Goal: Task Accomplishment & Management: Complete application form

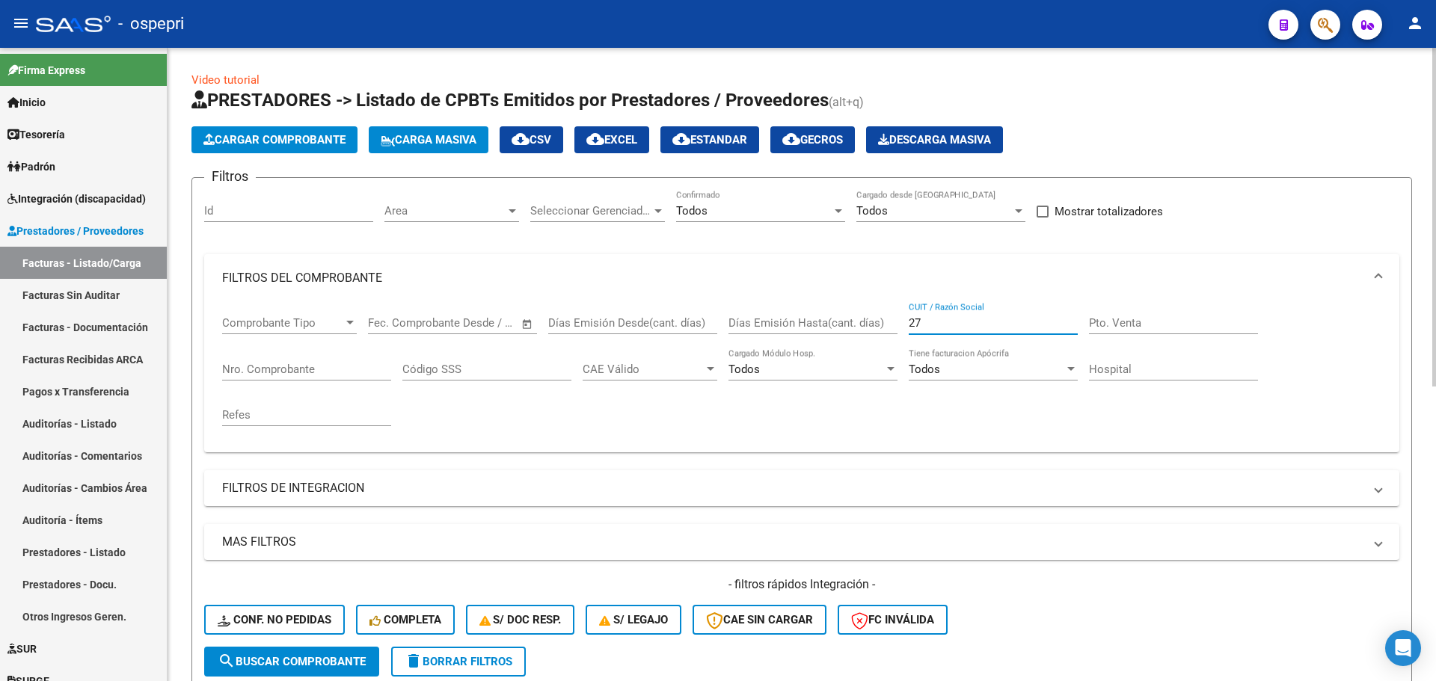
type input "2"
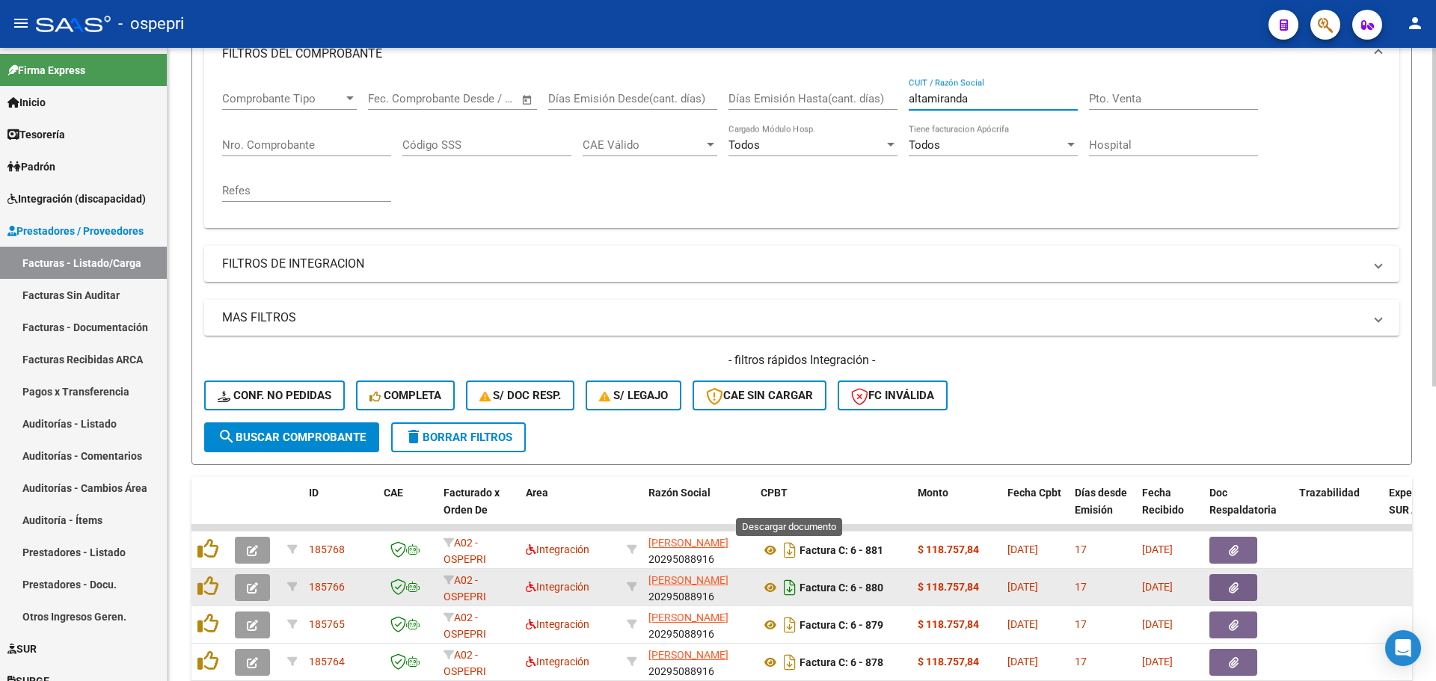
scroll to position [299, 0]
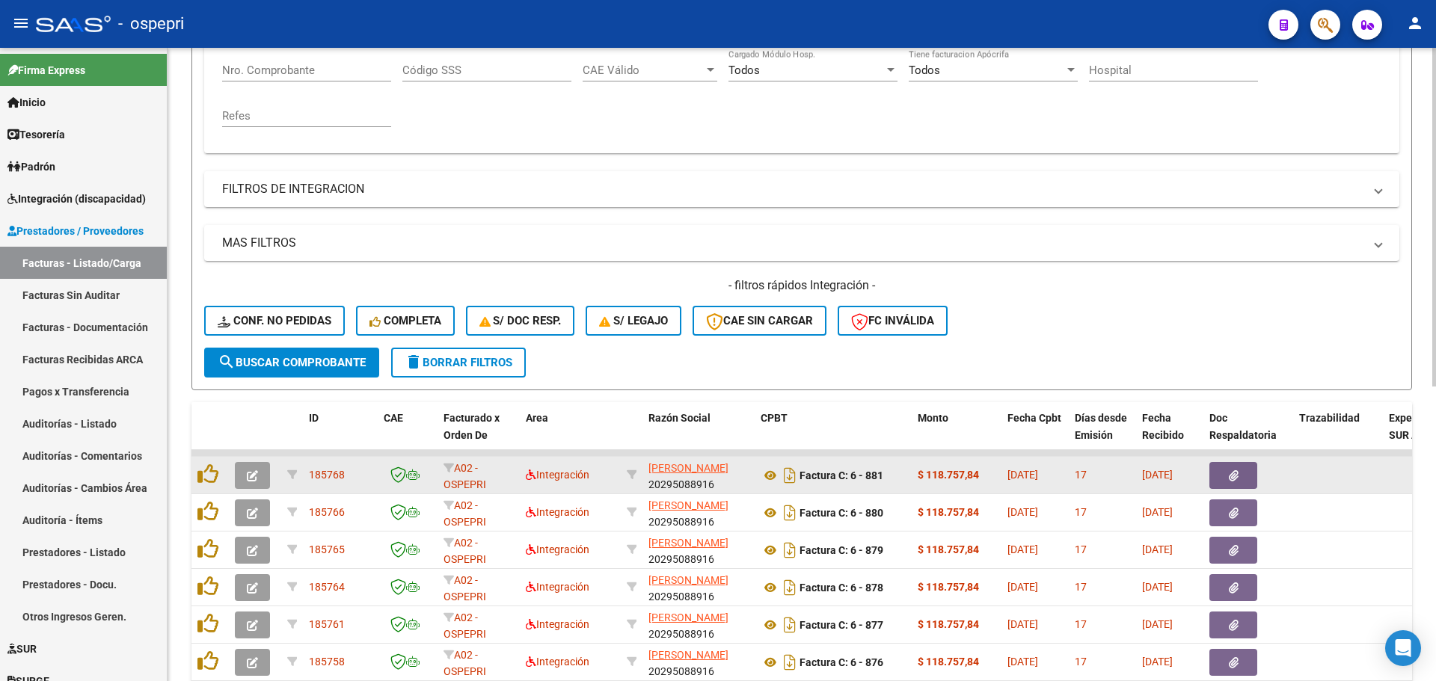
type input "altamiranda"
click at [250, 476] on icon "button" at bounding box center [252, 475] width 11 height 11
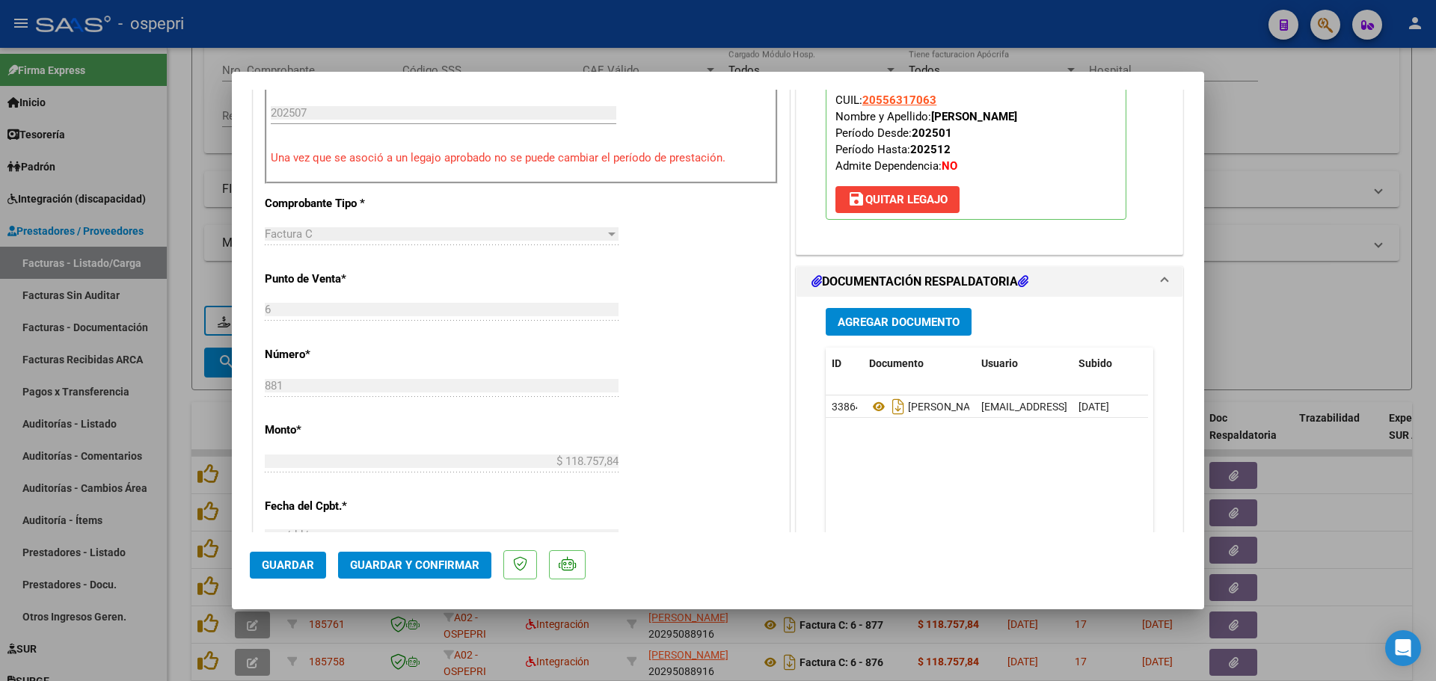
scroll to position [523, 0]
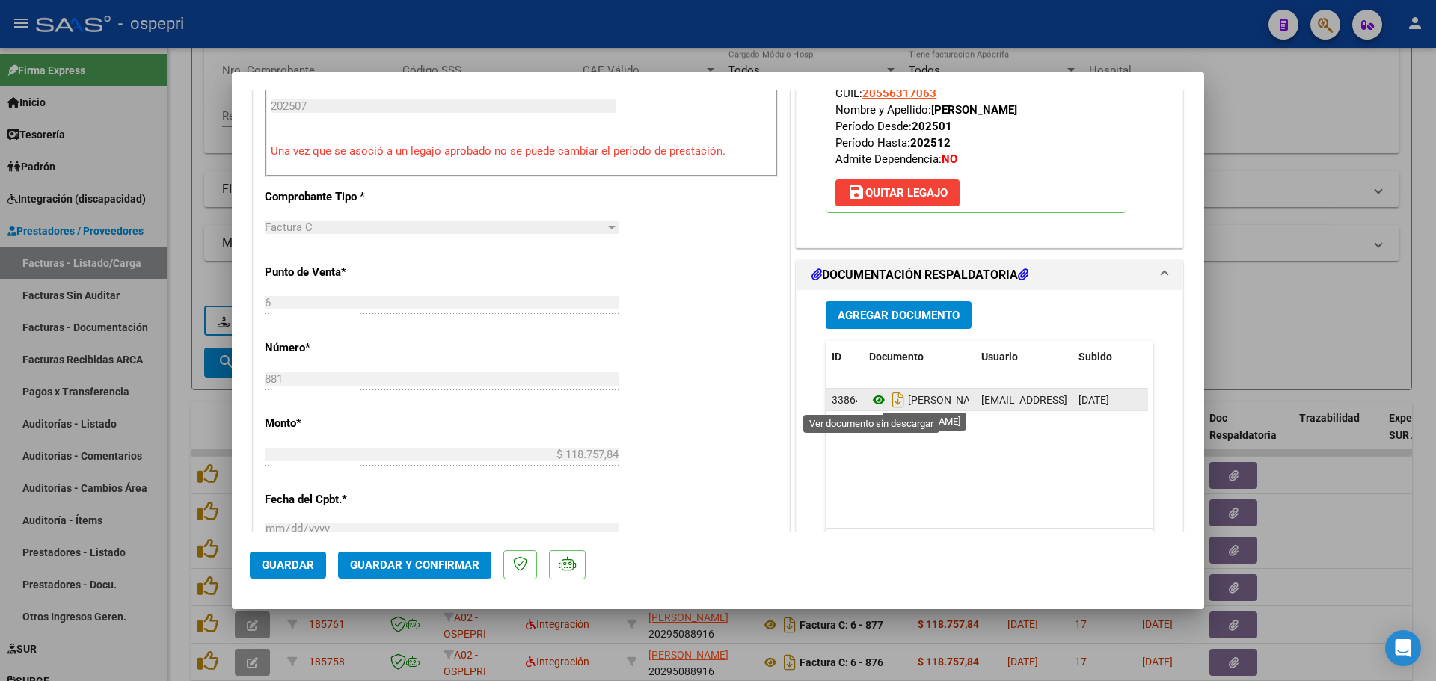
click at [873, 398] on icon at bounding box center [878, 400] width 19 height 18
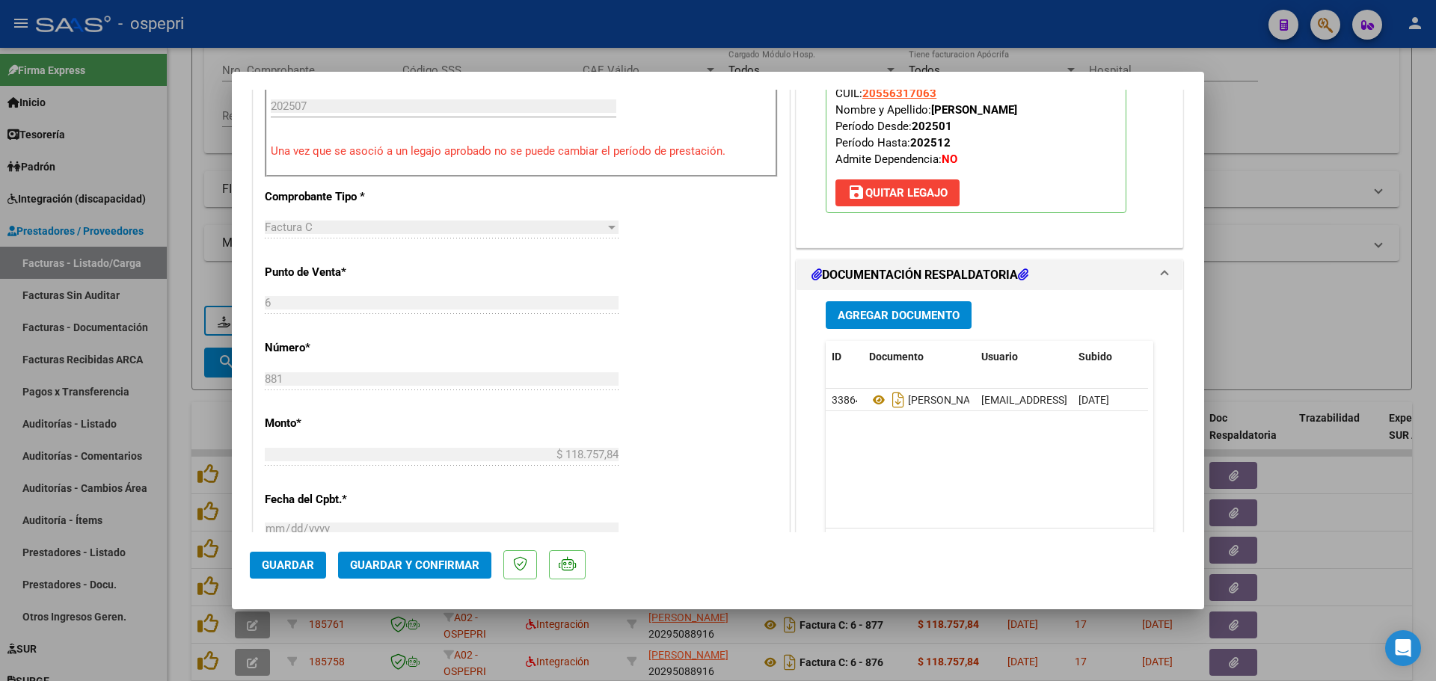
type input "$ 0,00"
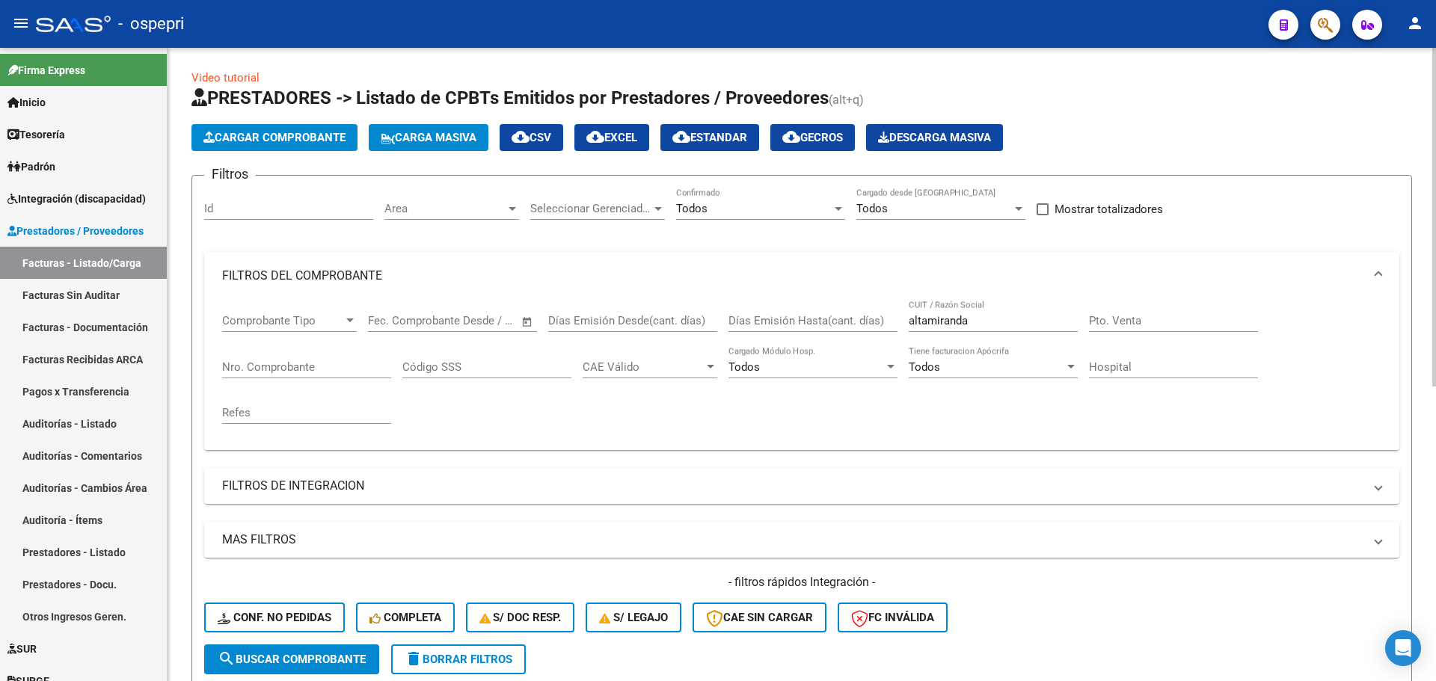
scroll to position [0, 0]
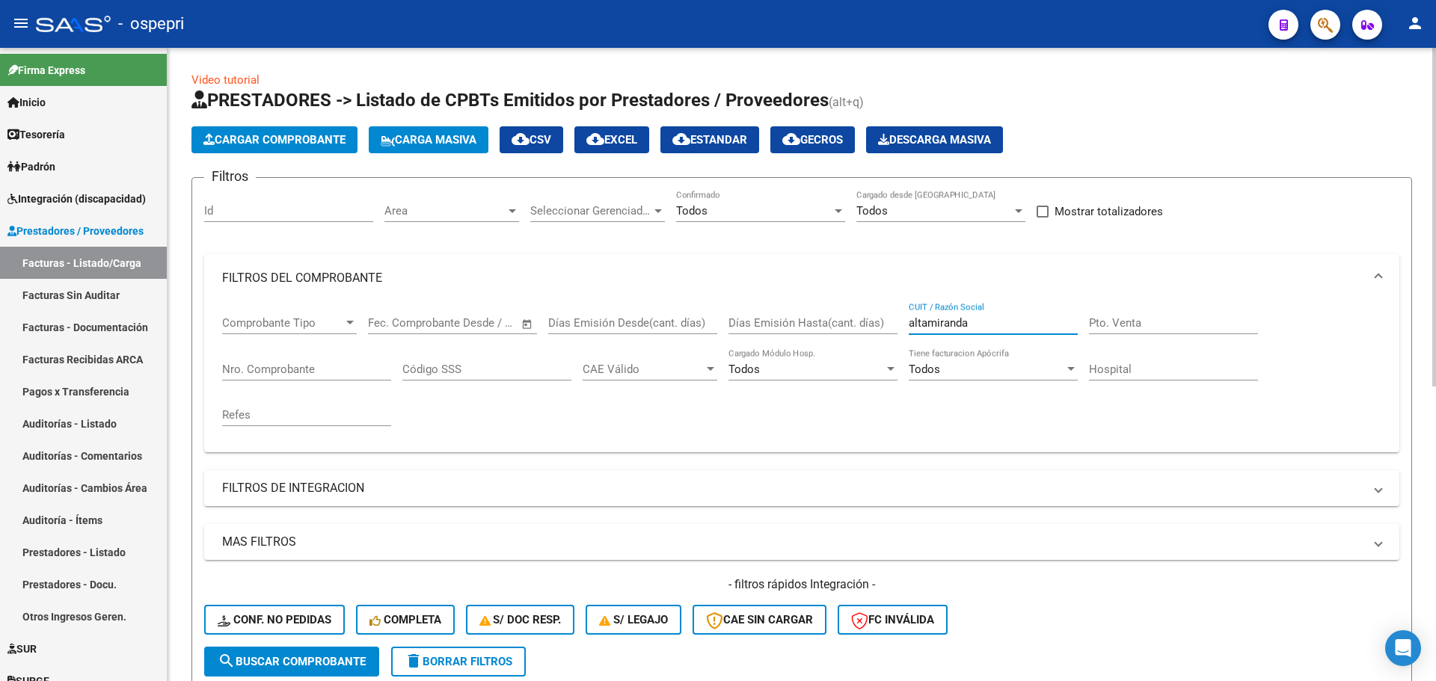
click at [985, 324] on input "altamiranda" at bounding box center [992, 322] width 169 height 13
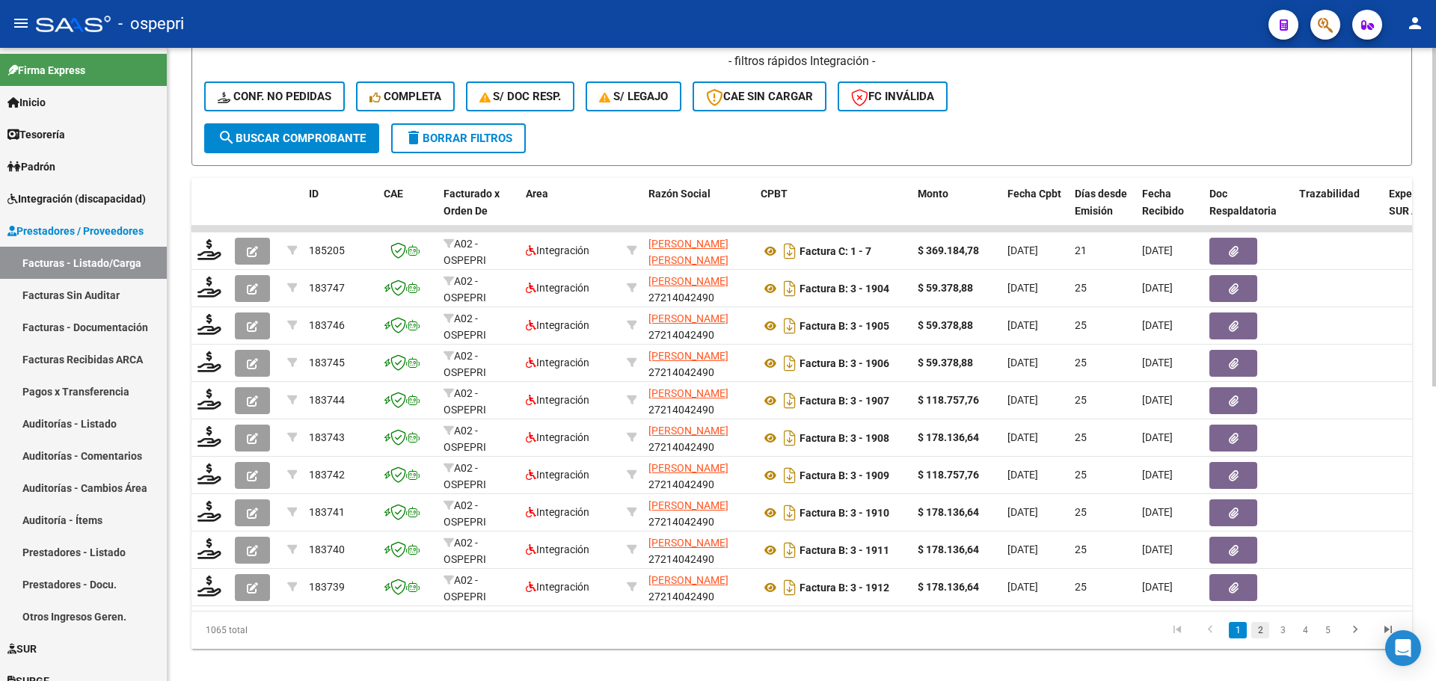
type input "[PERSON_NAME]"
click at [1264, 639] on link "2" at bounding box center [1260, 630] width 18 height 16
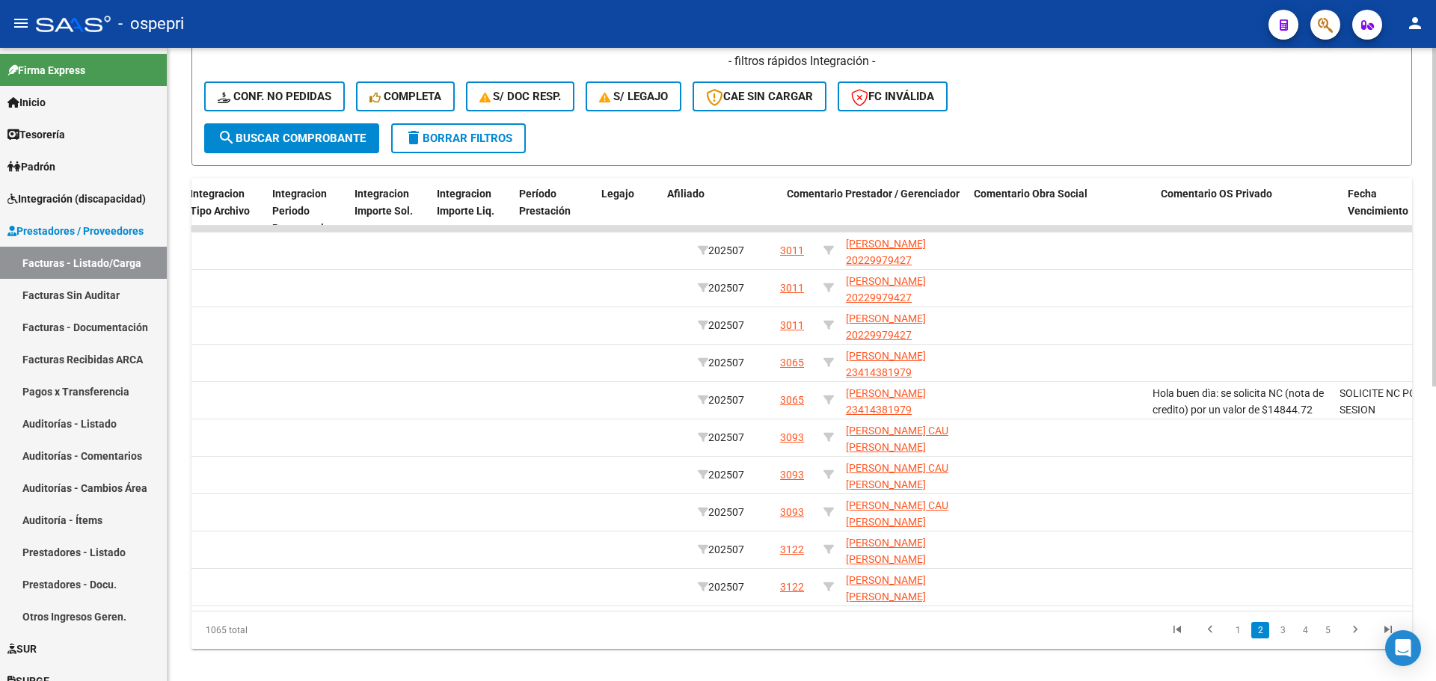
scroll to position [0, 1934]
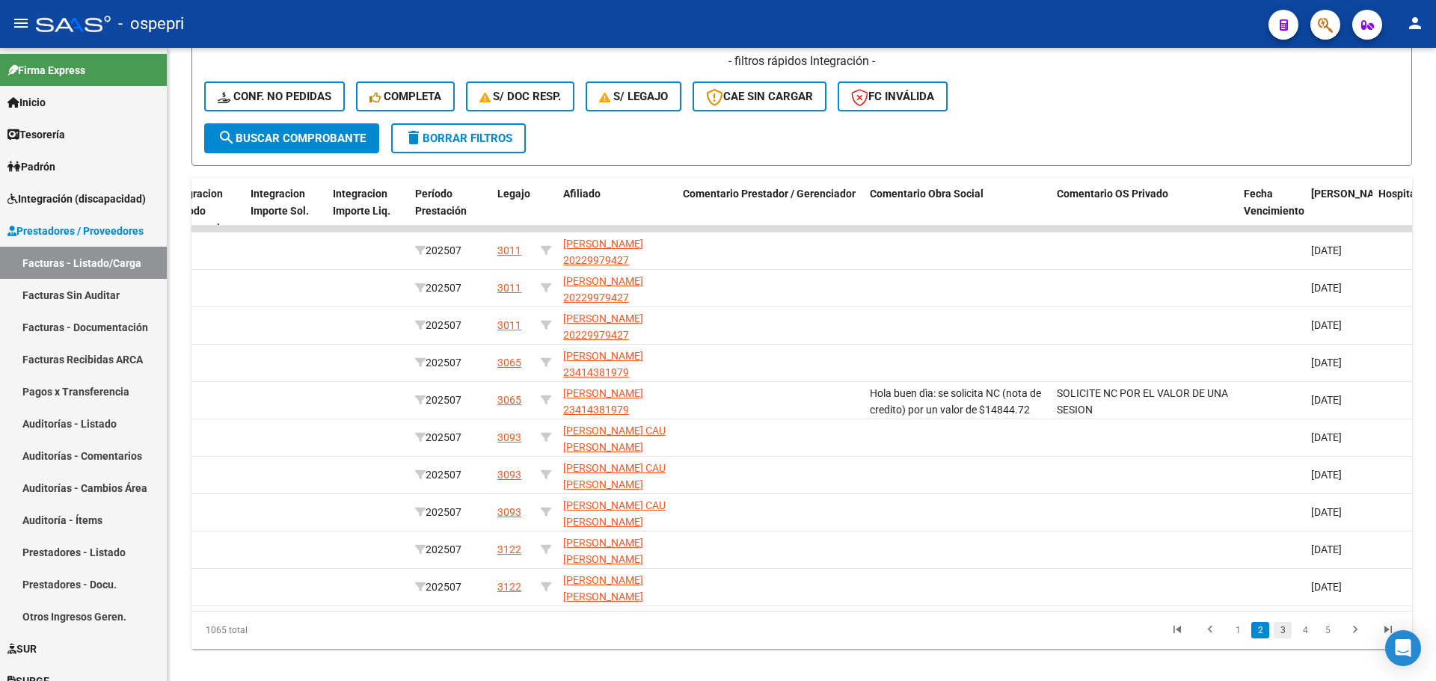
click at [1280, 639] on link "3" at bounding box center [1282, 630] width 18 height 16
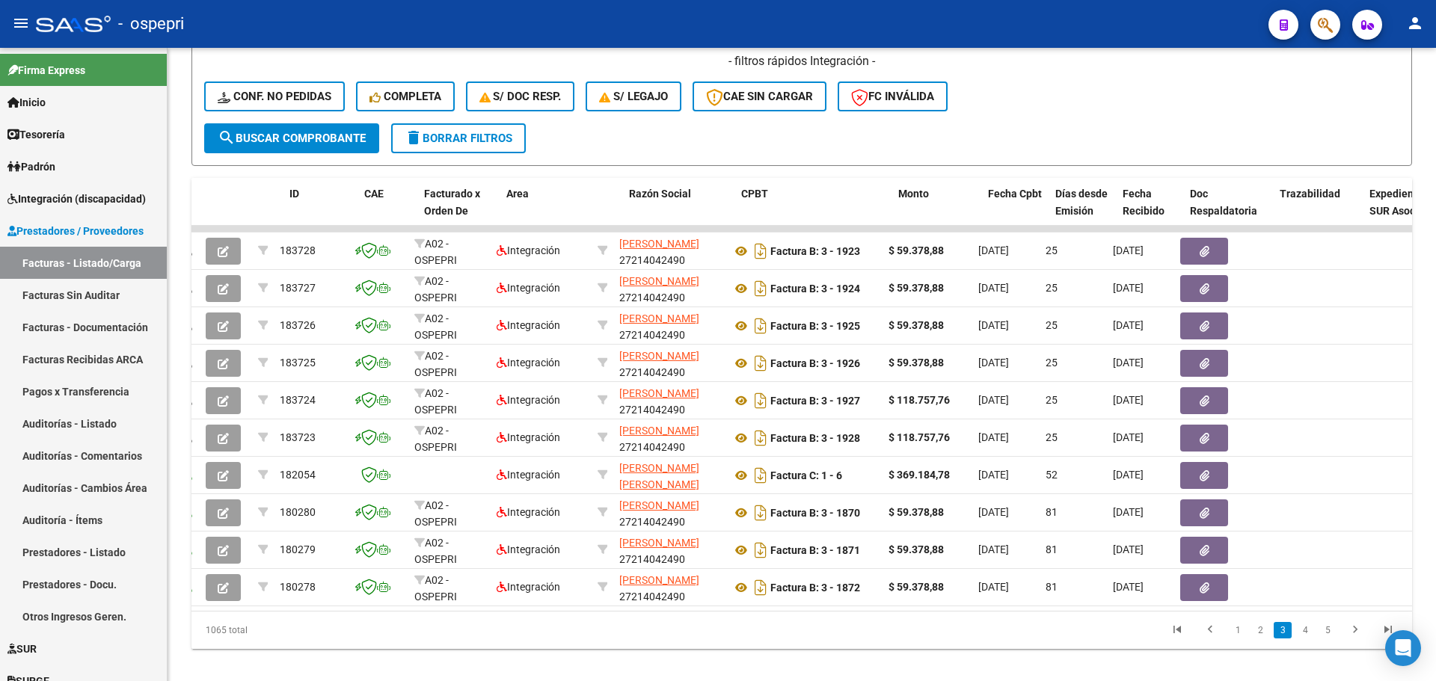
scroll to position [0, 19]
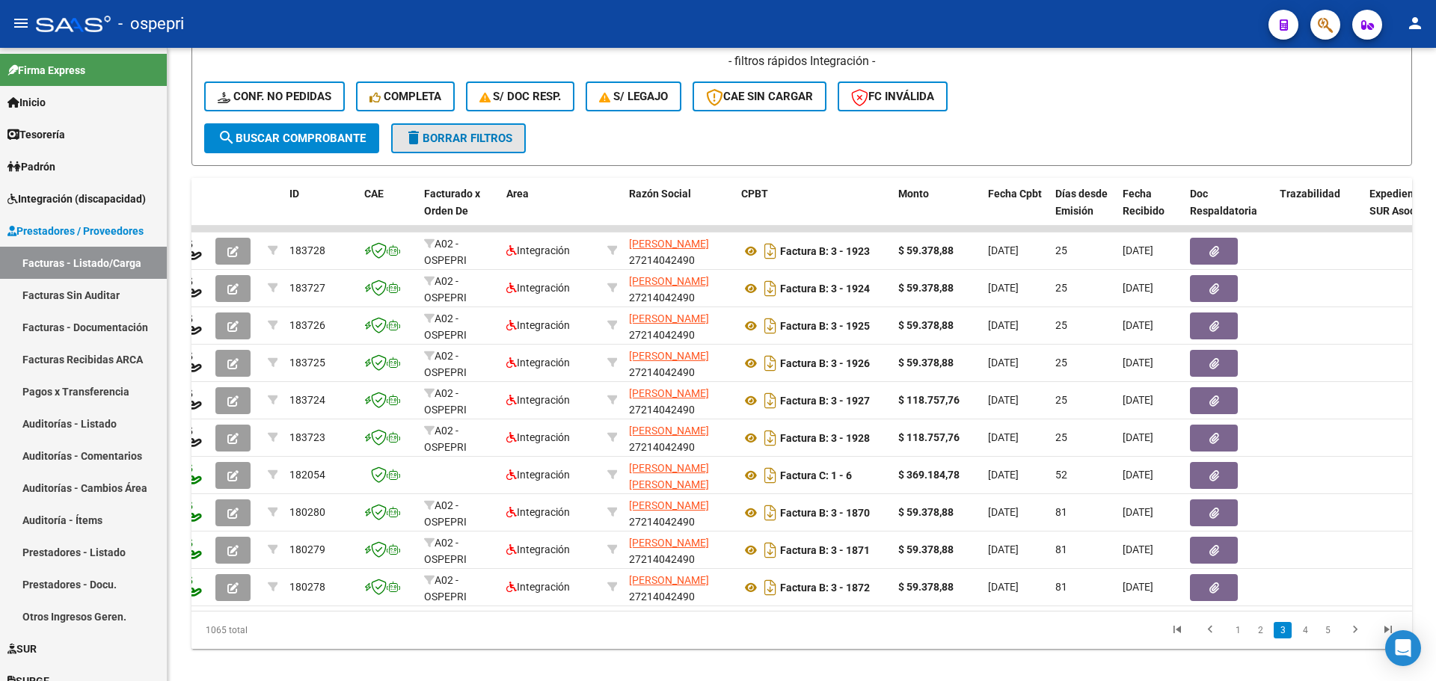
click at [465, 135] on span "delete Borrar Filtros" at bounding box center [458, 138] width 108 height 13
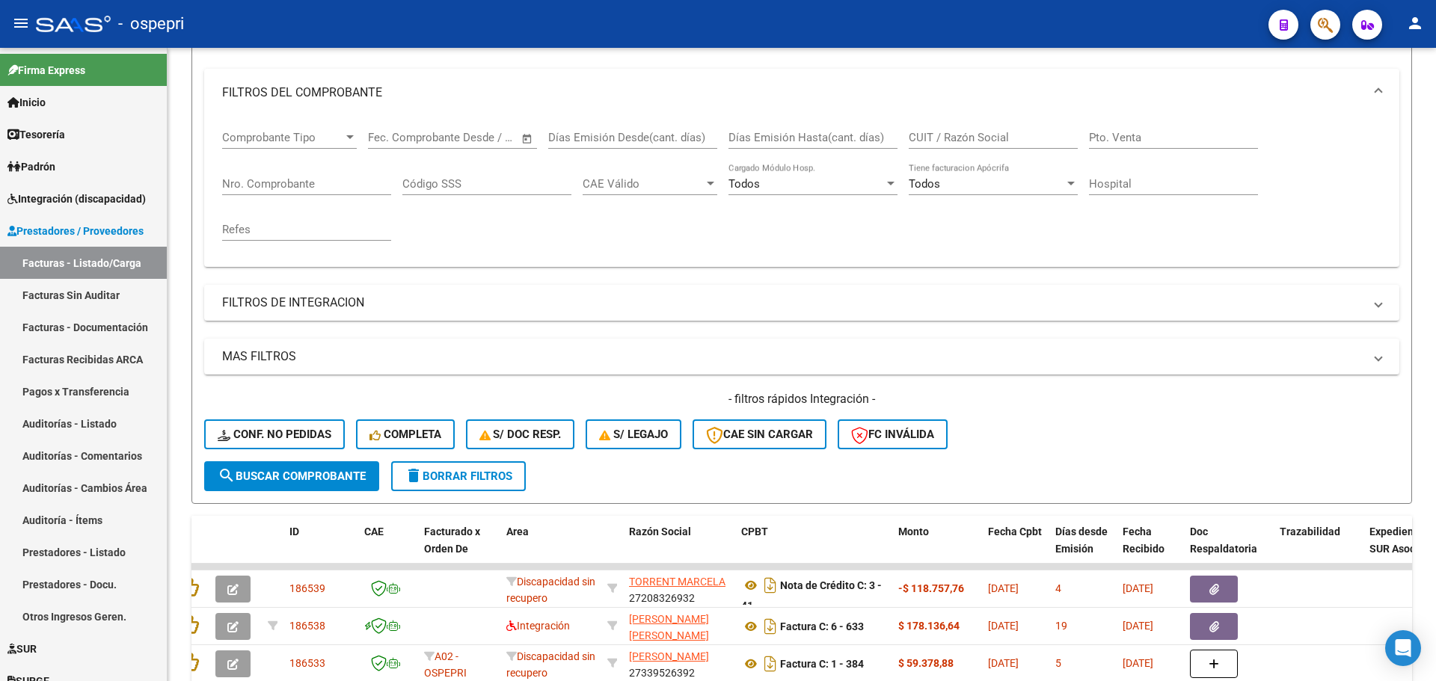
scroll to position [523, 0]
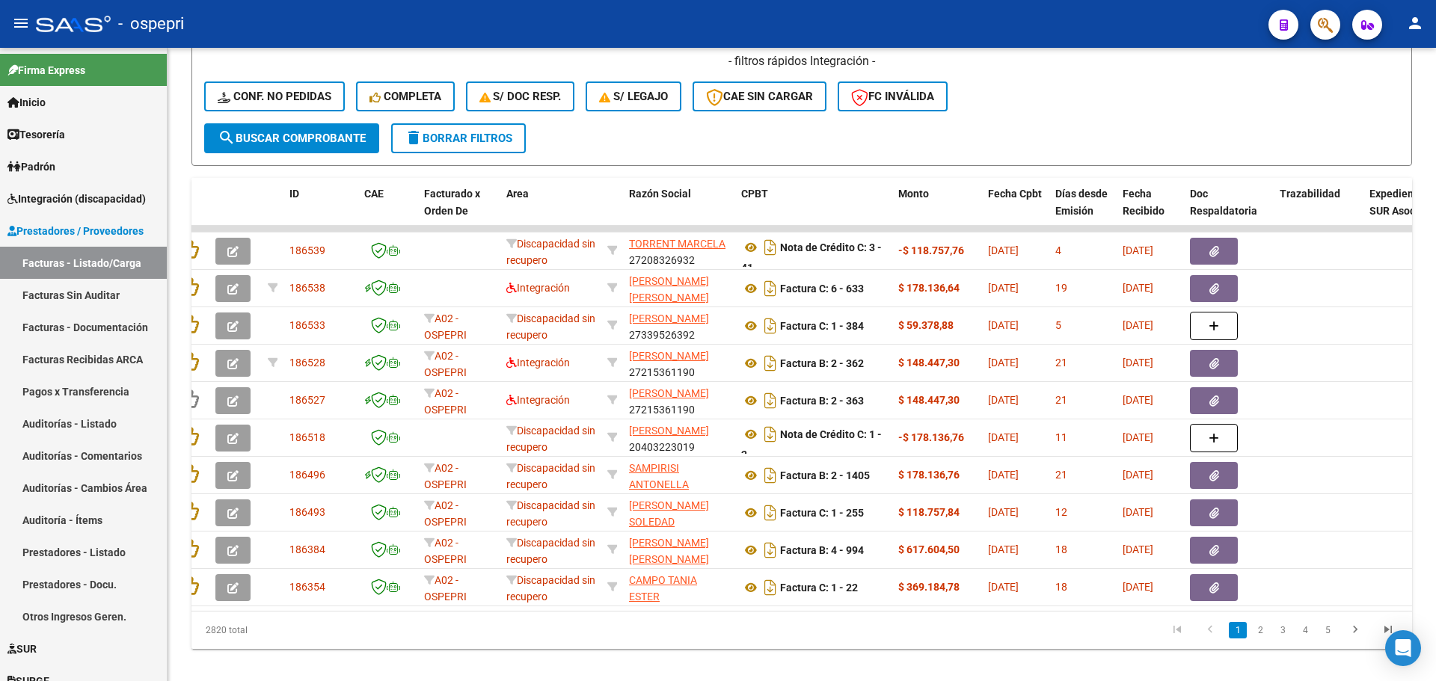
click at [1014, 9] on div "- ospepri" at bounding box center [646, 23] width 1220 height 33
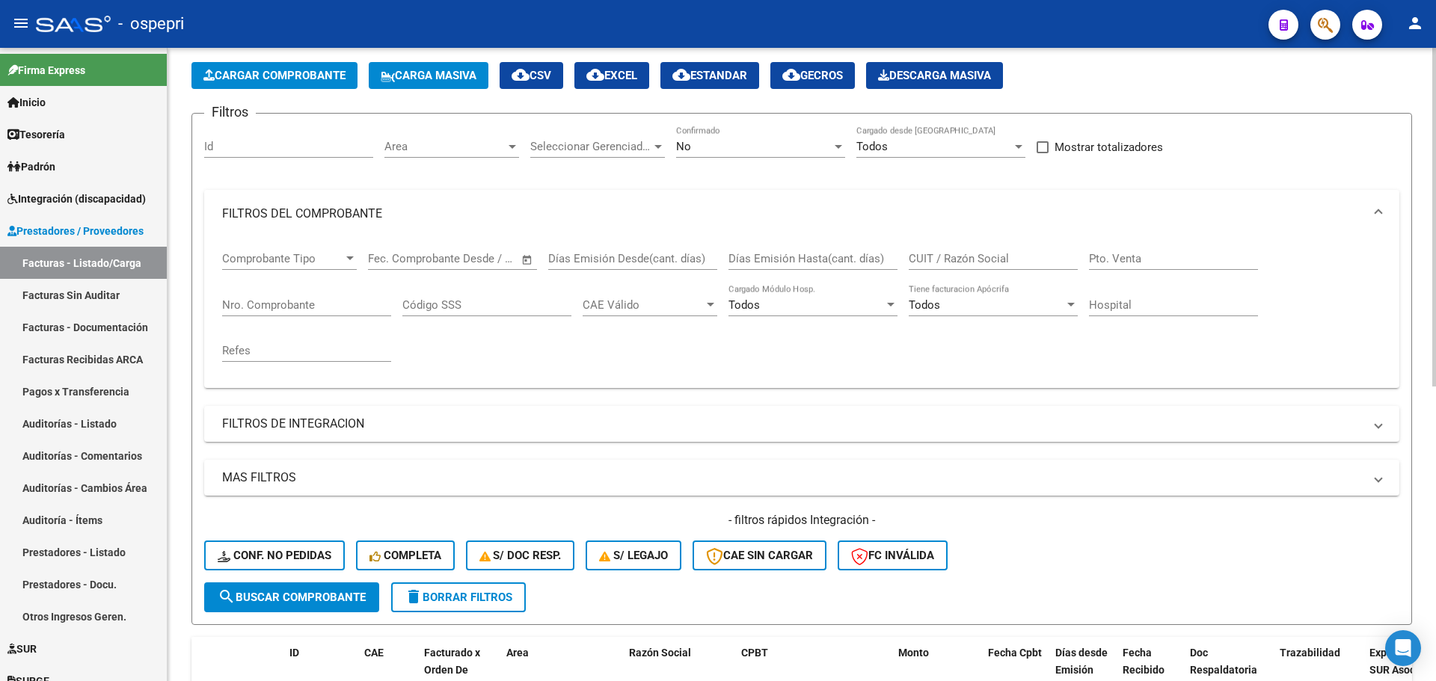
scroll to position [0, 0]
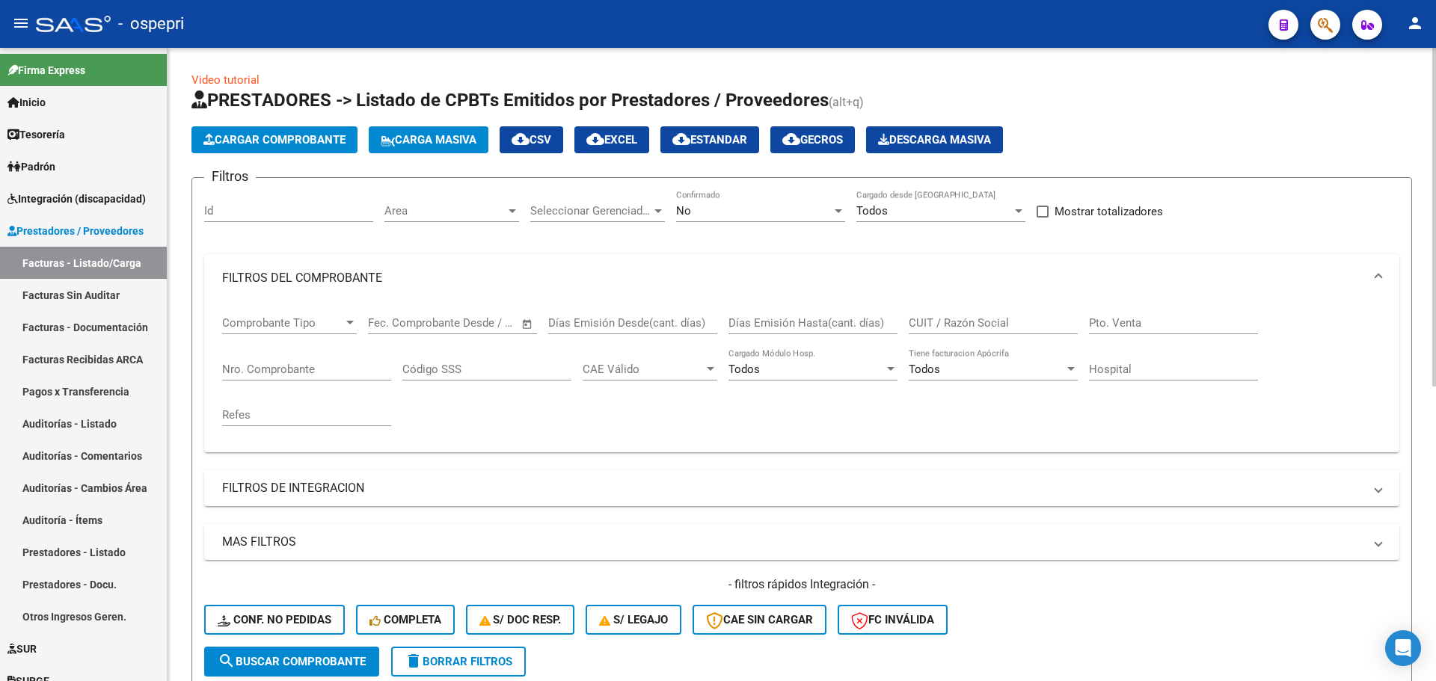
click at [950, 323] on input "CUIT / Razón Social" at bounding box center [992, 322] width 169 height 13
paste input "27243373544"
type input "27243373544"
click at [833, 209] on div at bounding box center [837, 211] width 13 height 12
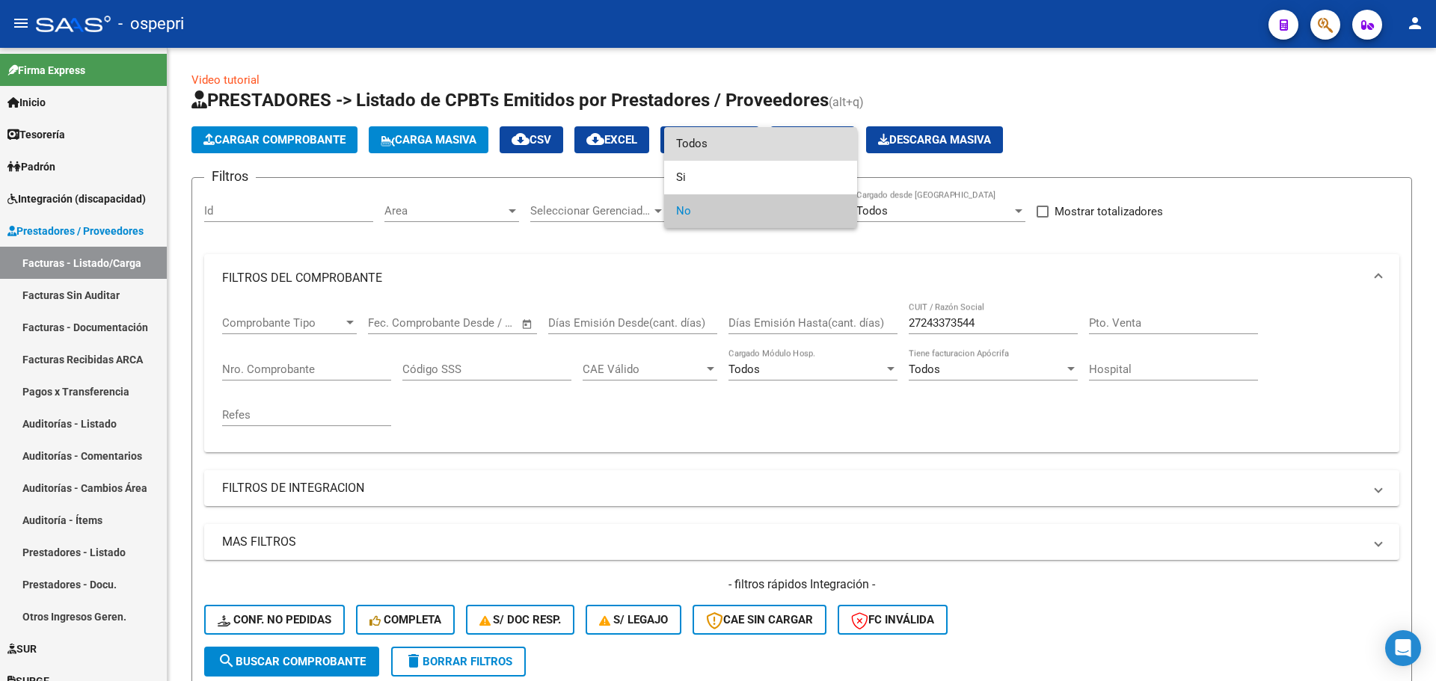
click at [701, 149] on span "Todos" at bounding box center [760, 144] width 169 height 34
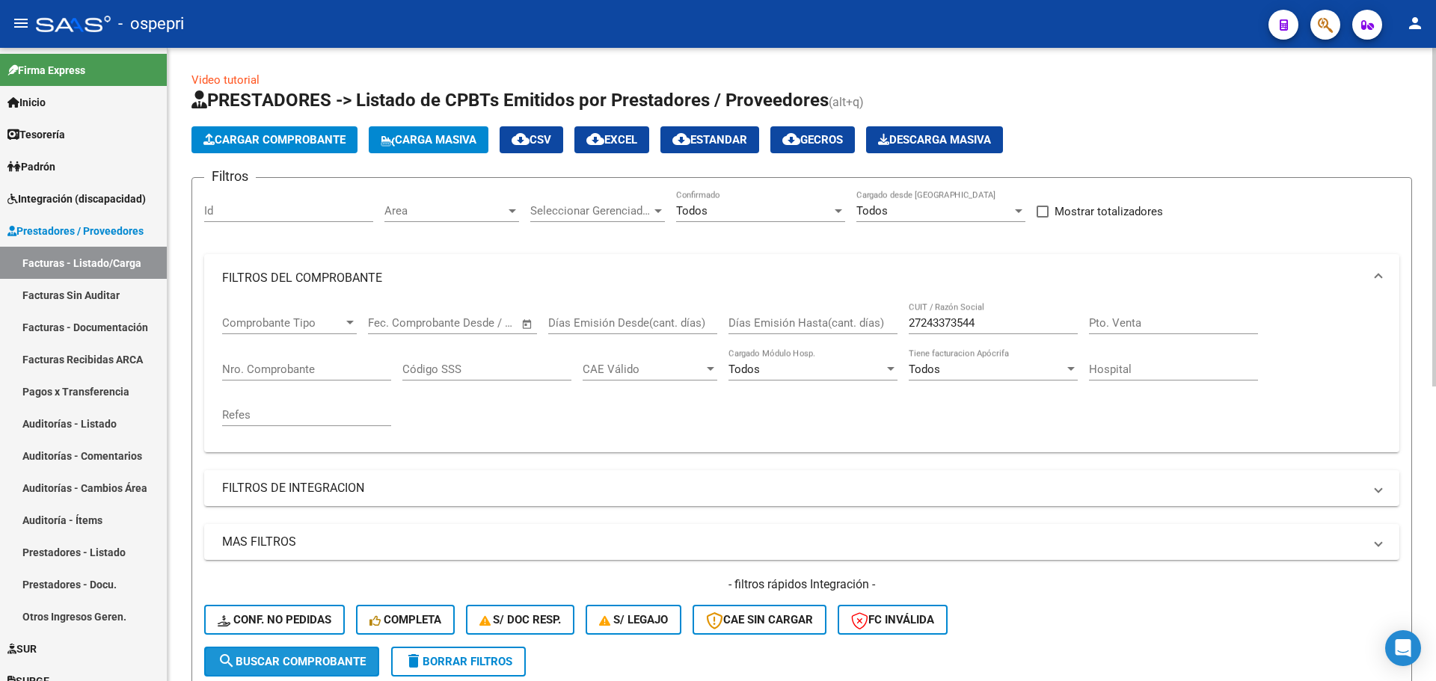
click at [332, 656] on span "search Buscar Comprobante" at bounding box center [292, 661] width 148 height 13
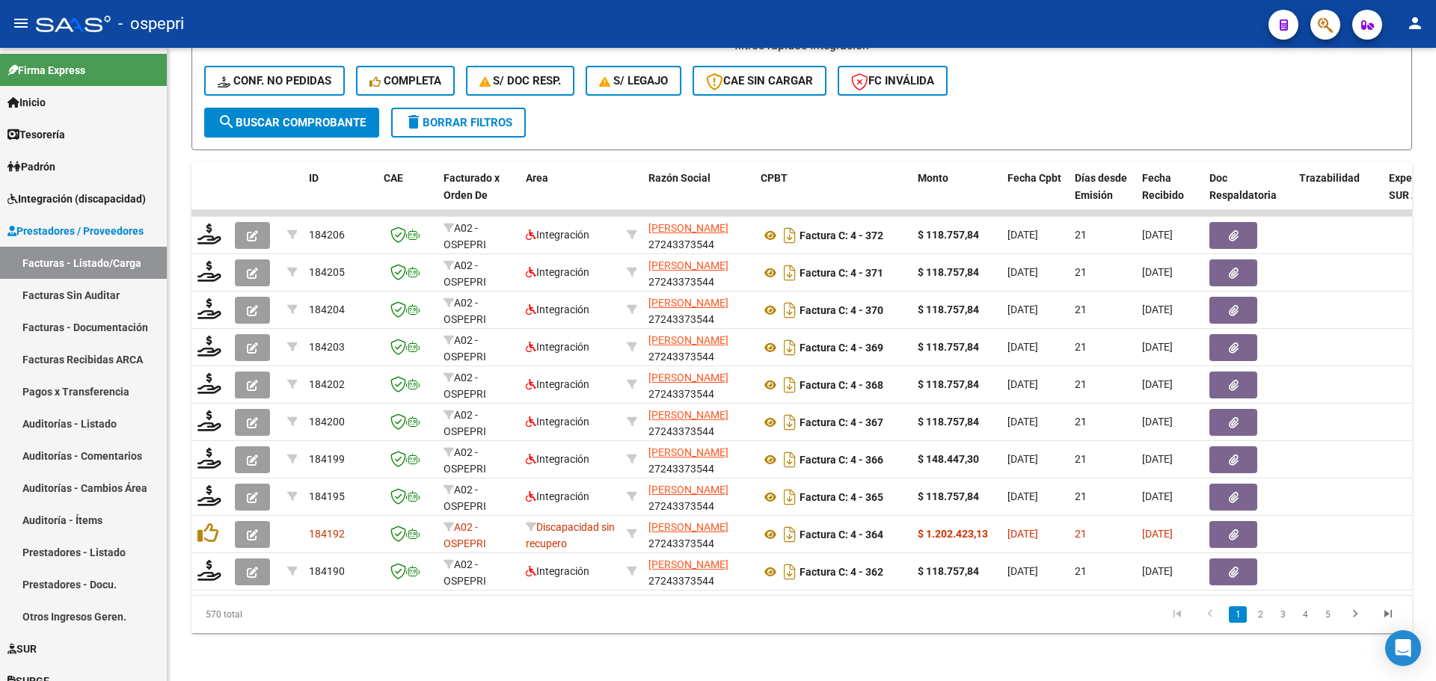
click at [812, 7] on mat-toolbar "menu - ospepri person" at bounding box center [718, 24] width 1436 height 48
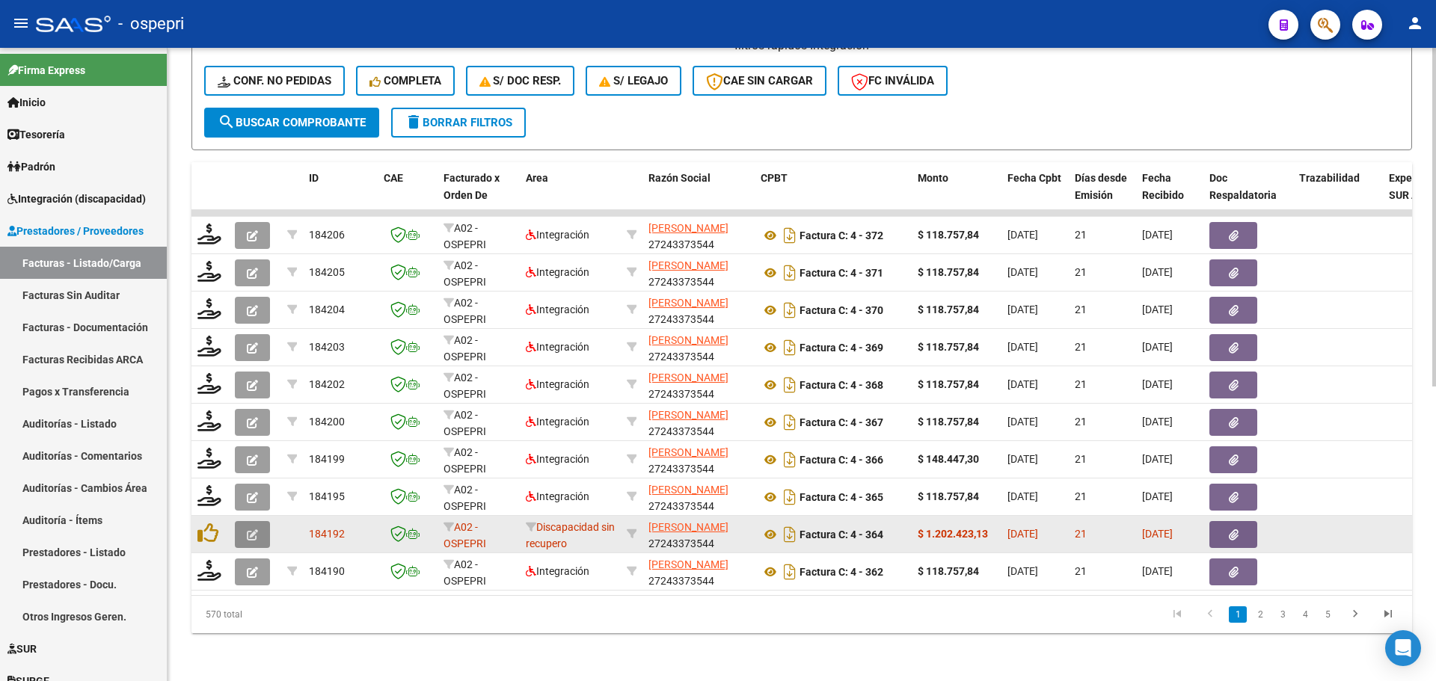
click at [241, 523] on button "button" at bounding box center [252, 534] width 35 height 27
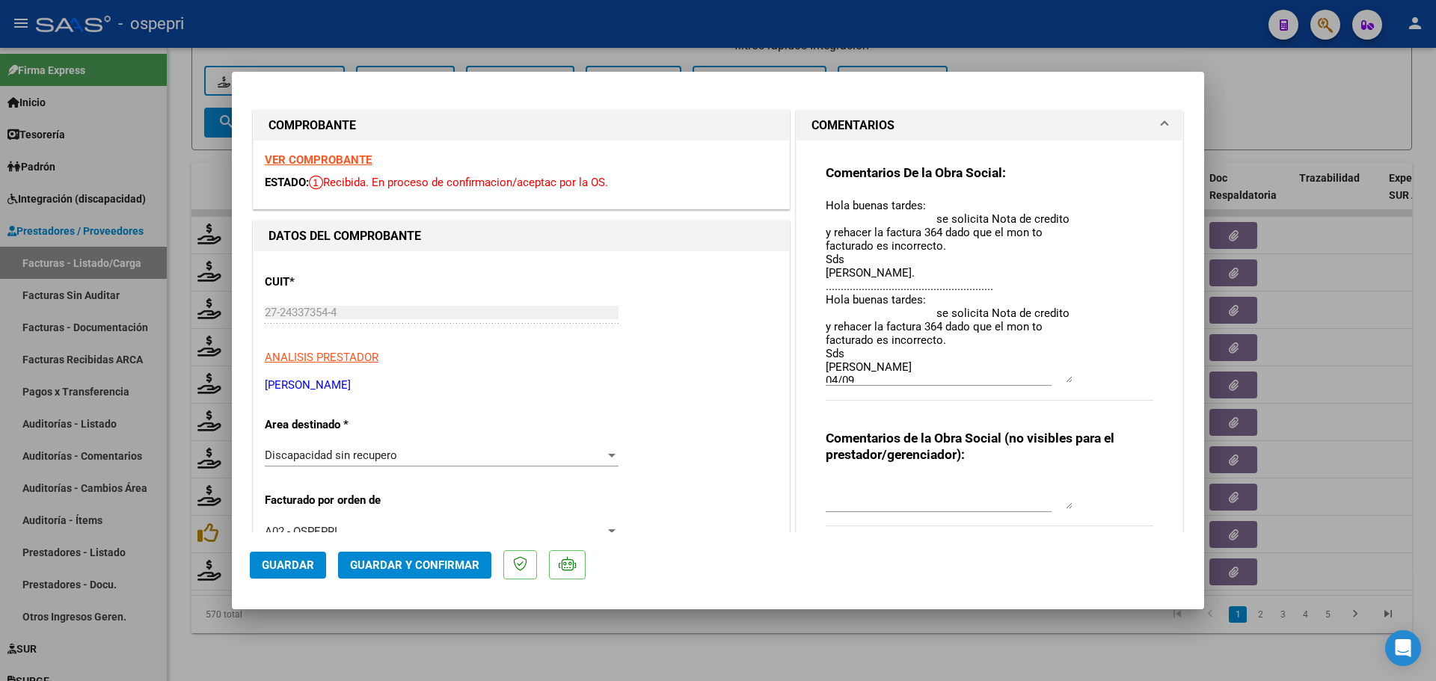
drag, startPoint x: 1057, startPoint y: 225, endPoint x: 1053, endPoint y: 381, distance: 155.6
click at [1053, 381] on textarea "Hola buenas tardes: se solicita Nota de credito y rehacer la factura 364 dado q…" at bounding box center [948, 289] width 247 height 185
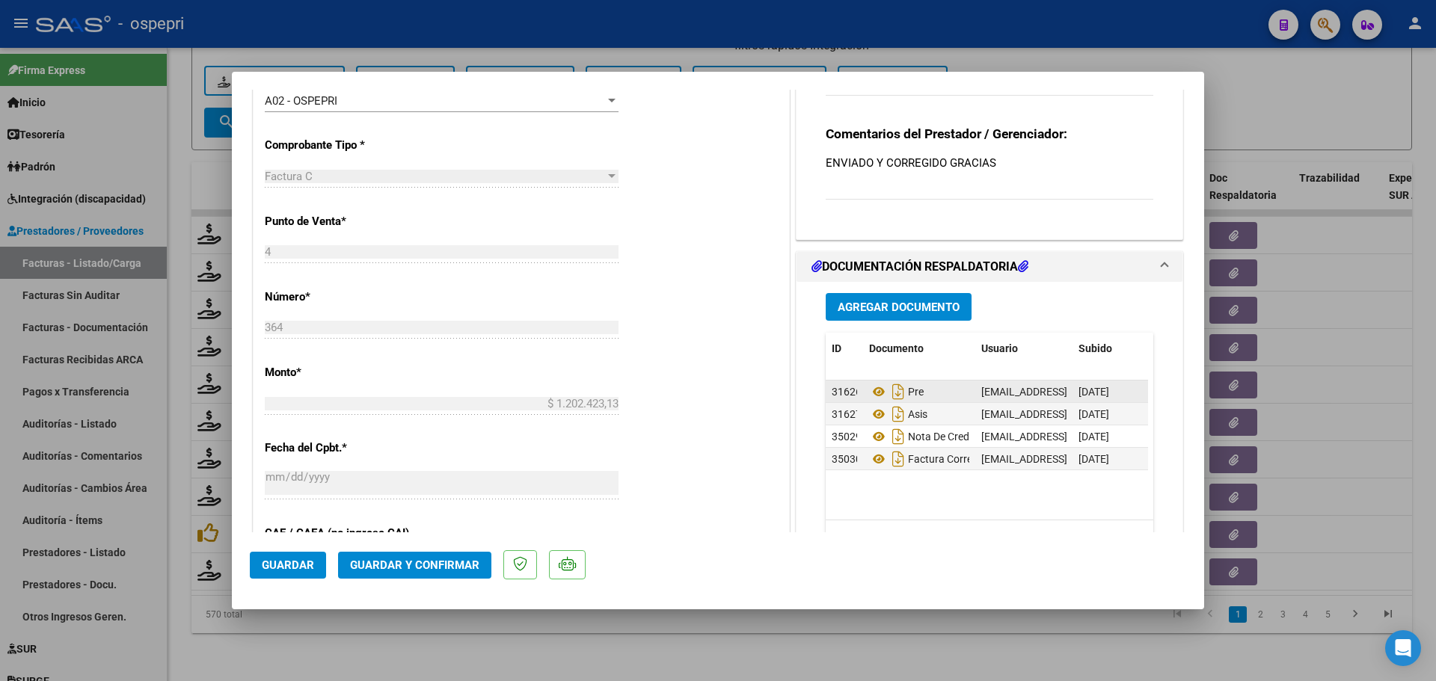
scroll to position [449, 0]
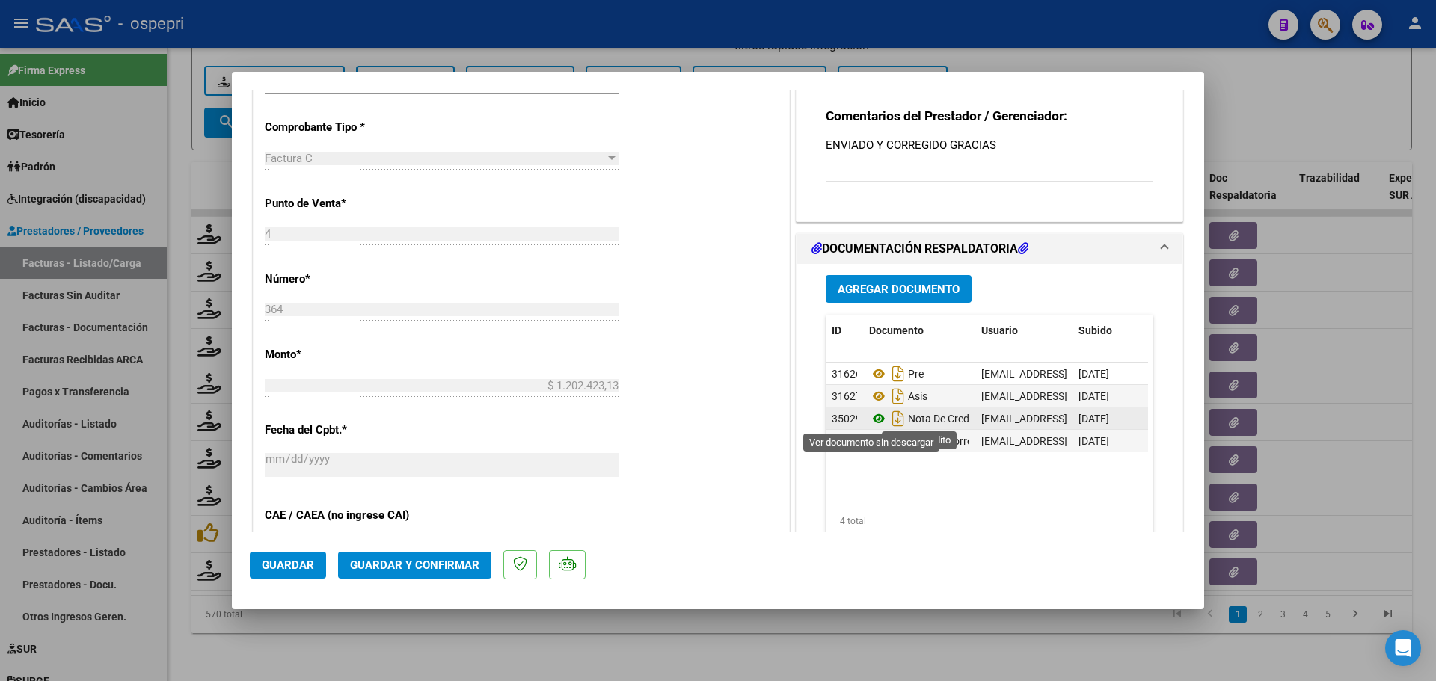
click at [870, 417] on icon at bounding box center [878, 419] width 19 height 18
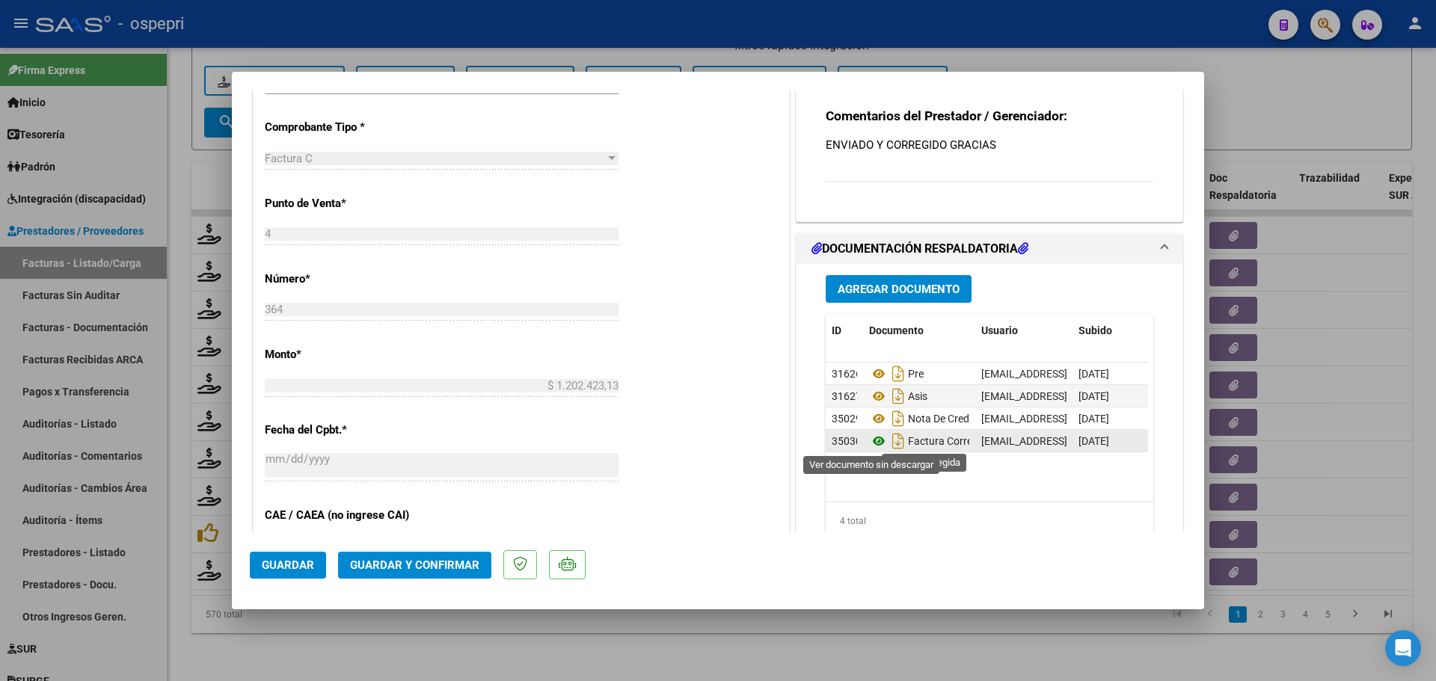
click at [869, 439] on icon at bounding box center [878, 441] width 19 height 18
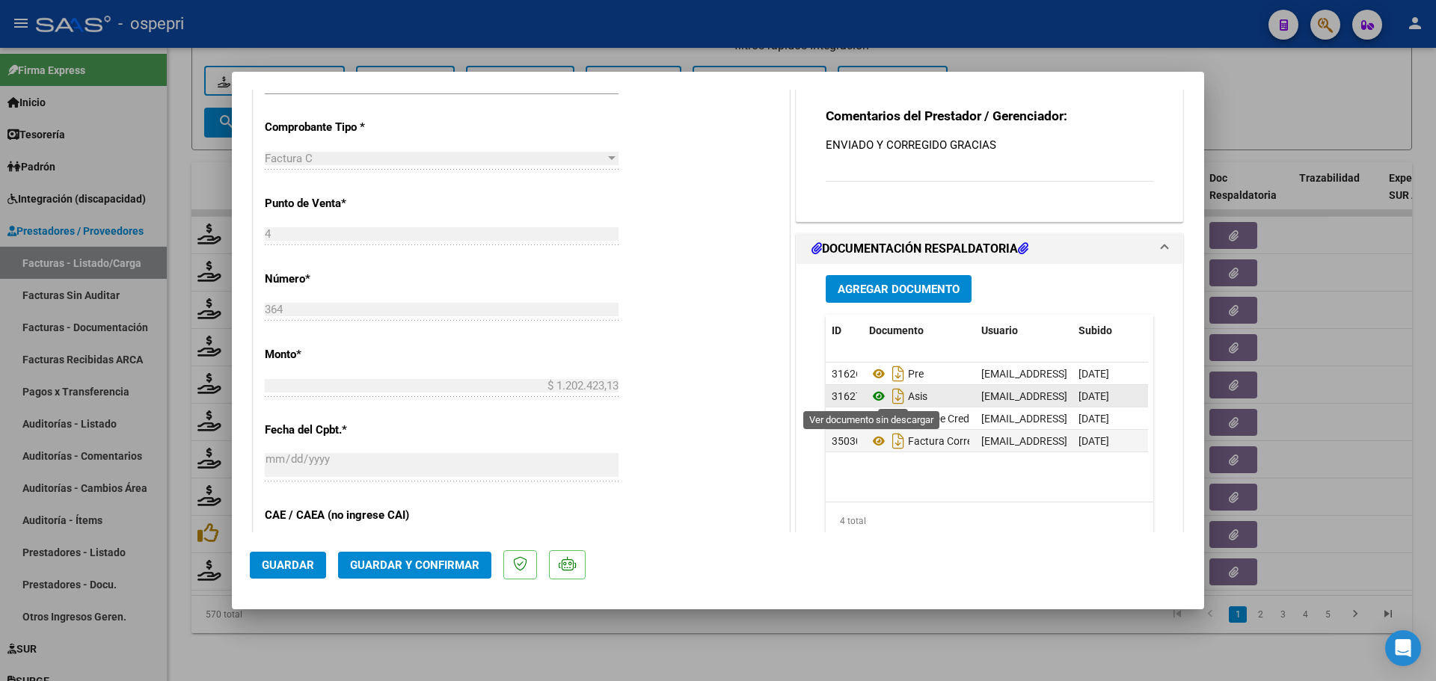
click at [873, 392] on icon at bounding box center [878, 396] width 19 height 18
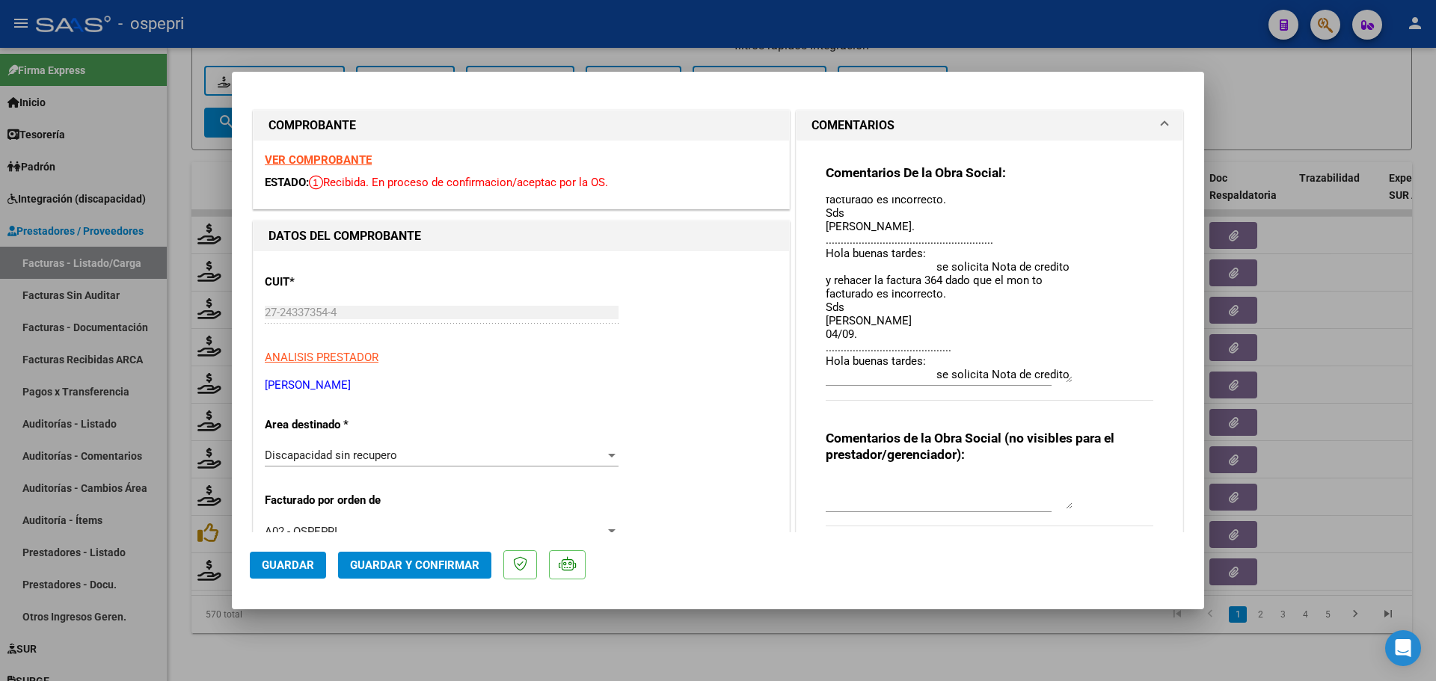
scroll to position [0, 0]
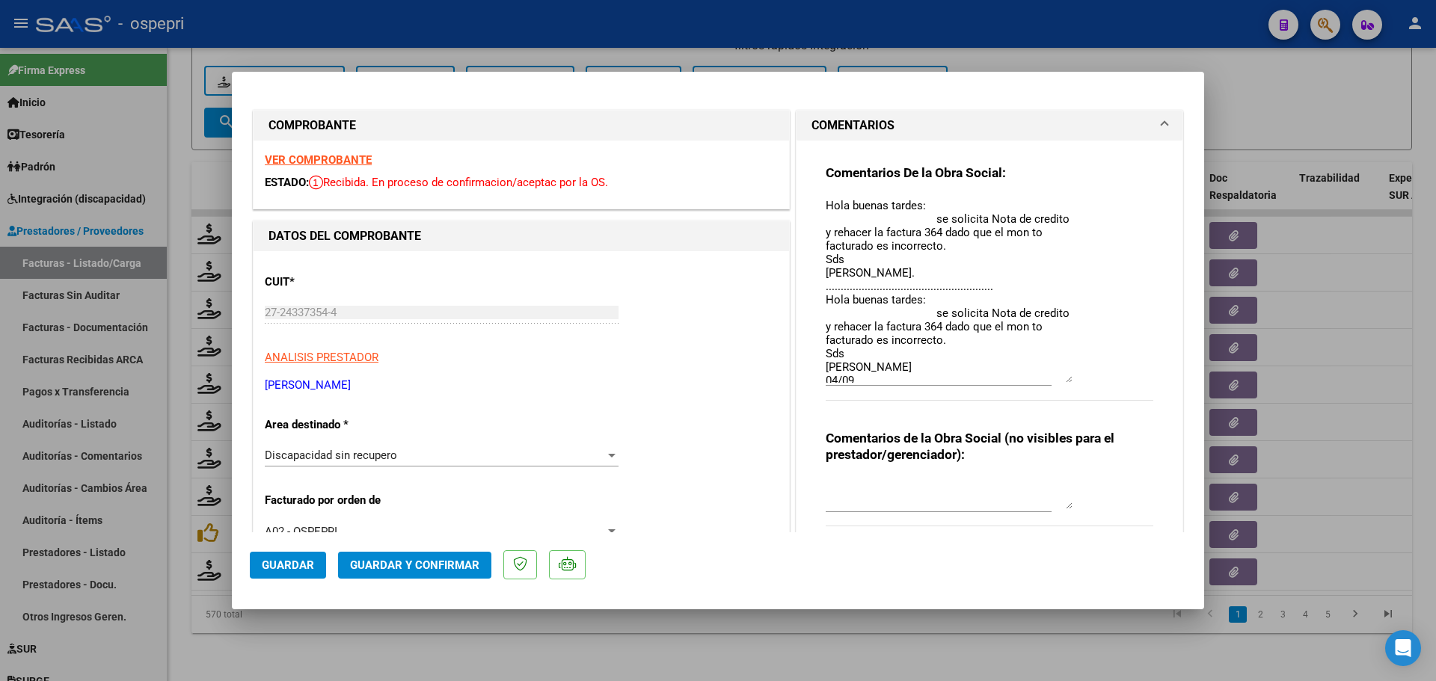
click at [323, 155] on strong "VER COMPROBANTE" at bounding box center [318, 159] width 107 height 13
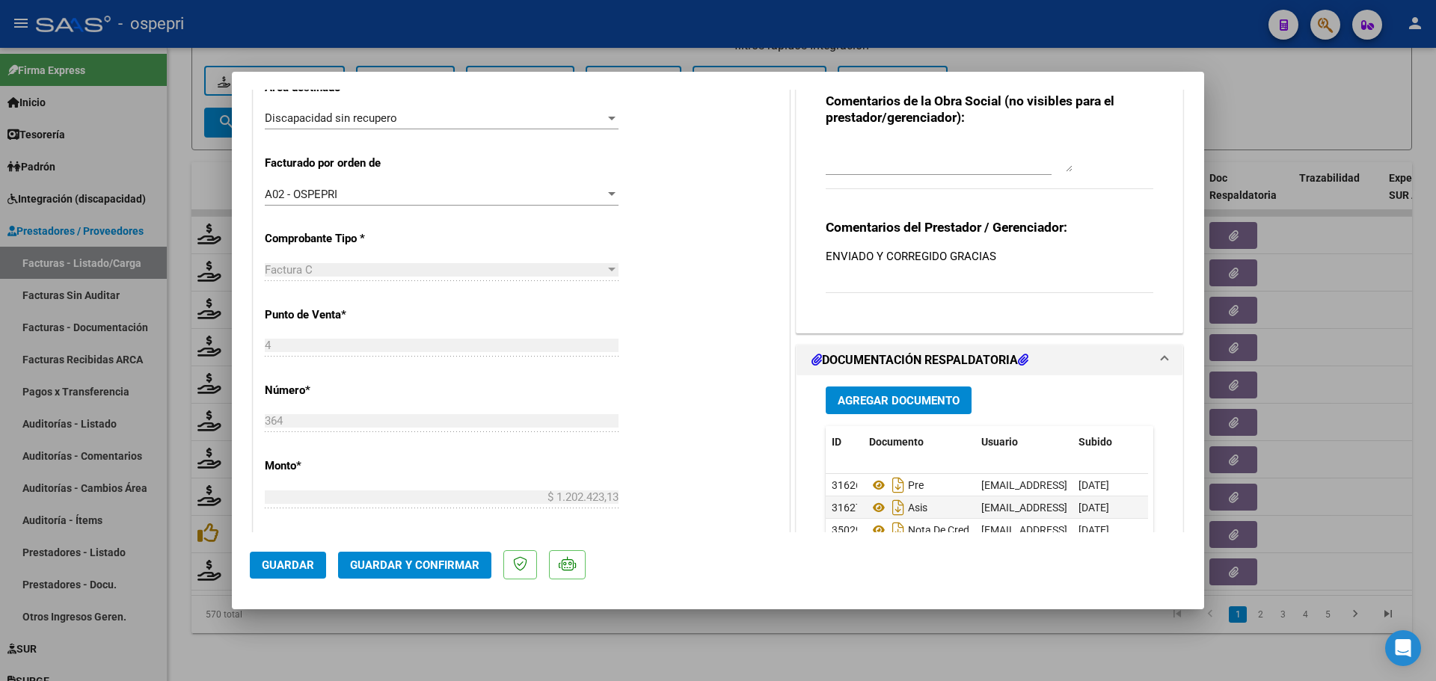
scroll to position [299, 0]
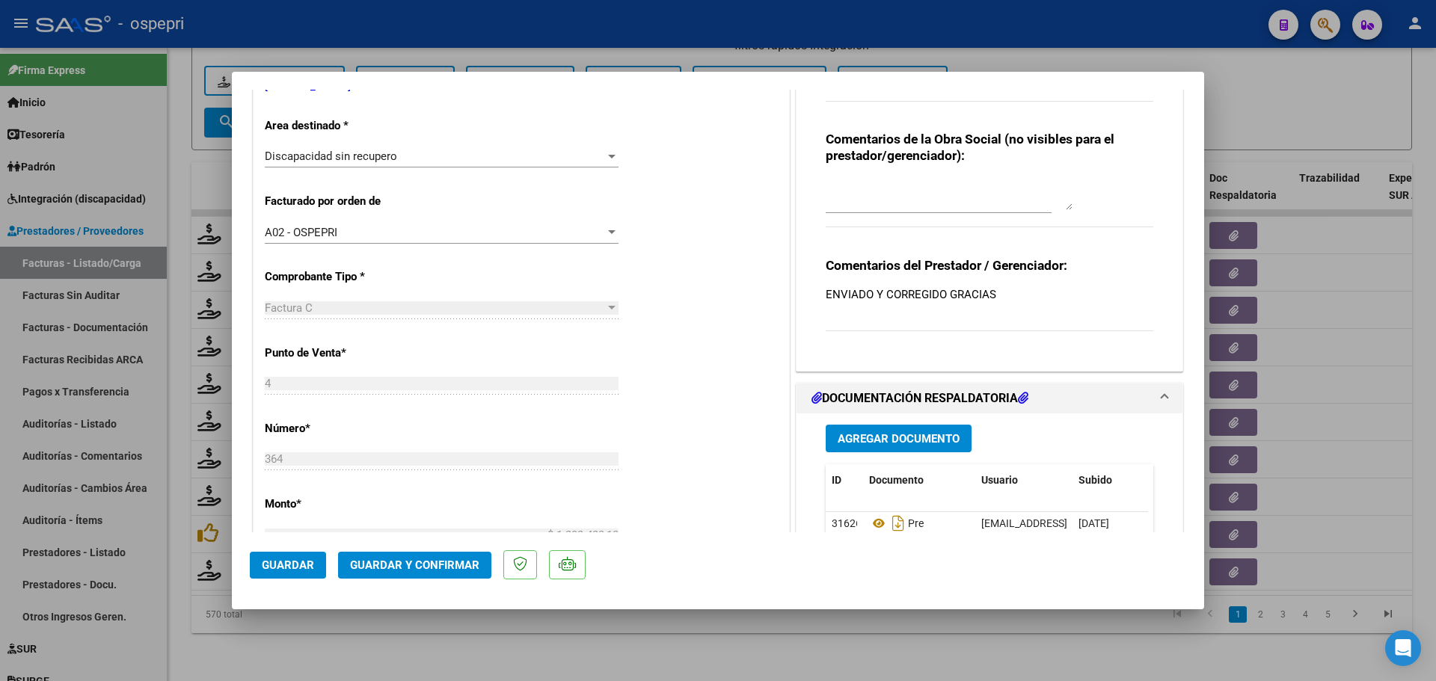
type input "$ 0,00"
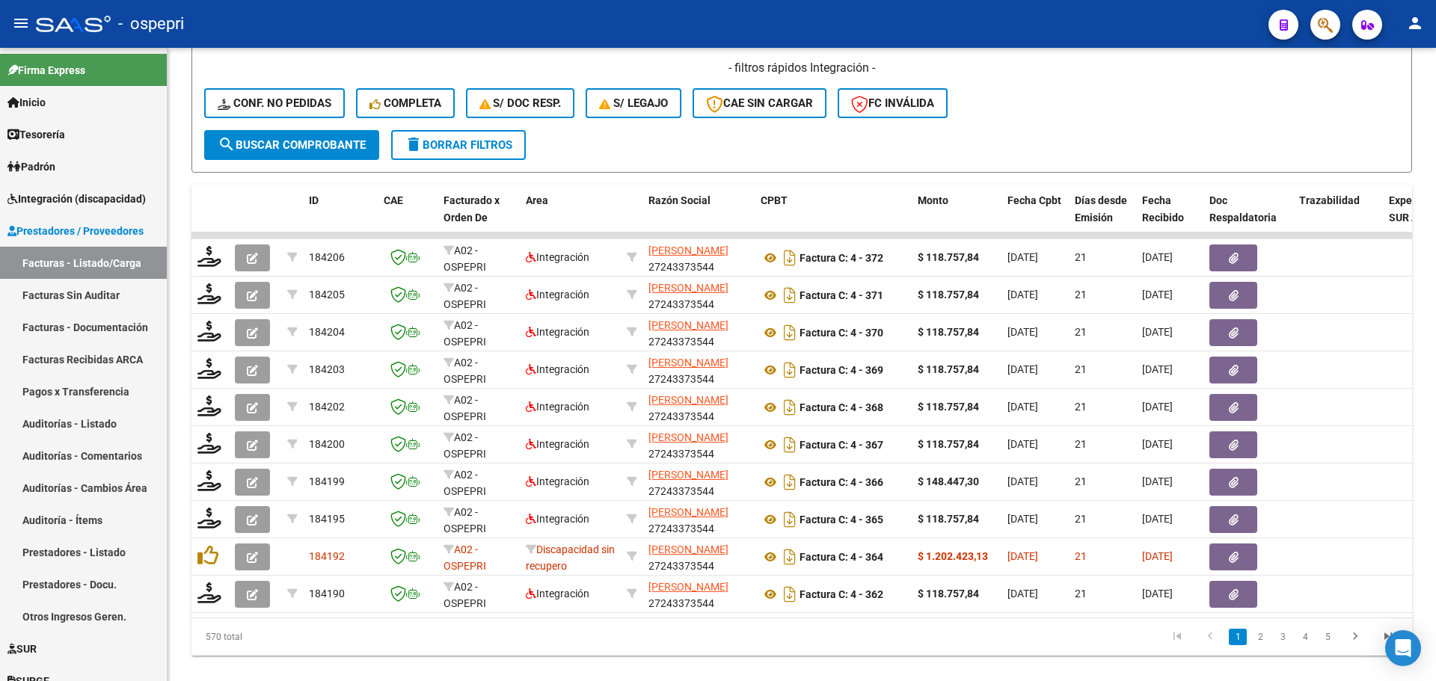
scroll to position [550, 0]
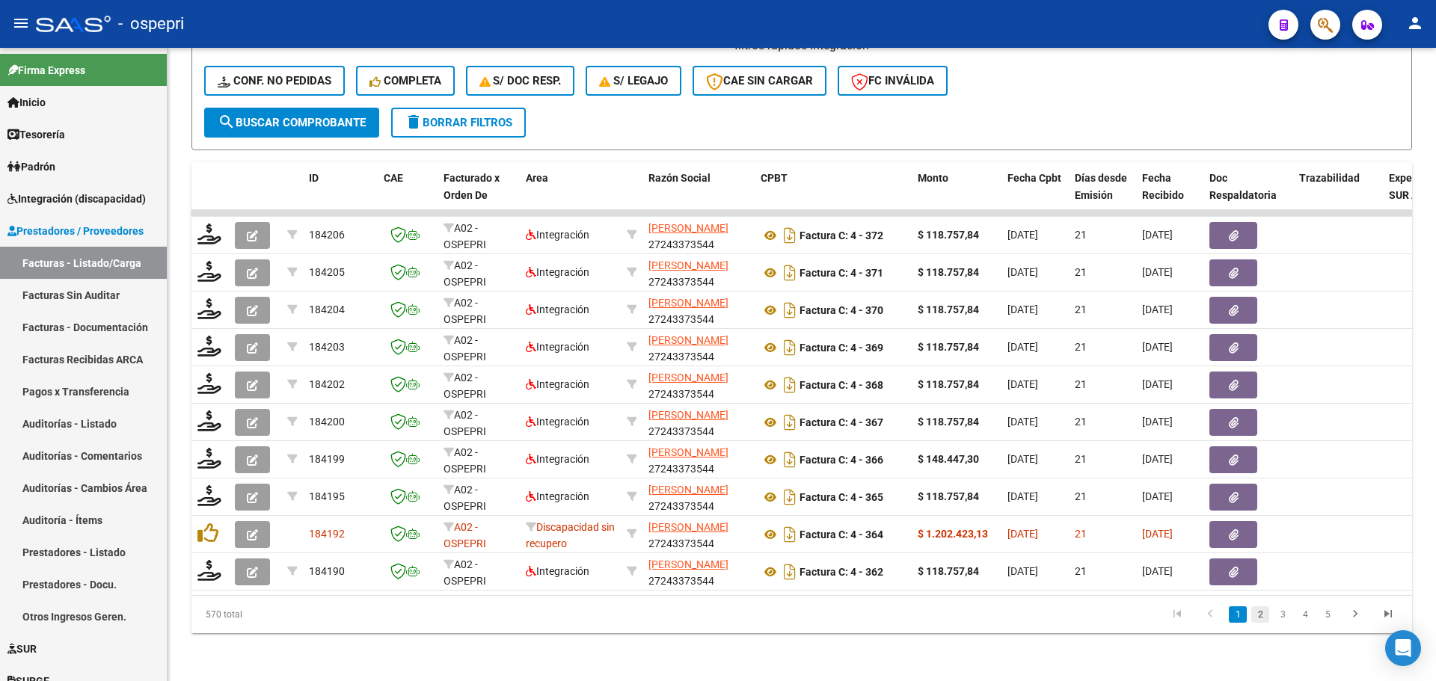
click at [1264, 609] on link "2" at bounding box center [1260, 614] width 18 height 16
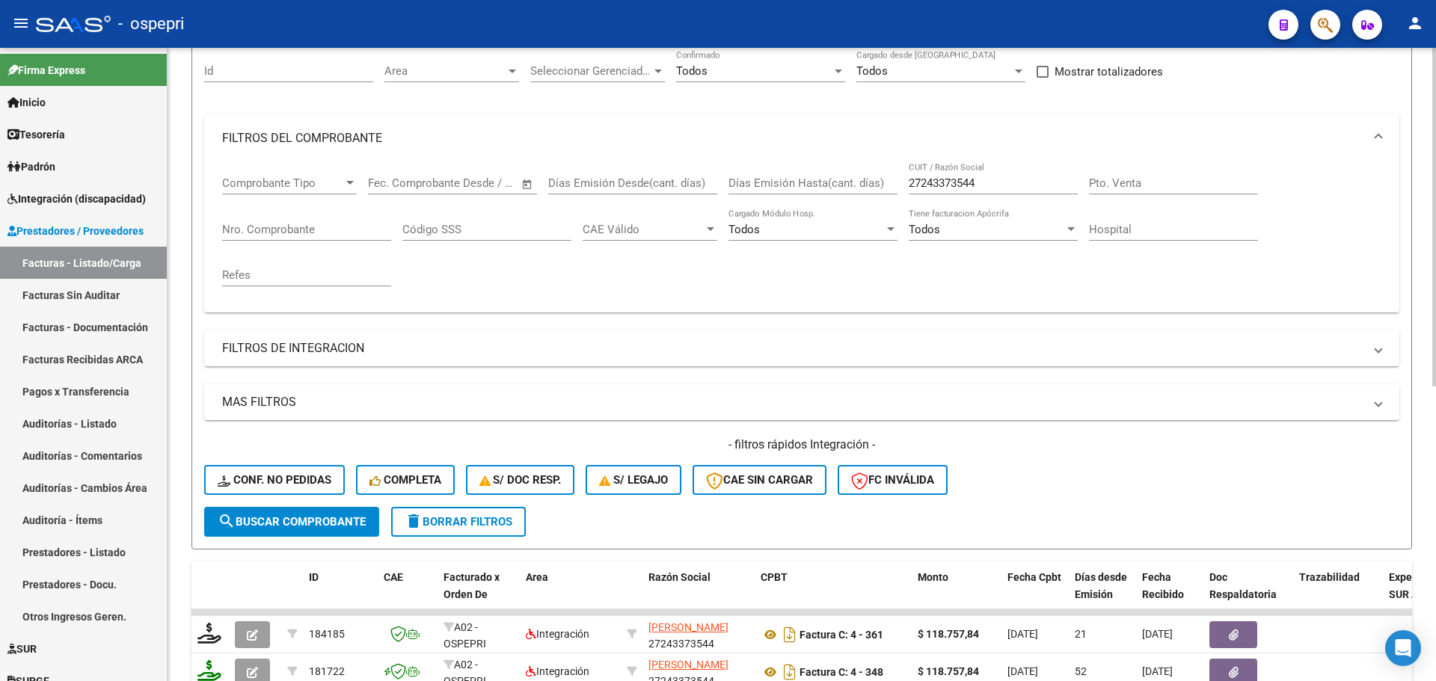
scroll to position [0, 0]
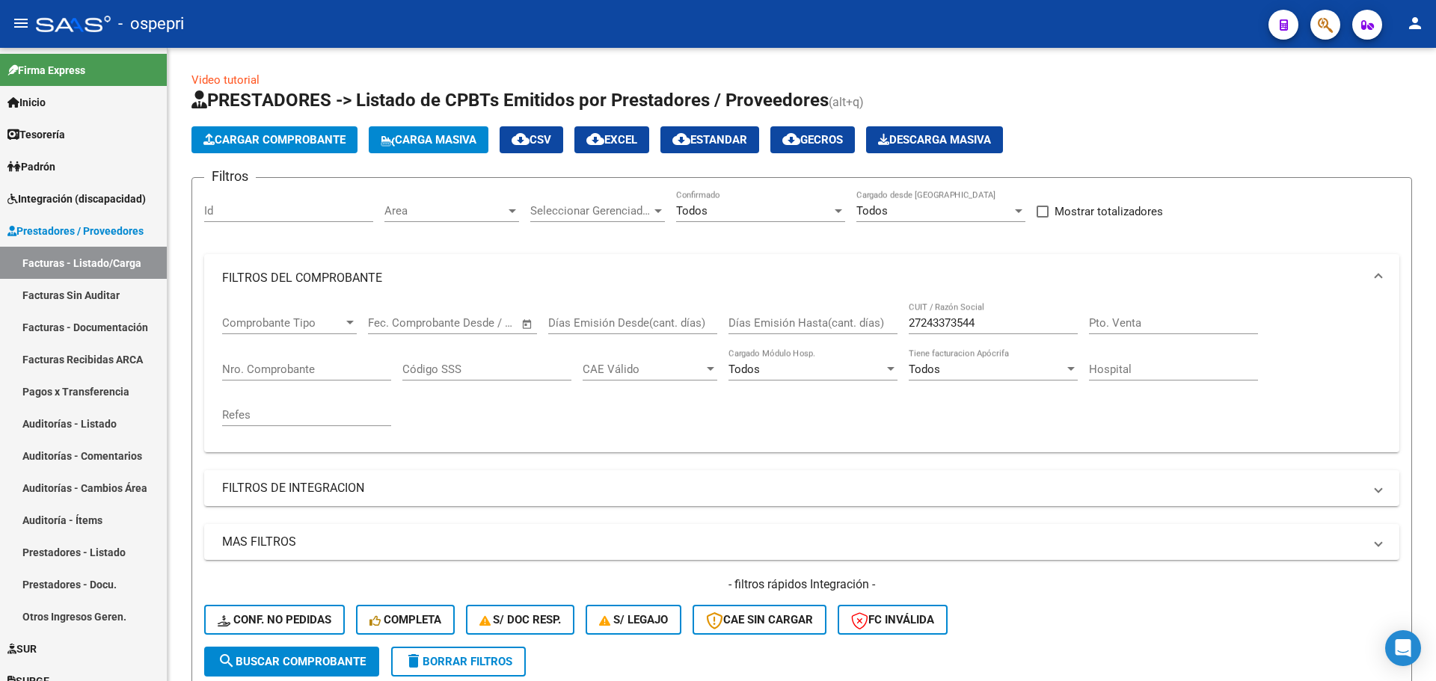
click at [717, 8] on div "- ospepri" at bounding box center [646, 23] width 1220 height 33
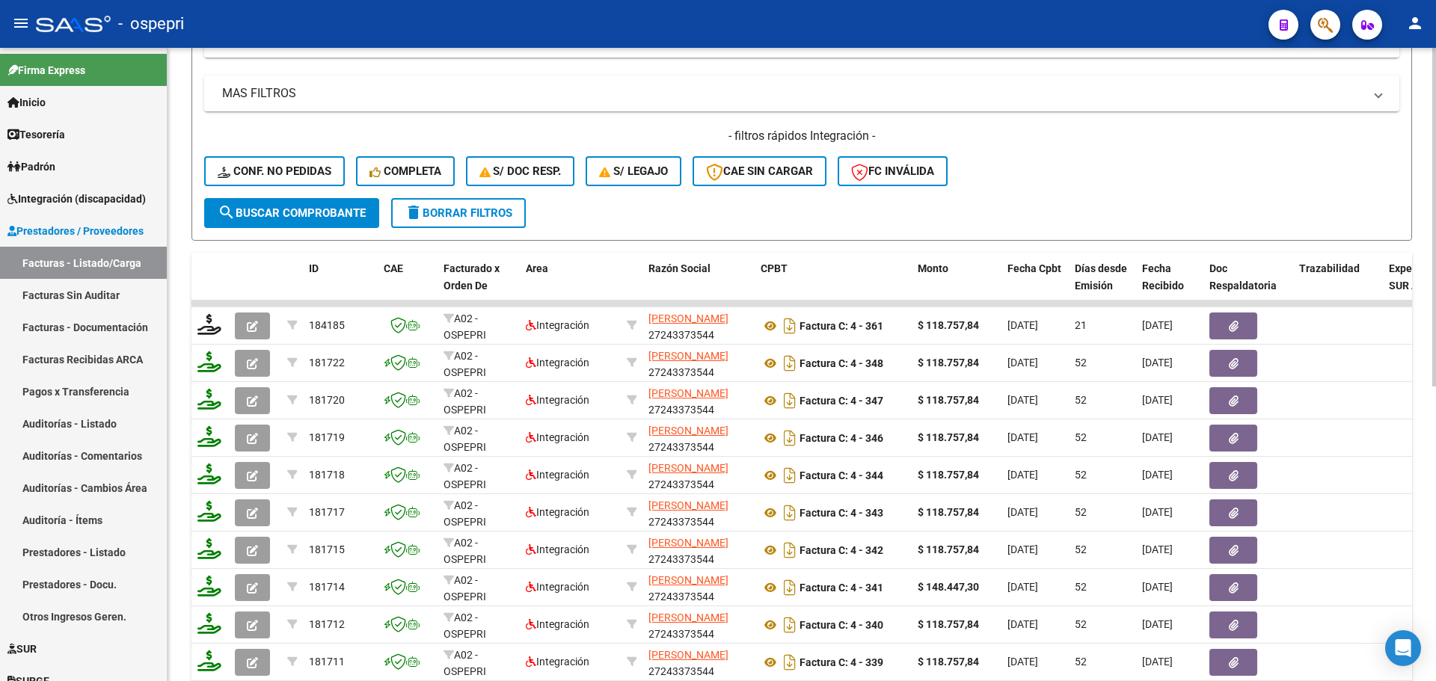
scroll to position [550, 0]
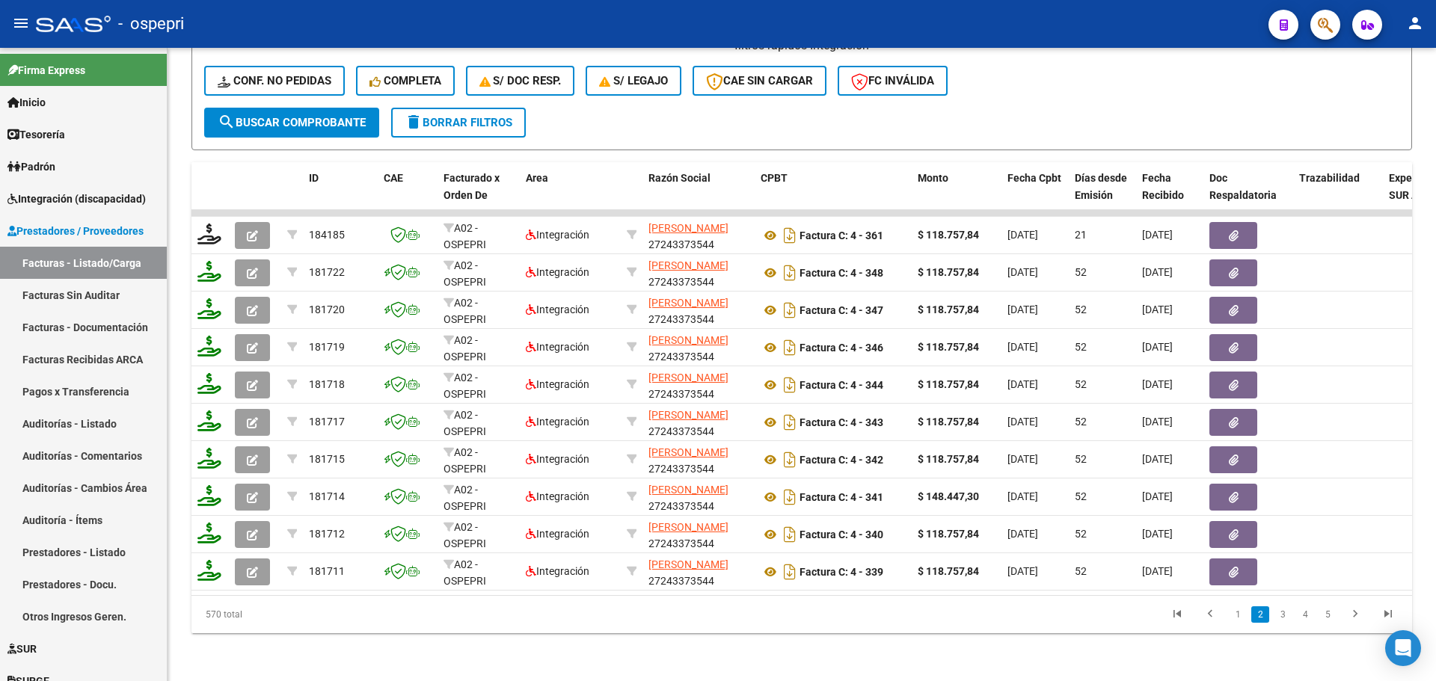
click at [1233, 615] on link "1" at bounding box center [1237, 614] width 18 height 16
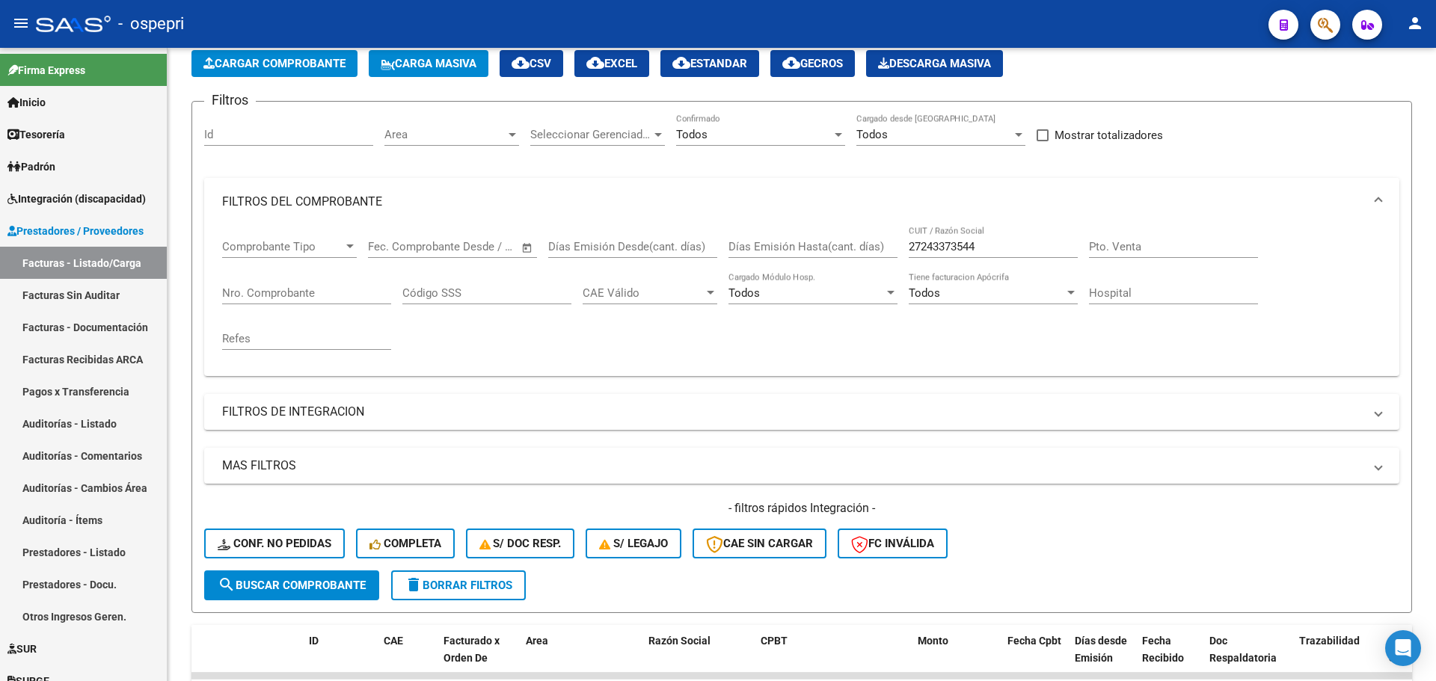
scroll to position [0, 0]
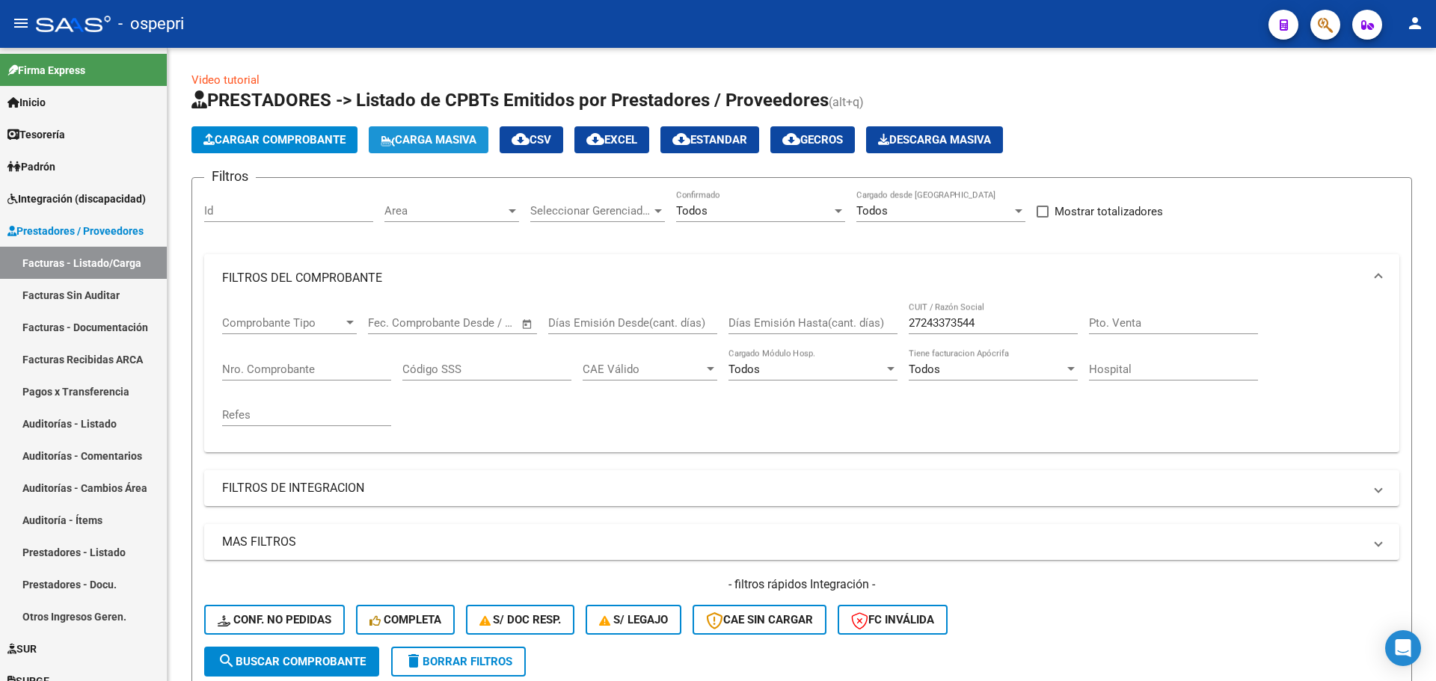
click at [443, 135] on span "Carga Masiva" at bounding box center [429, 139] width 96 height 13
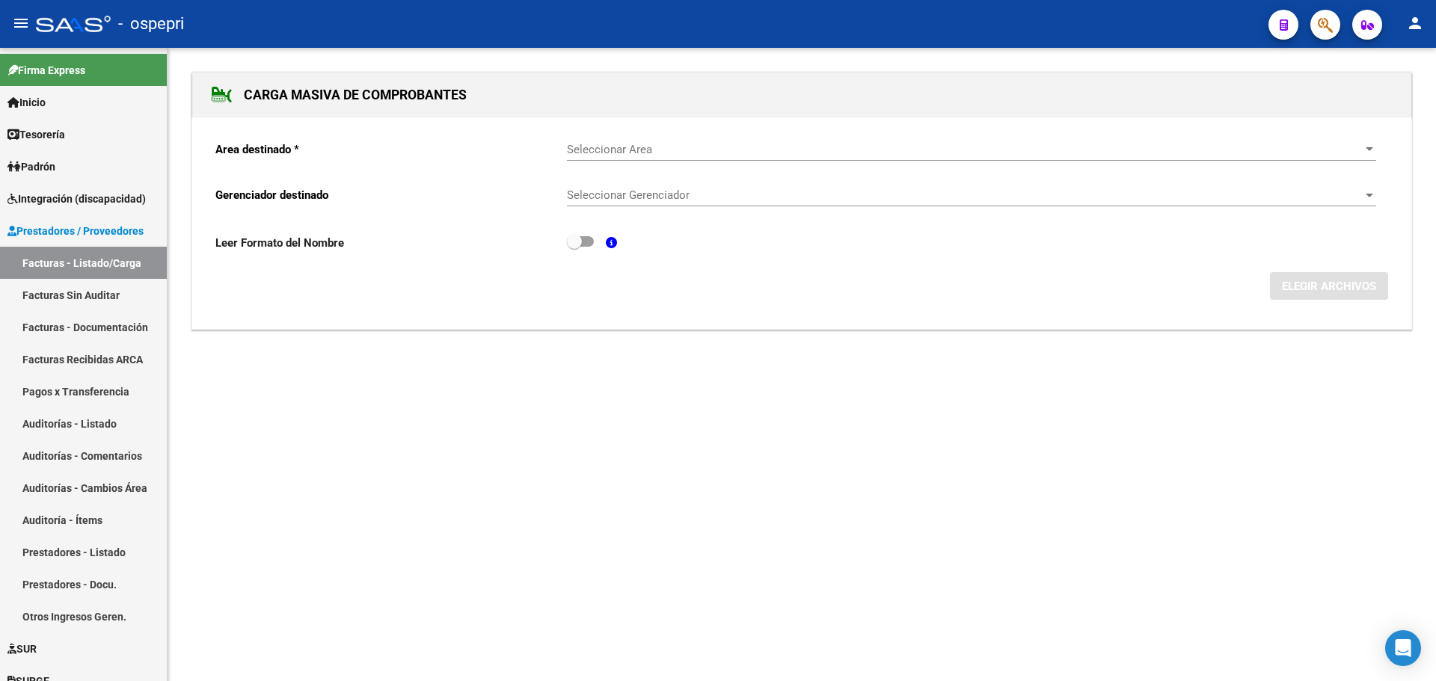
click at [677, 150] on span "Seleccionar Area" at bounding box center [965, 149] width 796 height 13
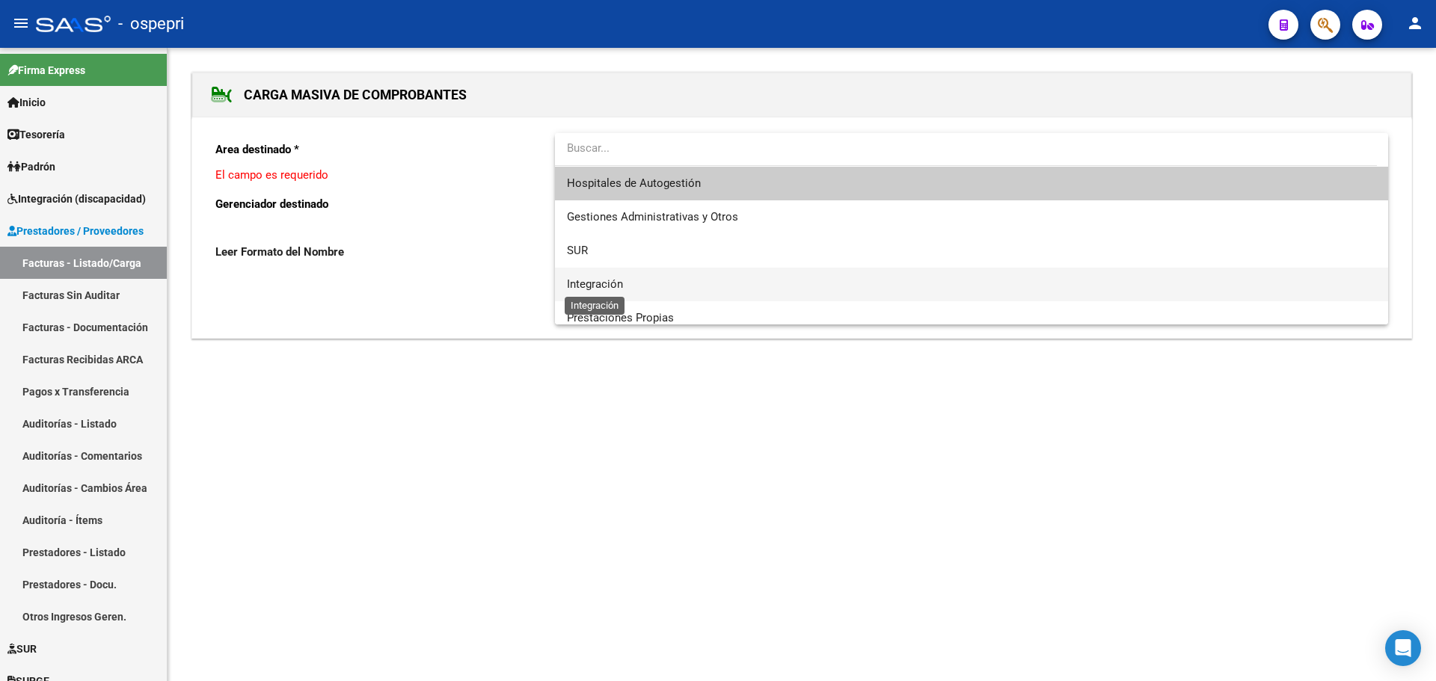
click at [593, 281] on span "Integración" at bounding box center [595, 283] width 56 height 13
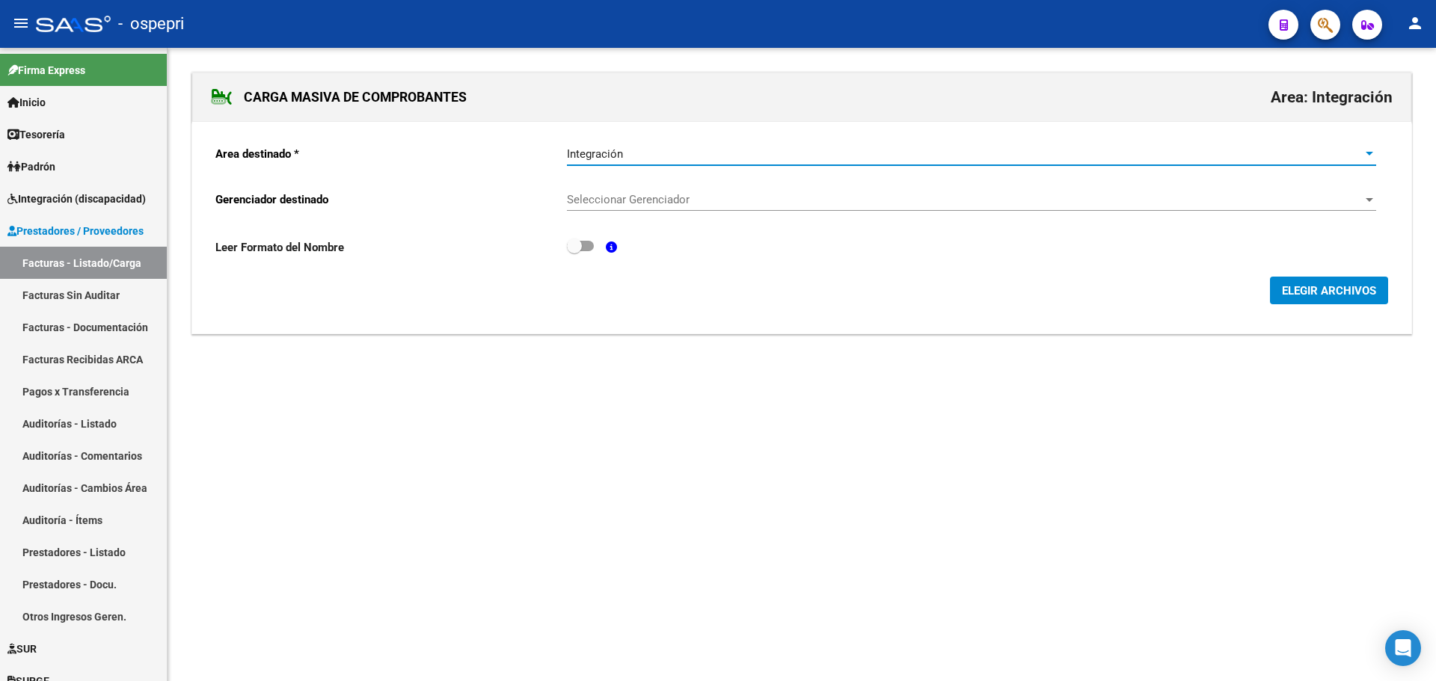
click at [650, 197] on span "Seleccionar Gerenciador" at bounding box center [965, 199] width 796 height 13
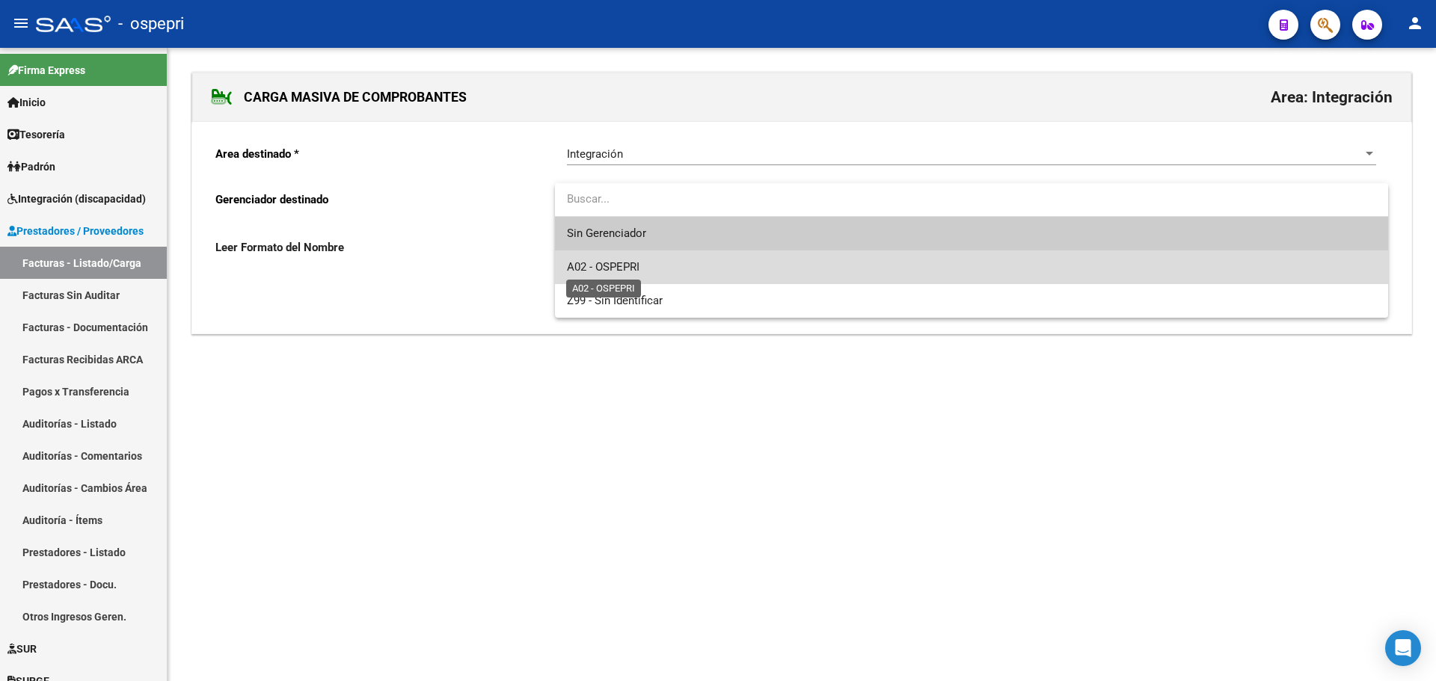
click at [636, 264] on span "A02 - OSPEPRI" at bounding box center [603, 266] width 73 height 13
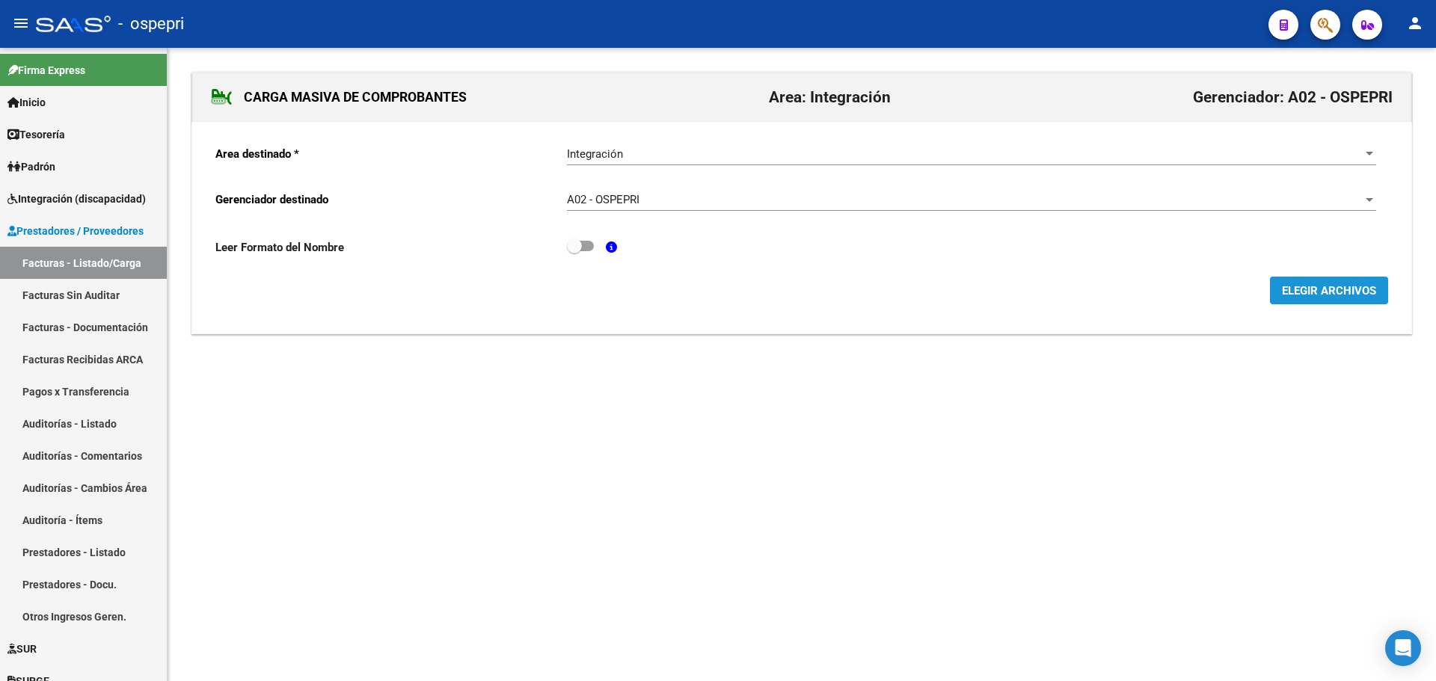
click at [1323, 292] on span "ELEGIR ARCHIVOS" at bounding box center [1329, 290] width 94 height 13
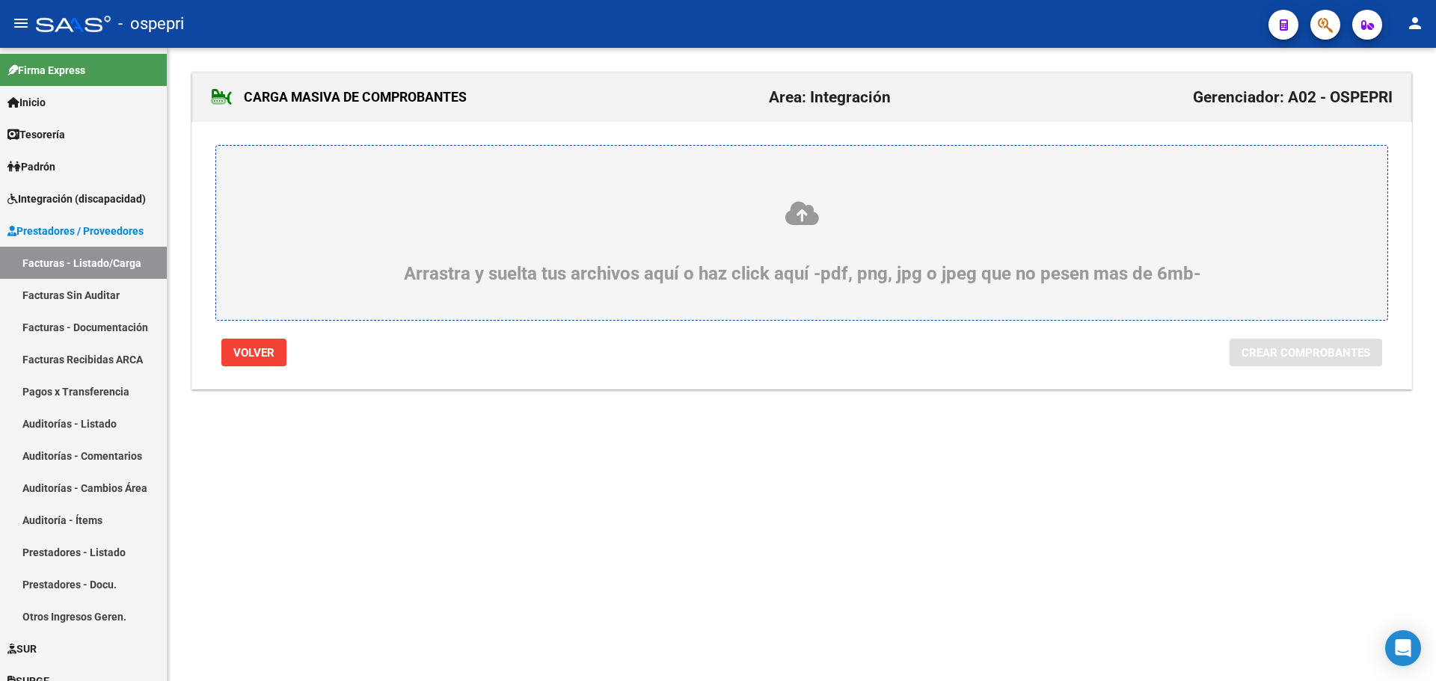
click at [805, 211] on icon at bounding box center [801, 214] width 1099 height 28
click at [0, 0] on input "Arrastra y suelta tus archivos aquí o haz click aquí -pdf, png, jpg o jpeg que …" at bounding box center [0, 0] width 0 height 0
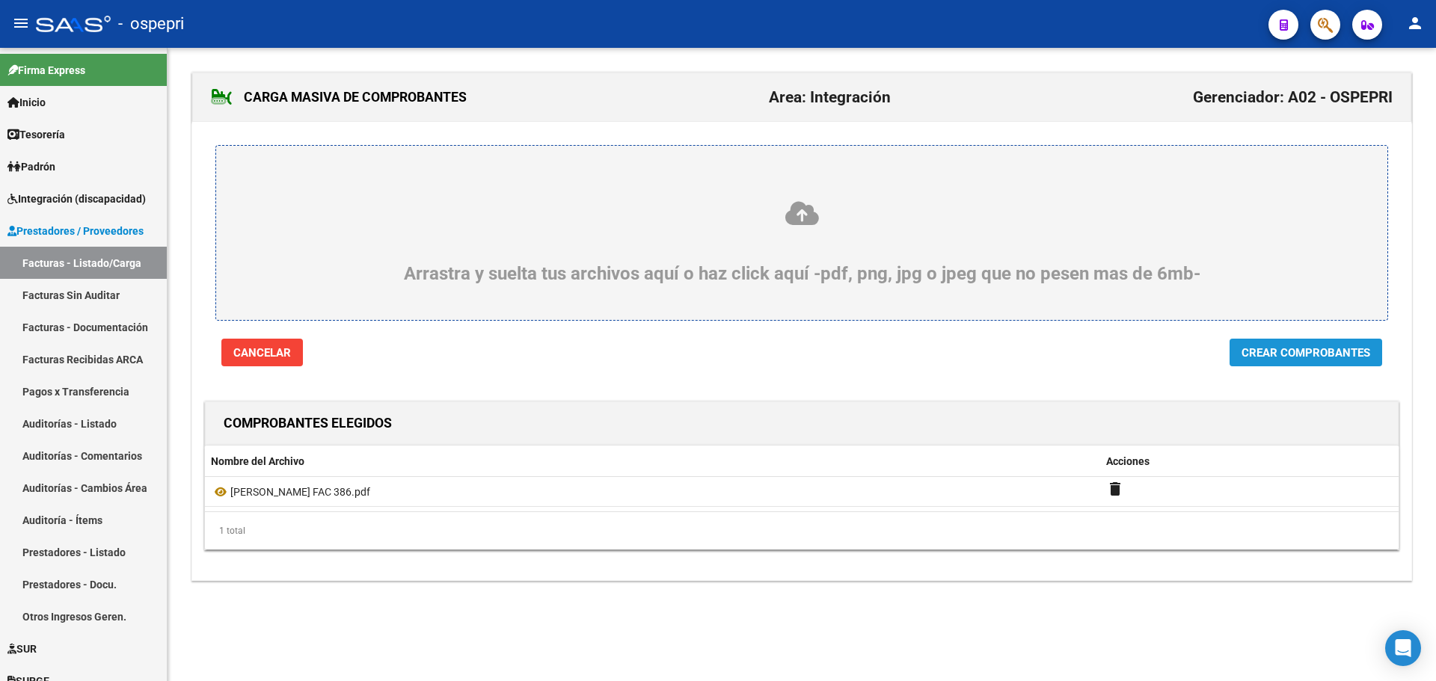
click at [1306, 350] on span "Crear Comprobantes" at bounding box center [1305, 352] width 129 height 13
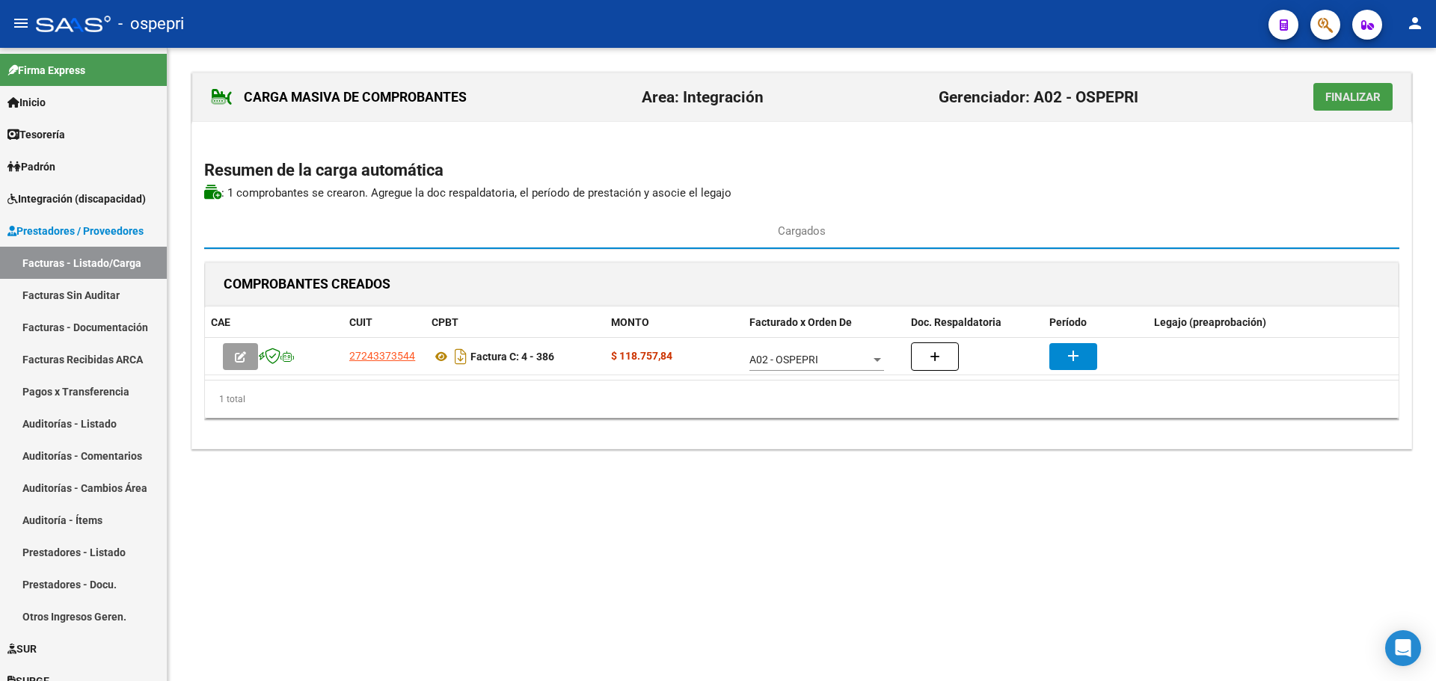
click at [1361, 98] on span "Finalizar" at bounding box center [1352, 96] width 55 height 13
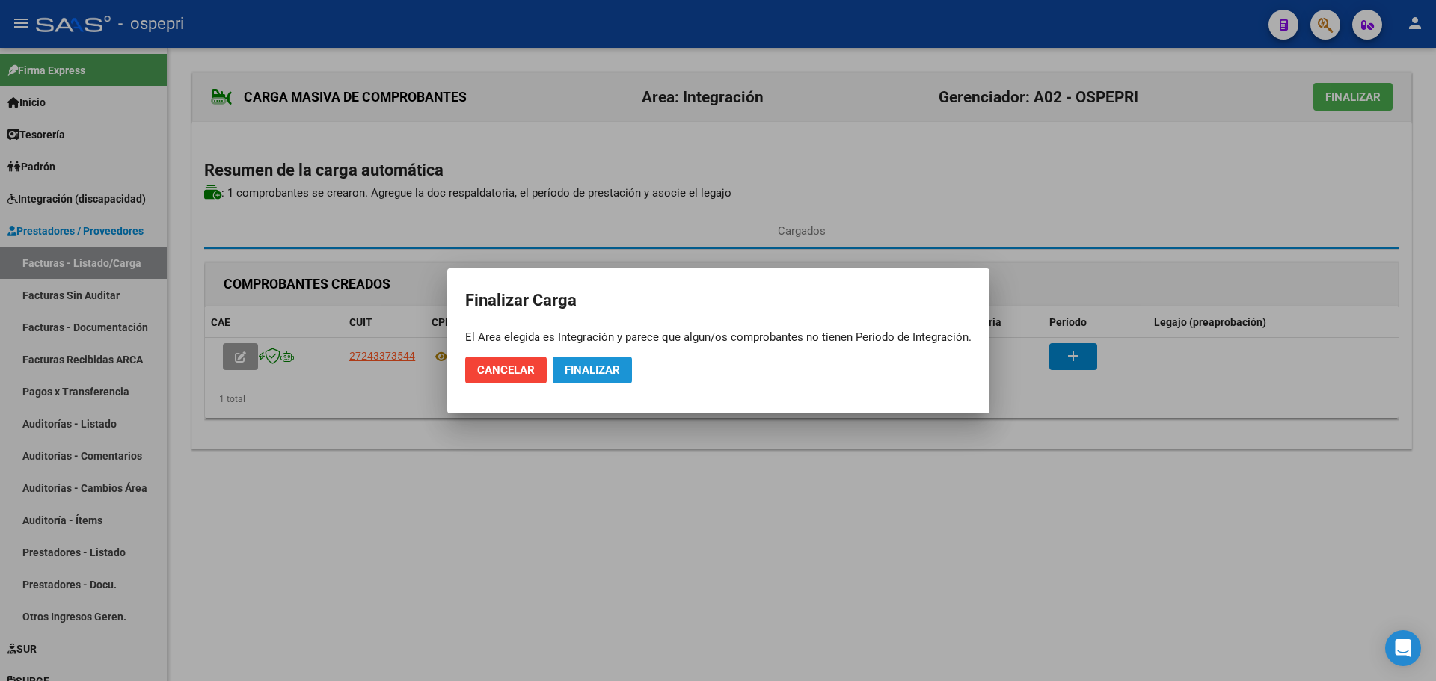
click at [582, 371] on span "Finalizar" at bounding box center [591, 369] width 55 height 13
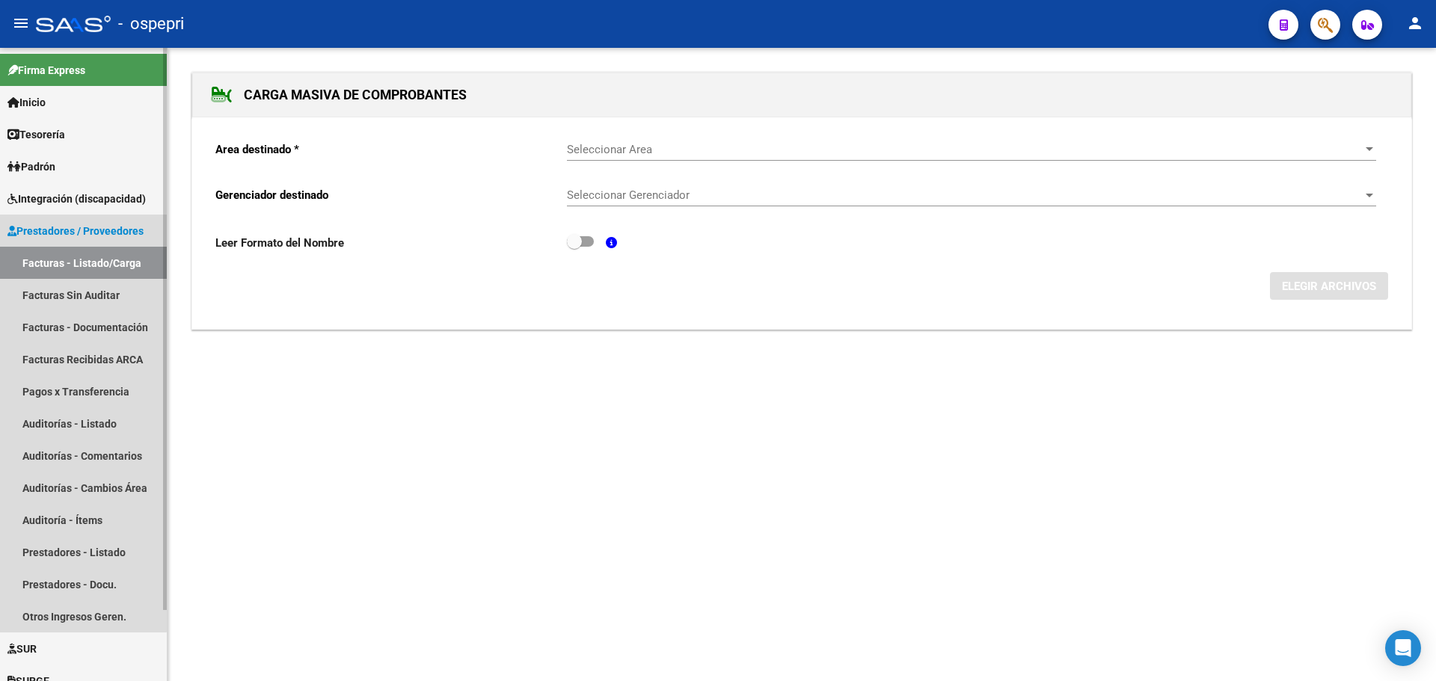
click at [83, 256] on link "Facturas - Listado/Carga" at bounding box center [83, 263] width 167 height 32
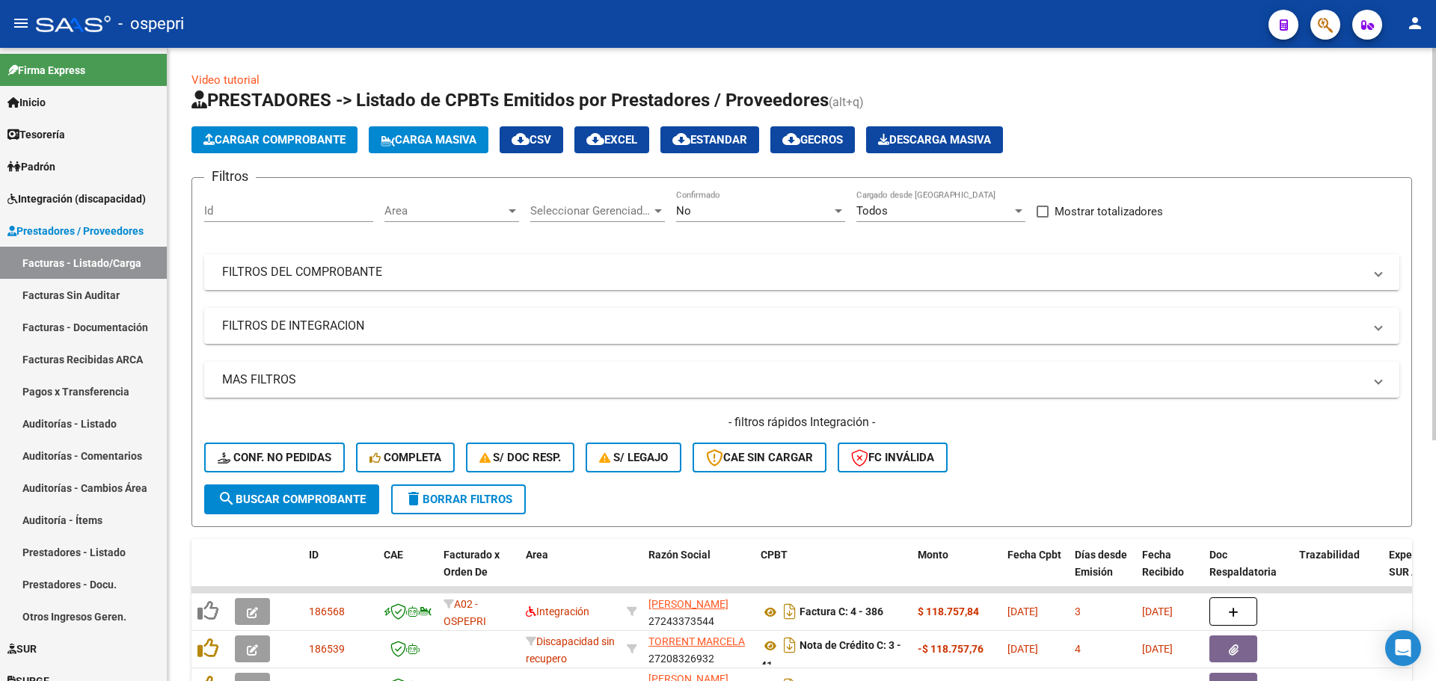
click at [1367, 268] on span "FILTROS DEL COMPROBANTE" at bounding box center [798, 272] width 1153 height 16
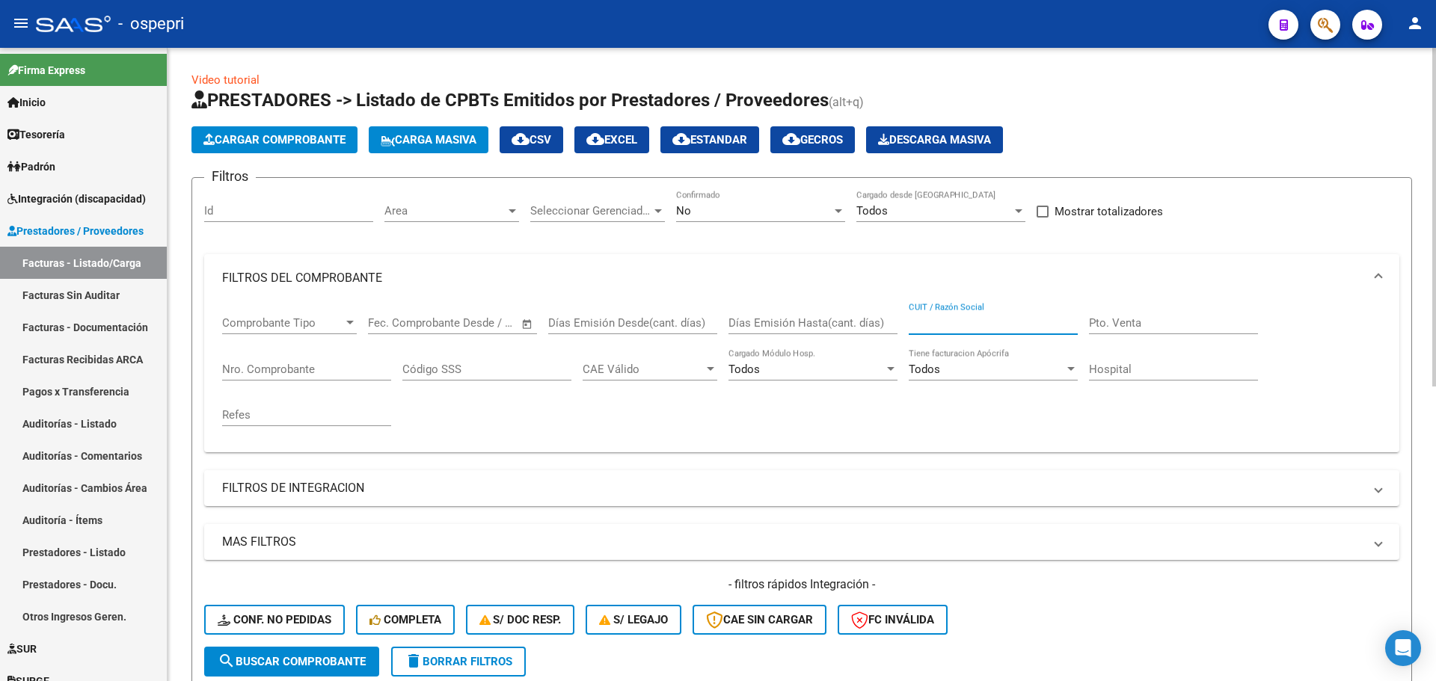
click at [969, 326] on input "CUIT / Razón Social" at bounding box center [992, 322] width 169 height 13
type input "[PERSON_NAME]"
click at [835, 203] on div "No Confirmado" at bounding box center [760, 206] width 169 height 32
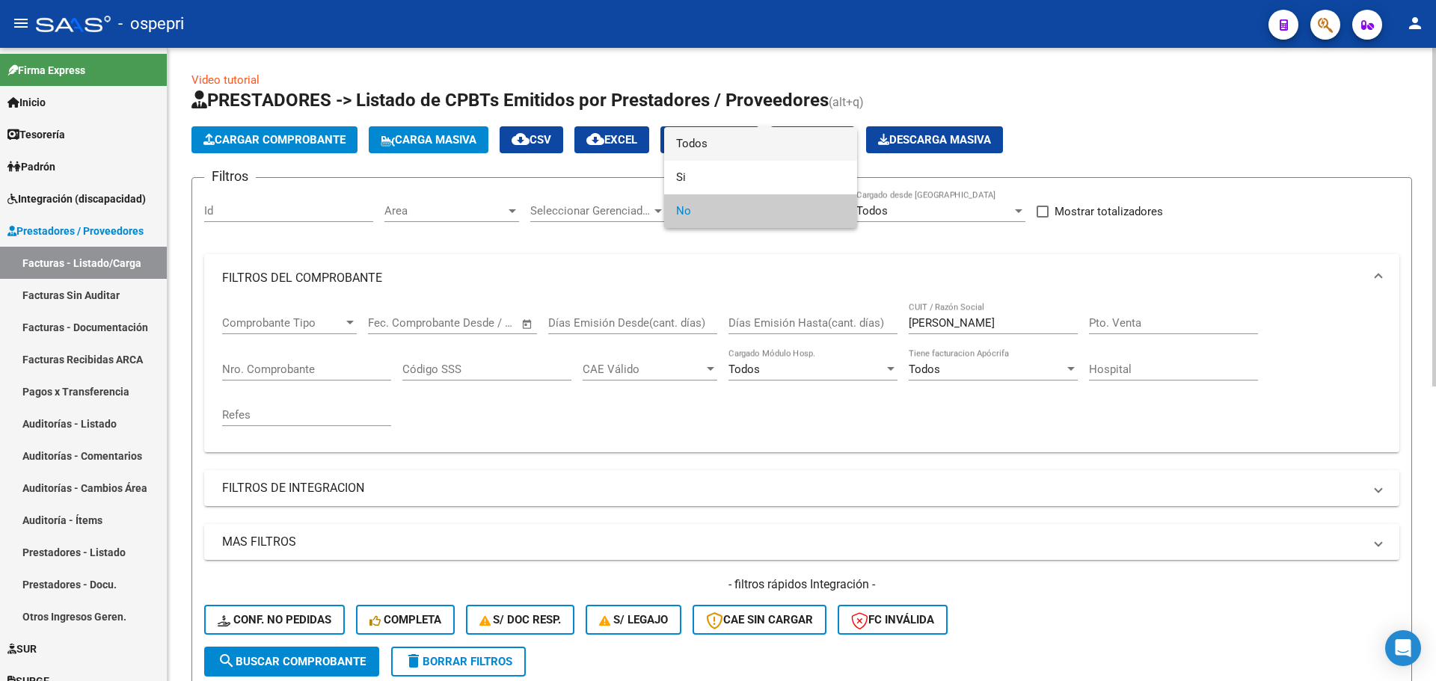
drag, startPoint x: 713, startPoint y: 137, endPoint x: 707, endPoint y: 142, distance: 7.9
click at [711, 138] on span "Todos" at bounding box center [760, 144] width 169 height 34
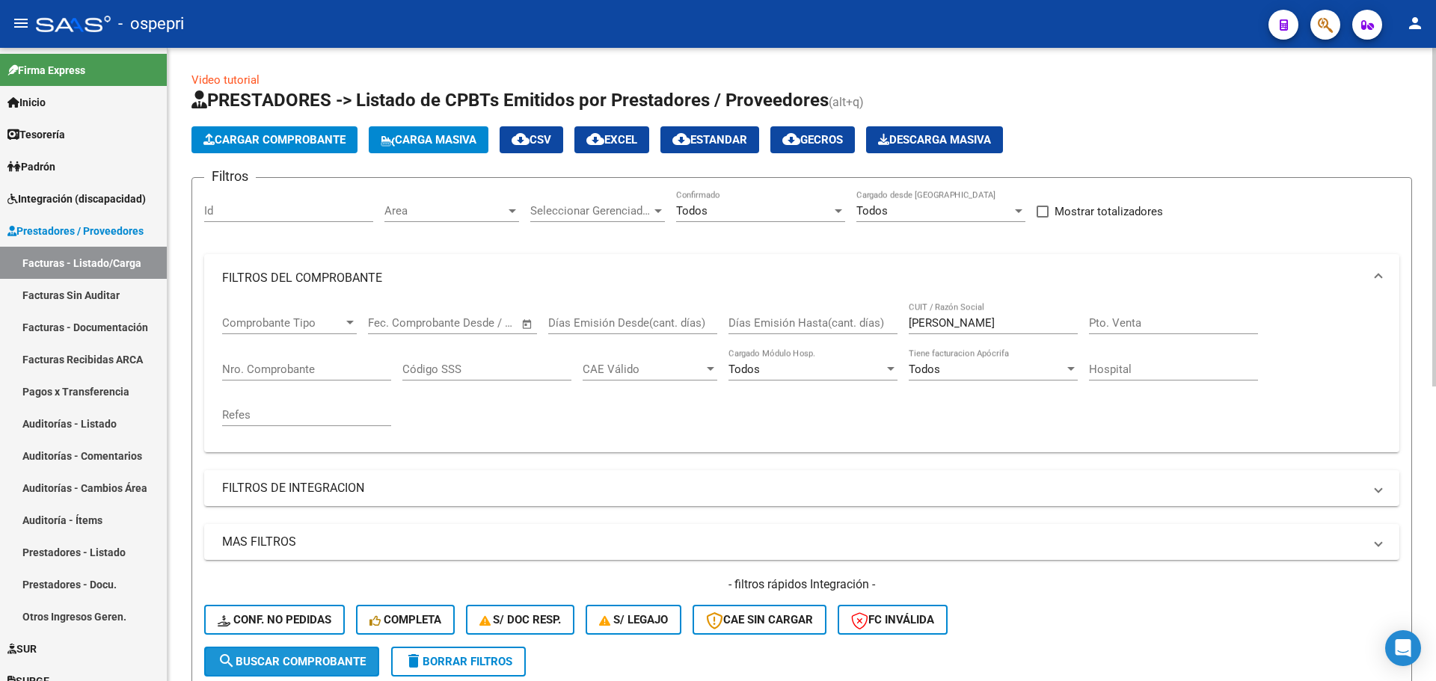
click at [345, 656] on span "search Buscar Comprobante" at bounding box center [292, 661] width 148 height 13
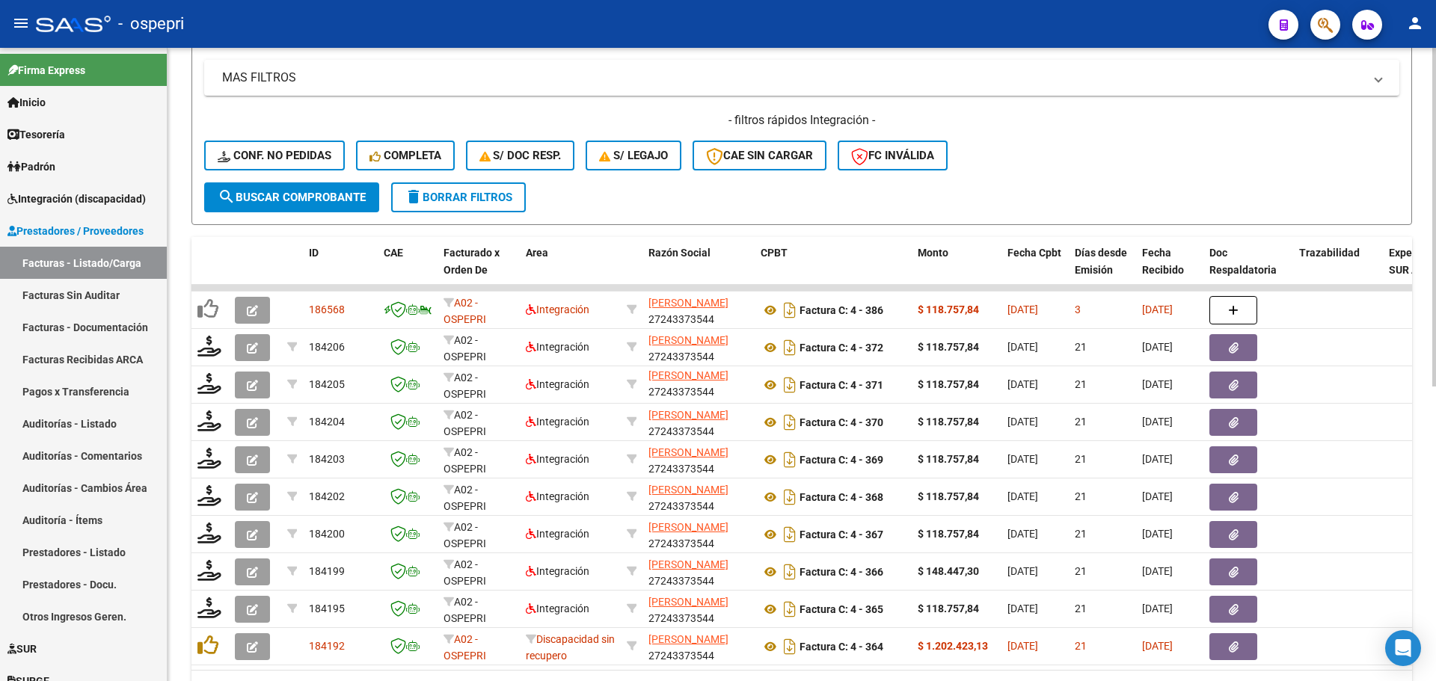
scroll to position [550, 0]
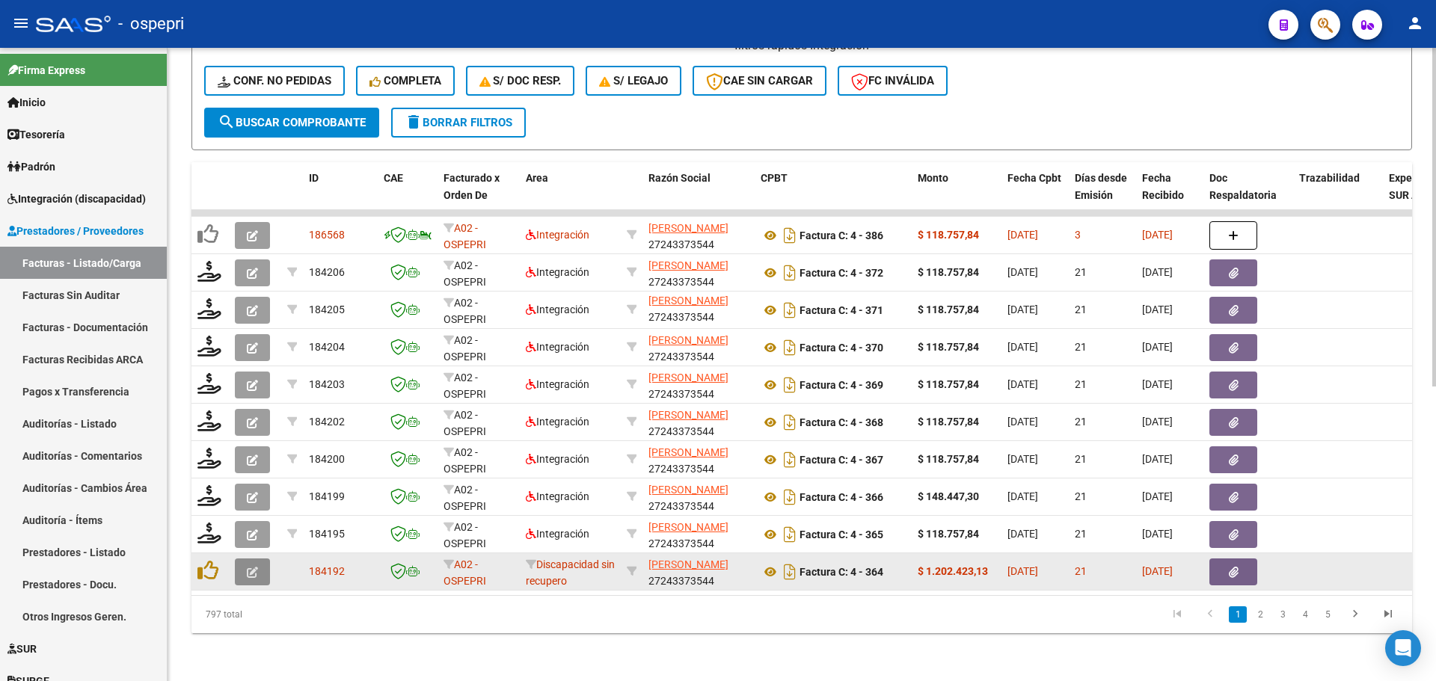
click at [261, 565] on button "button" at bounding box center [252, 572] width 35 height 27
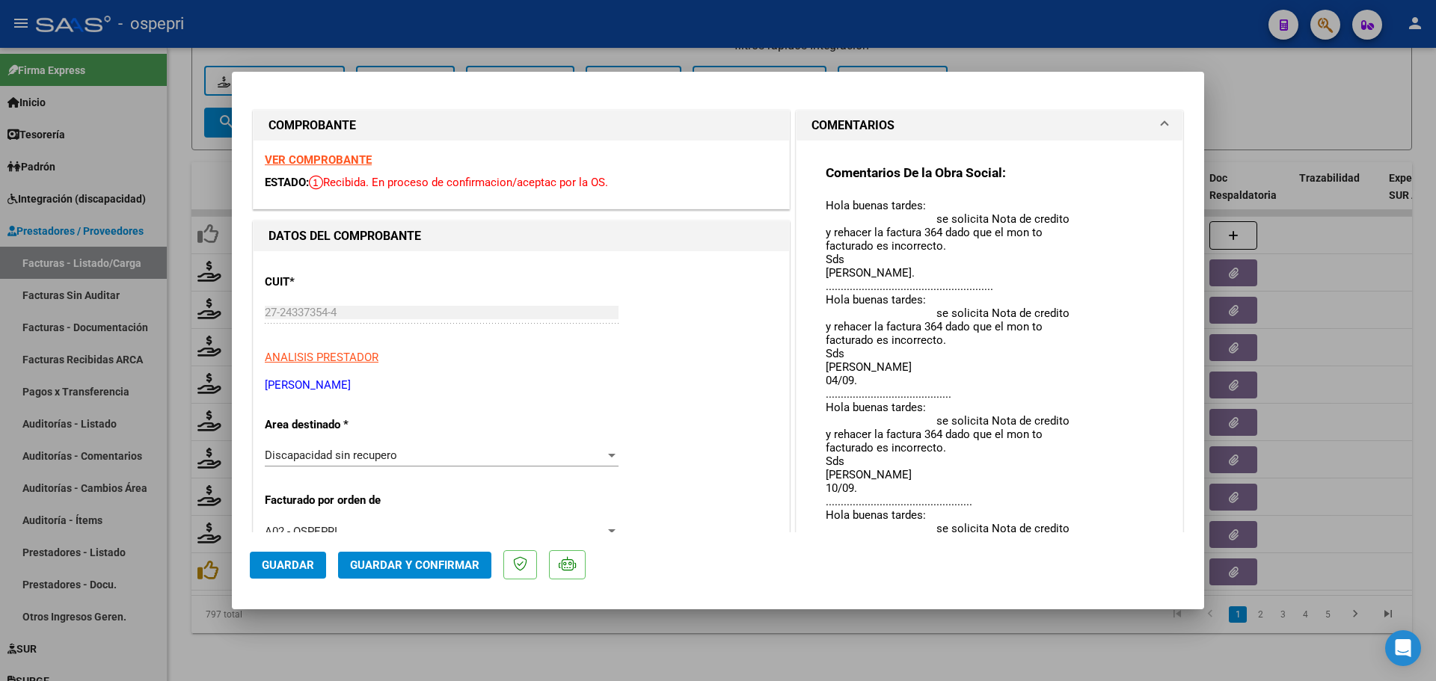
drag, startPoint x: 1063, startPoint y: 225, endPoint x: 1123, endPoint y: 562, distance: 341.7
click at [1123, 562] on mat-dialog-container "COMPROBANTE VER COMPROBANTE ESTADO: Recibida. En proceso de confirmacion/acepta…" at bounding box center [718, 341] width 972 height 538
type input "$ 0,00"
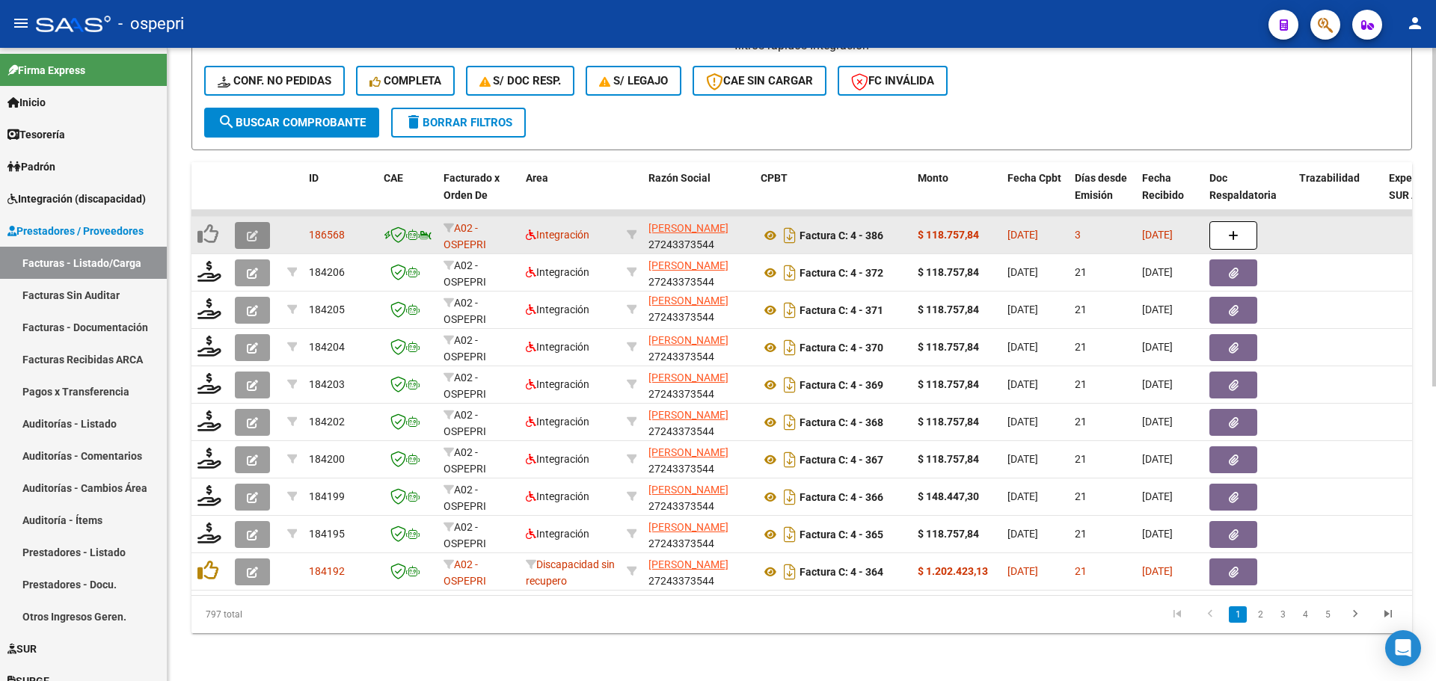
click at [250, 230] on icon "button" at bounding box center [252, 235] width 11 height 11
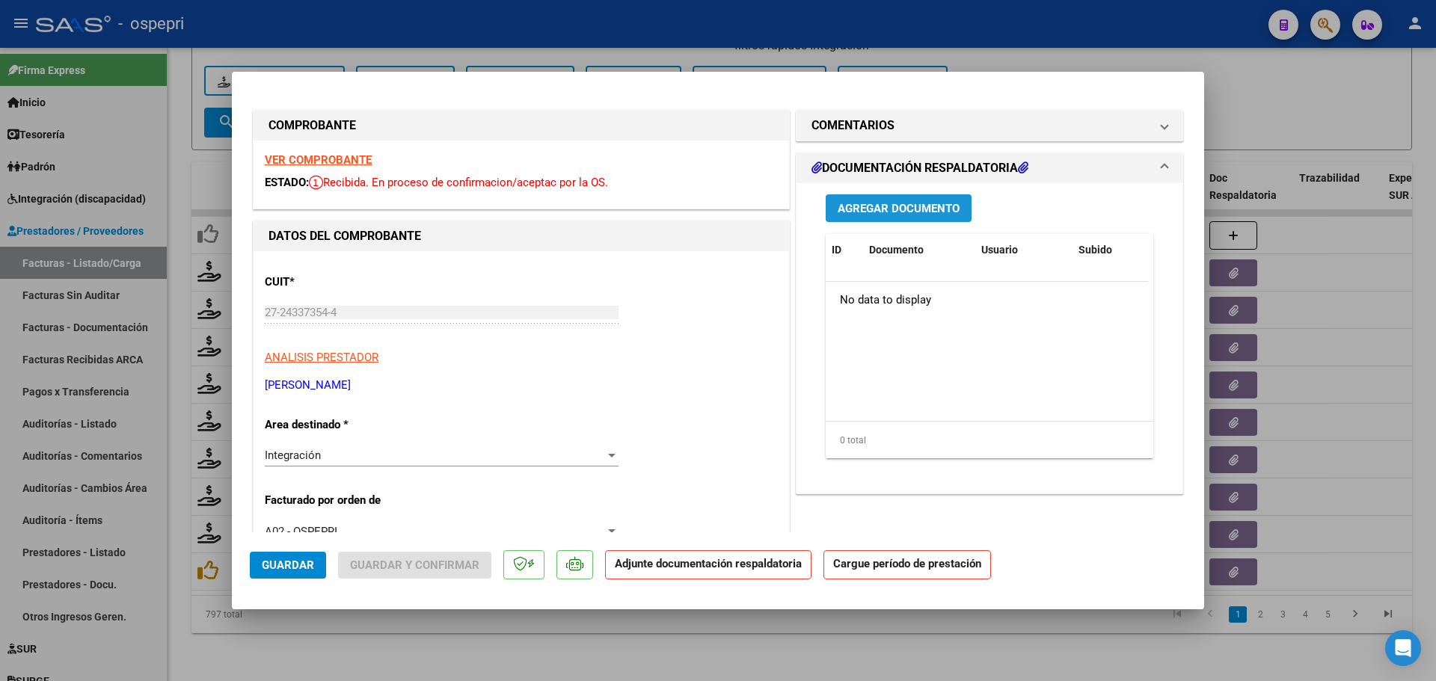
click at [909, 215] on span "Agregar Documento" at bounding box center [898, 208] width 122 height 13
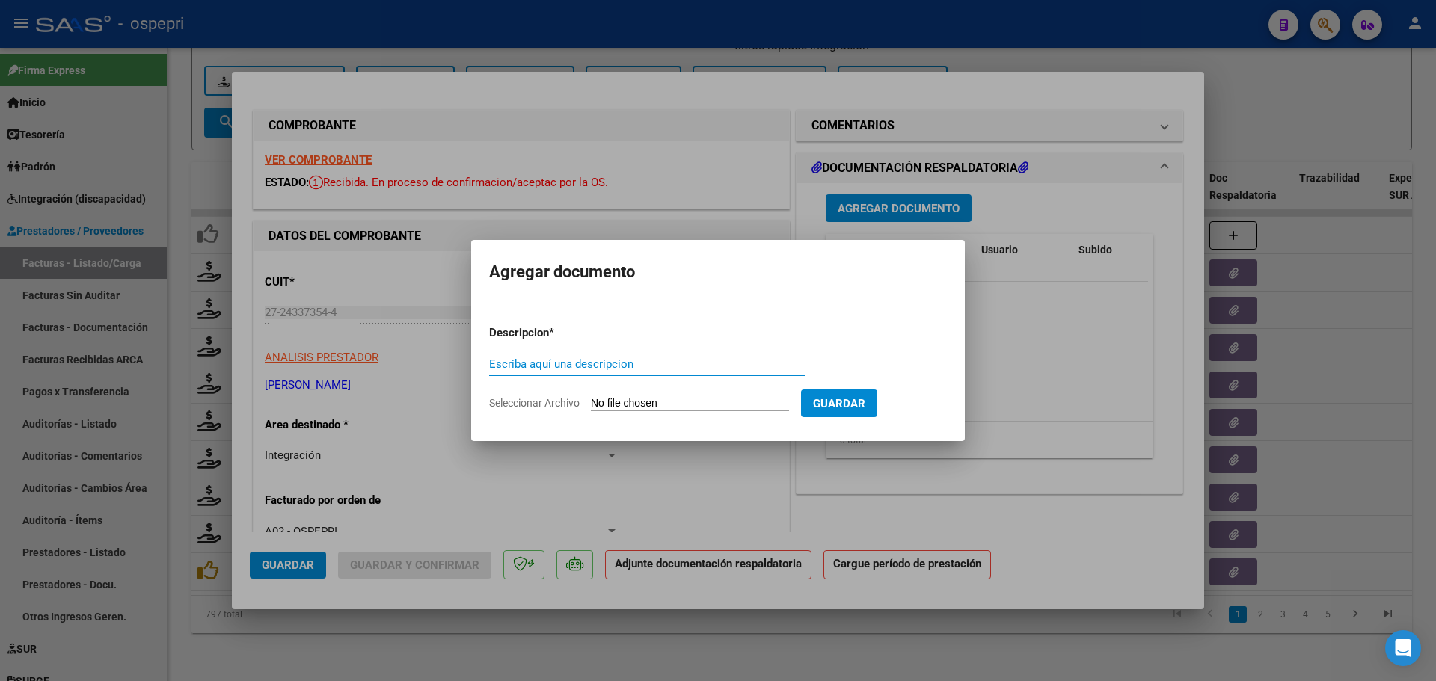
click at [565, 361] on input "Escriba aquí una descripcion" at bounding box center [647, 363] width 316 height 13
type input "ASISTENCIA"
click at [627, 399] on input "Seleccionar Archivo" at bounding box center [690, 404] width 198 height 14
type input "C:\fakepath\ASISTENCIA [PERSON_NAME] ATIZE AGOSTO-2025.pdf"
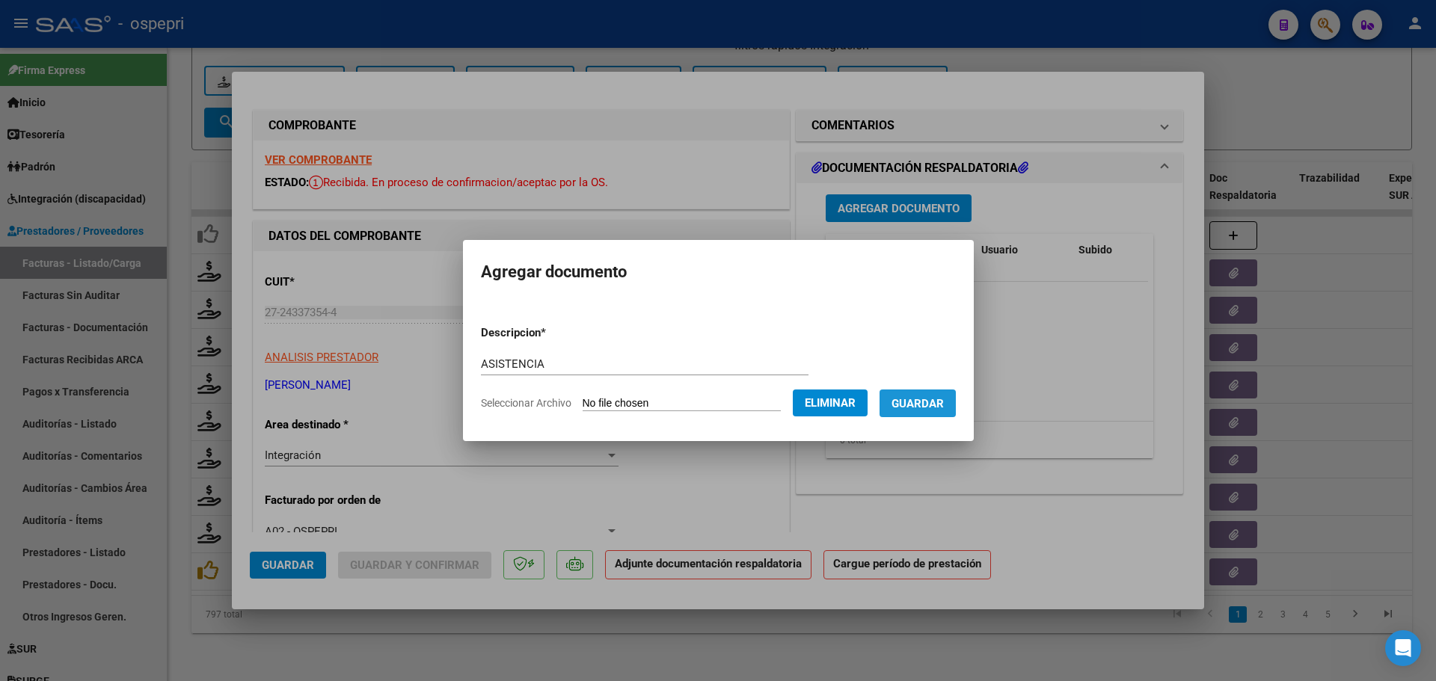
click at [940, 407] on span "Guardar" at bounding box center [917, 403] width 52 height 13
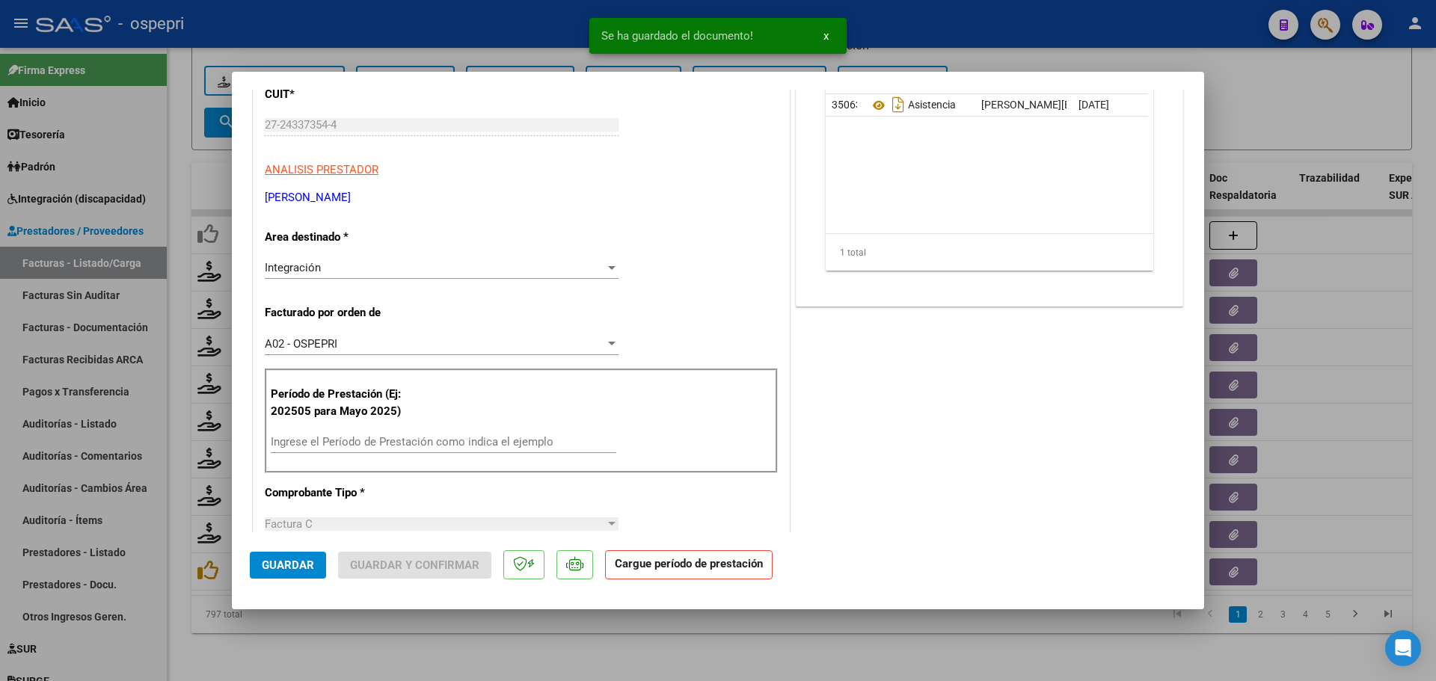
scroll to position [224, 0]
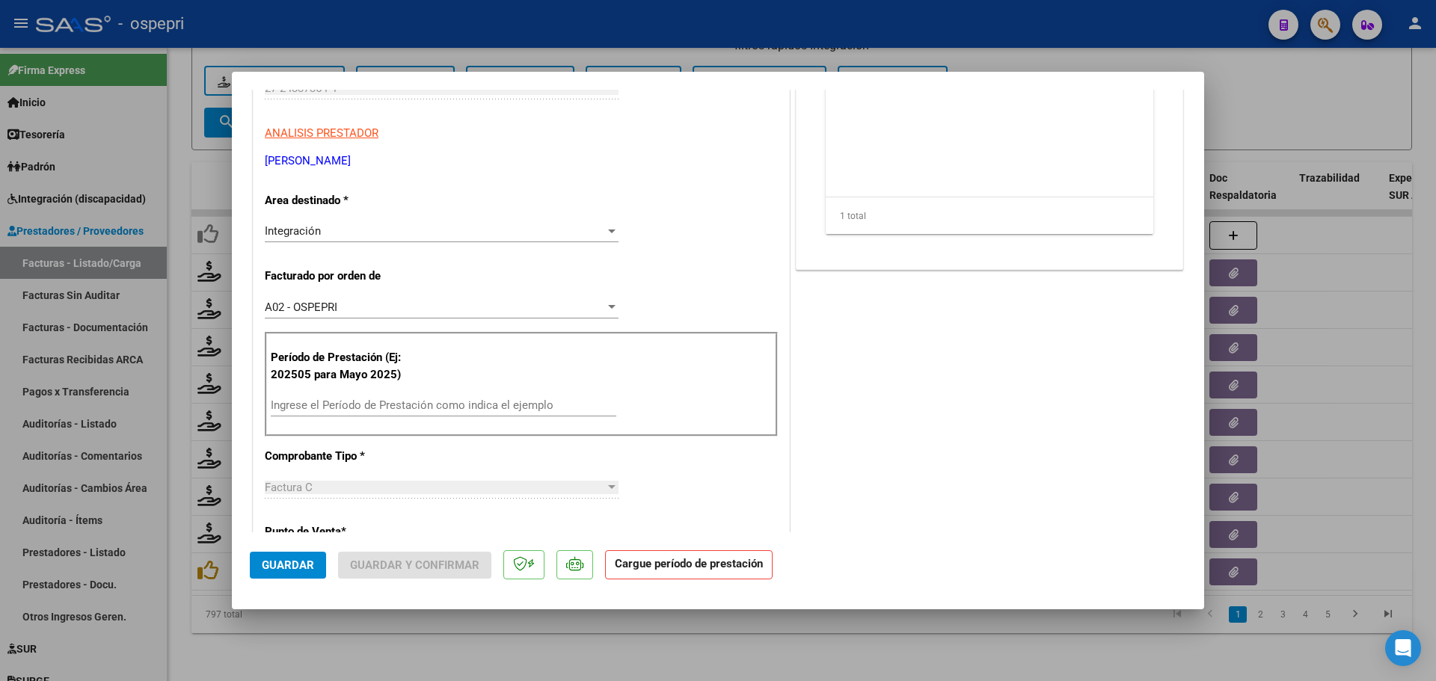
click at [407, 411] on input "Ingrese el Período de Prestación como indica el ejemplo" at bounding box center [443, 405] width 345 height 13
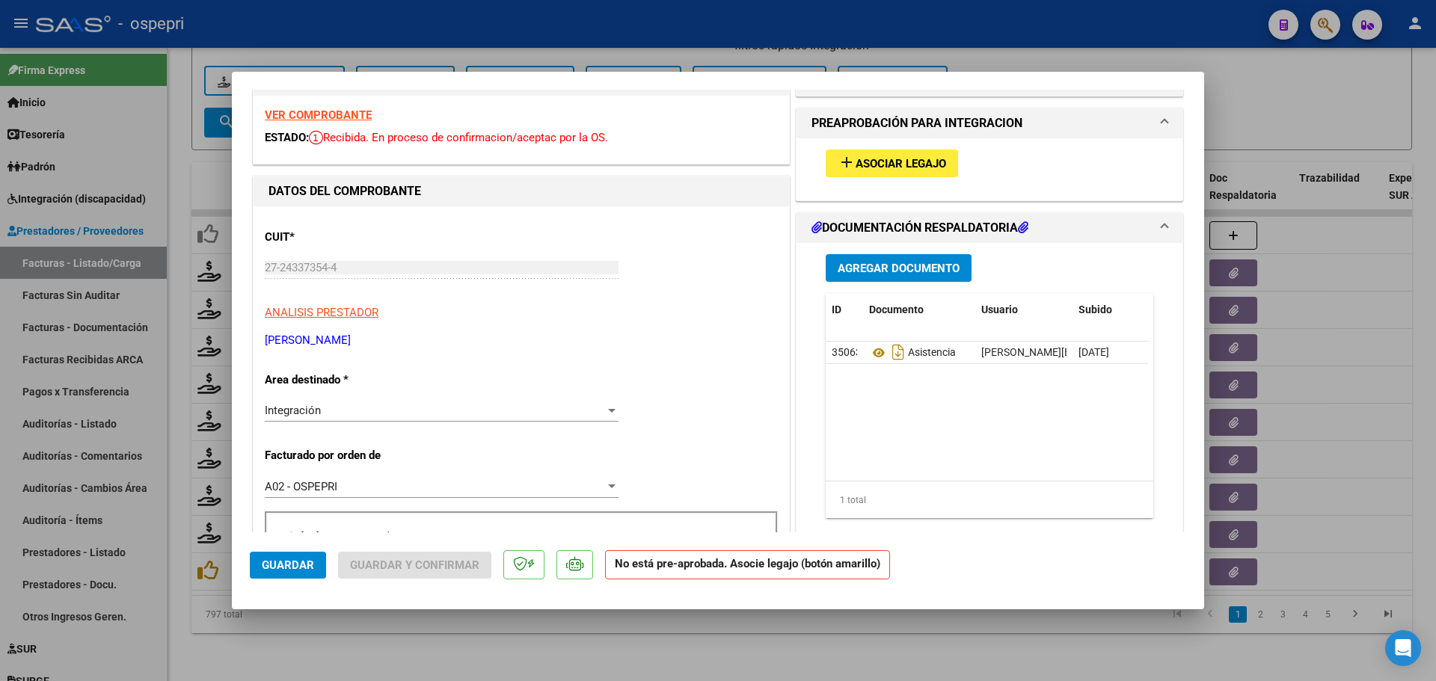
scroll to position [0, 0]
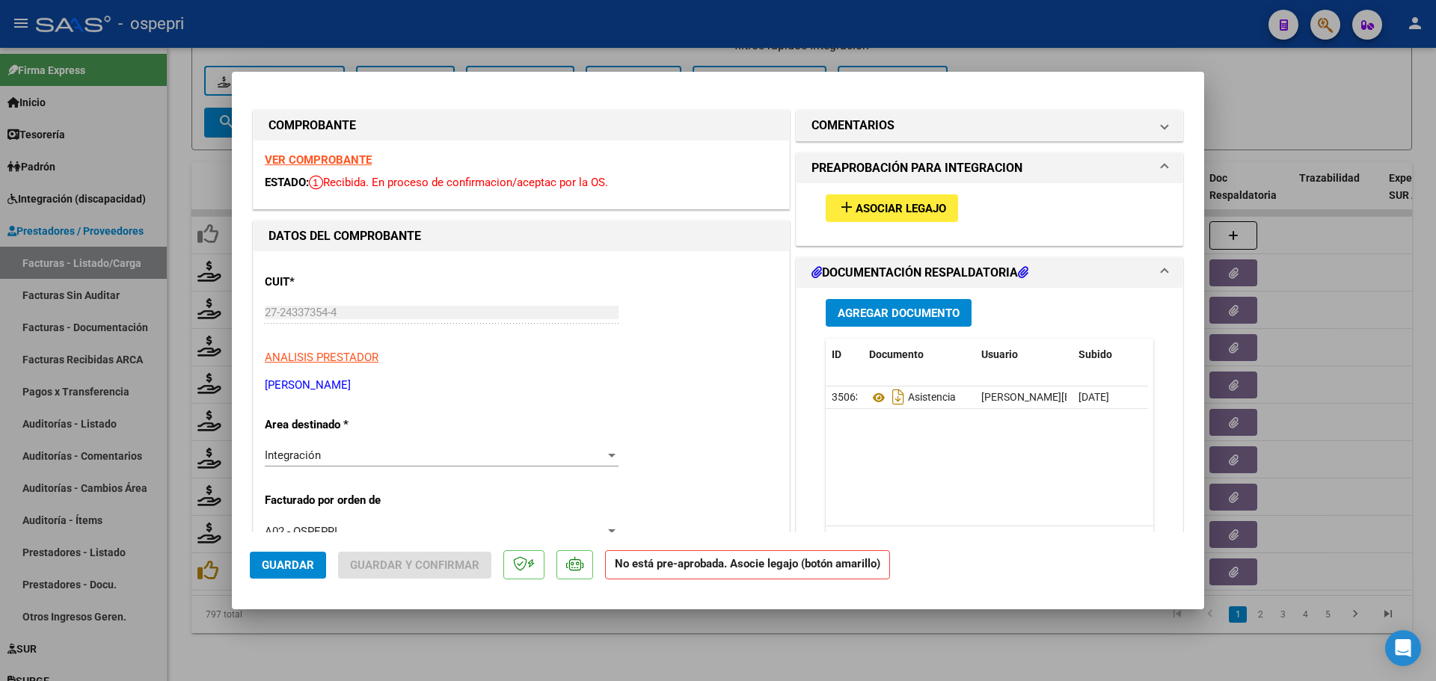
type input "202508"
click at [911, 203] on span "Asociar Legajo" at bounding box center [900, 208] width 90 height 13
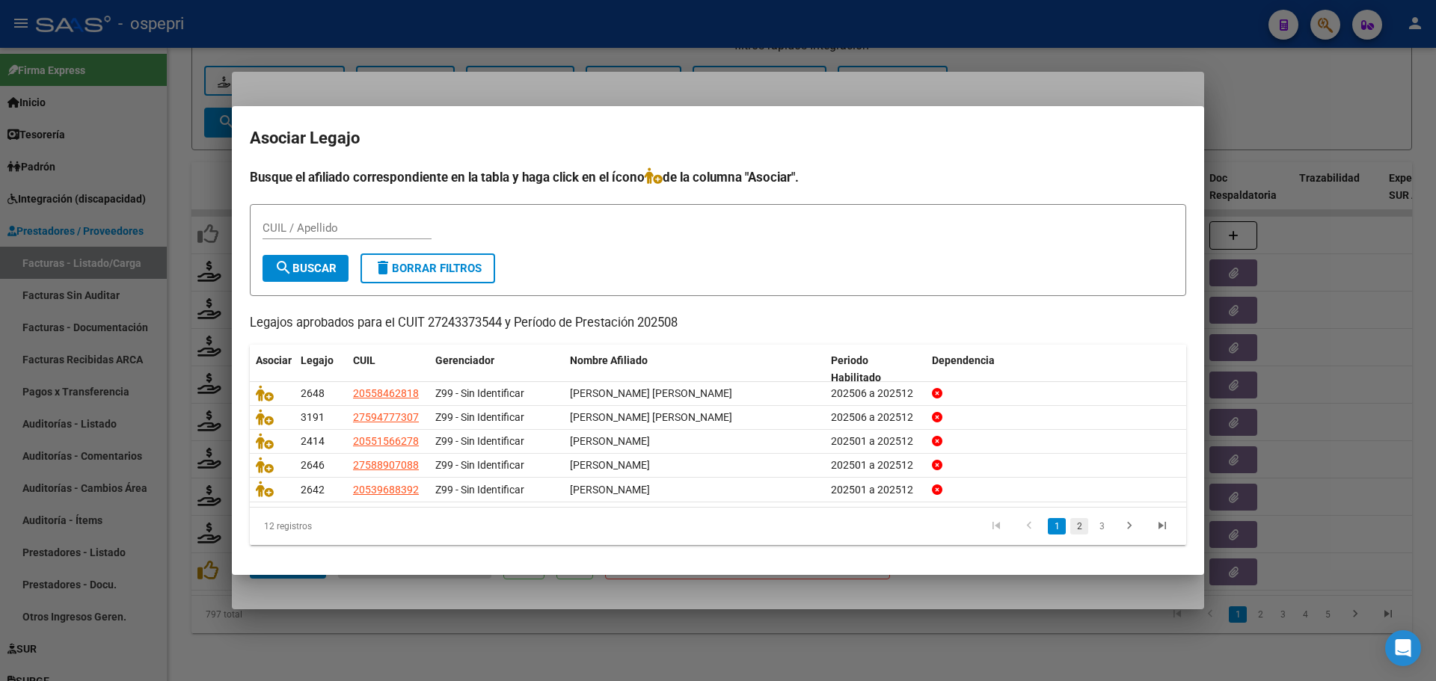
click at [1084, 529] on link "2" at bounding box center [1079, 526] width 18 height 16
click at [1108, 533] on link "3" at bounding box center [1101, 526] width 18 height 16
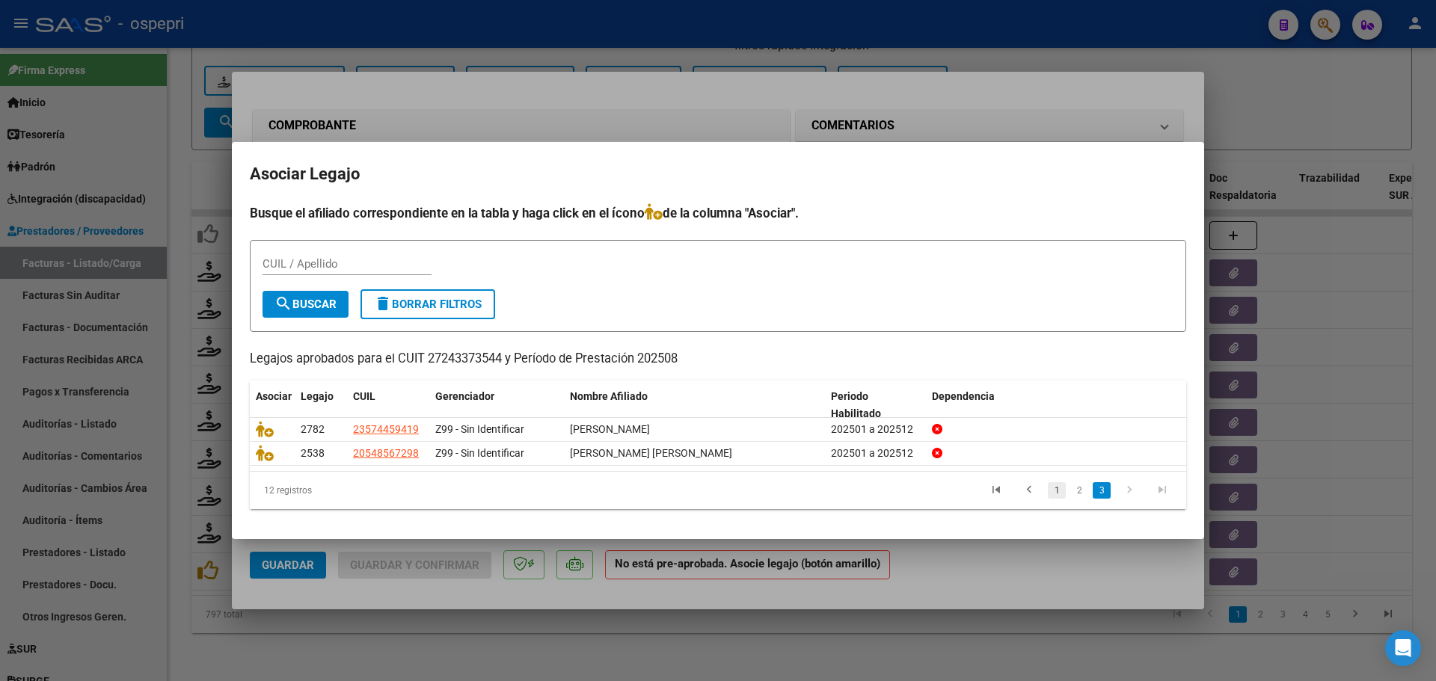
click at [1060, 490] on link "1" at bounding box center [1056, 490] width 18 height 16
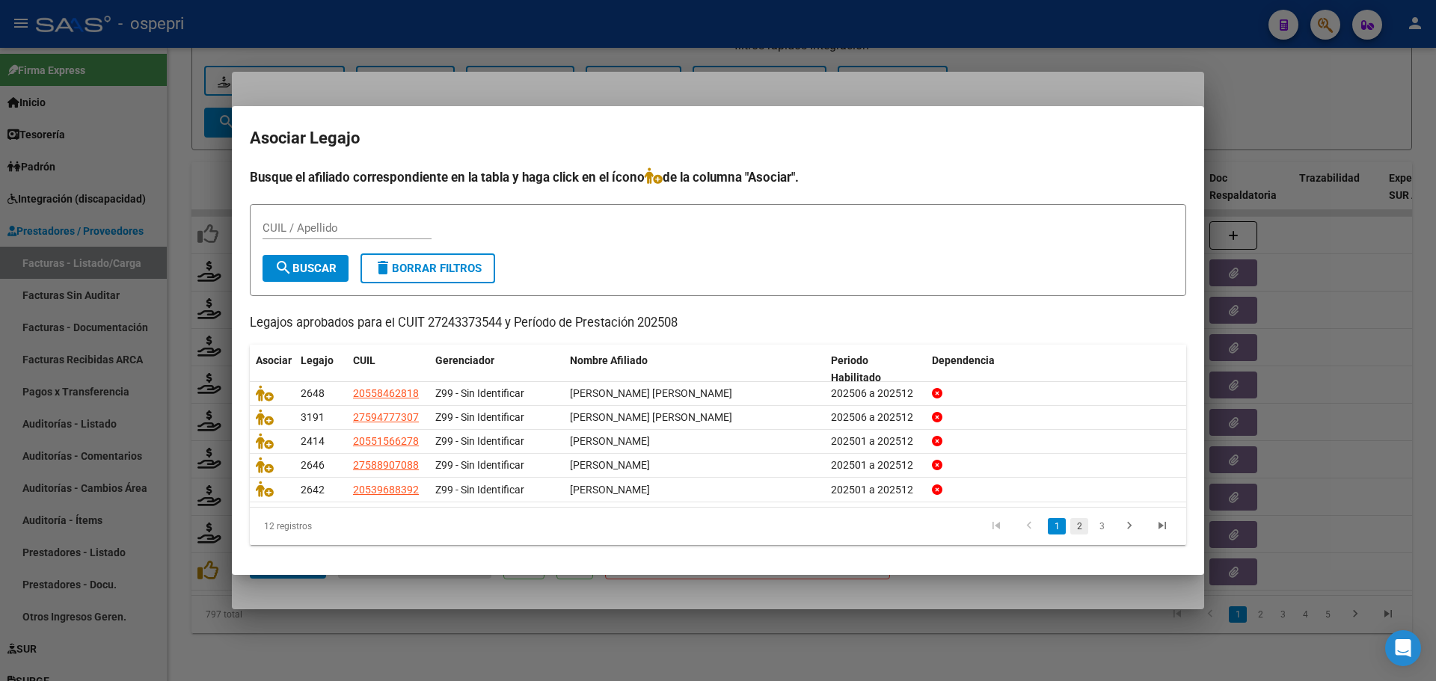
click at [1077, 531] on link "2" at bounding box center [1079, 526] width 18 height 16
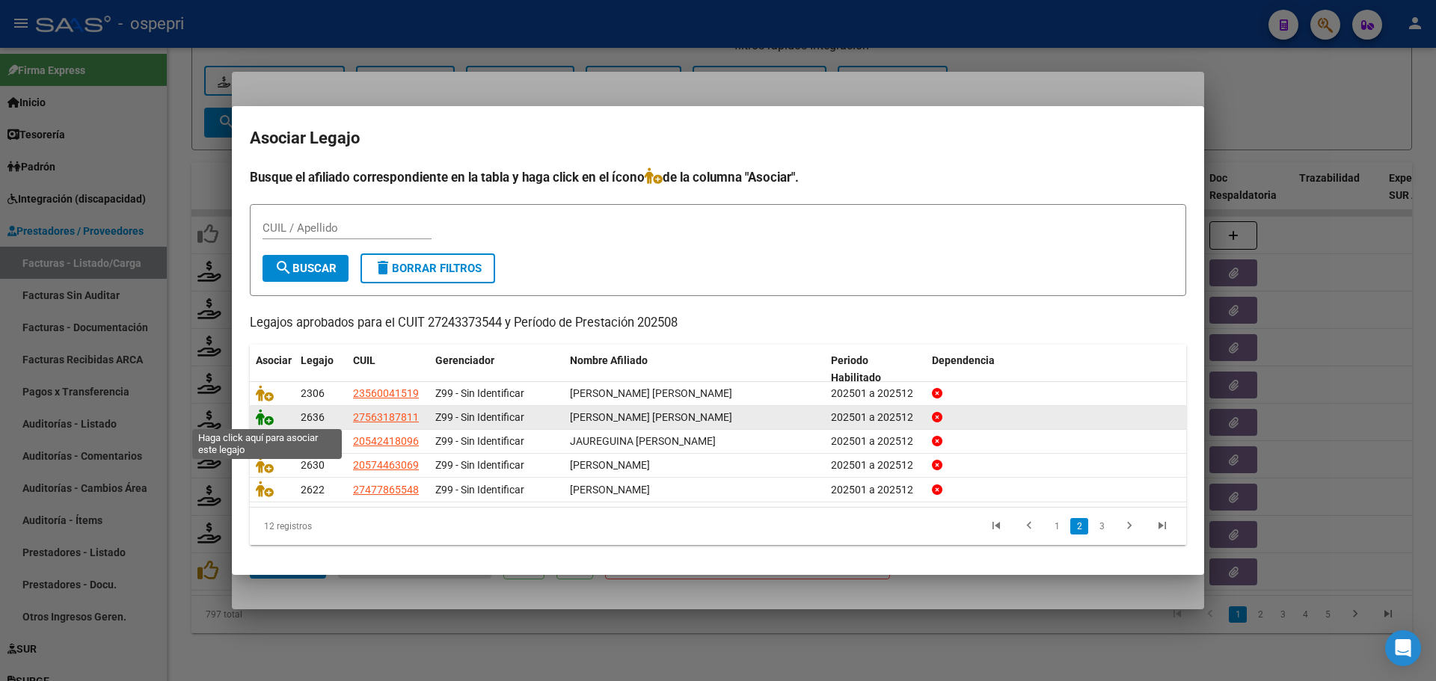
click at [265, 416] on icon at bounding box center [265, 417] width 18 height 16
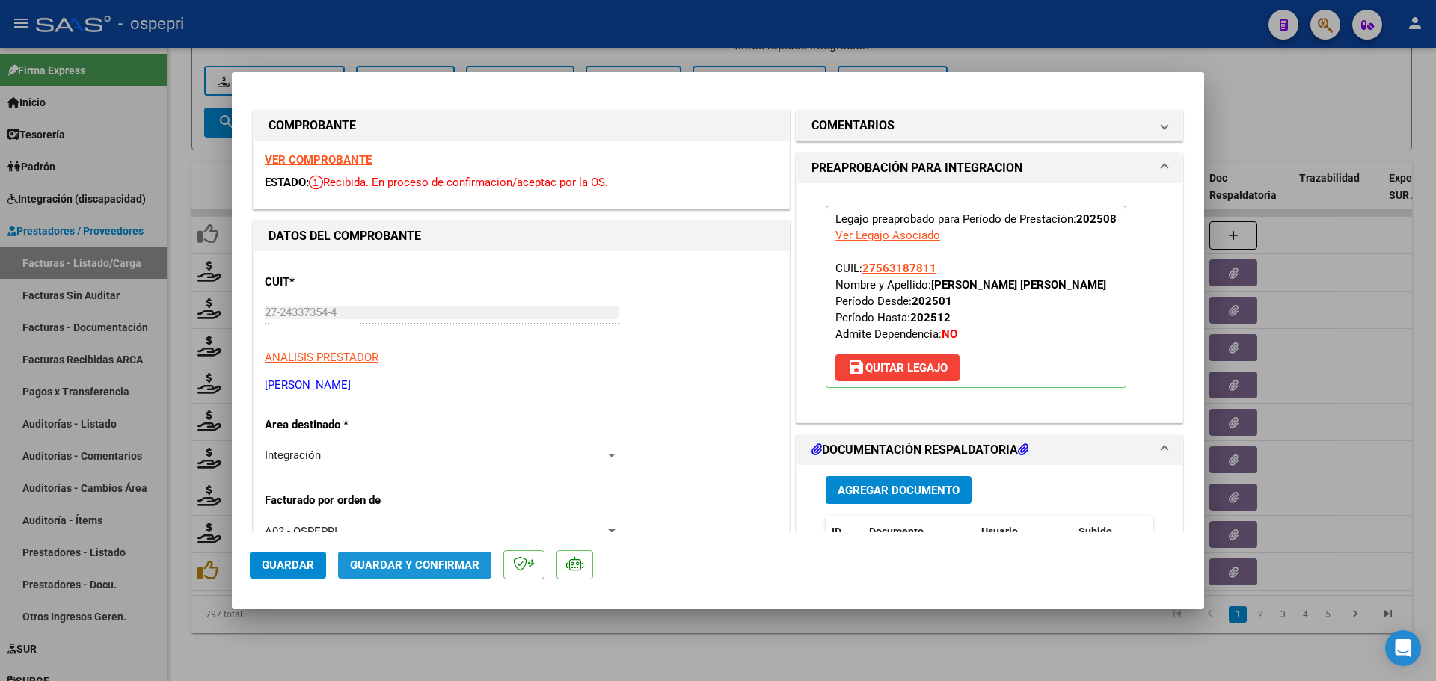
click at [397, 567] on span "Guardar y Confirmar" at bounding box center [414, 565] width 129 height 13
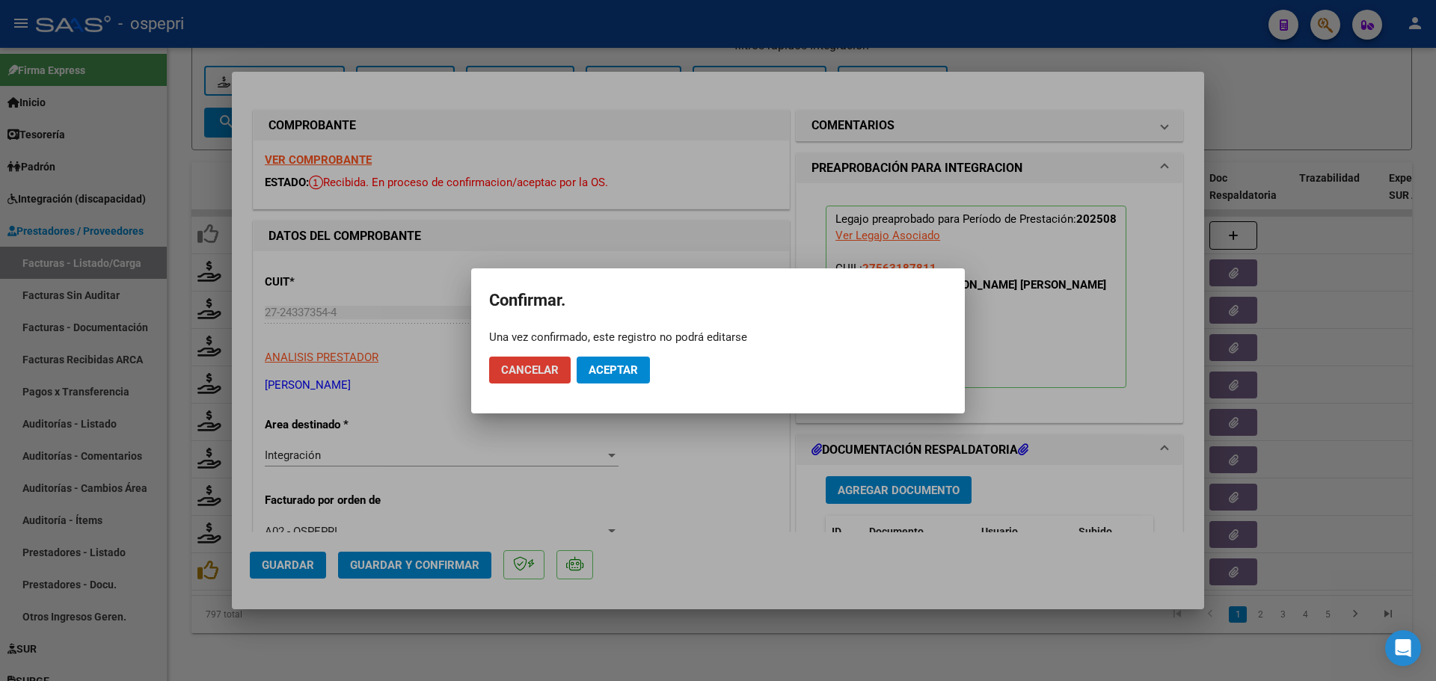
click at [636, 374] on span "Aceptar" at bounding box center [612, 369] width 49 height 13
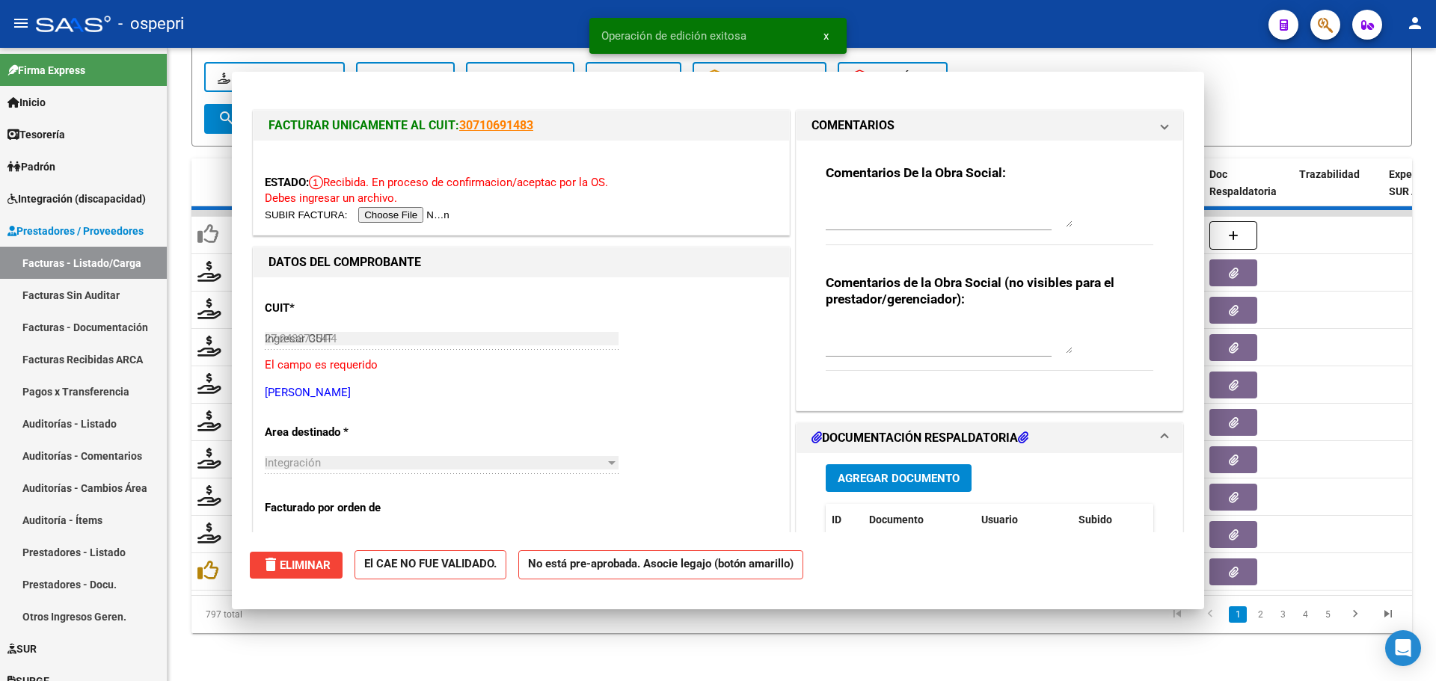
type input "$ 0,00"
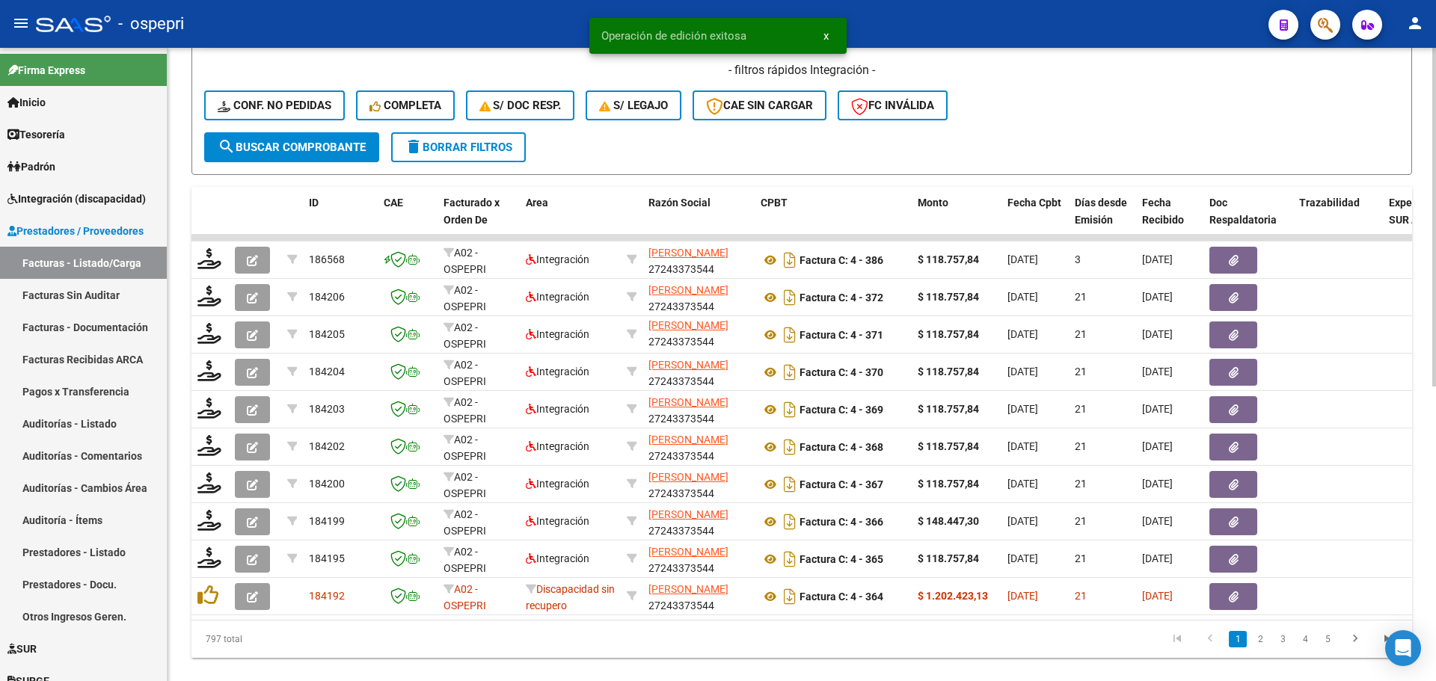
scroll to position [326, 0]
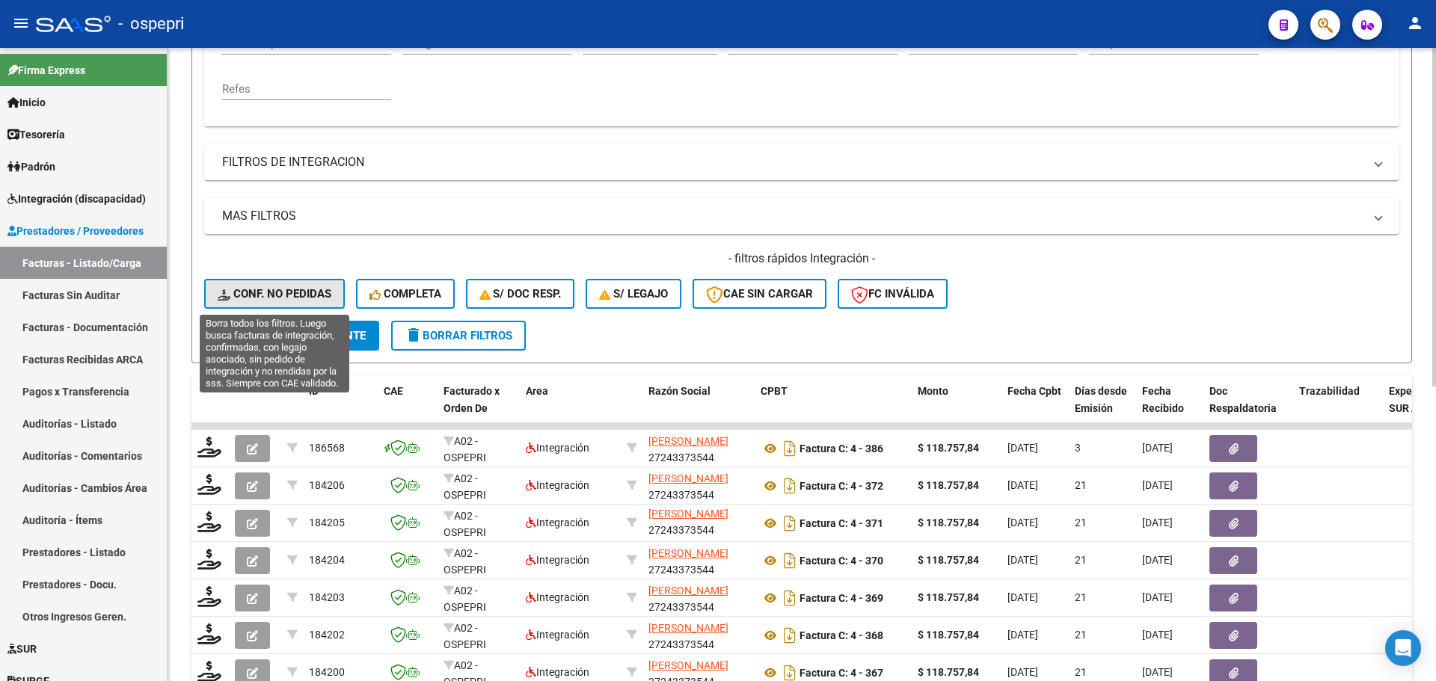
click at [278, 295] on span "Conf. no pedidas" at bounding box center [275, 293] width 114 height 13
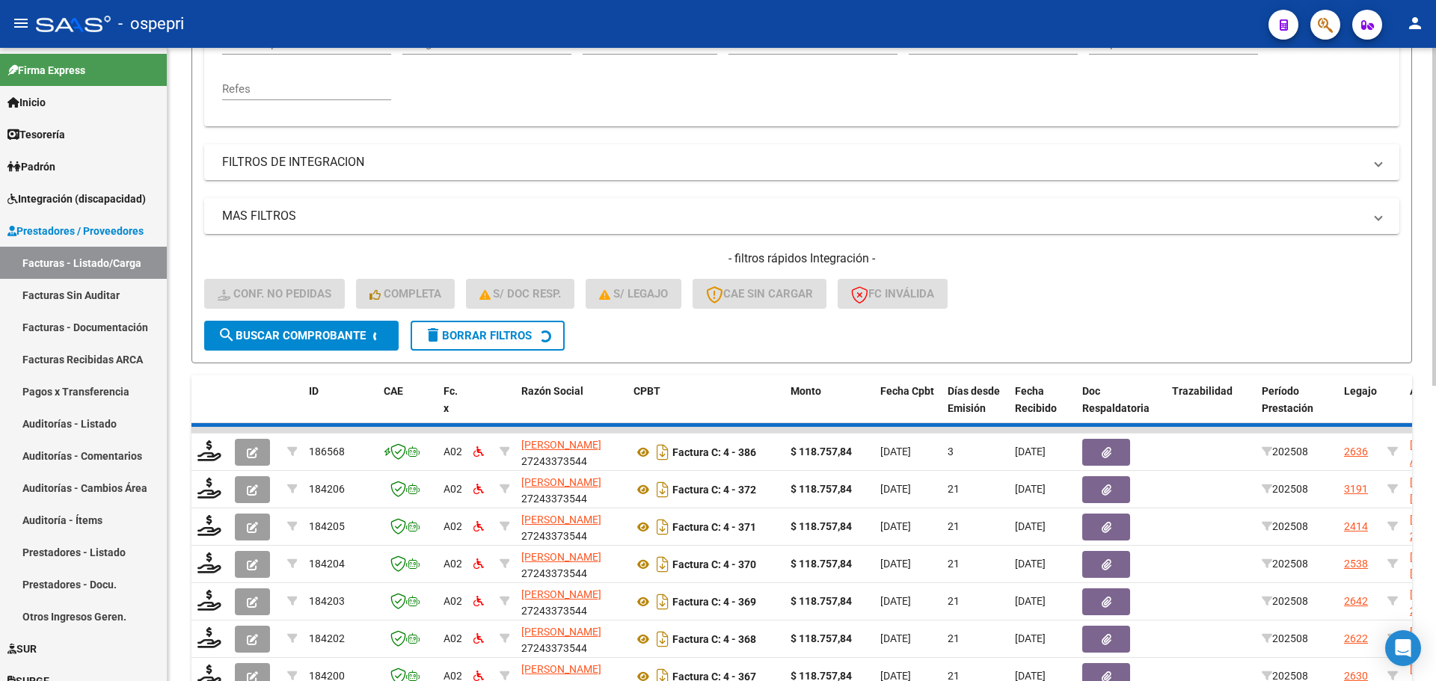
scroll to position [251, 0]
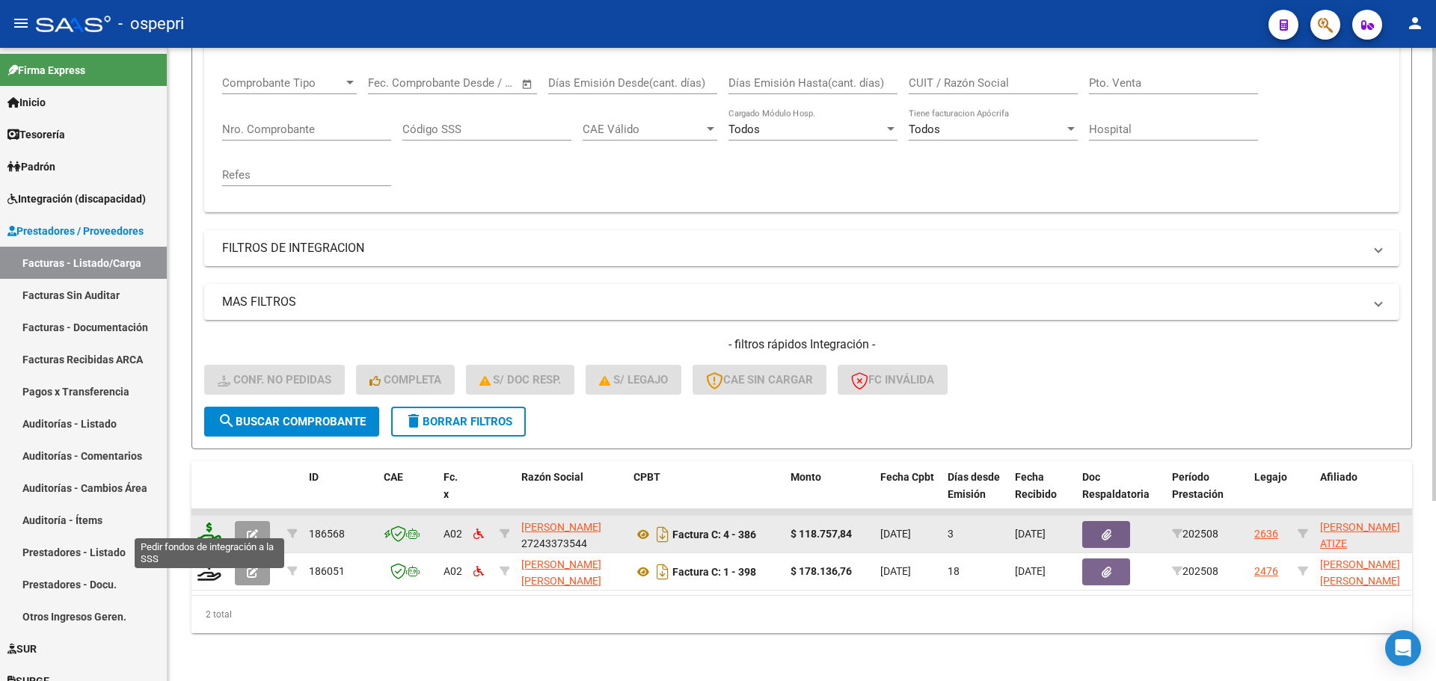
click at [206, 525] on icon at bounding box center [209, 533] width 24 height 21
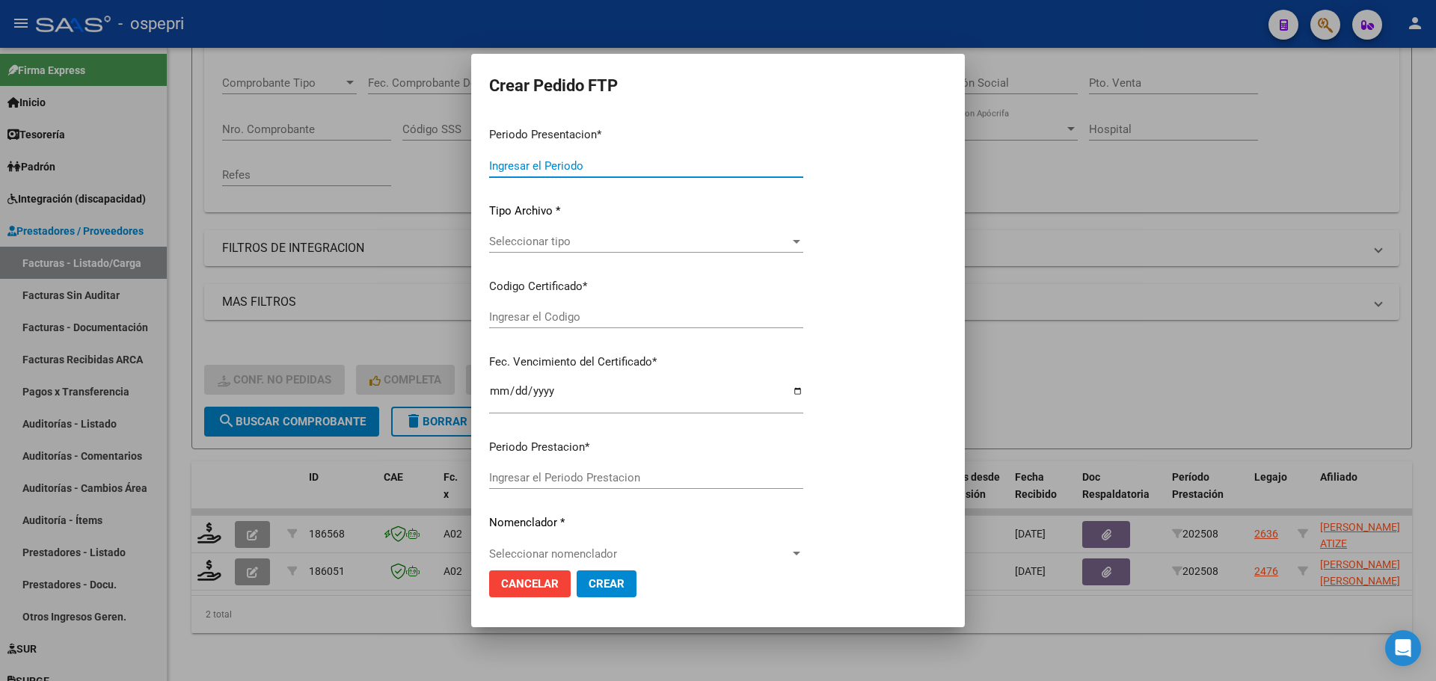
type input "202508"
type input "$ 118.757,84"
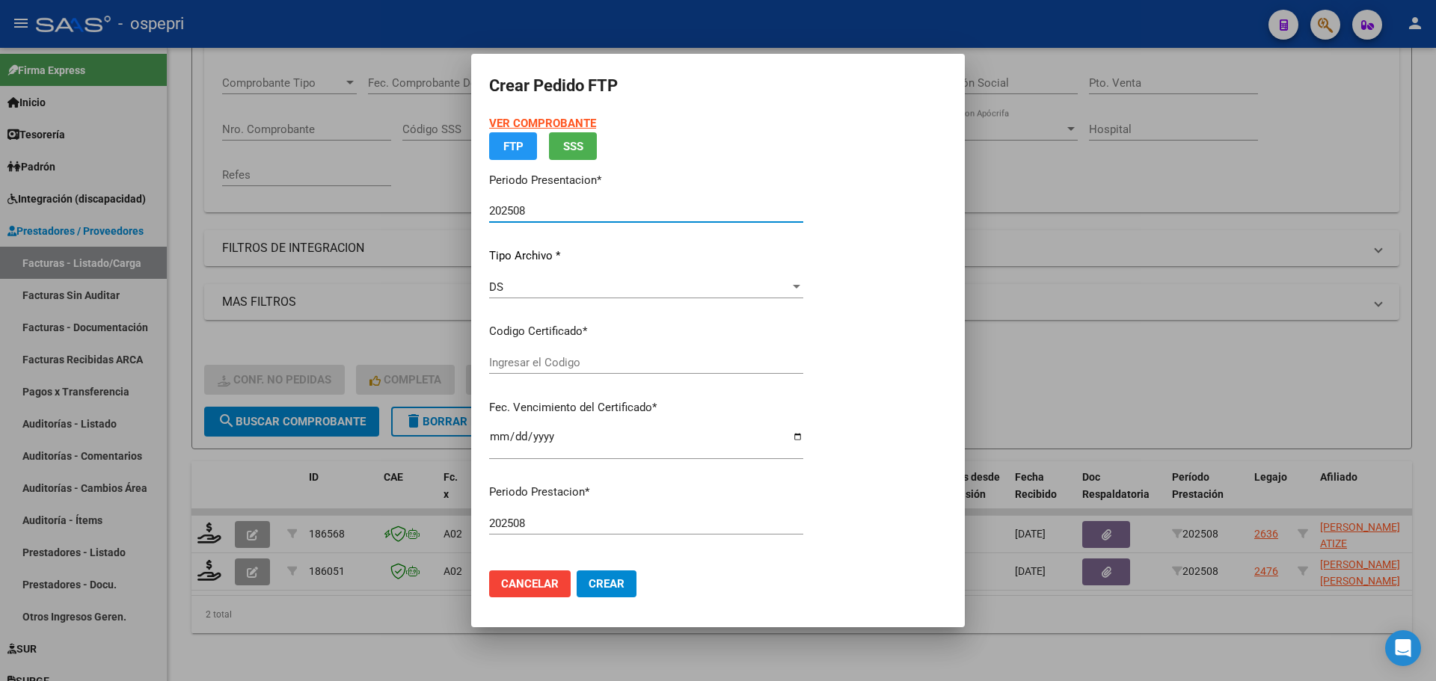
type input "2756318781-1"
type input "[DATE]"
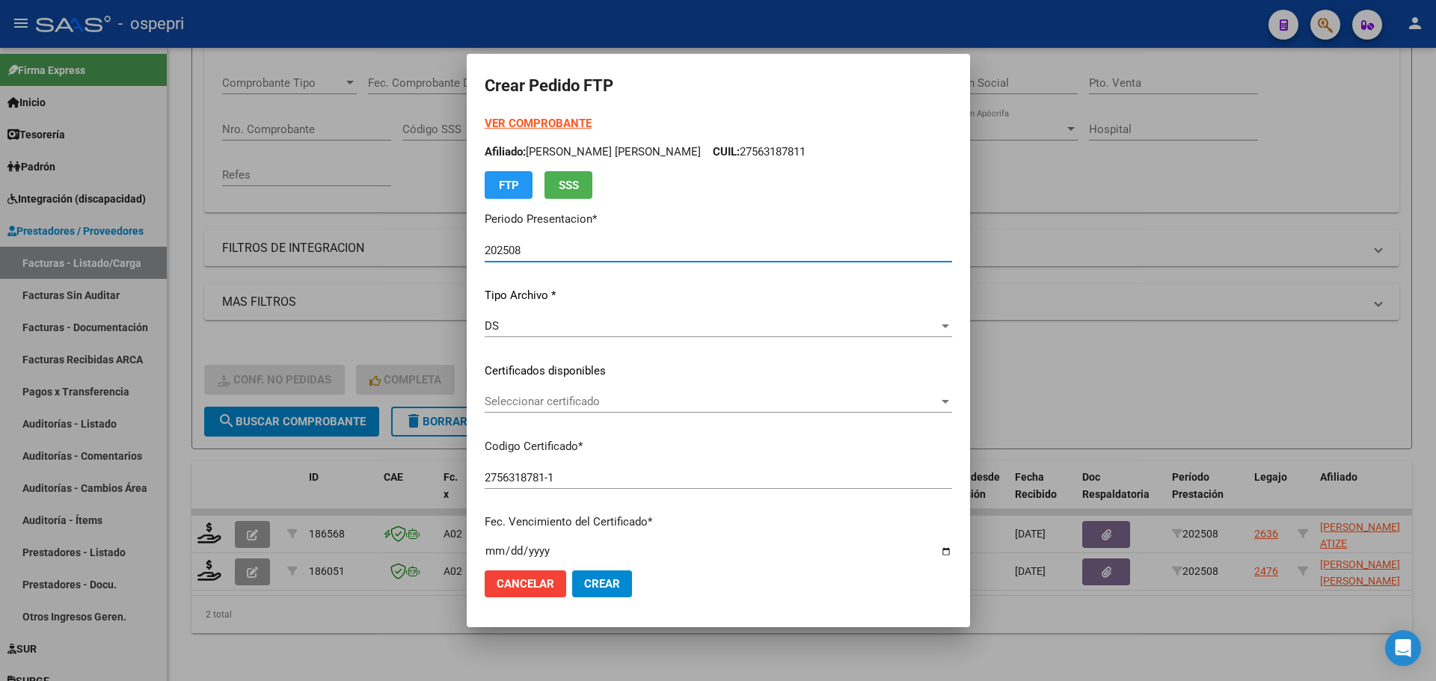
click at [575, 403] on span "Seleccionar certificado" at bounding box center [711, 401] width 454 height 13
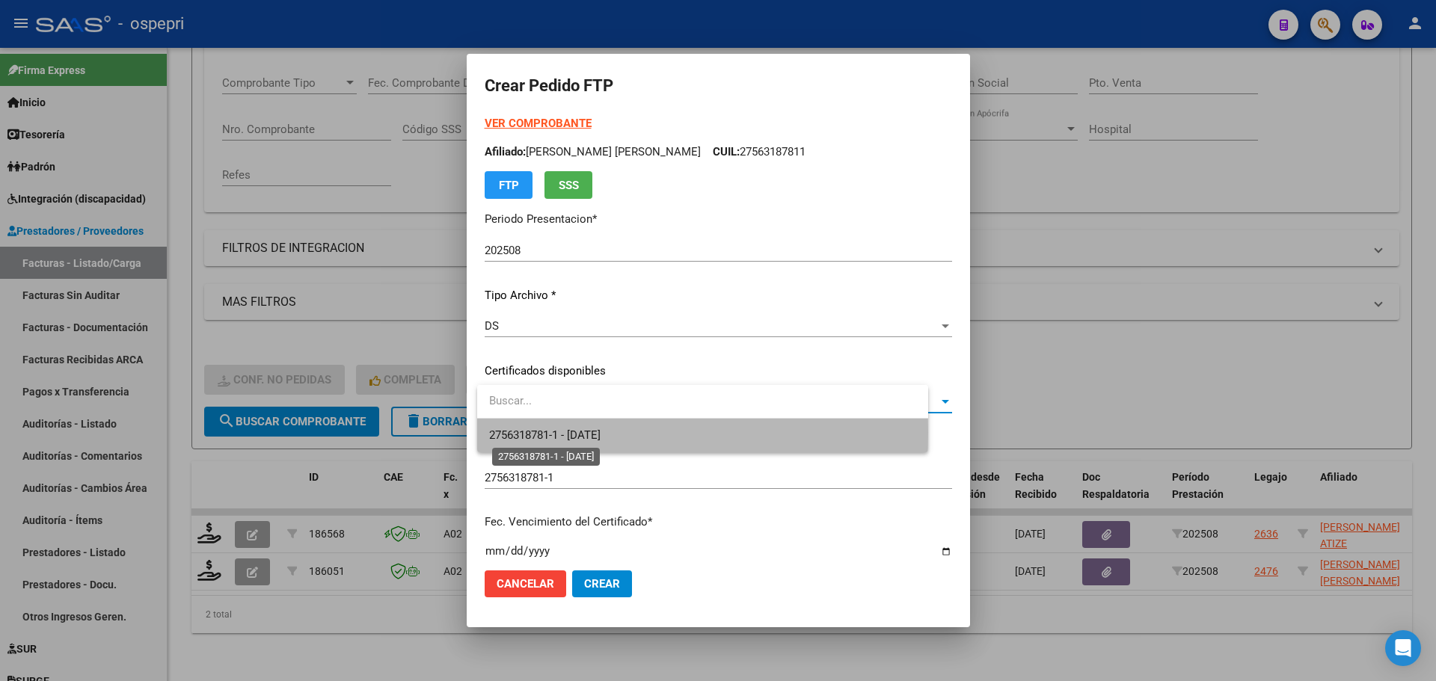
click at [588, 432] on span "2756318781-1 - [DATE]" at bounding box center [544, 434] width 111 height 13
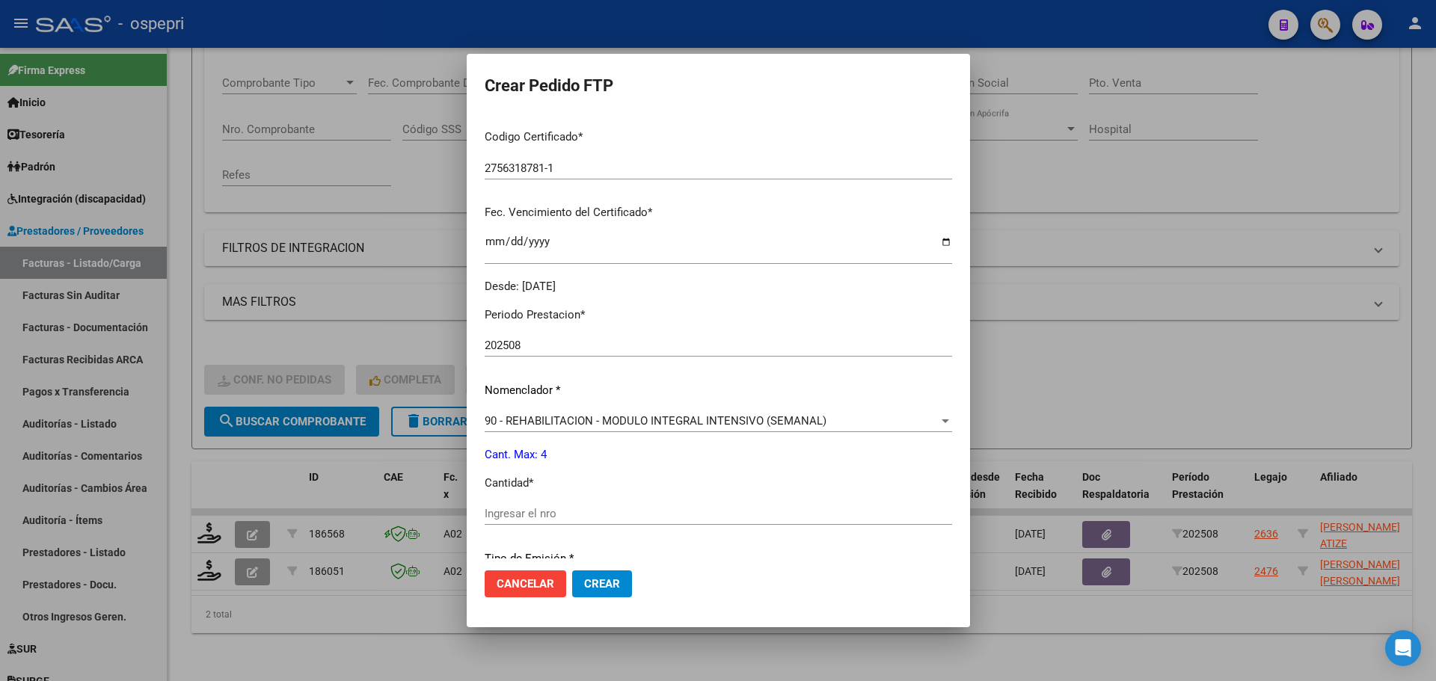
scroll to position [374, 0]
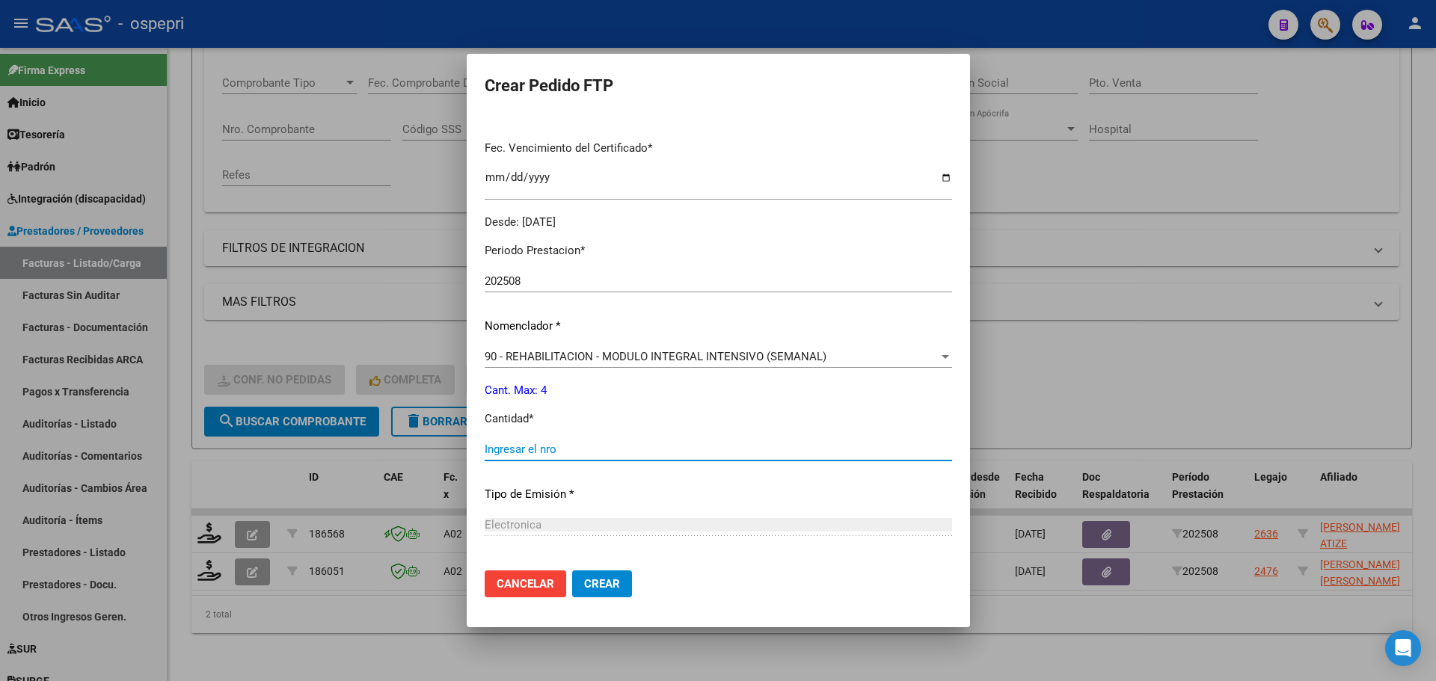
click at [588, 449] on input "Ingresar el nro" at bounding box center [717, 449] width 467 height 13
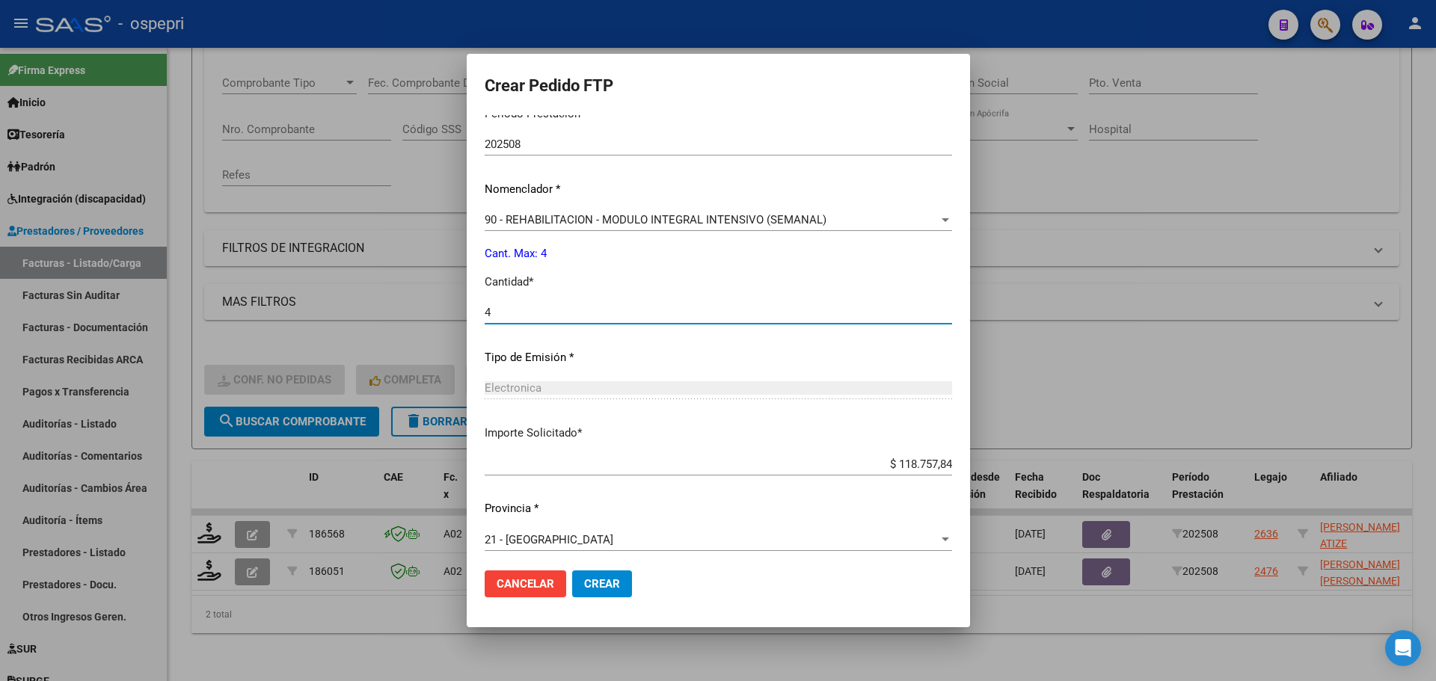
scroll to position [517, 0]
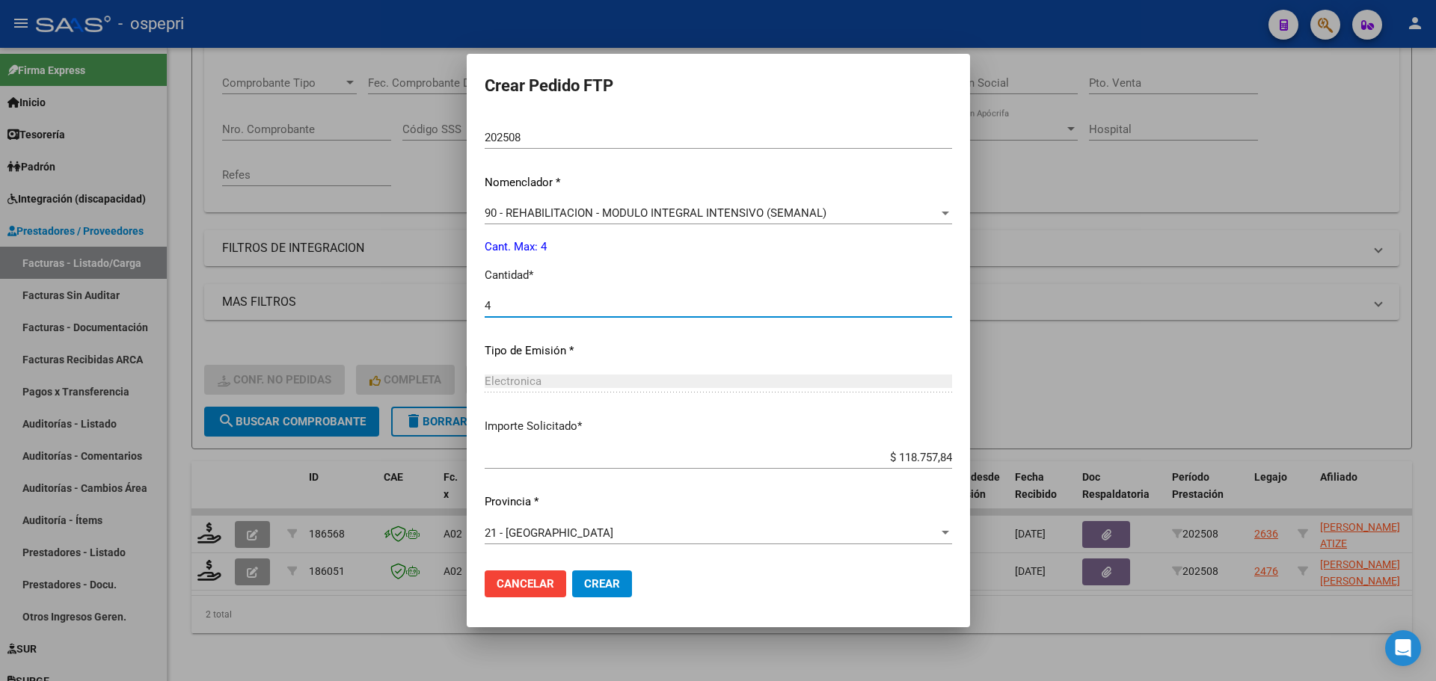
type input "4"
click at [612, 585] on span "Crear" at bounding box center [602, 583] width 36 height 13
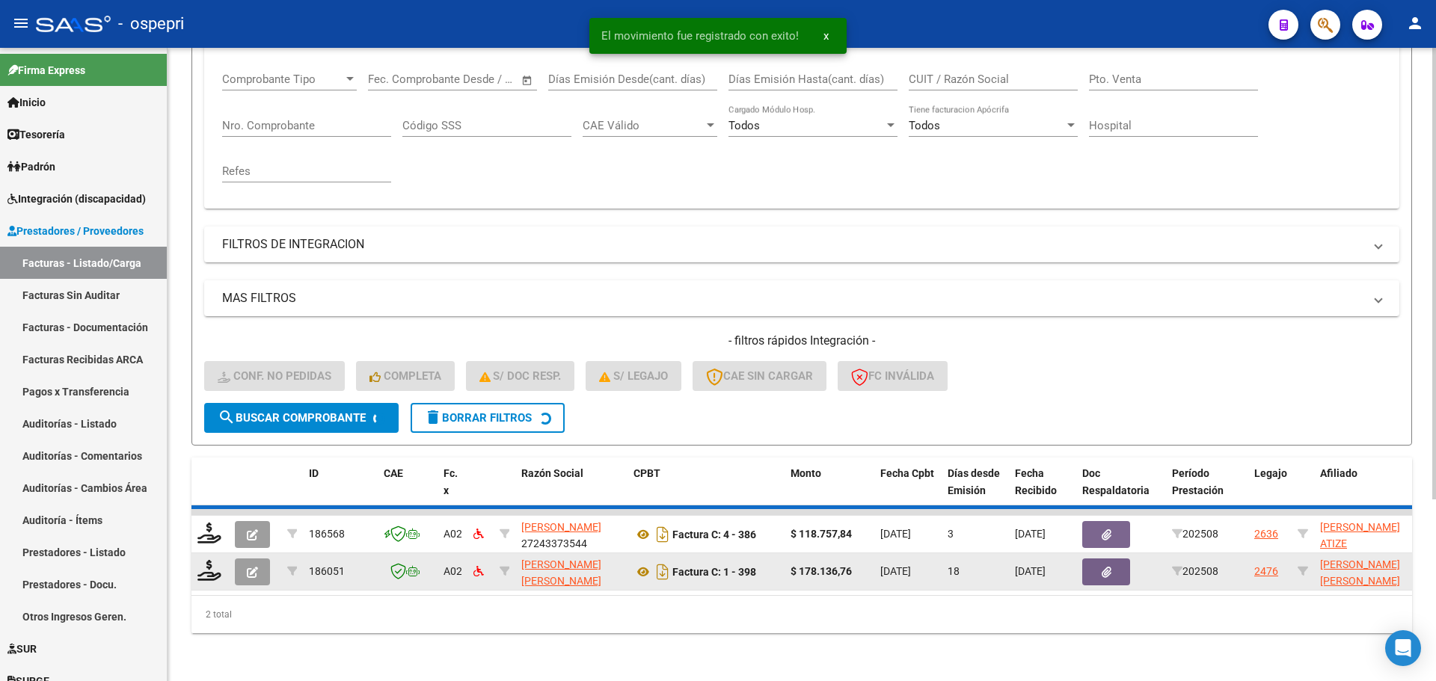
scroll to position [214, 0]
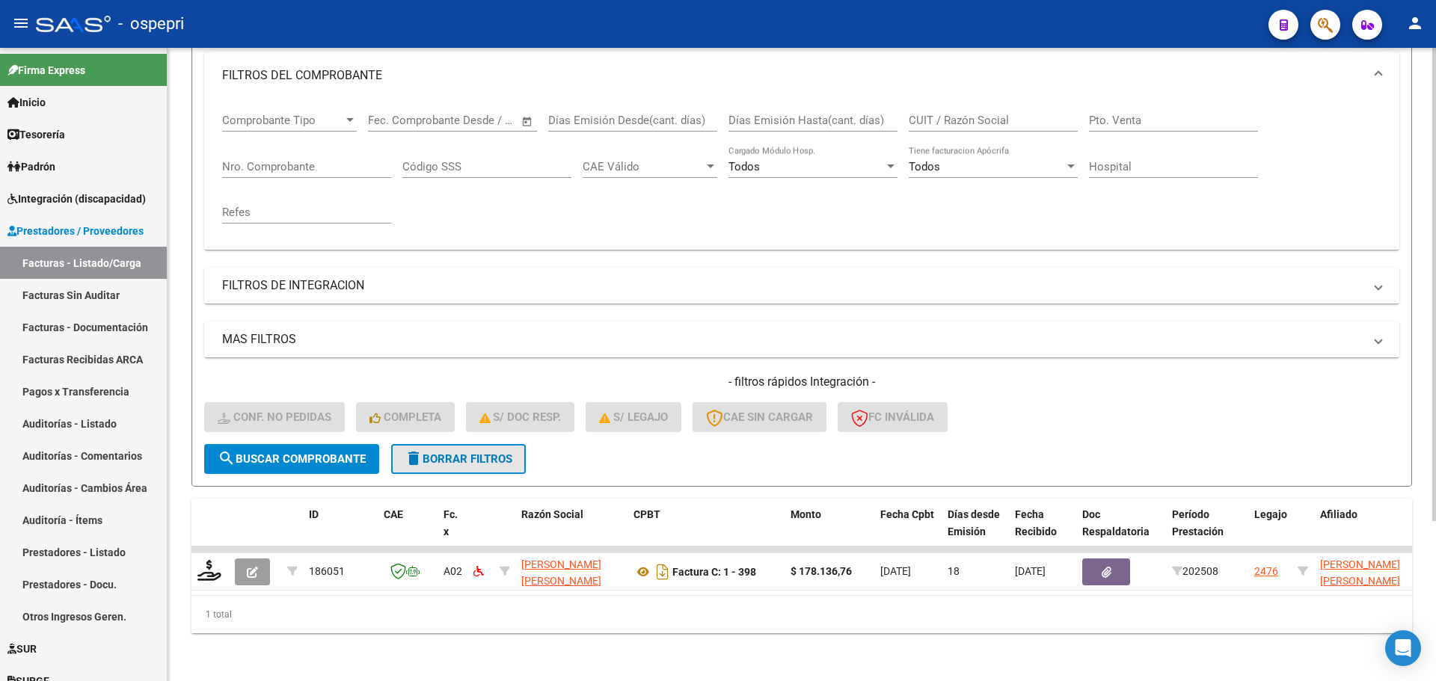
click at [473, 452] on span "delete Borrar Filtros" at bounding box center [458, 458] width 108 height 13
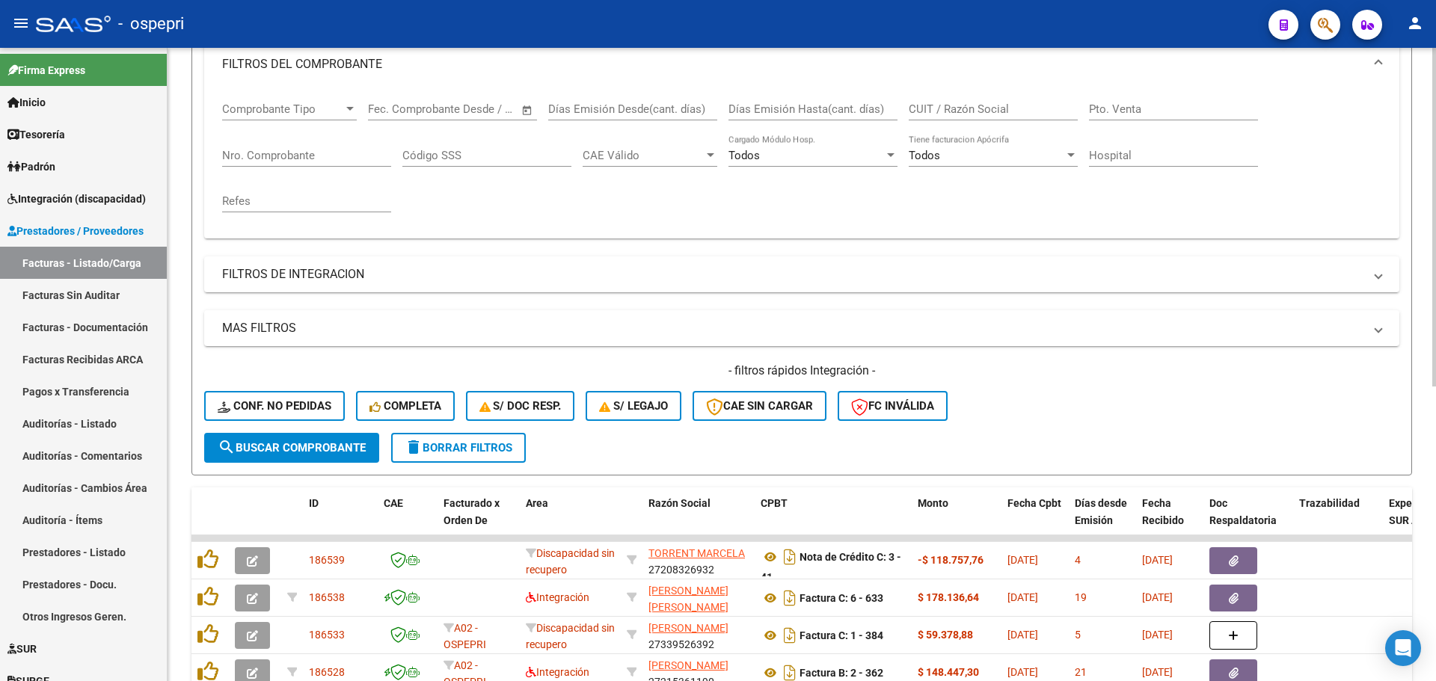
click at [1098, 406] on div "- filtros rápidos Integración - Conf. no pedidas Completa S/ Doc Resp. S/ legaj…" at bounding box center [801, 398] width 1195 height 70
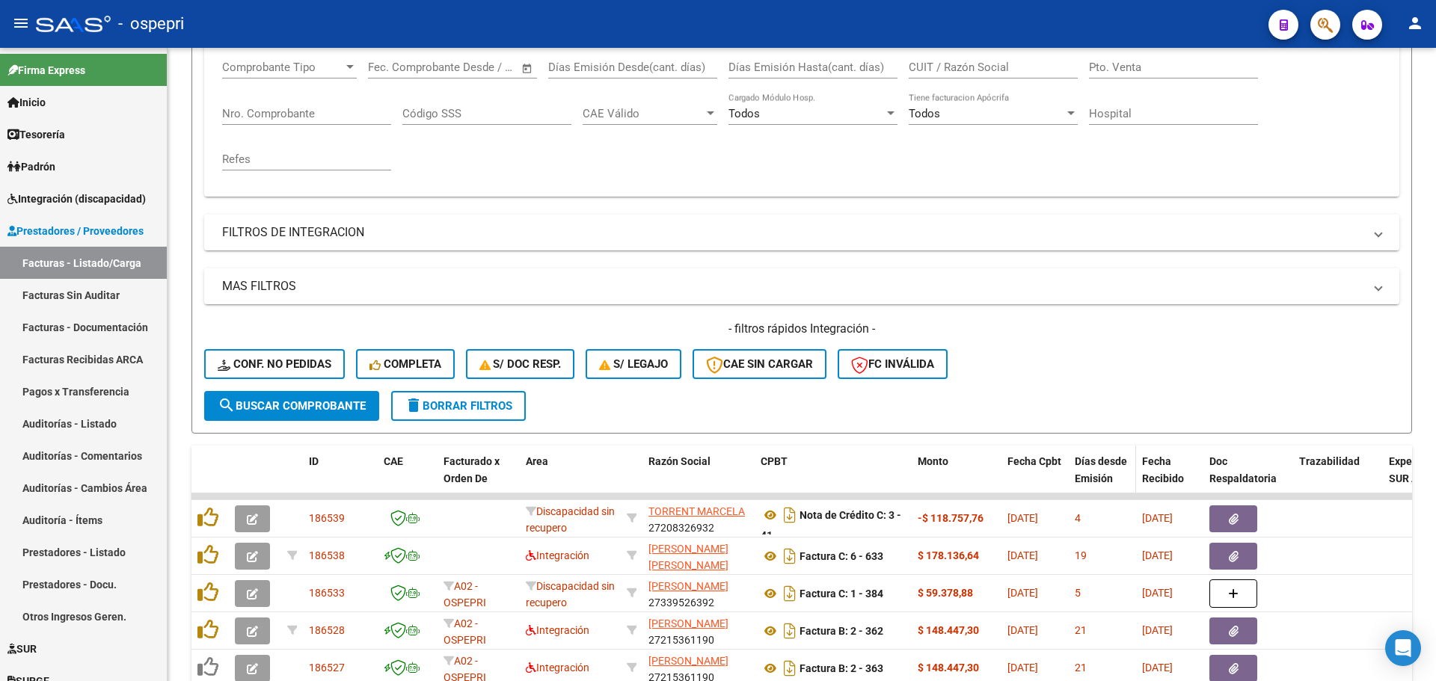
scroll to position [363, 0]
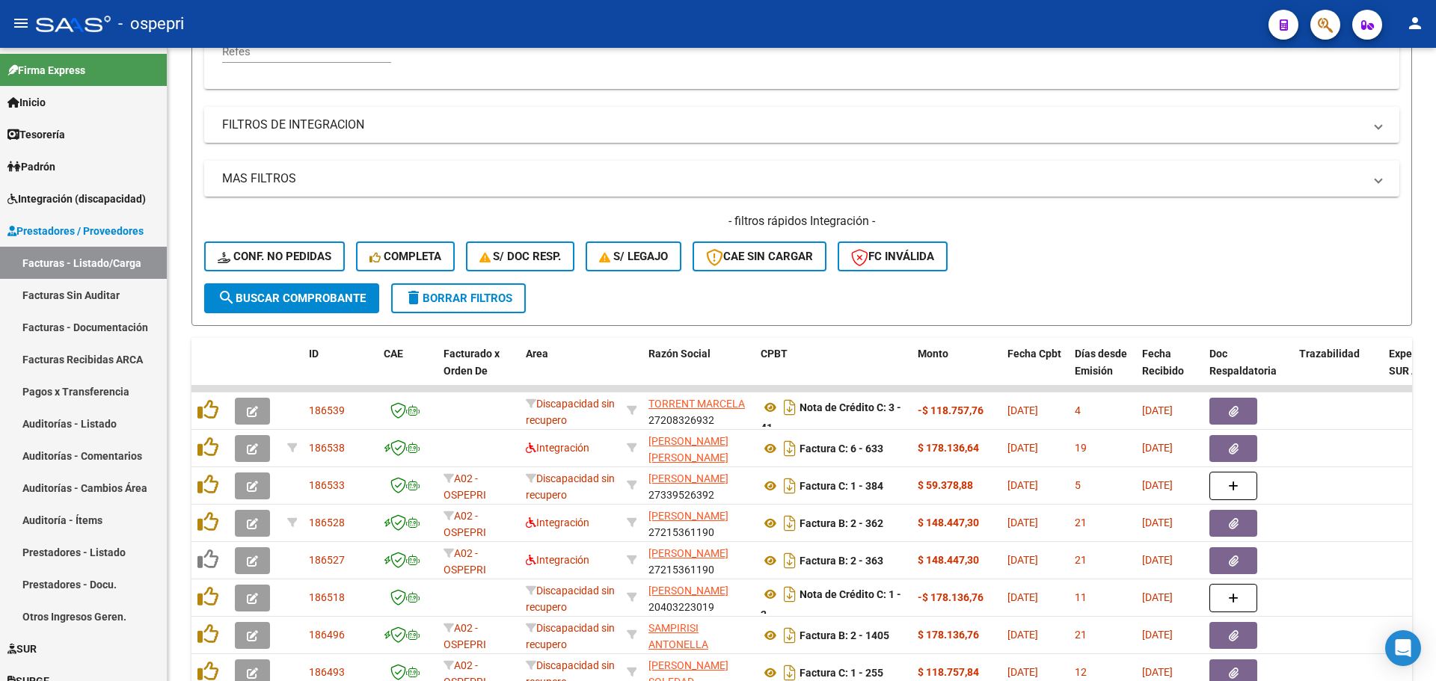
click at [1038, 12] on div "- ospepri" at bounding box center [646, 23] width 1220 height 33
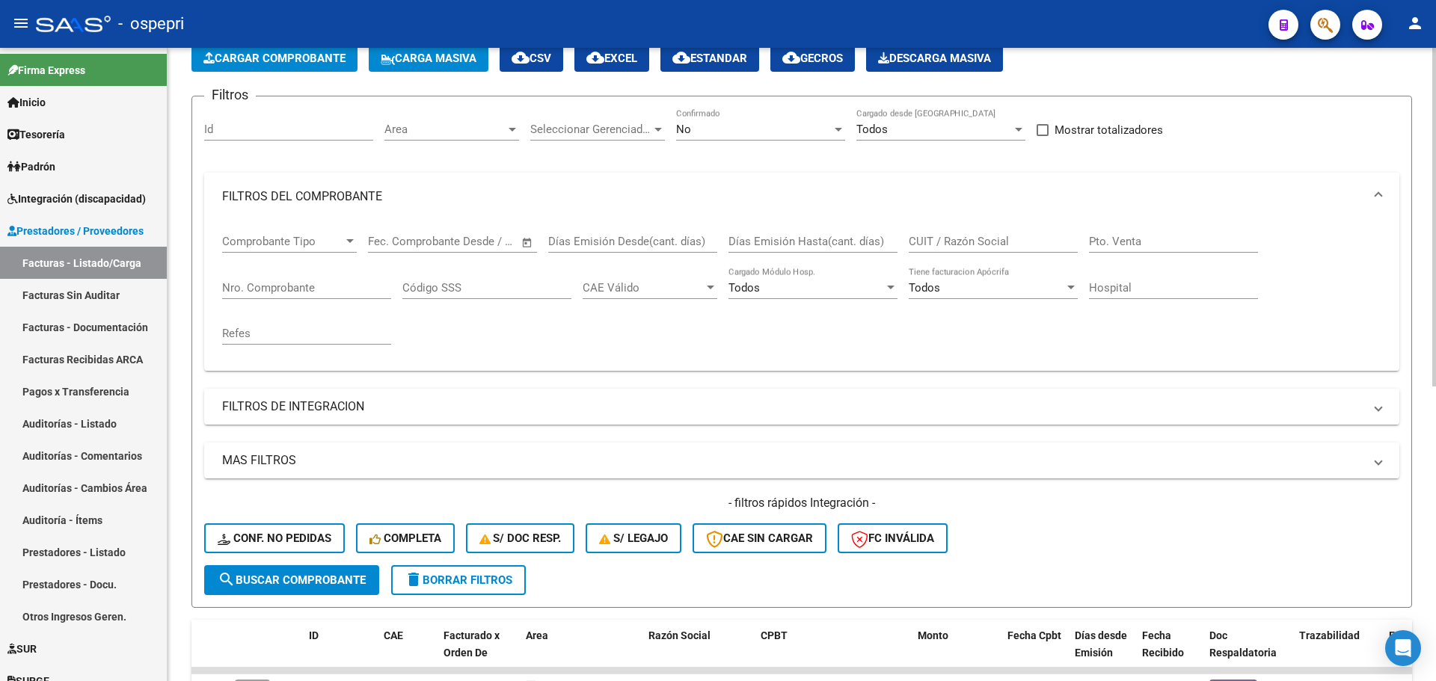
scroll to position [64, 0]
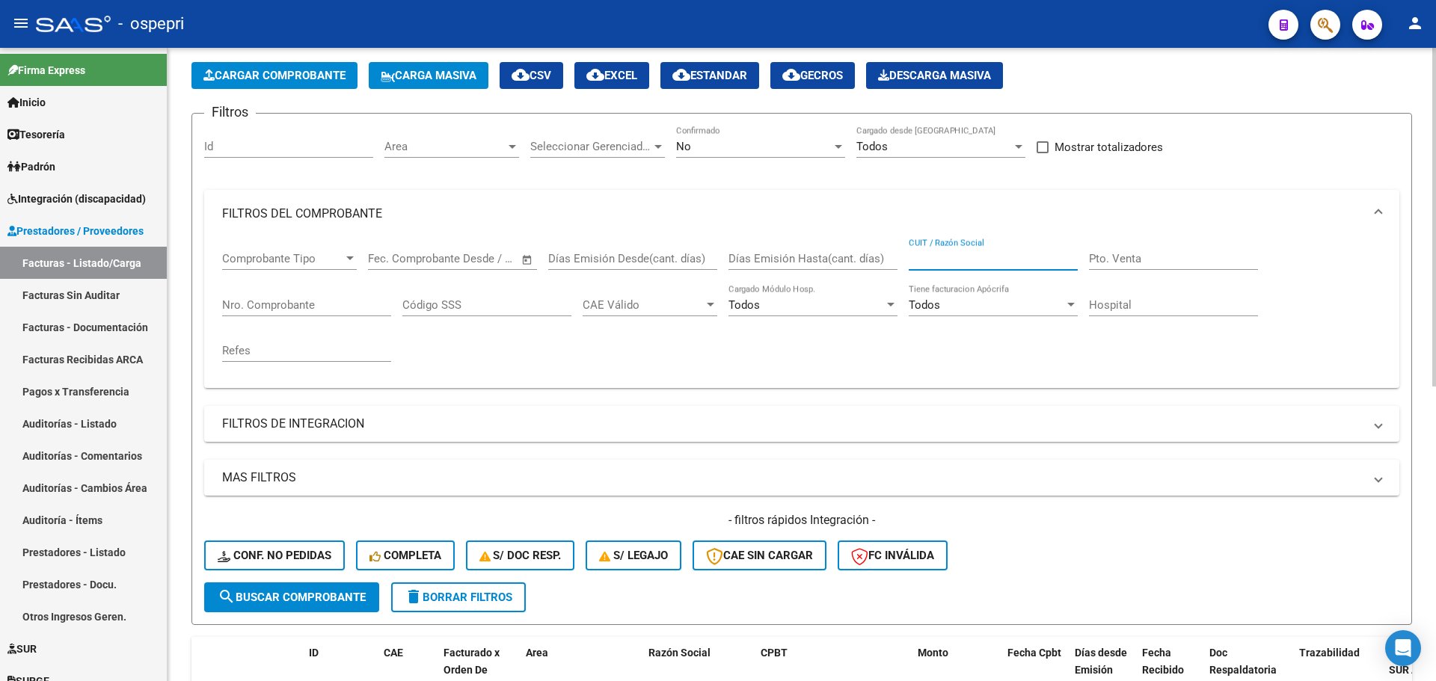
click at [953, 253] on input "CUIT / Razón Social" at bounding box center [992, 258] width 169 height 13
paste input "27356646148"
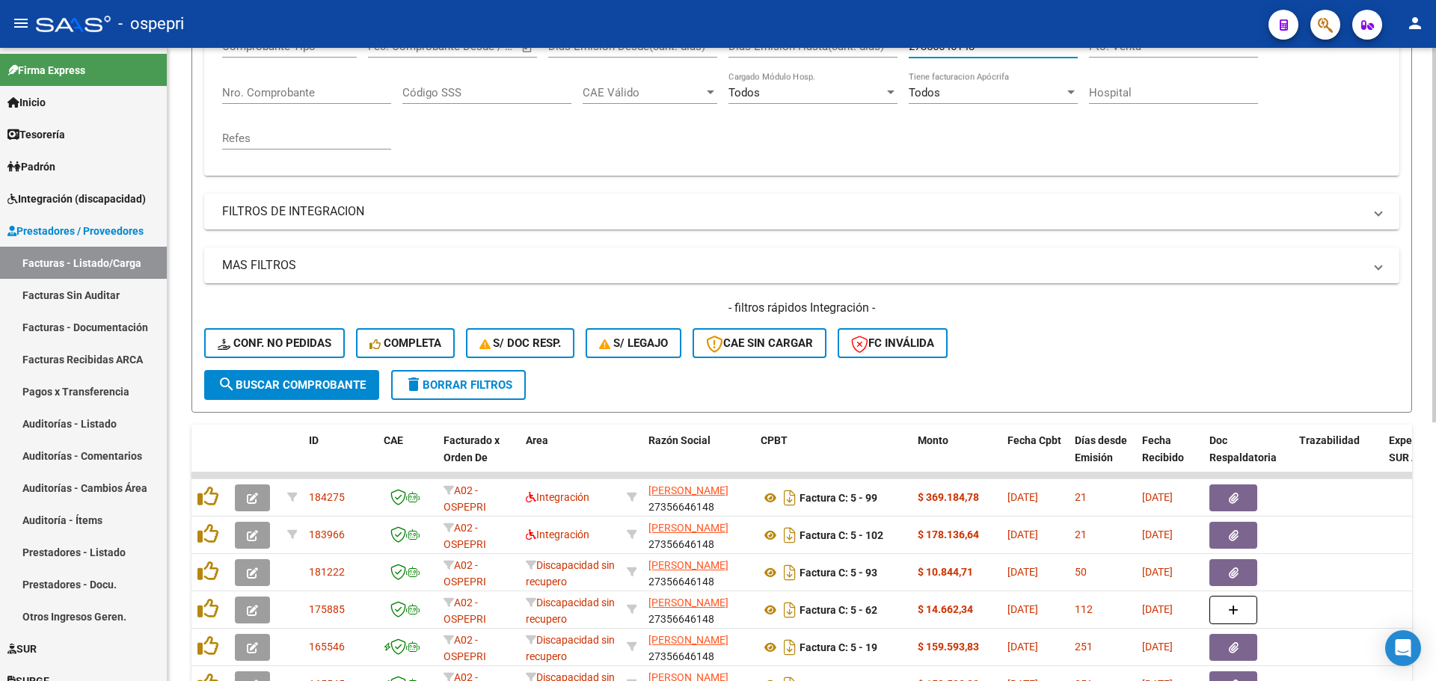
scroll to position [289, 0]
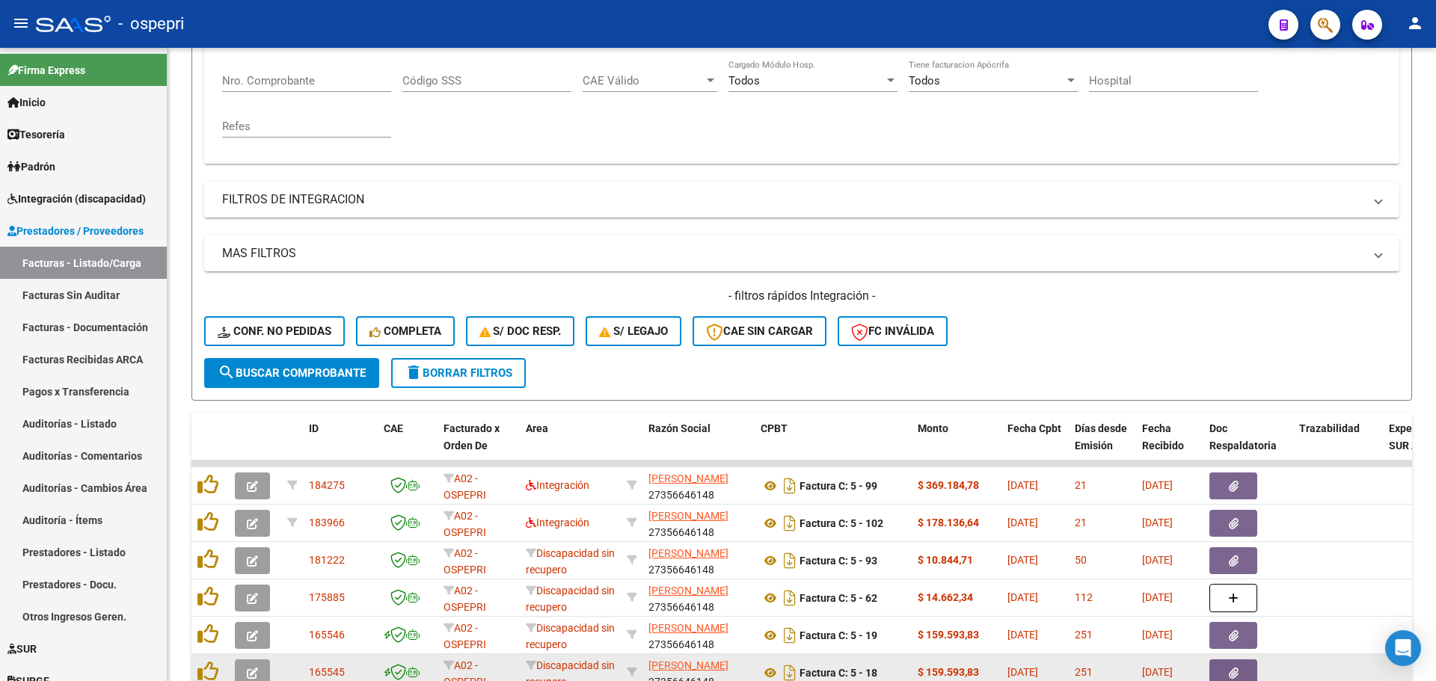
type input "27356646148"
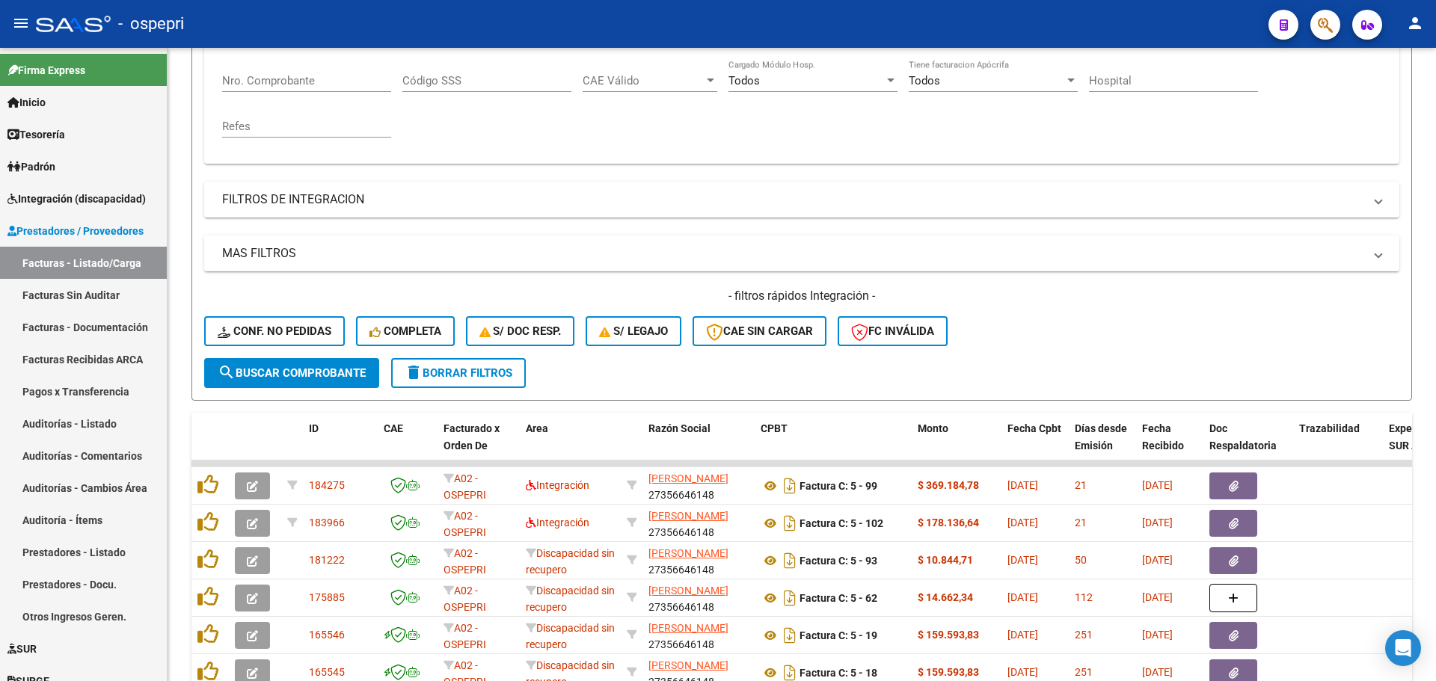
click at [983, 12] on div "- ospepri" at bounding box center [646, 23] width 1220 height 33
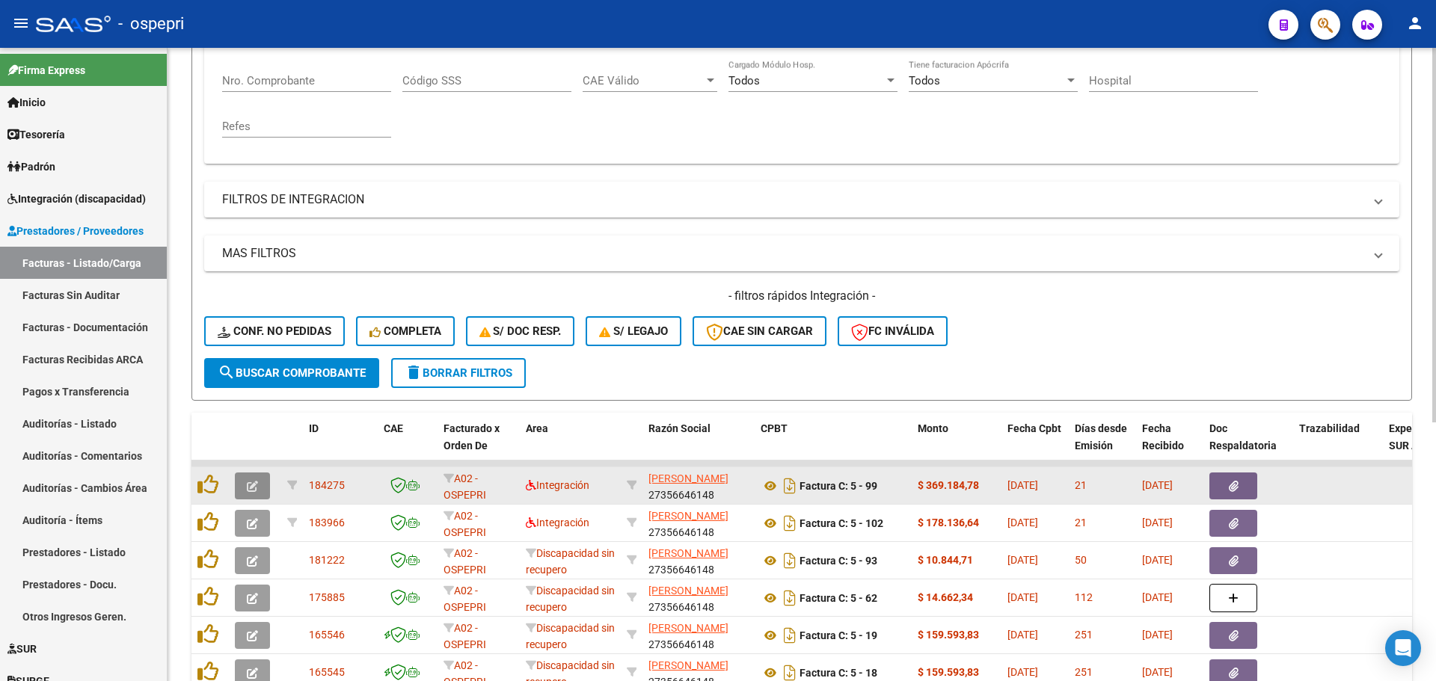
click at [256, 483] on icon "button" at bounding box center [252, 486] width 11 height 11
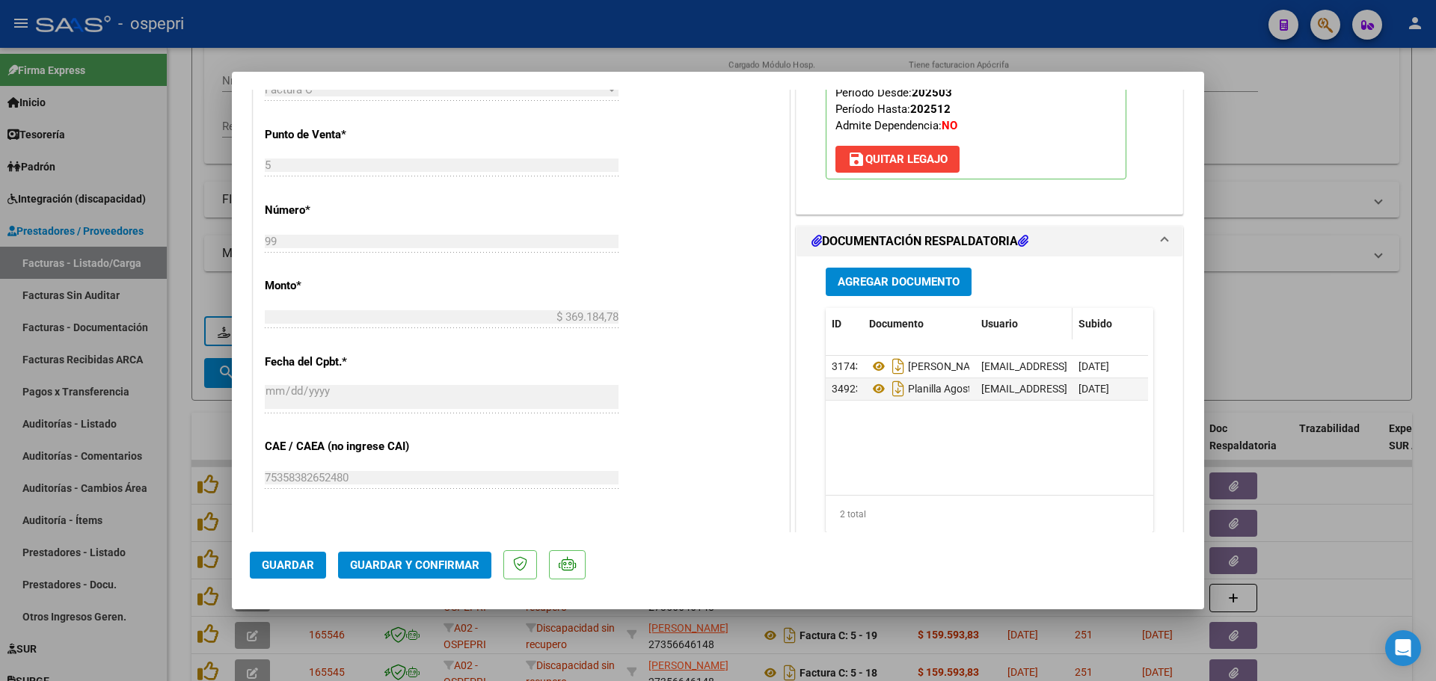
scroll to position [673, 0]
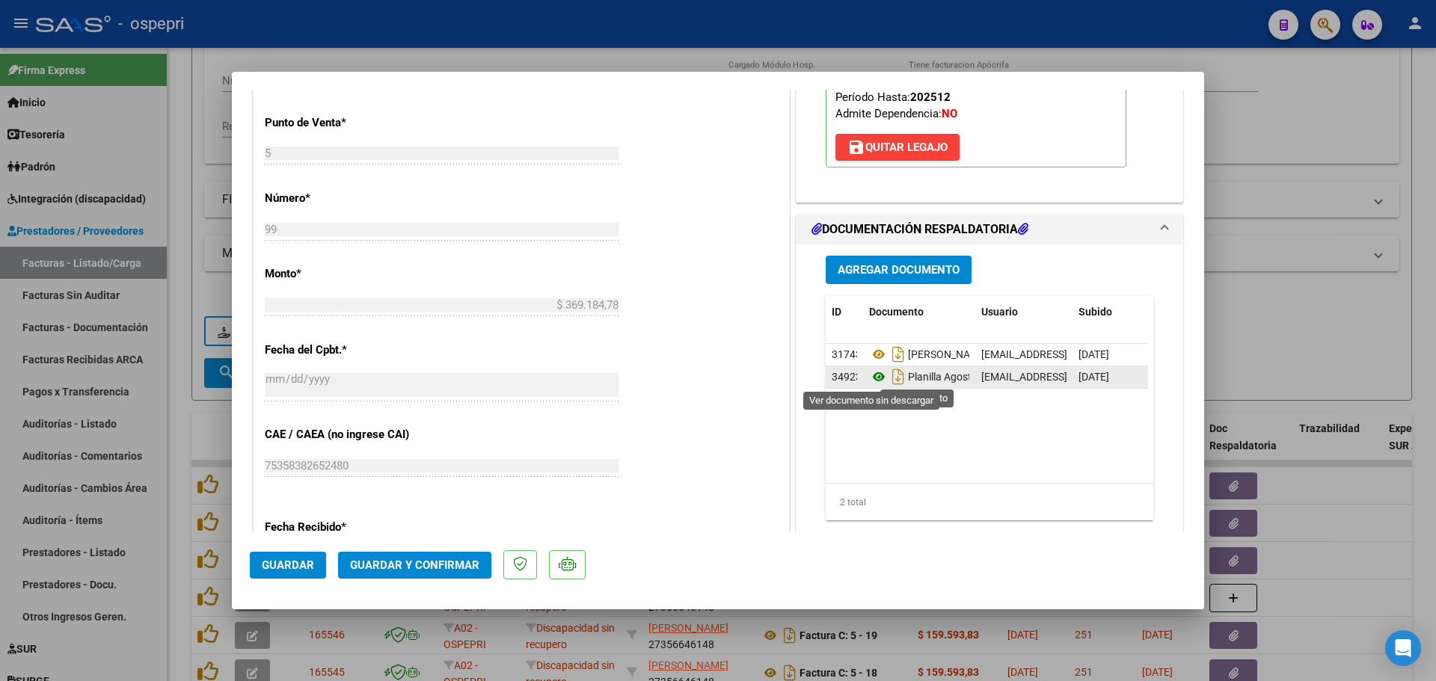
click at [872, 378] on icon at bounding box center [878, 377] width 19 height 18
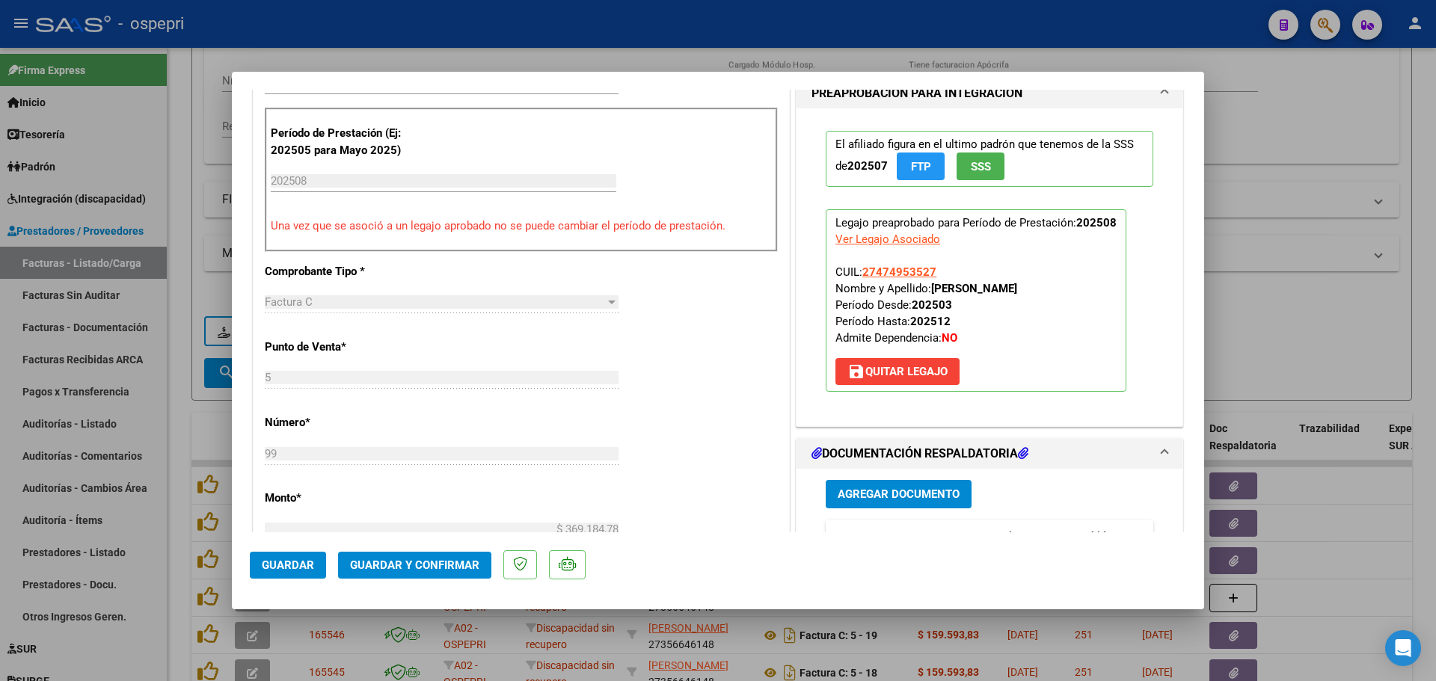
scroll to position [598, 0]
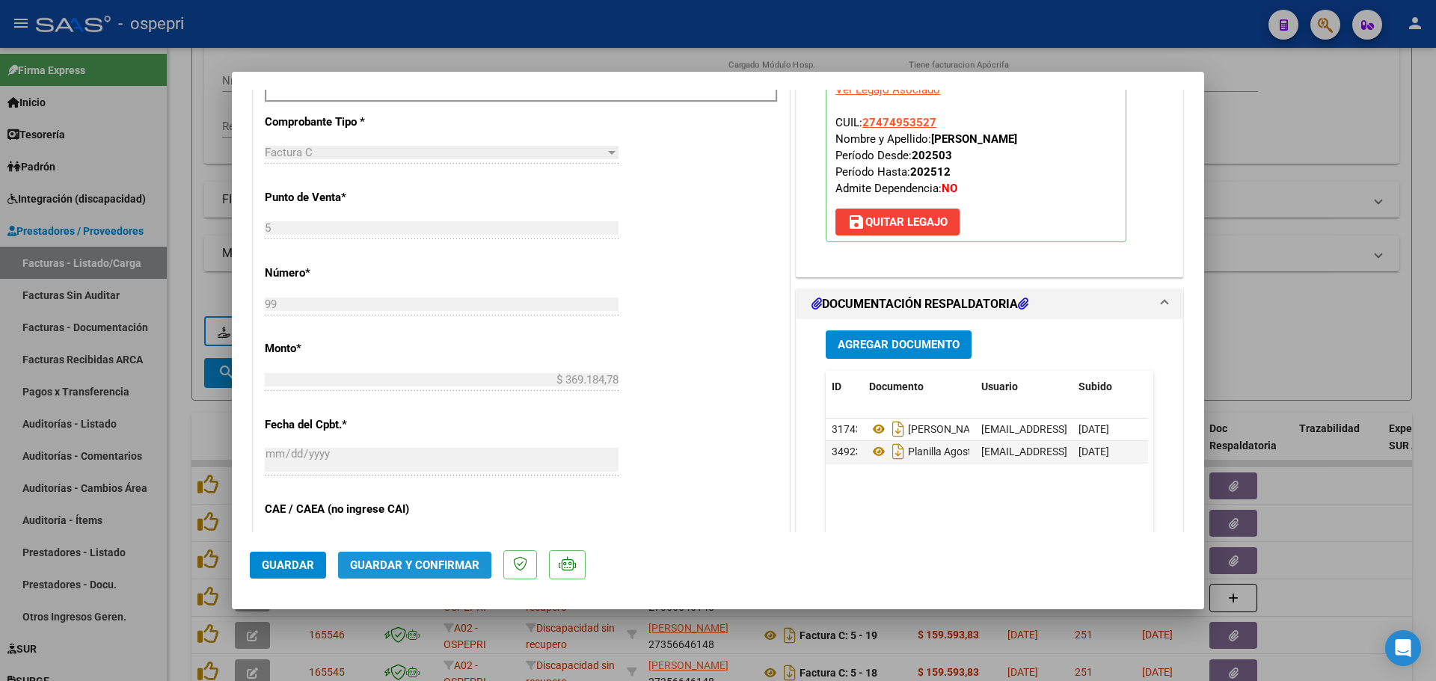
click at [411, 561] on span "Guardar y Confirmar" at bounding box center [414, 565] width 129 height 13
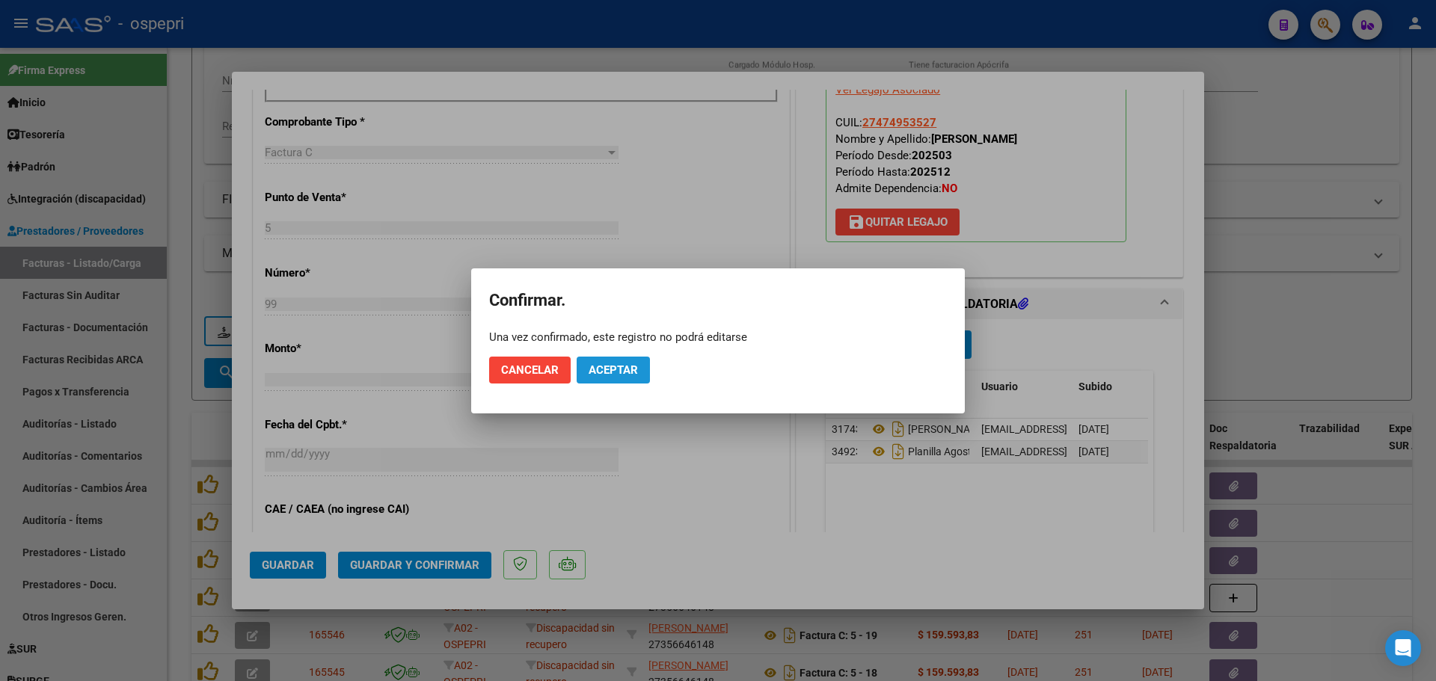
click at [633, 368] on span "Aceptar" at bounding box center [612, 369] width 49 height 13
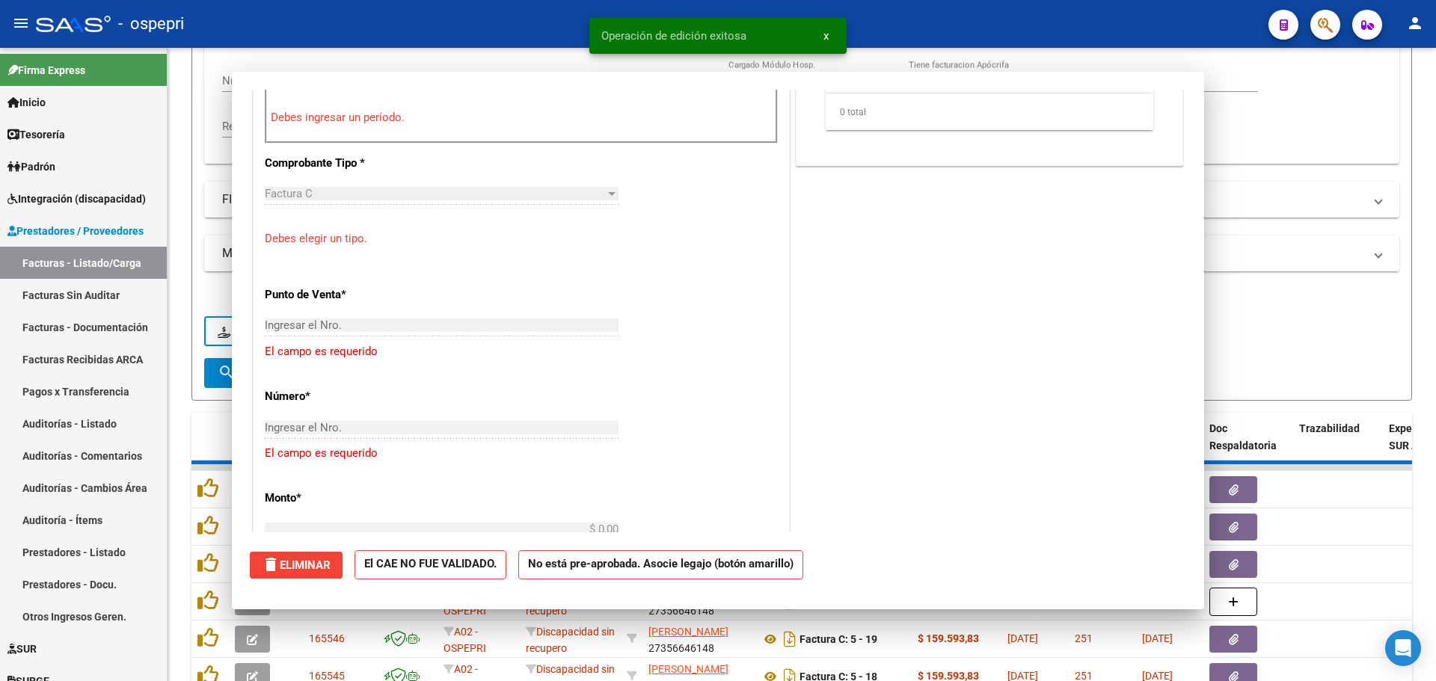
scroll to position [0, 0]
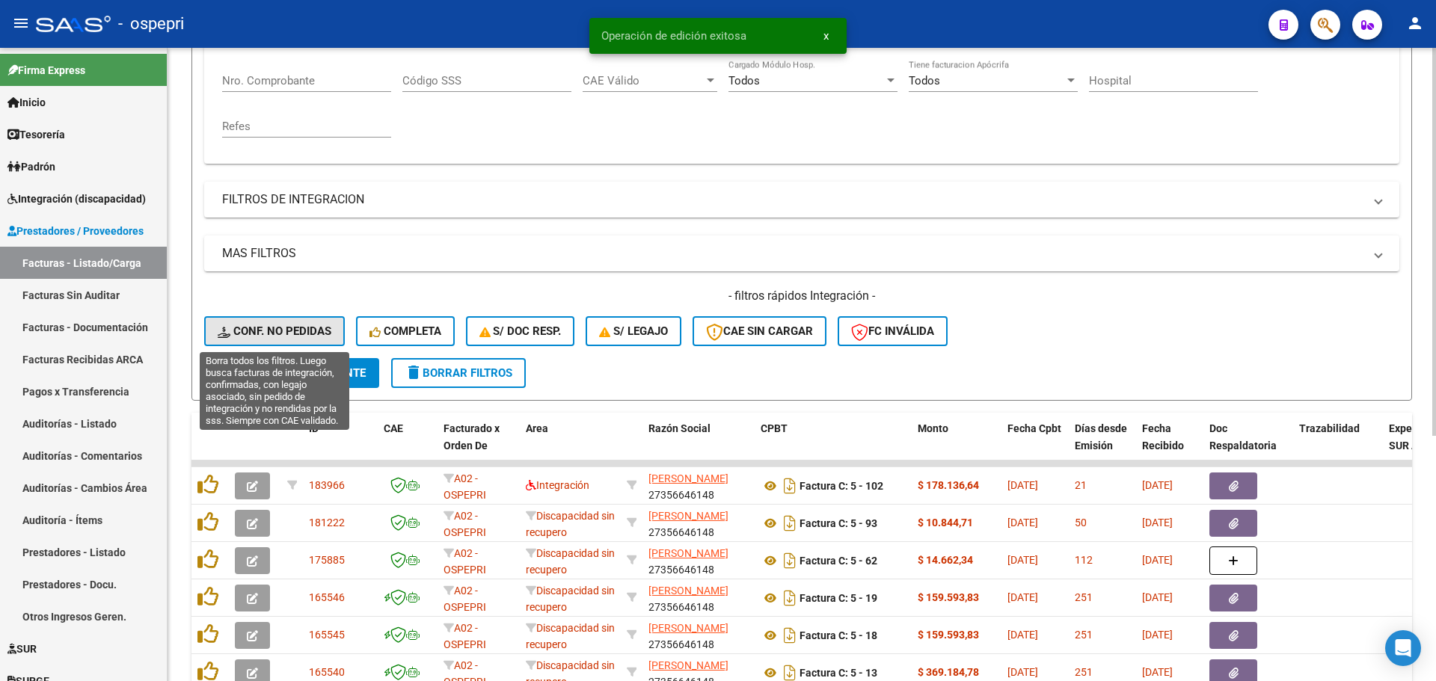
click at [307, 332] on span "Conf. no pedidas" at bounding box center [275, 330] width 114 height 13
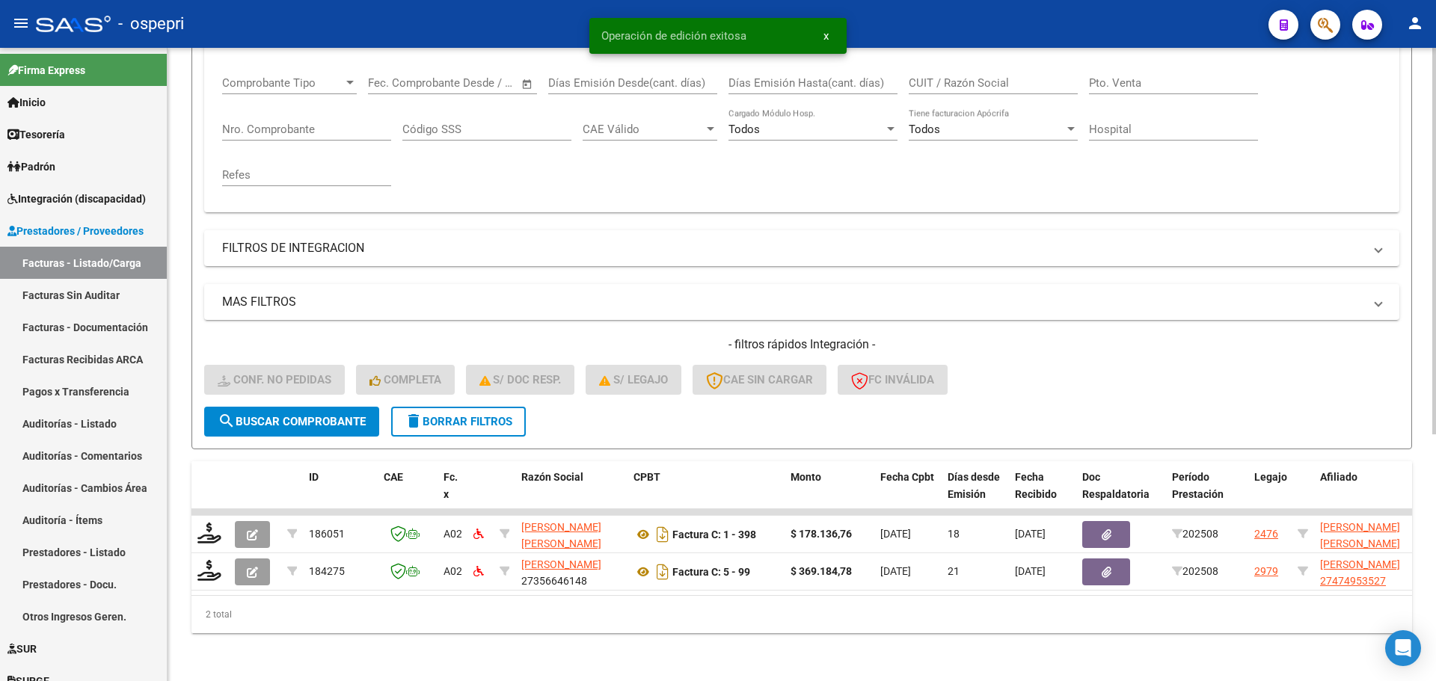
scroll to position [251, 0]
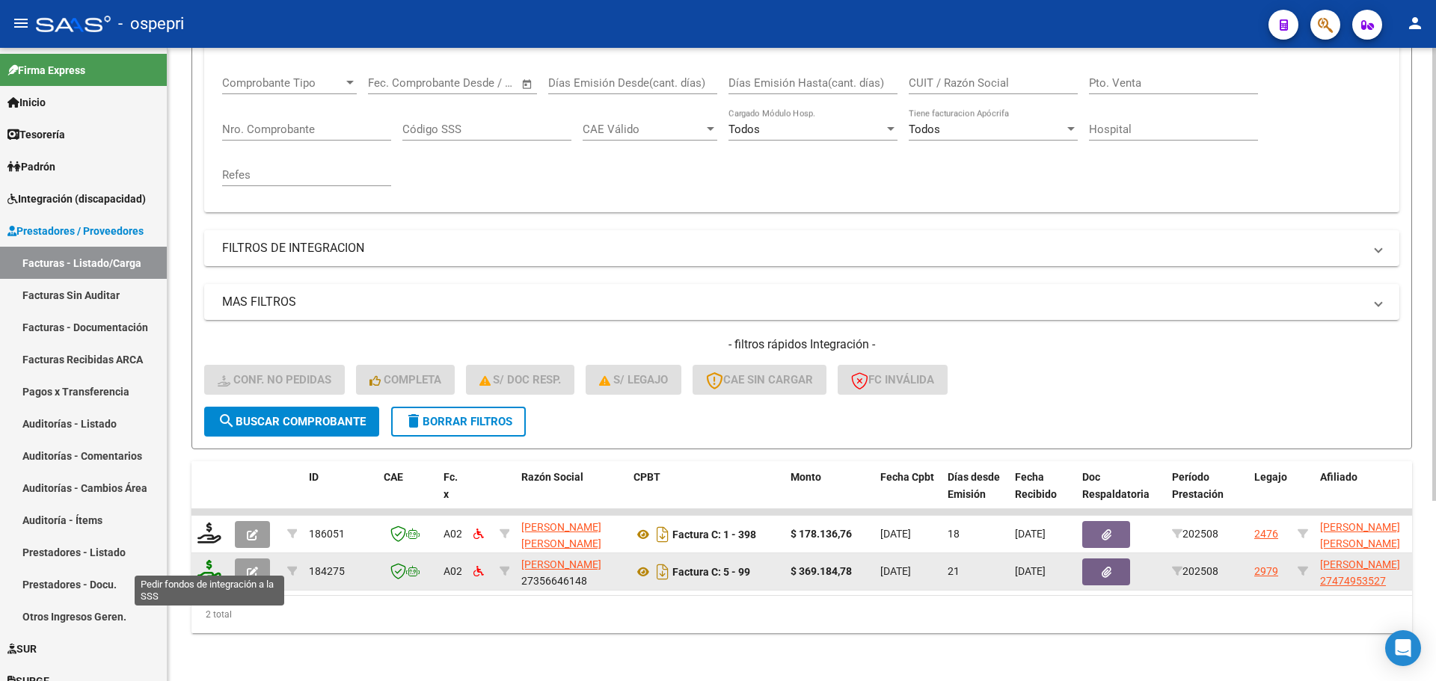
click at [209, 566] on icon at bounding box center [209, 570] width 24 height 21
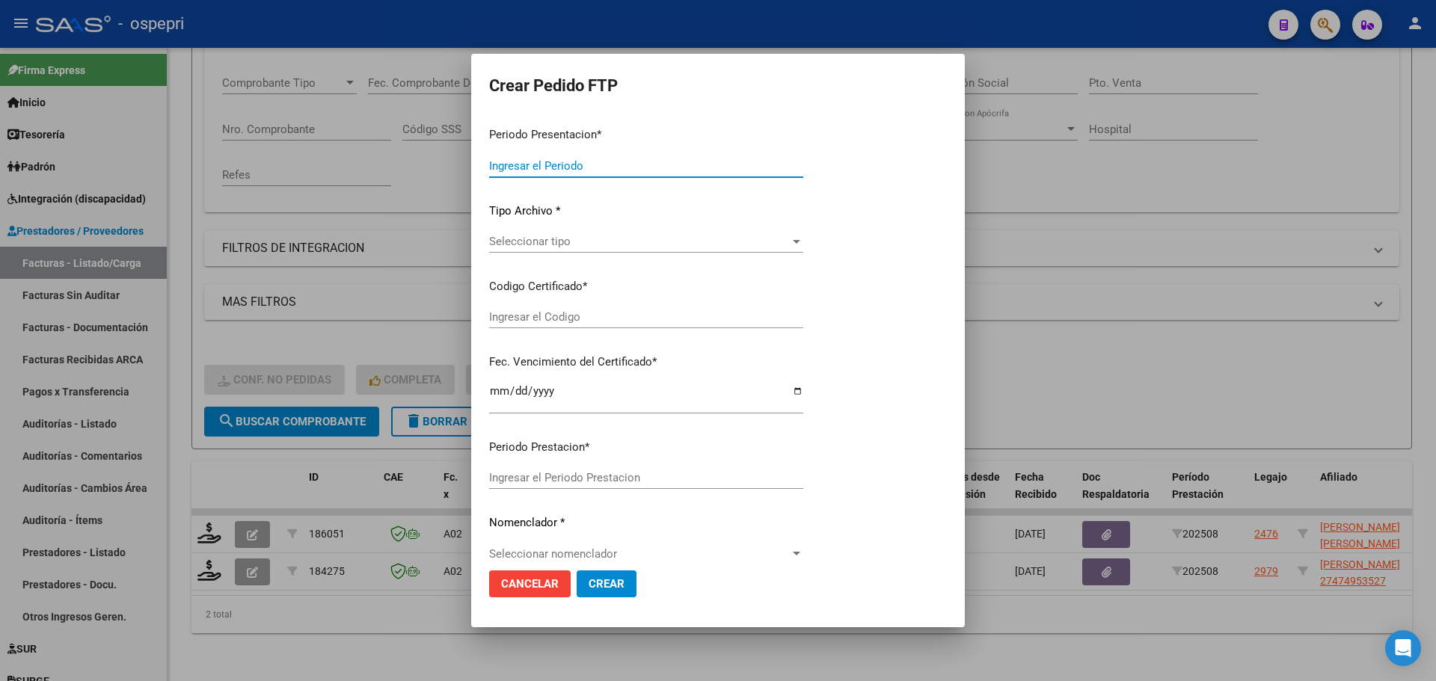
type input "202508"
type input "$ 369.184,78"
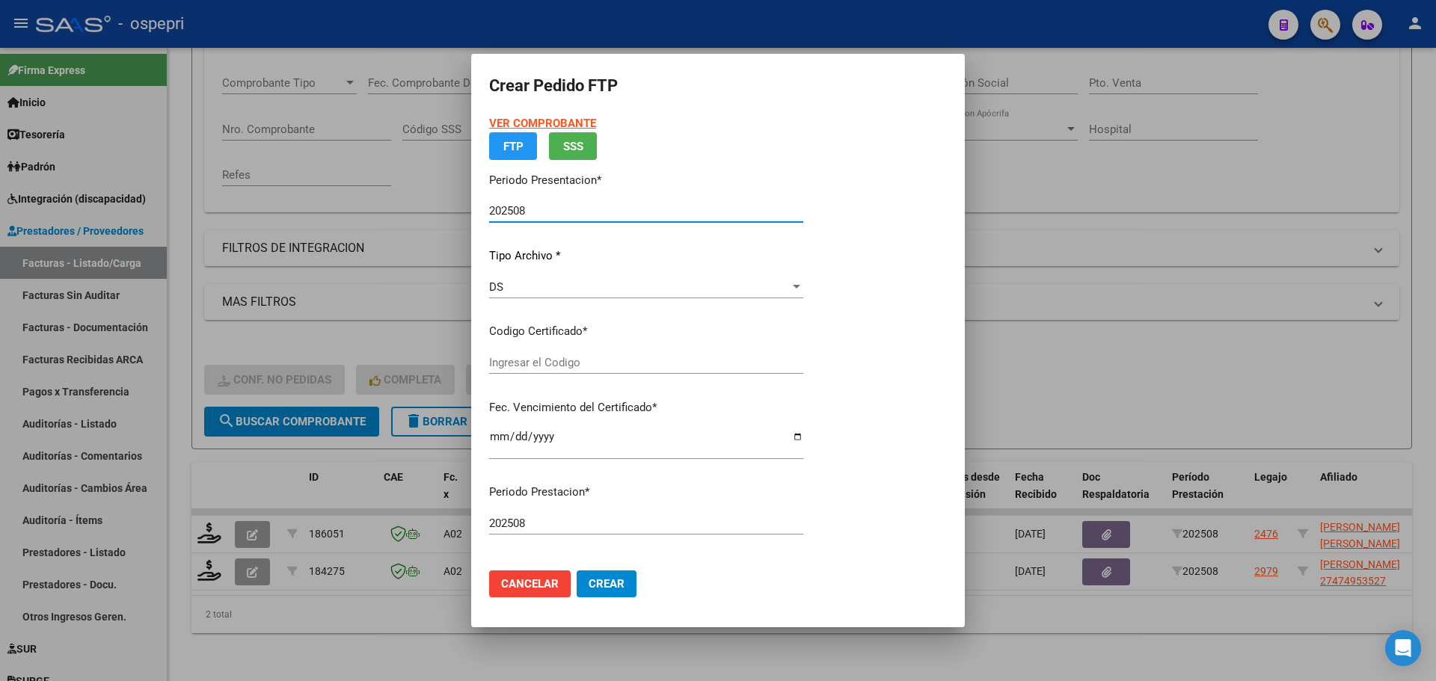
type input "27474953527"
type input "[DATE]"
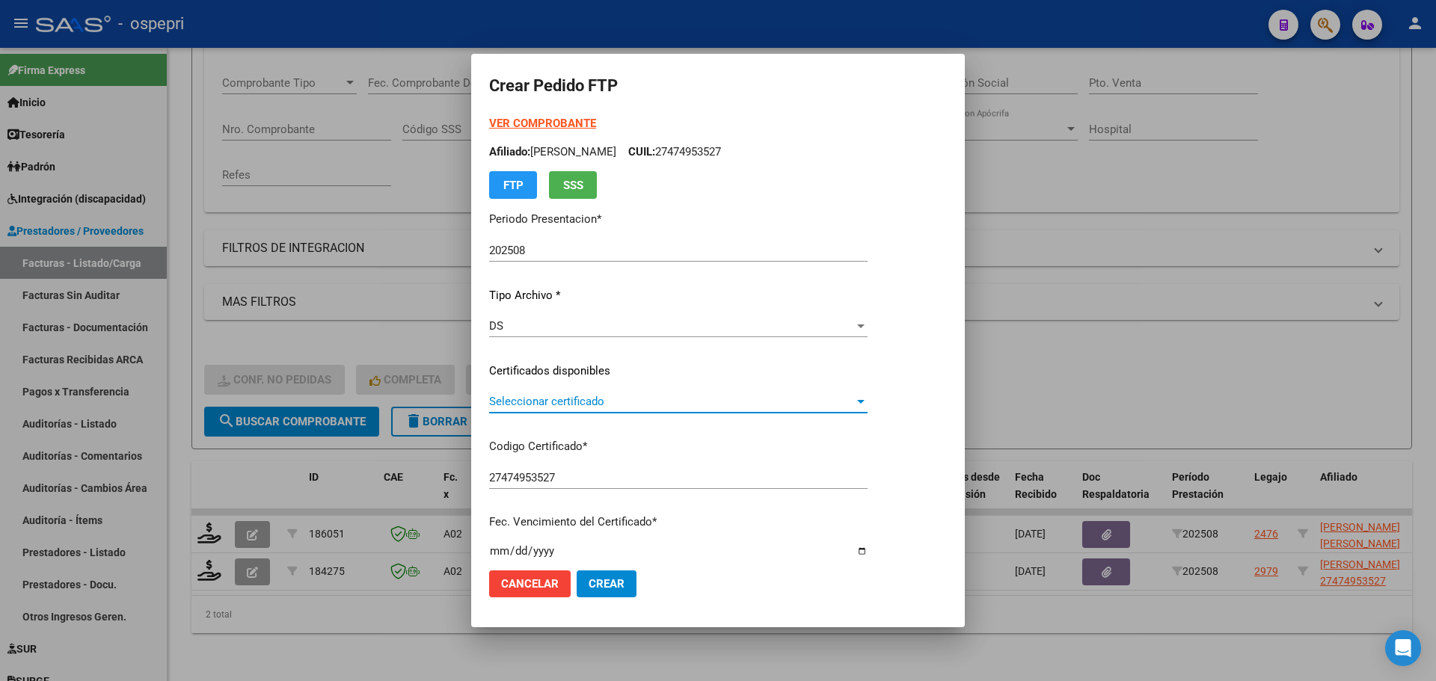
click at [562, 399] on span "Seleccionar certificado" at bounding box center [671, 401] width 365 height 13
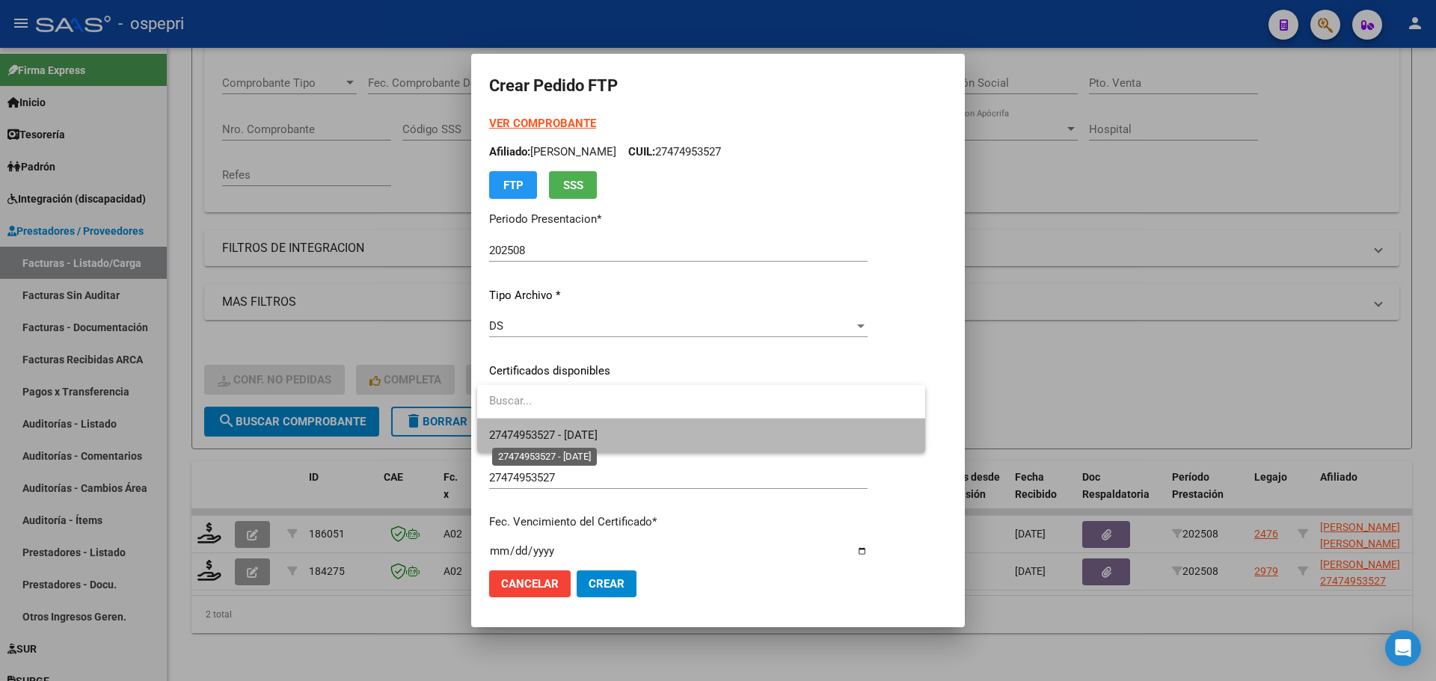
click at [597, 433] on span "27474953527 - [DATE]" at bounding box center [543, 434] width 108 height 13
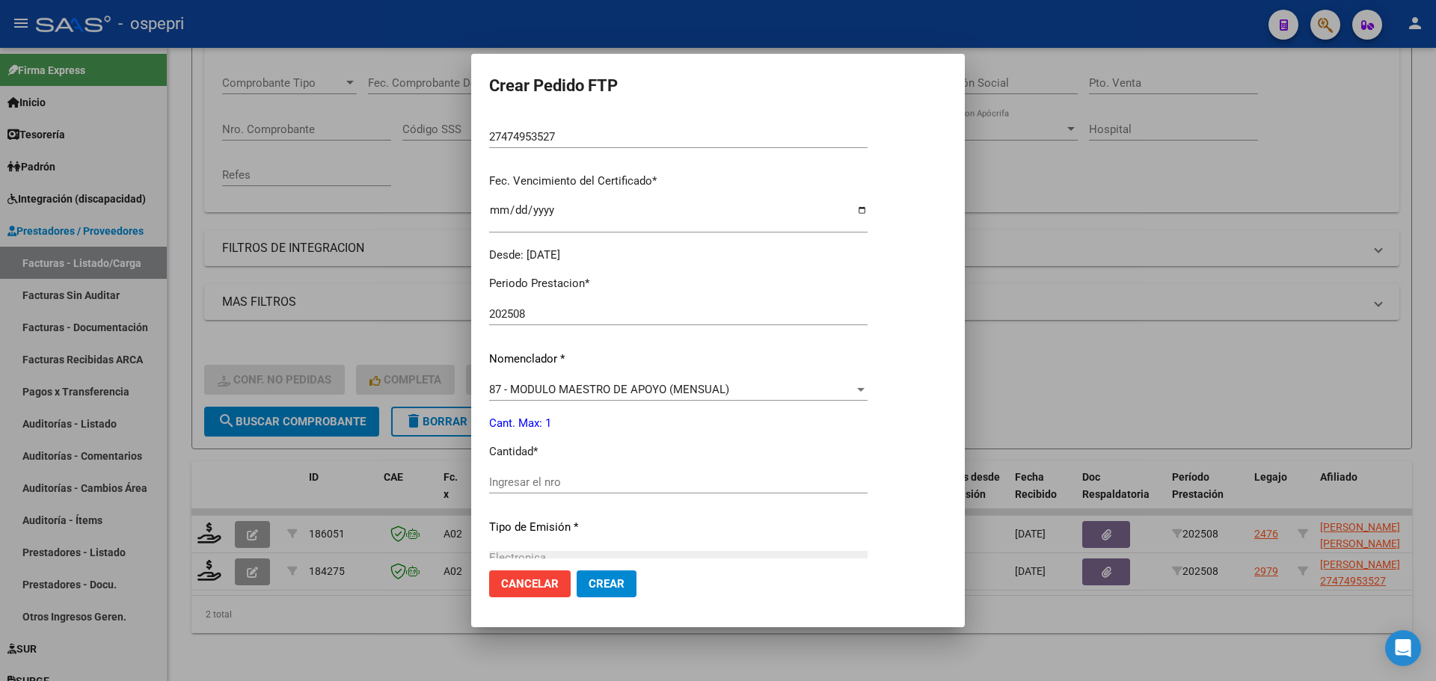
scroll to position [449, 0]
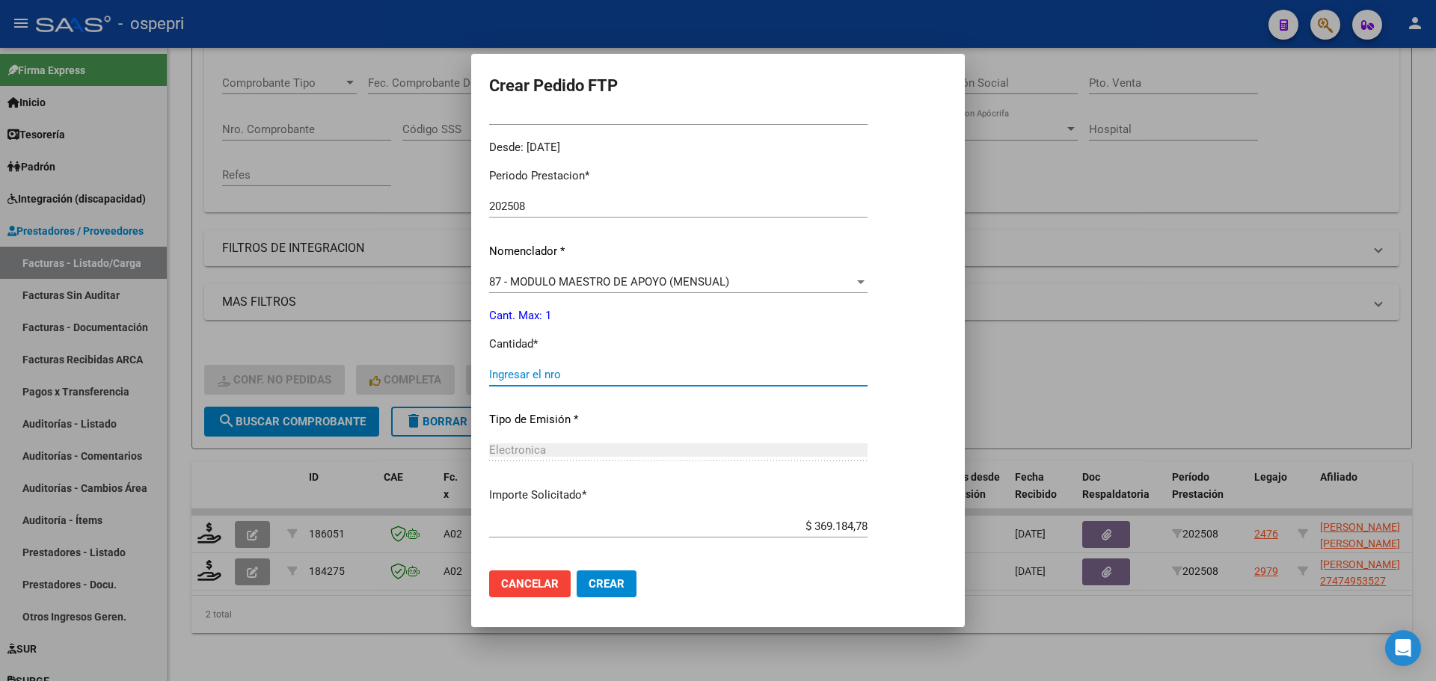
click at [550, 376] on input "Ingresar el nro" at bounding box center [678, 374] width 378 height 13
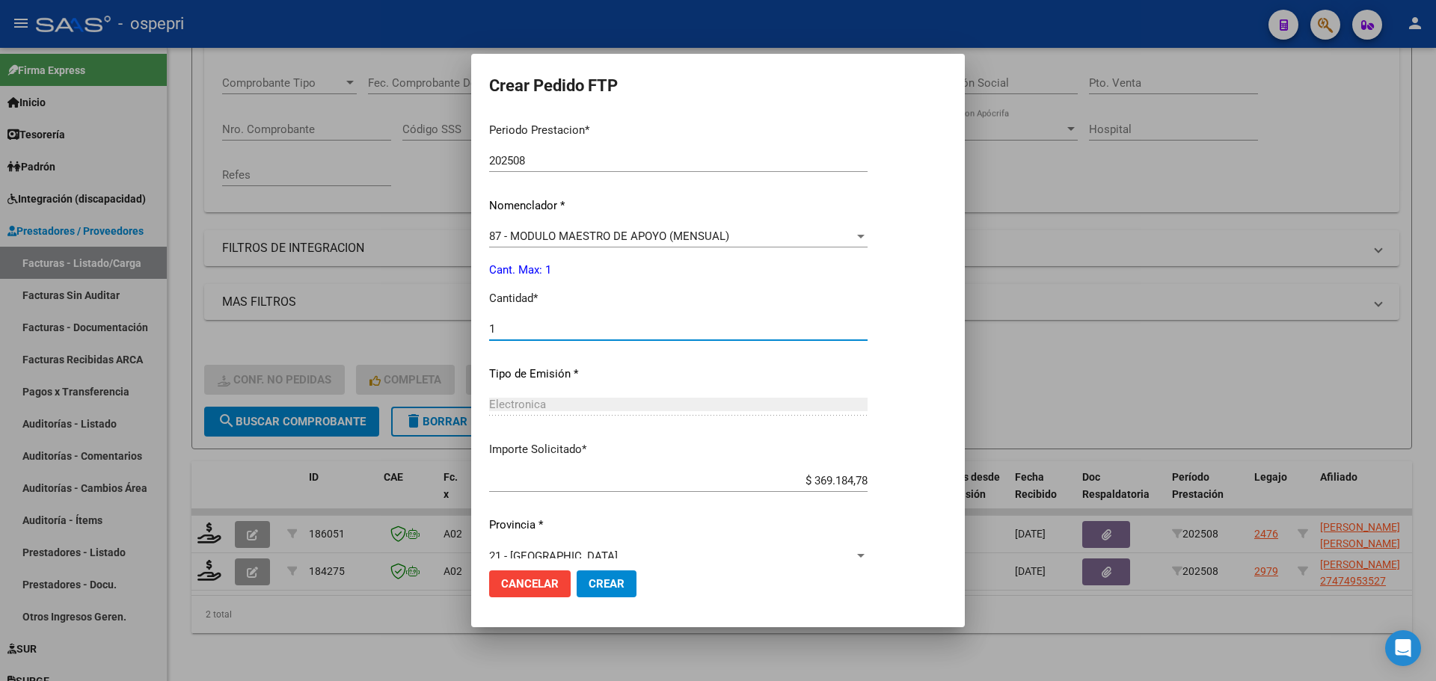
scroll to position [517, 0]
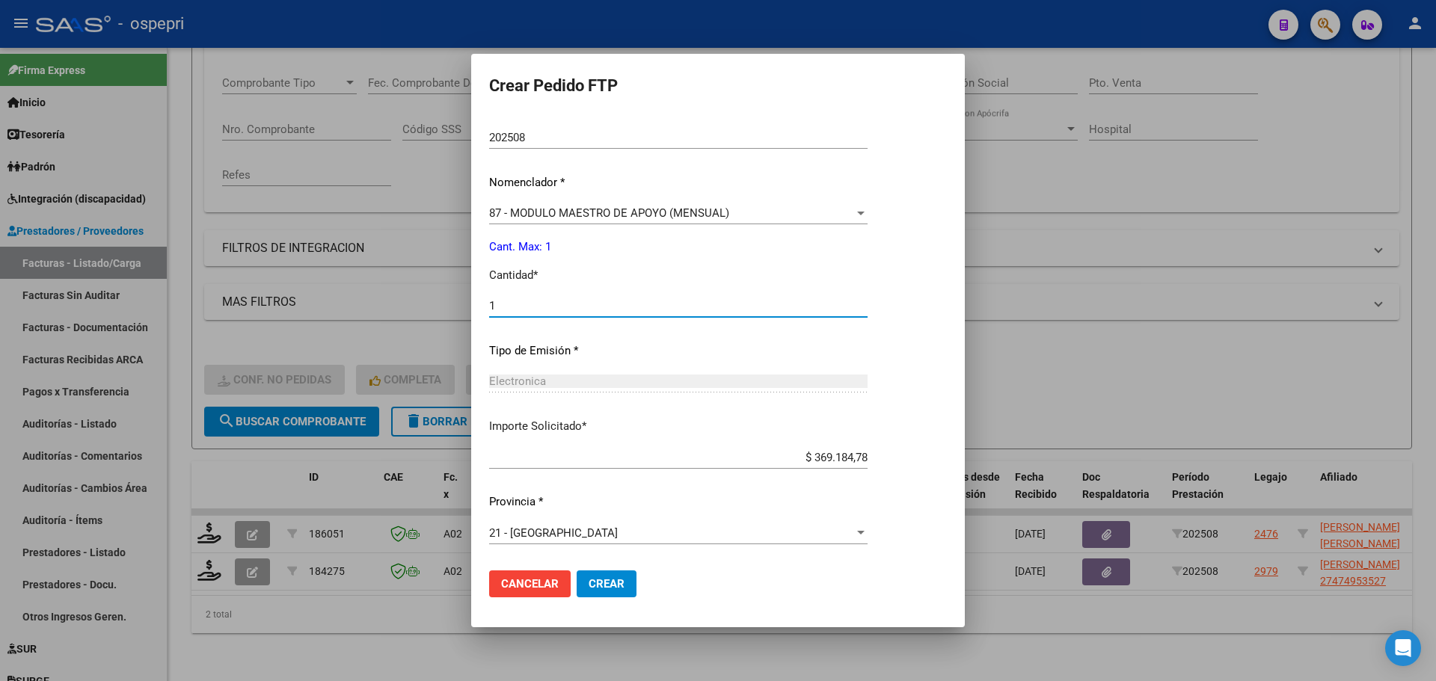
type input "1"
click at [618, 588] on span "Crear" at bounding box center [606, 583] width 36 height 13
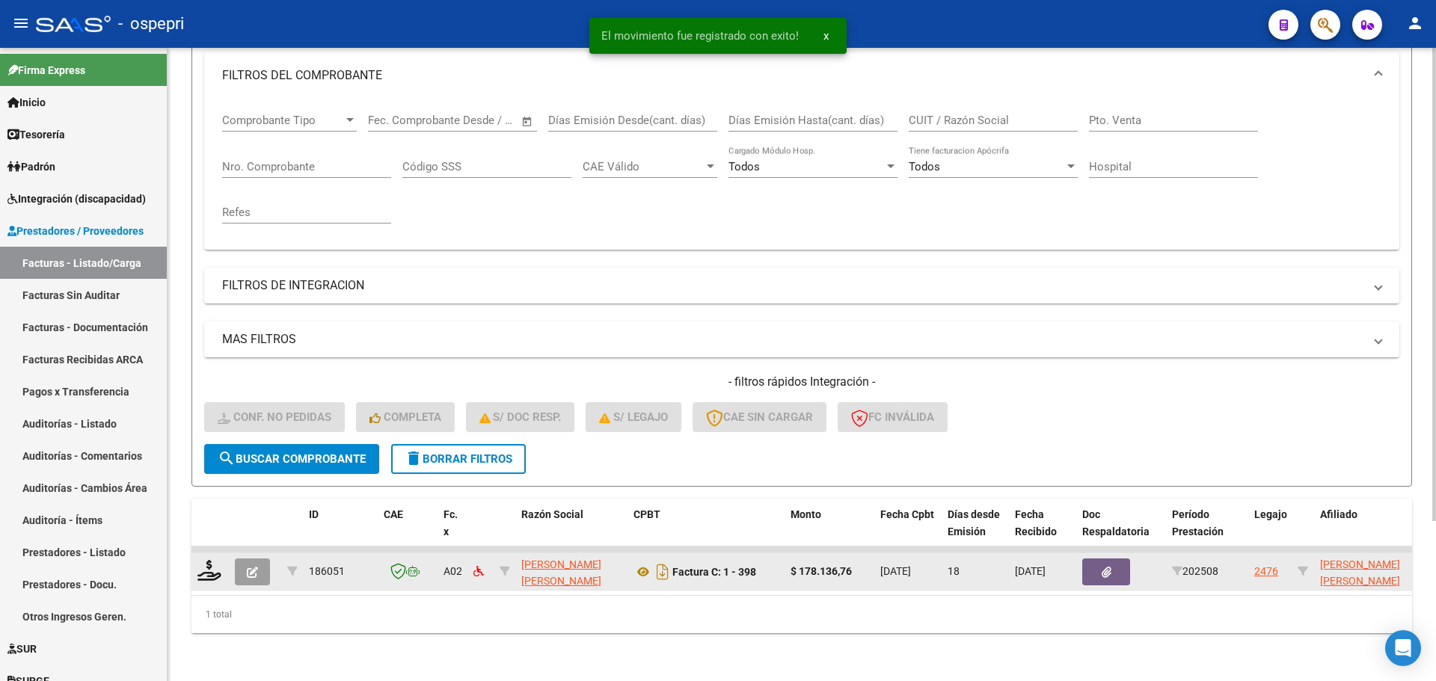
scroll to position [214, 0]
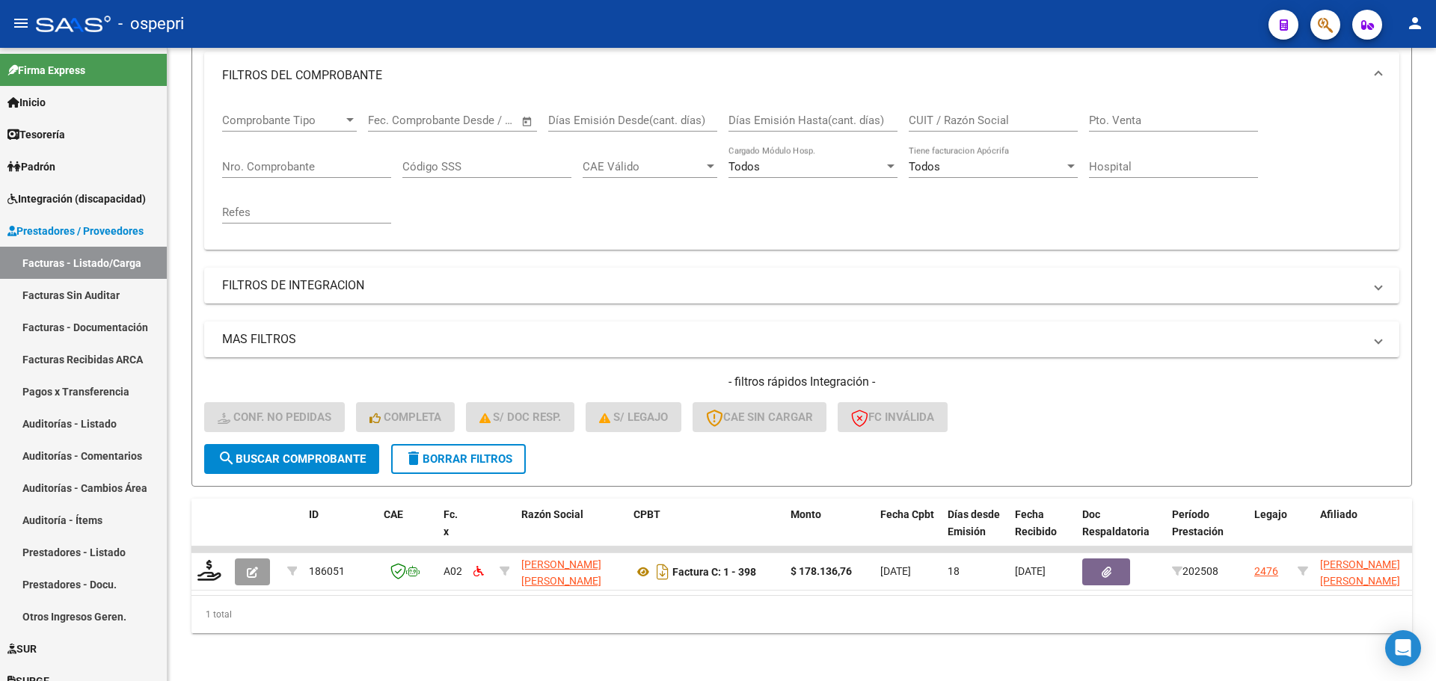
click at [956, 17] on div "- ospepri" at bounding box center [646, 23] width 1220 height 33
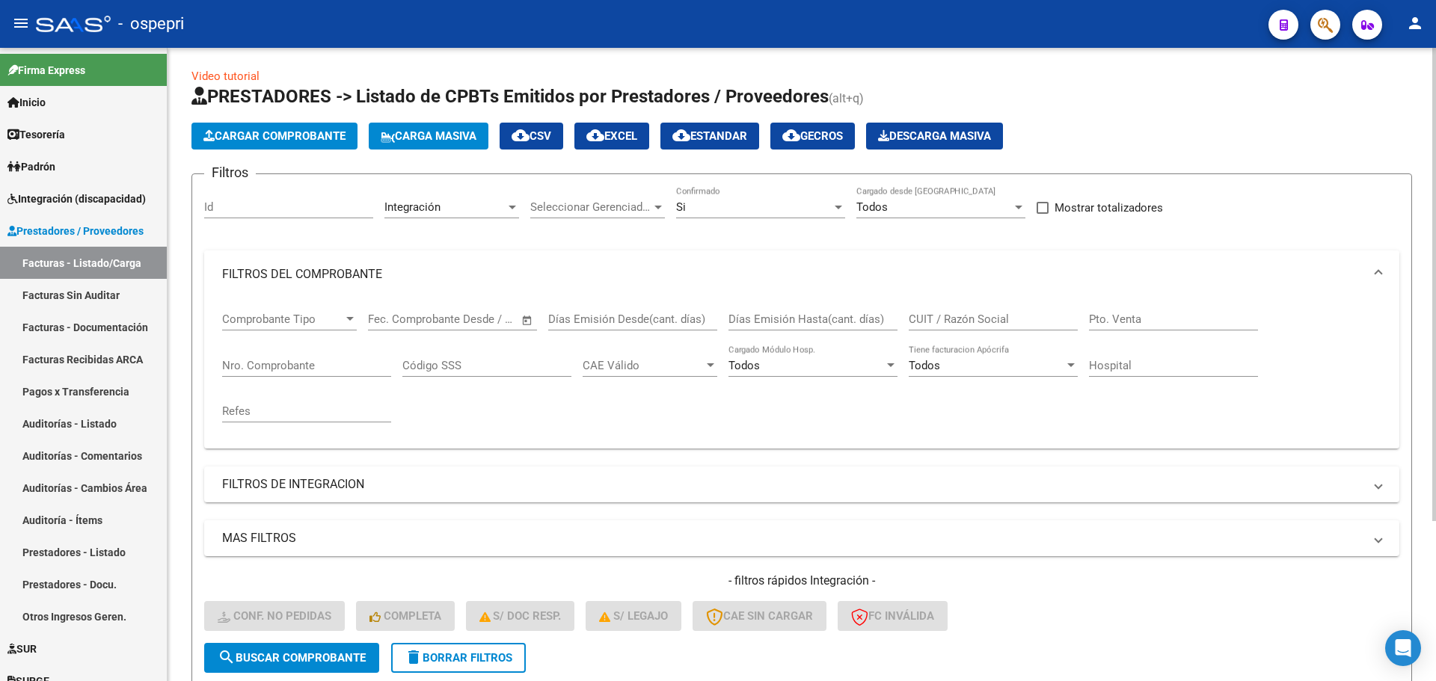
scroll to position [0, 0]
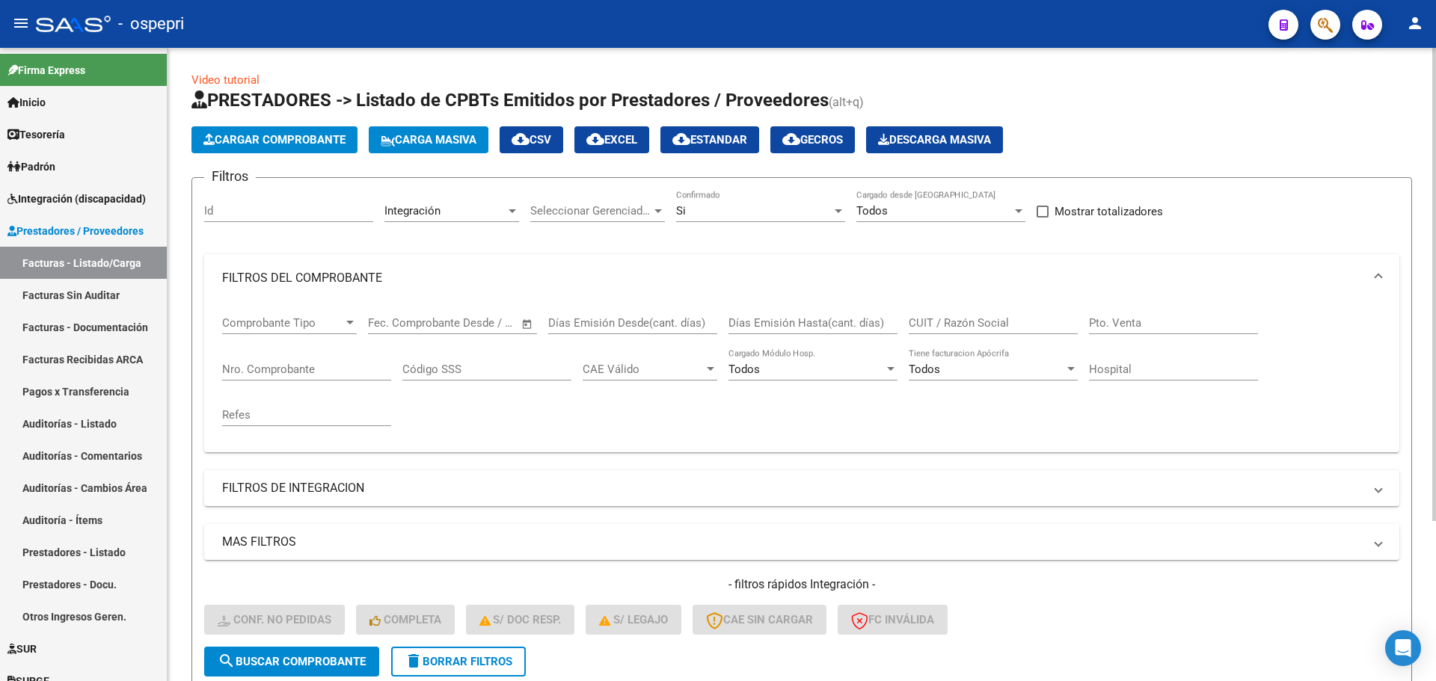
click at [959, 325] on input "CUIT / Razón Social" at bounding box center [992, 322] width 169 height 13
paste input "27285883348"
type input "27285883348"
click at [836, 213] on div at bounding box center [837, 211] width 13 height 12
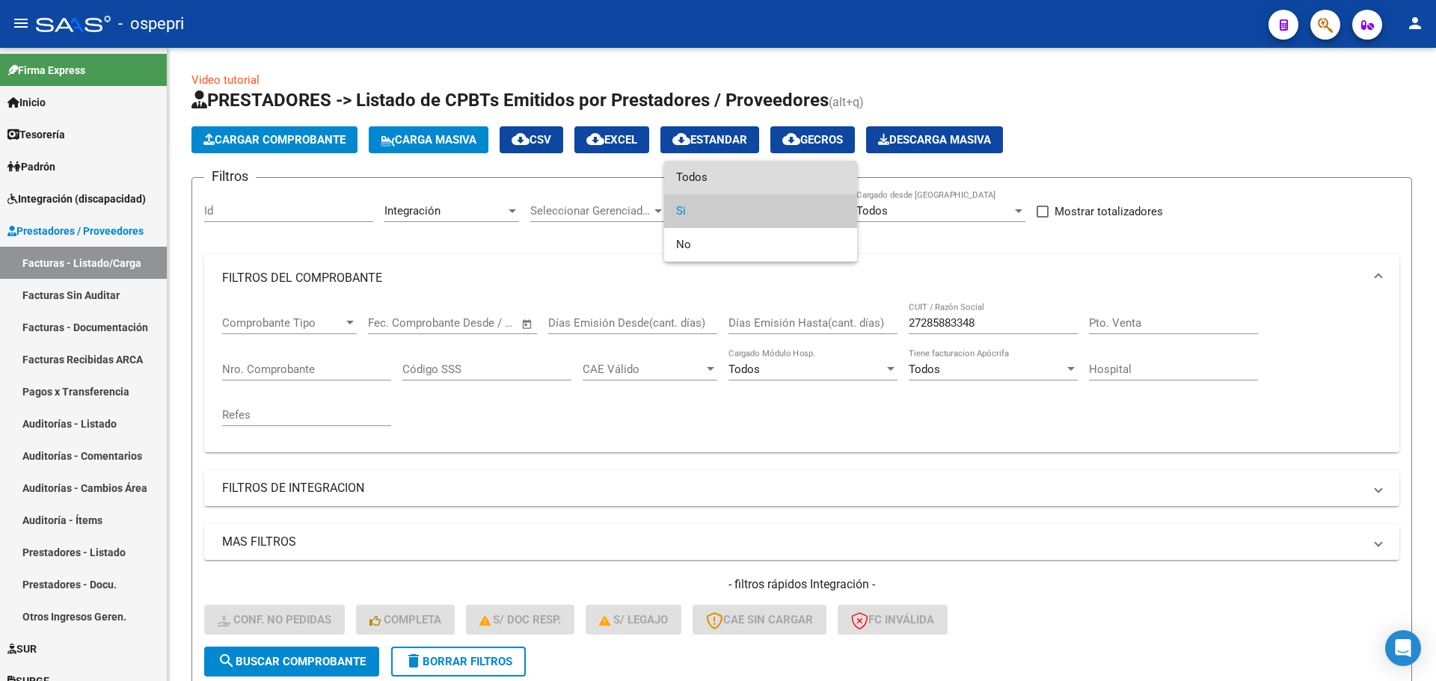
click at [769, 172] on span "Todos" at bounding box center [760, 178] width 169 height 34
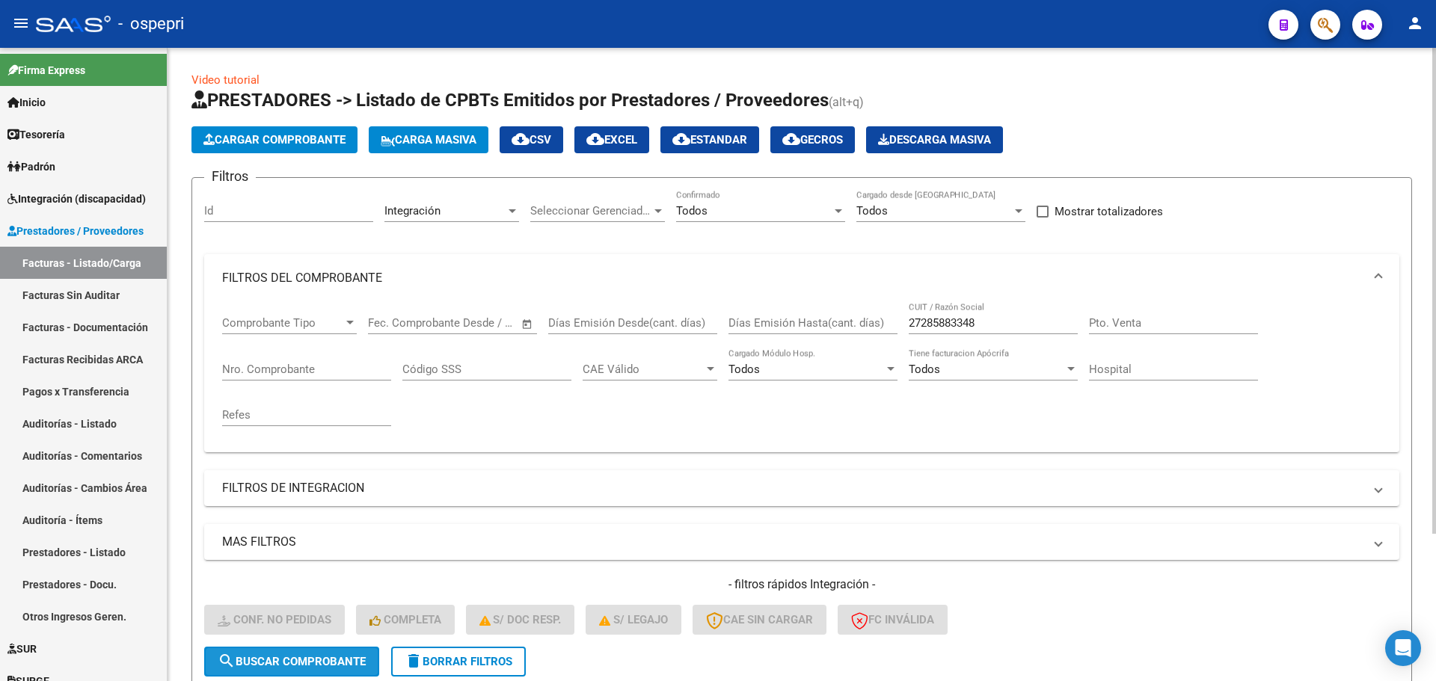
click at [346, 659] on span "search Buscar Comprobante" at bounding box center [292, 661] width 148 height 13
drag, startPoint x: 911, startPoint y: 326, endPoint x: 893, endPoint y: 326, distance: 17.9
click at [893, 326] on div "Comprobante Tipo Comprobante Tipo Fecha inicio – Fecha fin Fec. Comprobante Des…" at bounding box center [801, 371] width 1159 height 138
click at [479, 657] on span "delete Borrar Filtros" at bounding box center [458, 661] width 108 height 13
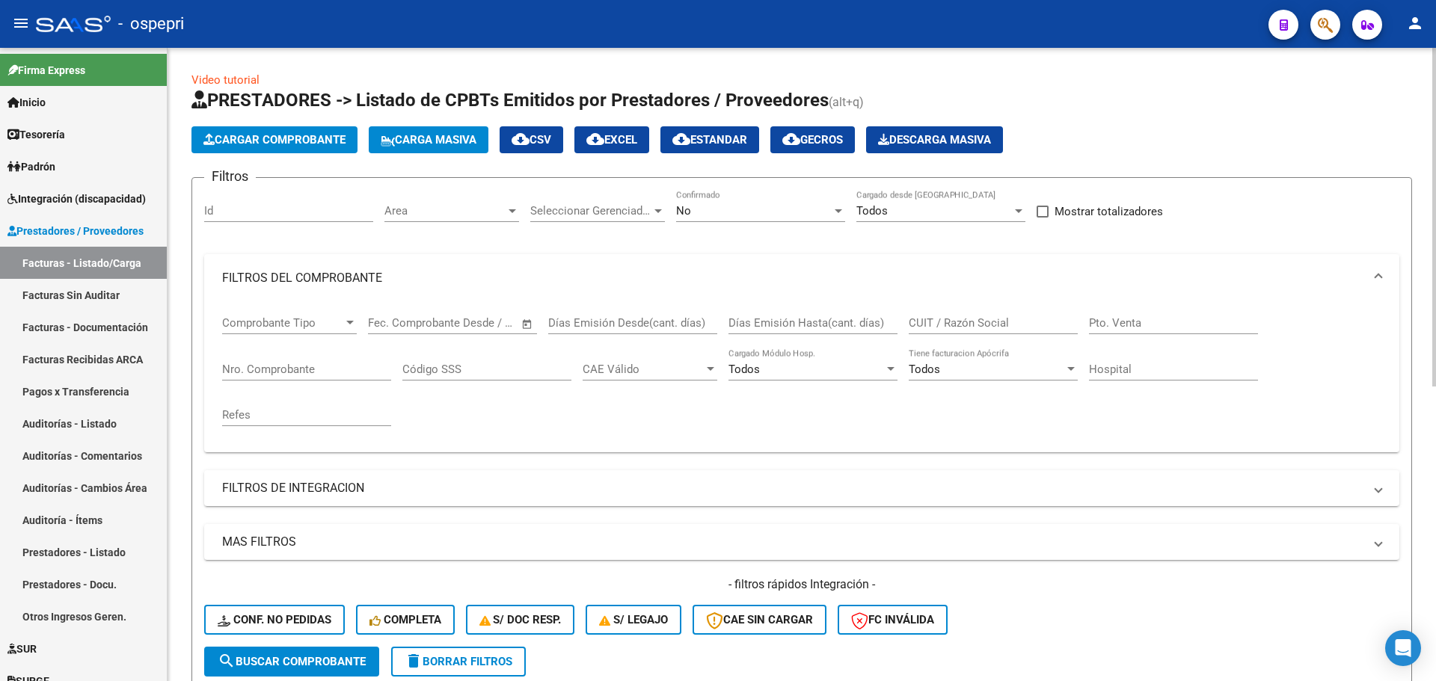
click at [956, 321] on input "CUIT / Razón Social" at bounding box center [992, 322] width 169 height 13
paste input "27285883348"
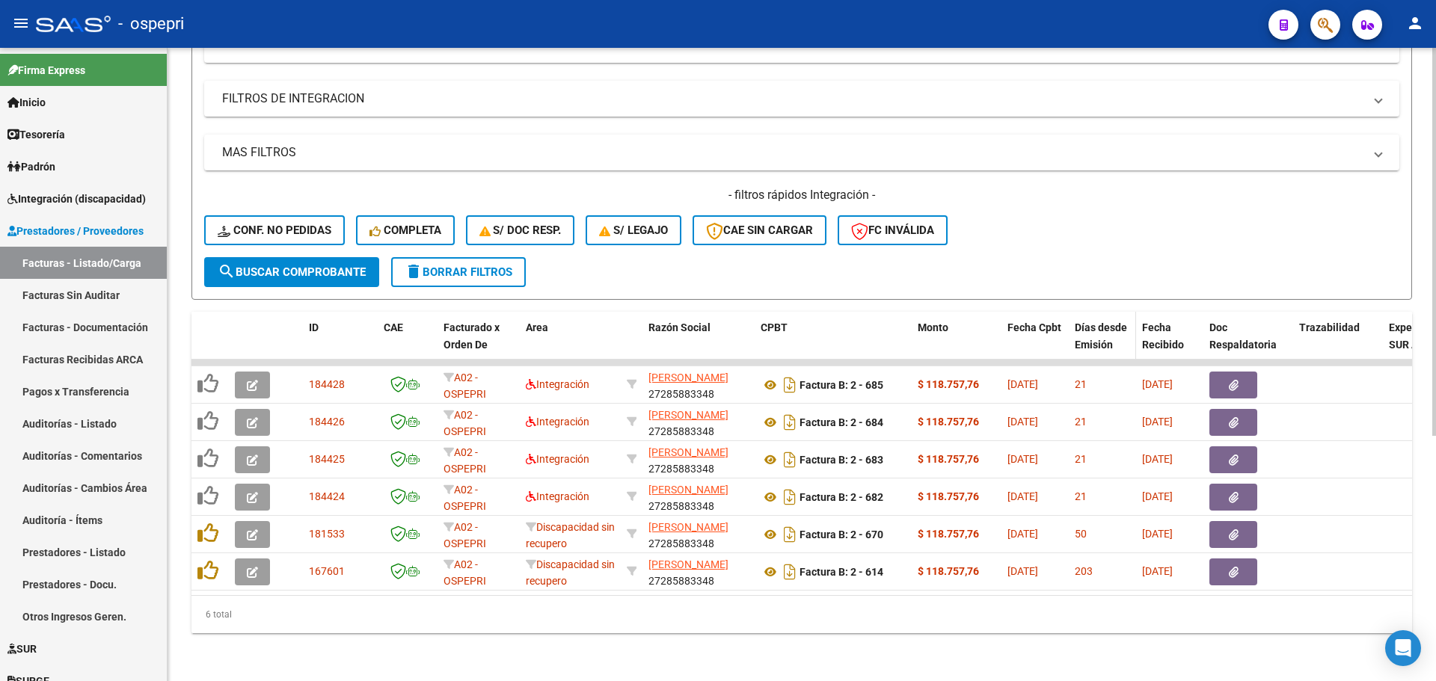
scroll to position [401, 0]
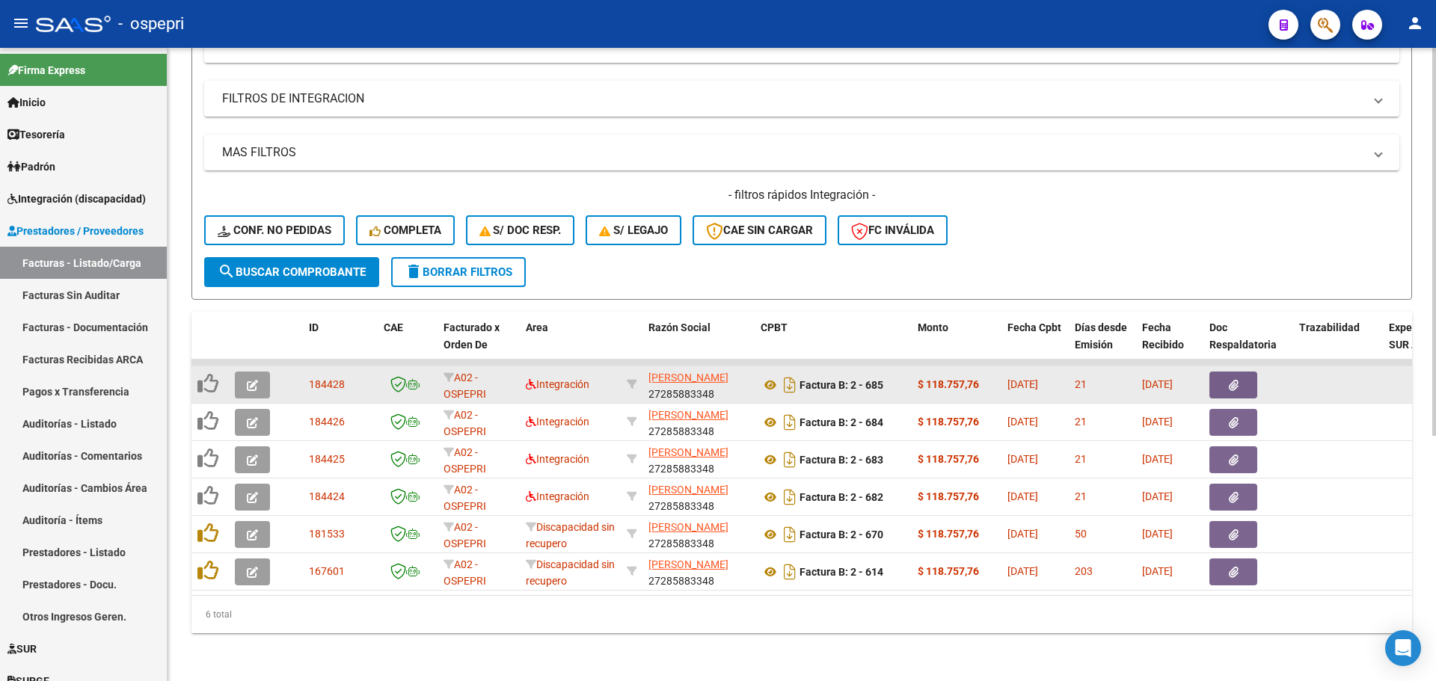
type input "27285883348"
click at [258, 380] on button "button" at bounding box center [252, 385] width 35 height 27
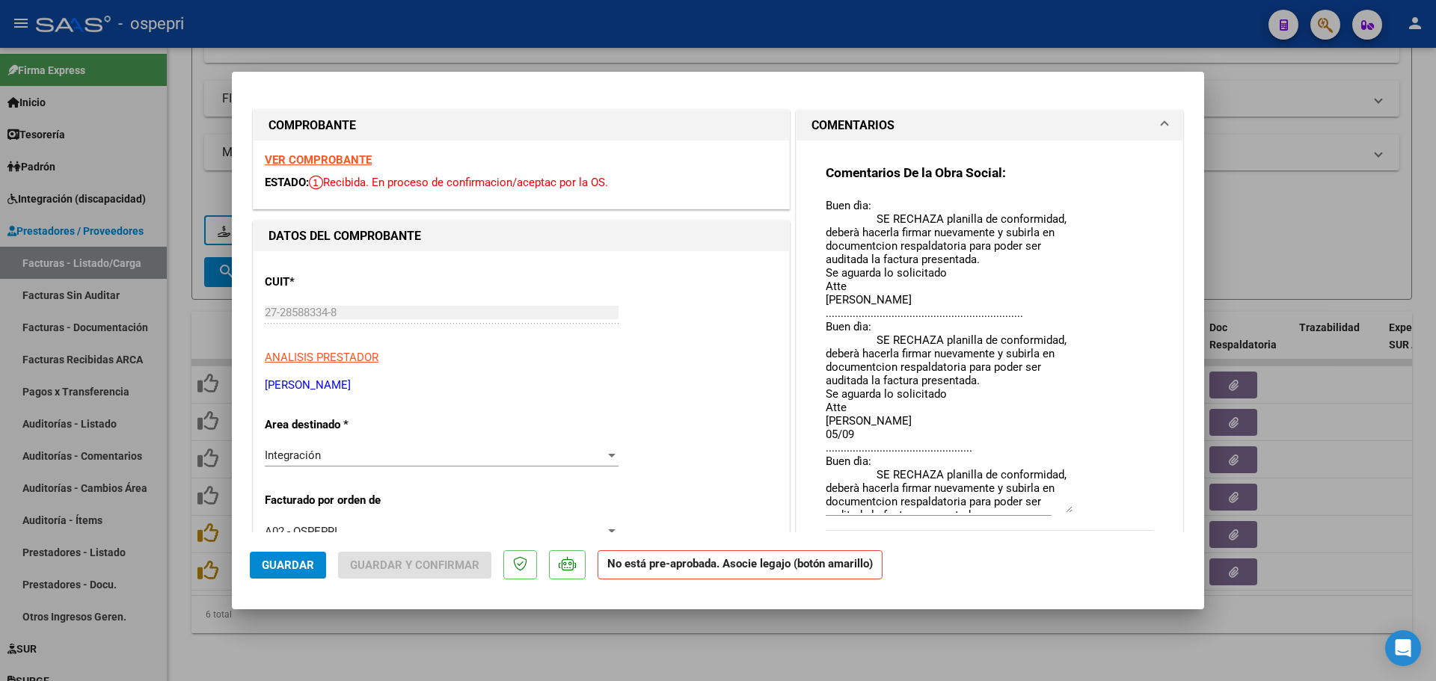
drag, startPoint x: 1062, startPoint y: 224, endPoint x: 1090, endPoint y: 509, distance: 286.2
click at [1102, 511] on div "Comentarios De la Obra Social: Buen dìa: SE RECHAZA planilla de conformidad, de…" at bounding box center [988, 355] width 327 height 382
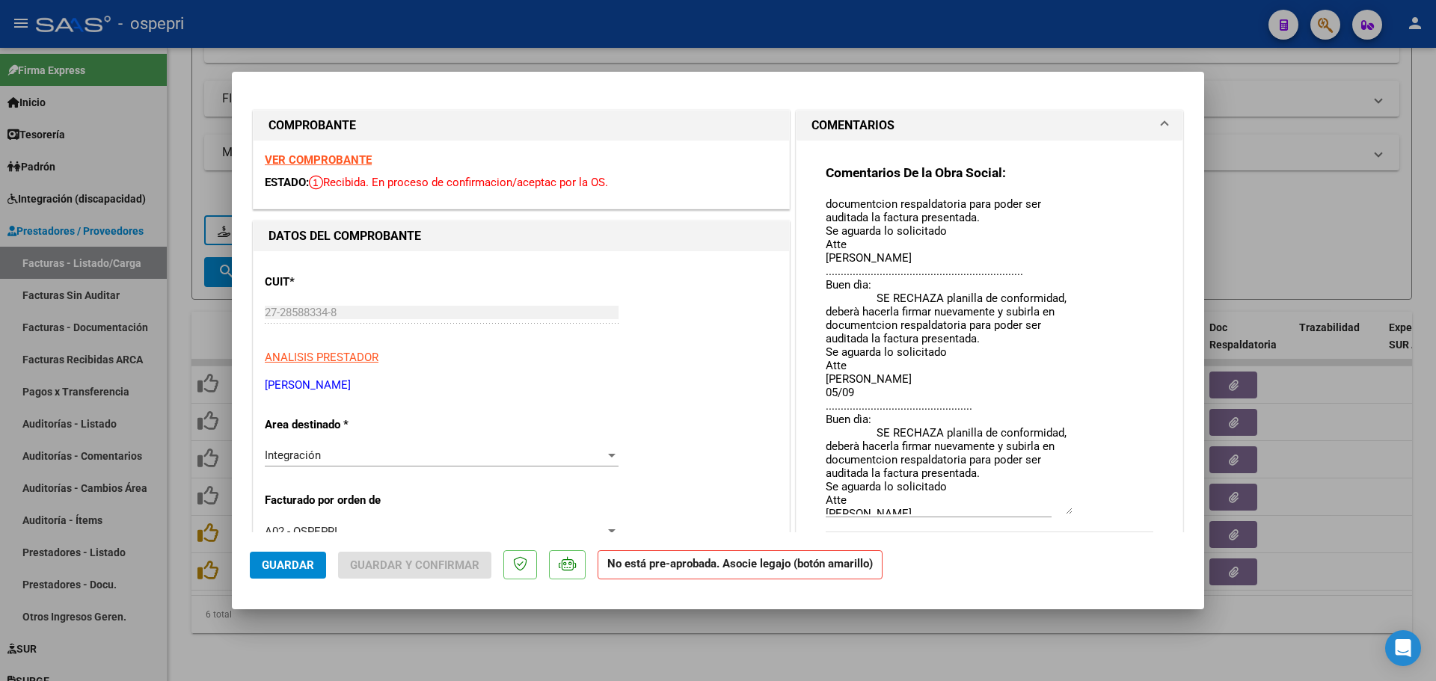
scroll to position [63, 0]
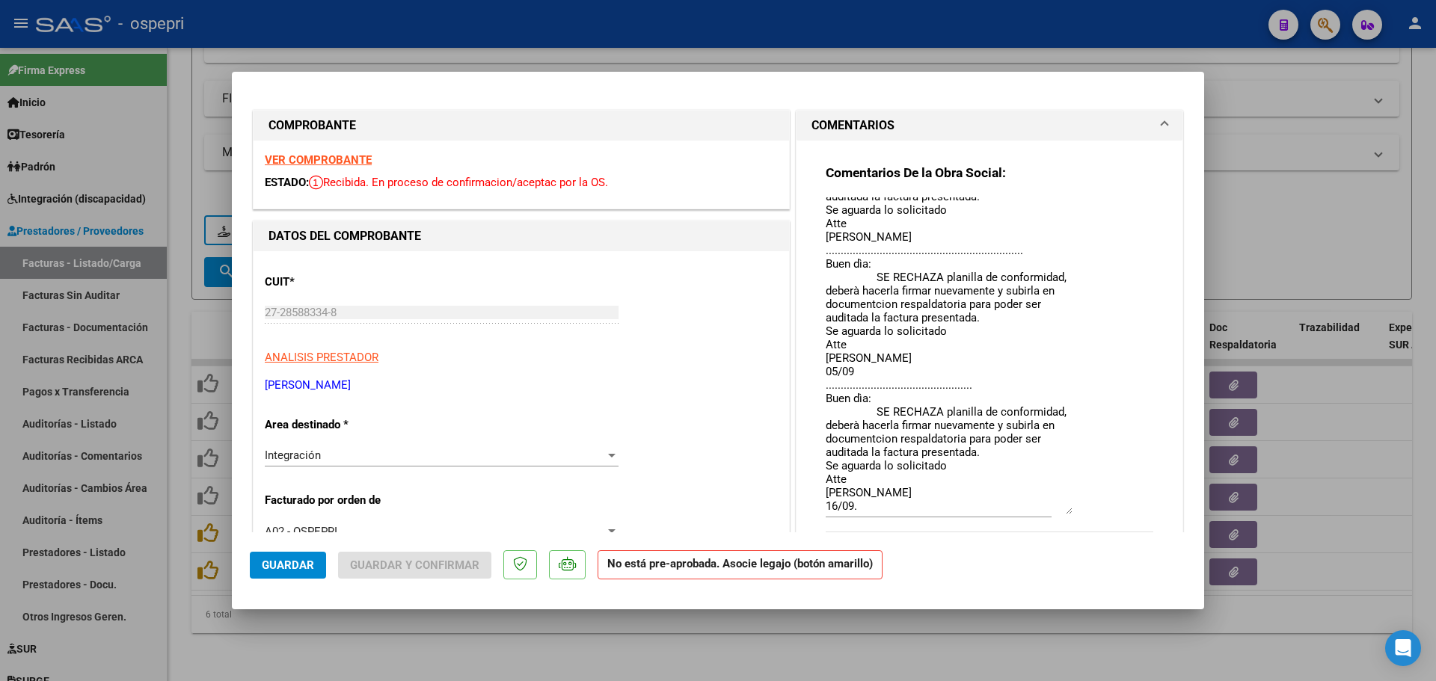
click at [904, 13] on div at bounding box center [718, 340] width 1436 height 681
type input "$ 0,00"
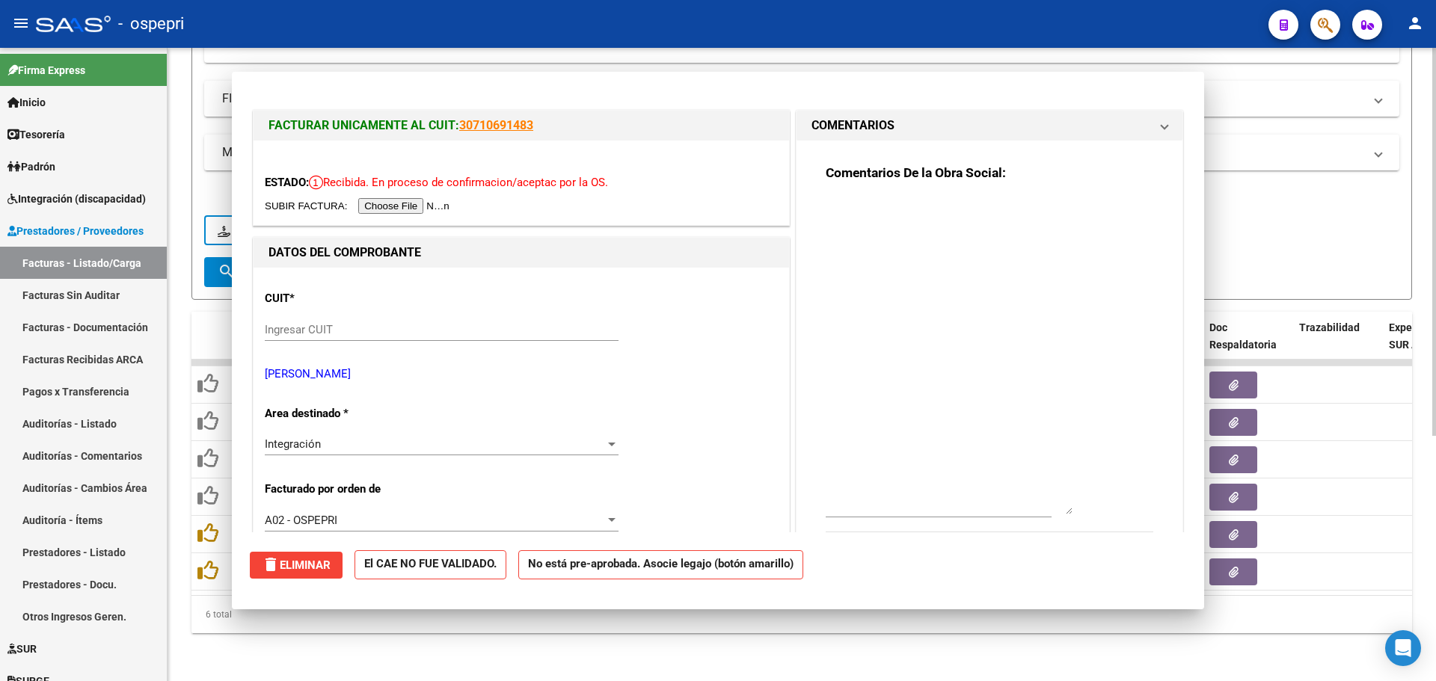
scroll to position [0, 0]
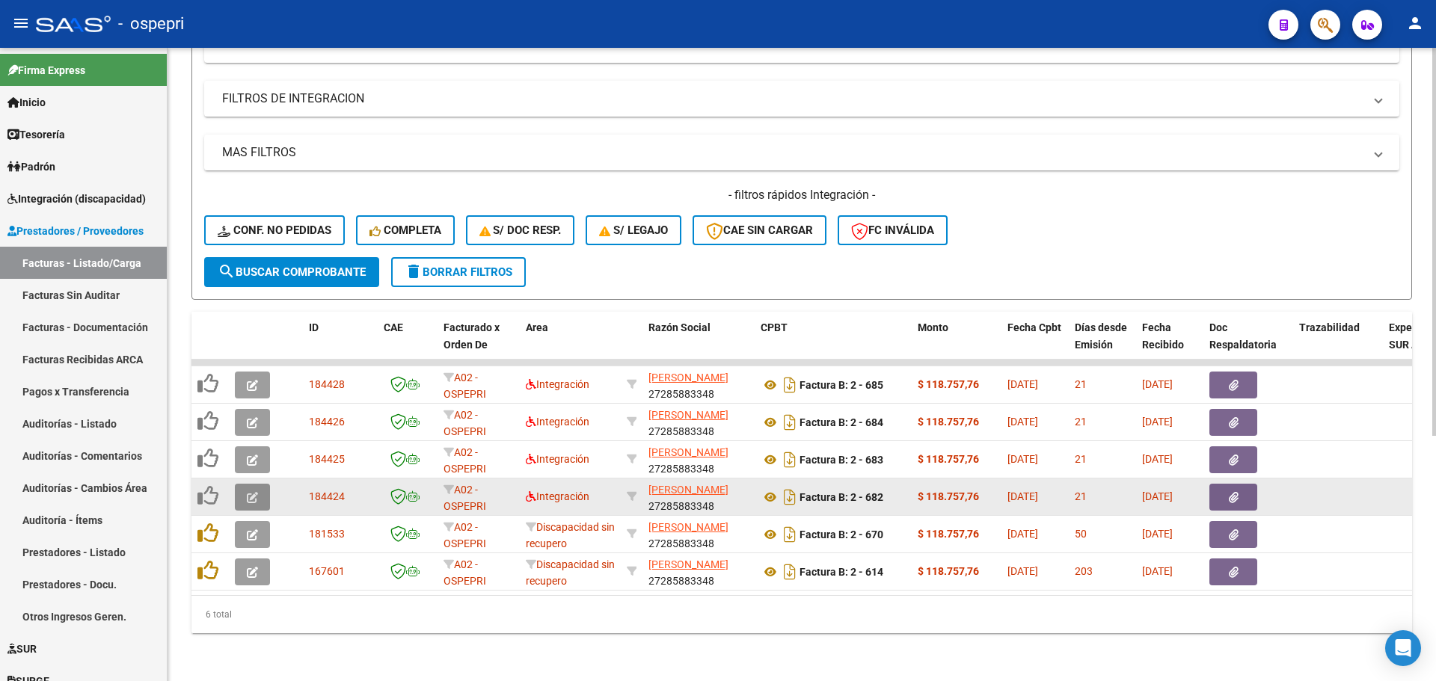
click at [250, 492] on icon "button" at bounding box center [252, 497] width 11 height 11
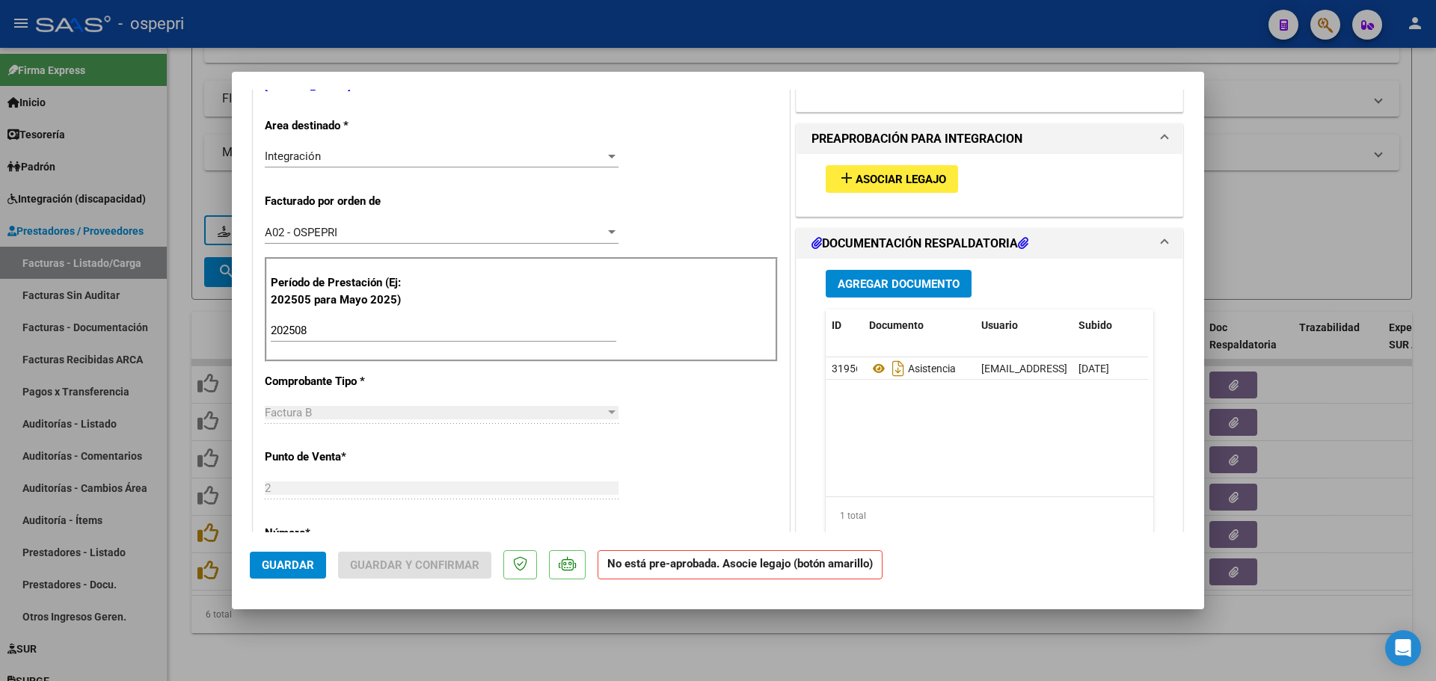
scroll to position [374, 0]
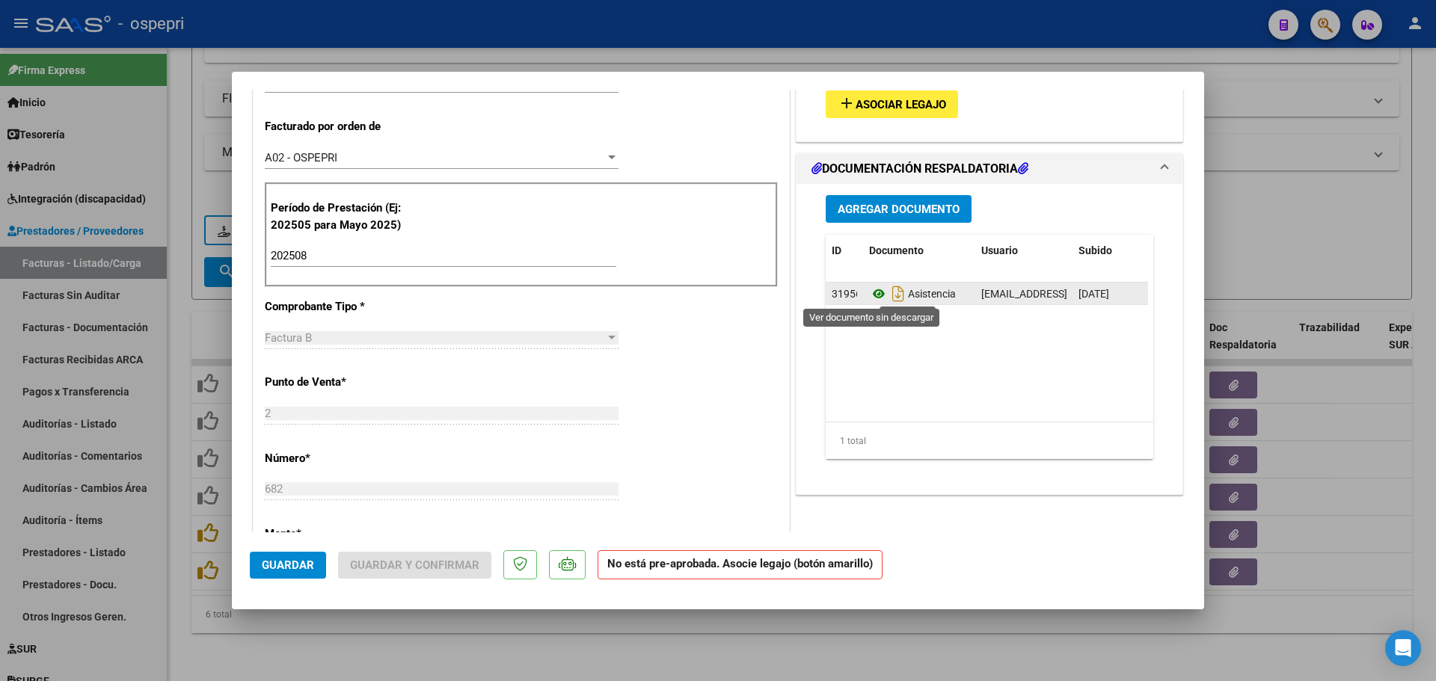
click at [869, 295] on icon at bounding box center [878, 294] width 19 height 18
type input "$ 0,00"
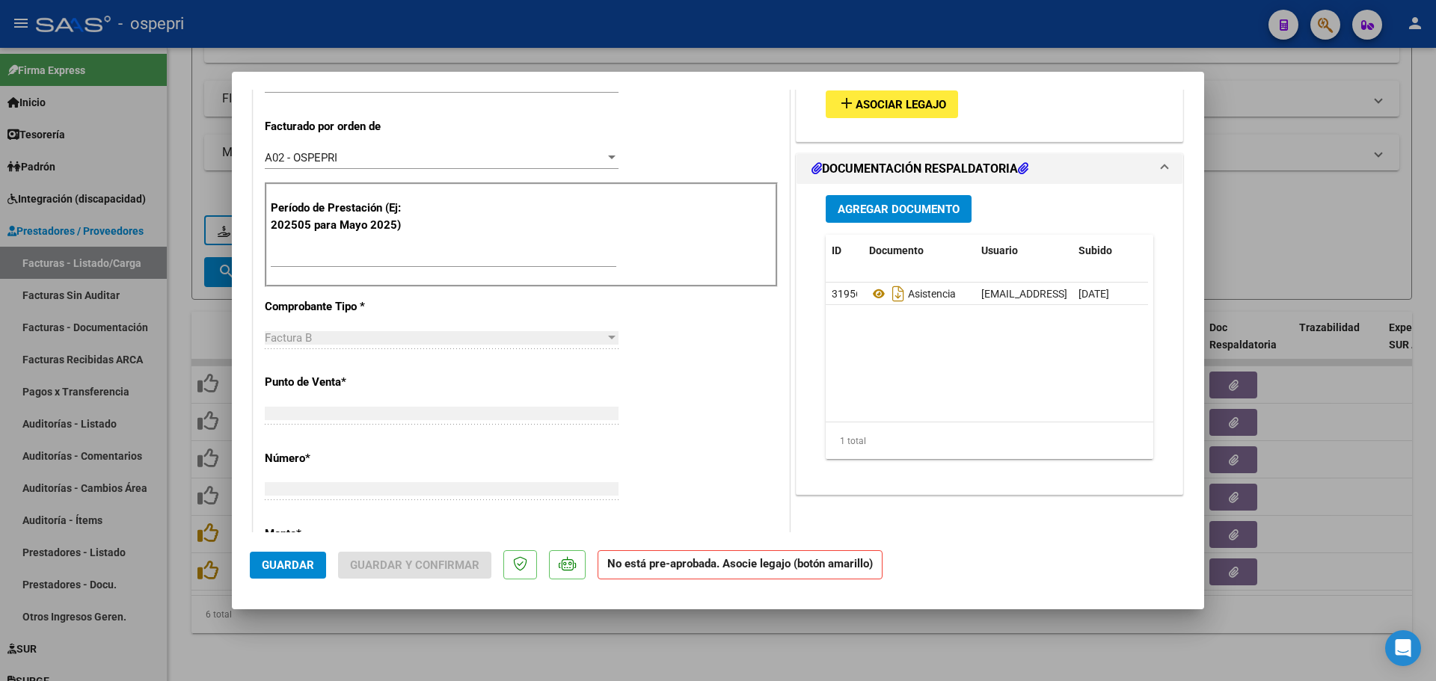
scroll to position [0, 0]
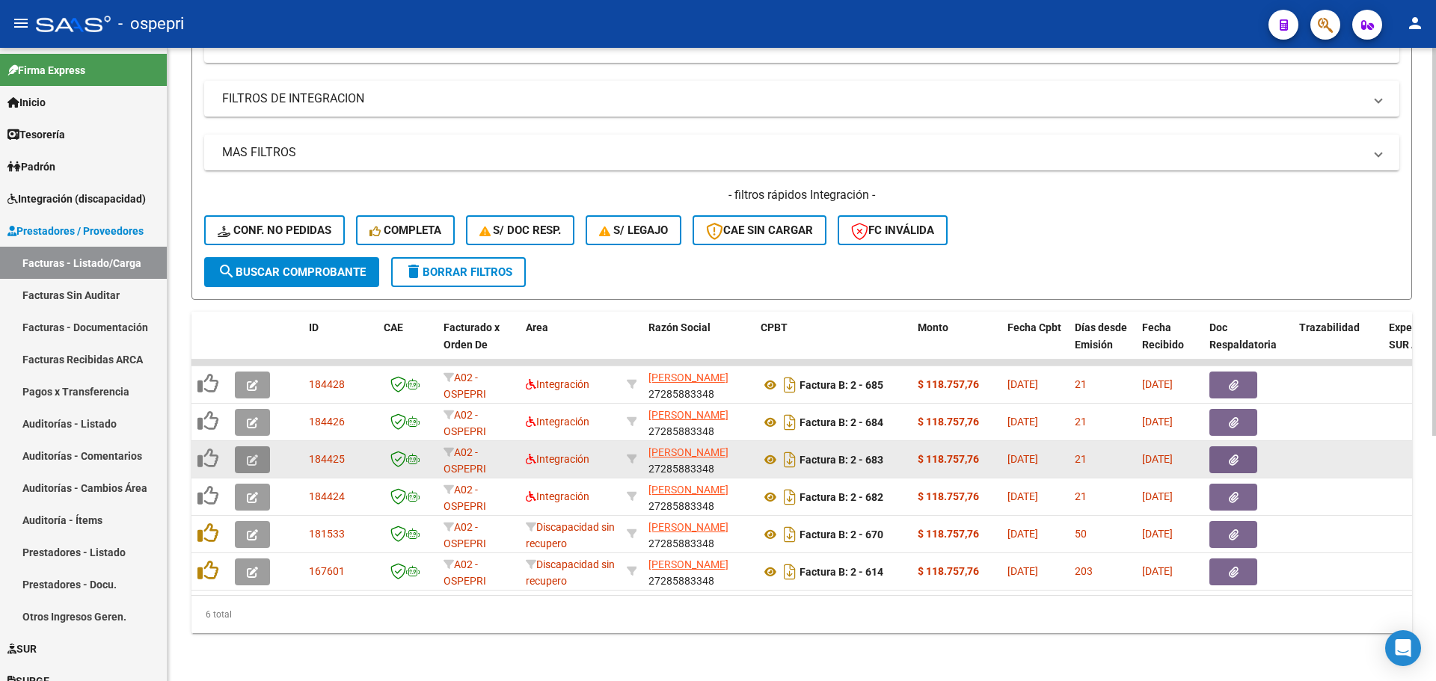
click at [260, 446] on button "button" at bounding box center [252, 459] width 35 height 27
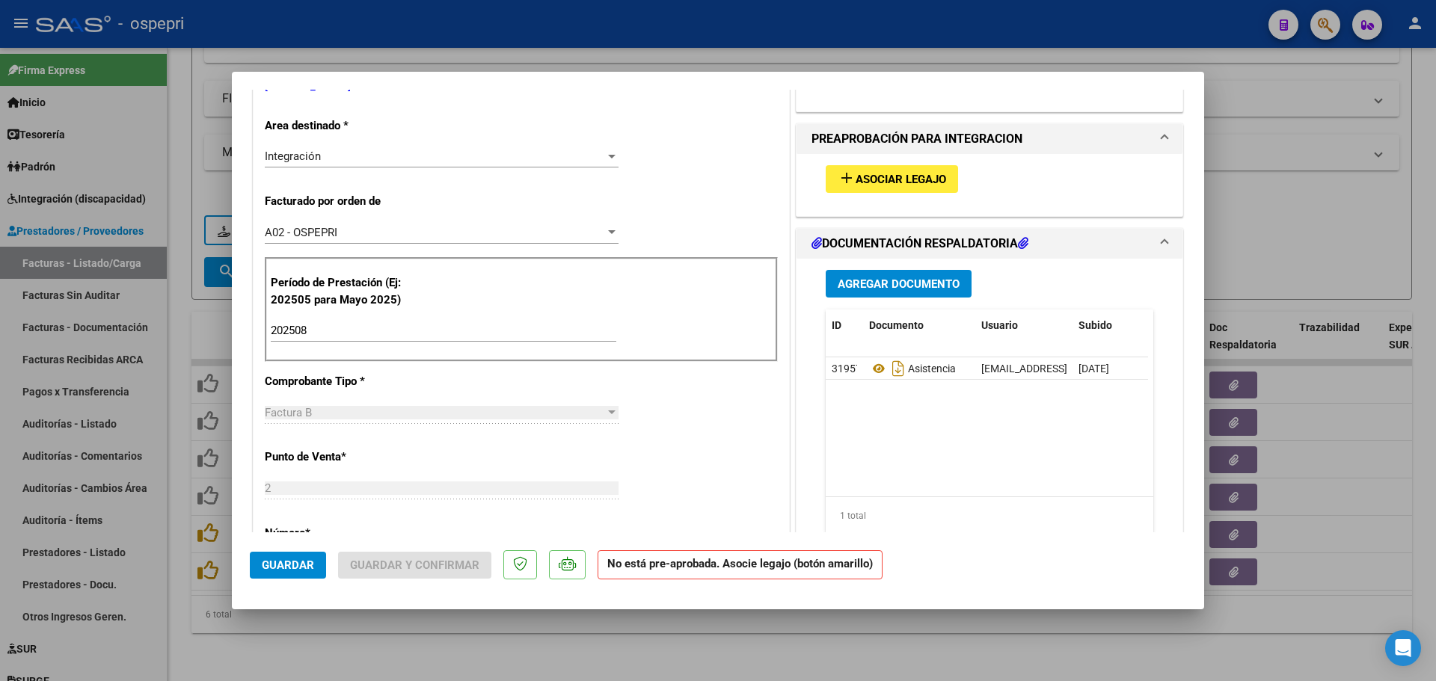
scroll to position [374, 0]
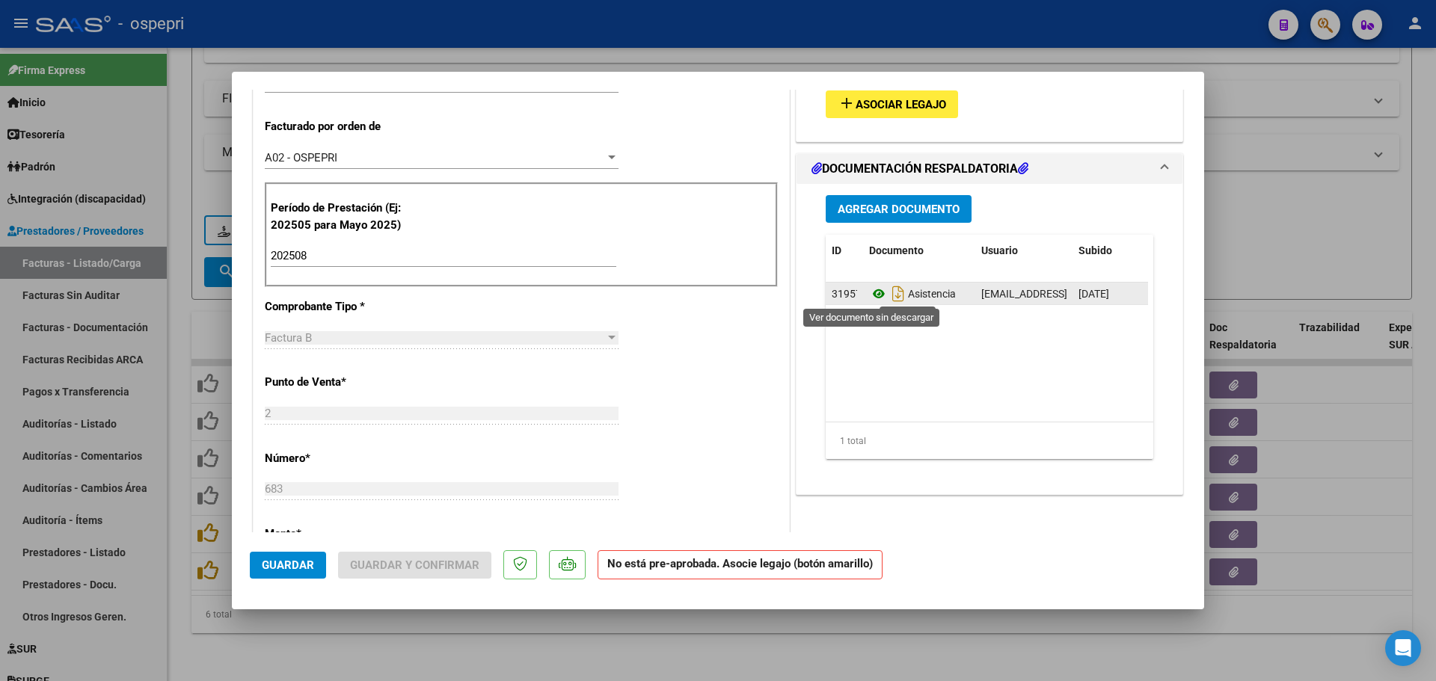
click at [875, 292] on icon at bounding box center [878, 294] width 19 height 18
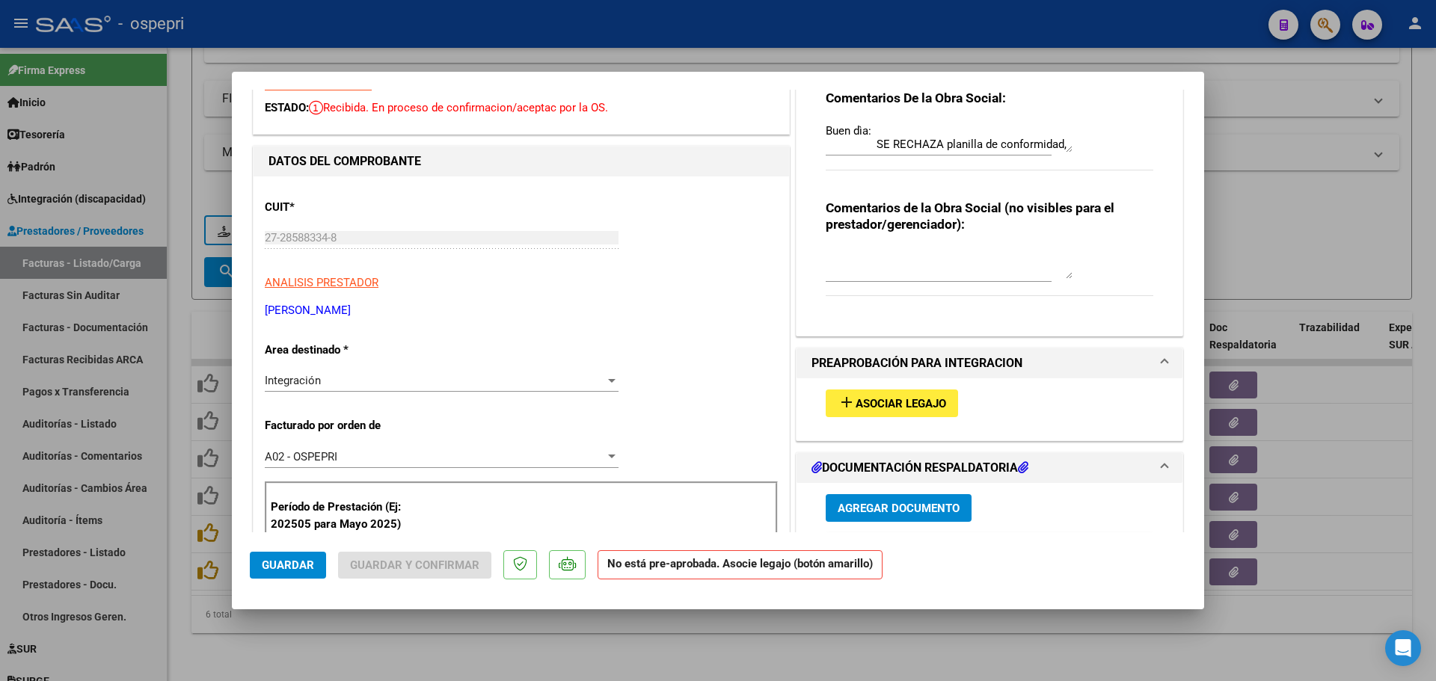
scroll to position [0, 0]
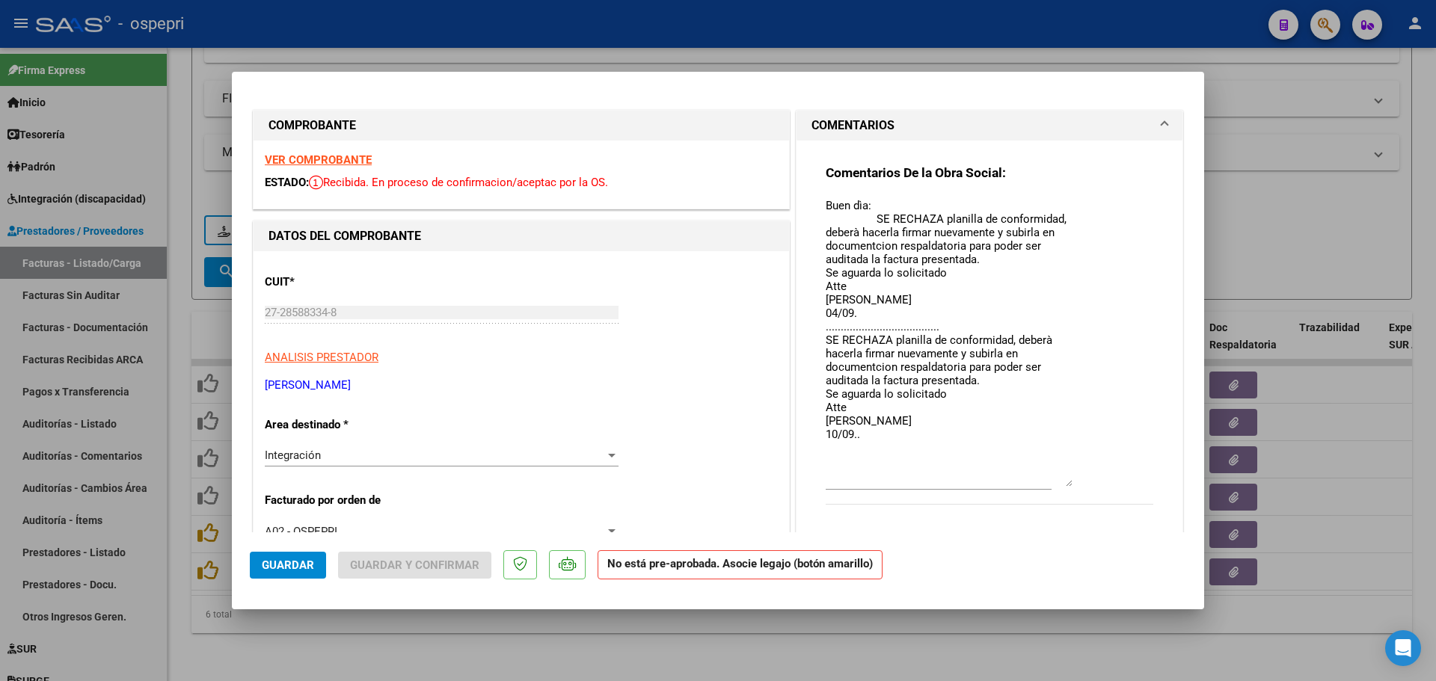
drag, startPoint x: 1061, startPoint y: 221, endPoint x: 1100, endPoint y: 481, distance: 262.3
click at [1100, 481] on div "Comentarios De la Obra Social: Buen dìa: SE RECHAZA planilla de conformidad, de…" at bounding box center [988, 342] width 327 height 356
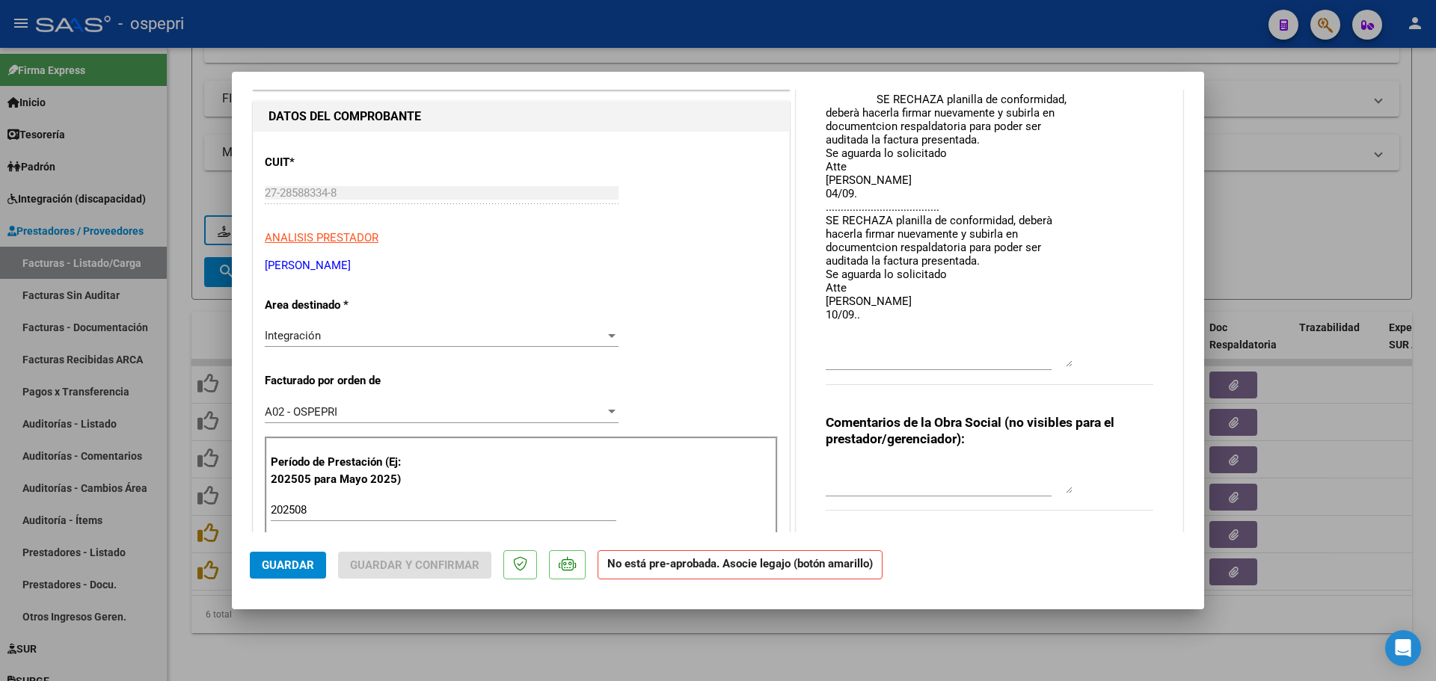
scroll to position [150, 0]
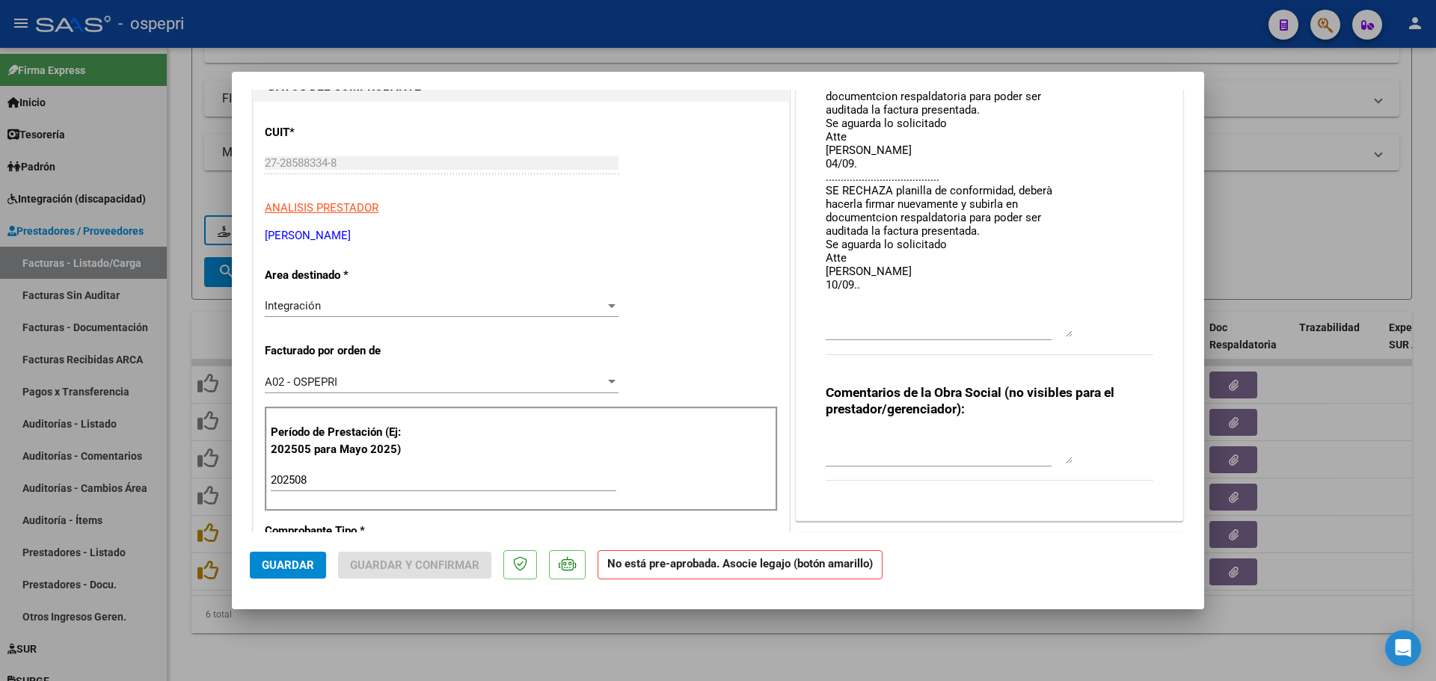
click at [870, 285] on textarea "Buen dìa: SE RECHAZA planilla de conformidad, deberà hacerla firmar nuevamente …" at bounding box center [948, 192] width 247 height 289
type textarea "Buen dìa: SE RECHAZA planilla de conformidad, deberà hacerla firmar nuevamente …"
click at [302, 567] on span "Guardar" at bounding box center [288, 565] width 52 height 13
click at [1128, 17] on div at bounding box center [718, 340] width 1436 height 681
type input "$ 0,00"
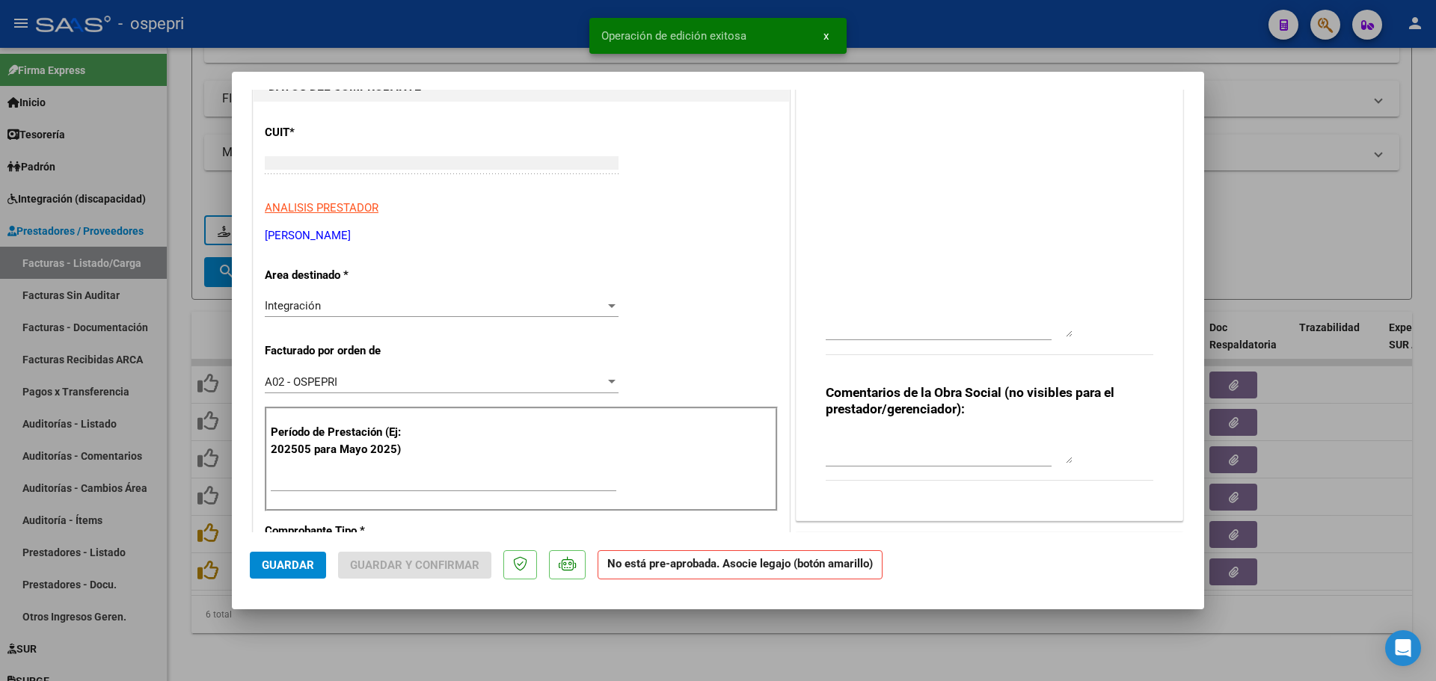
scroll to position [0, 0]
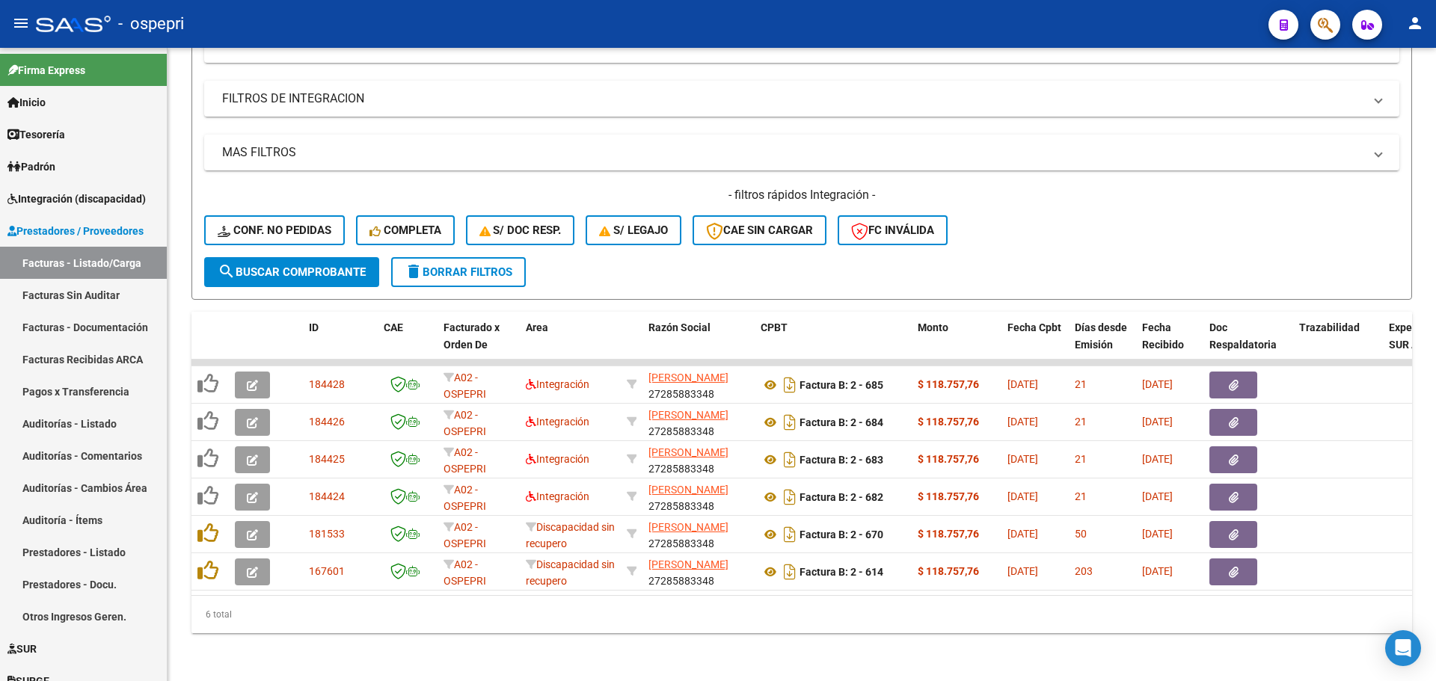
click at [926, 15] on div "- ospepri" at bounding box center [646, 23] width 1220 height 33
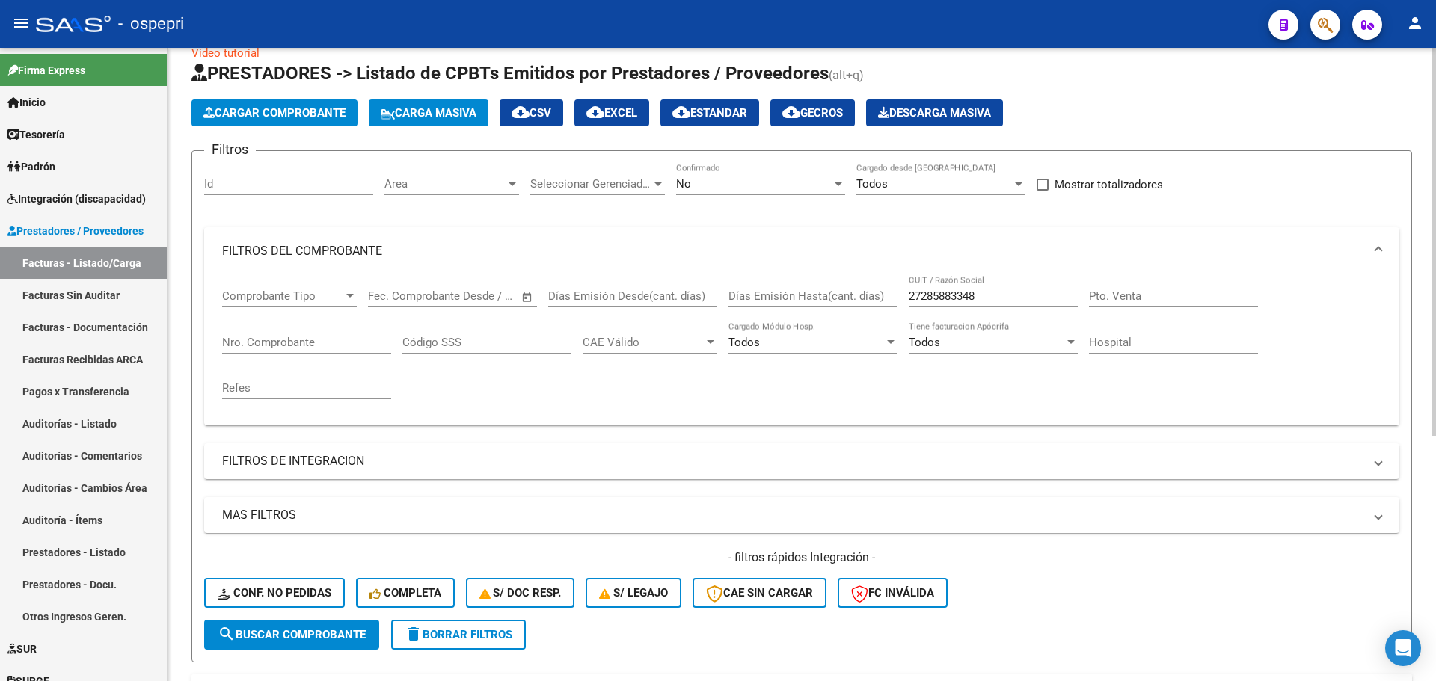
click at [992, 291] on input "27285883348" at bounding box center [992, 295] width 169 height 13
paste input "377320056"
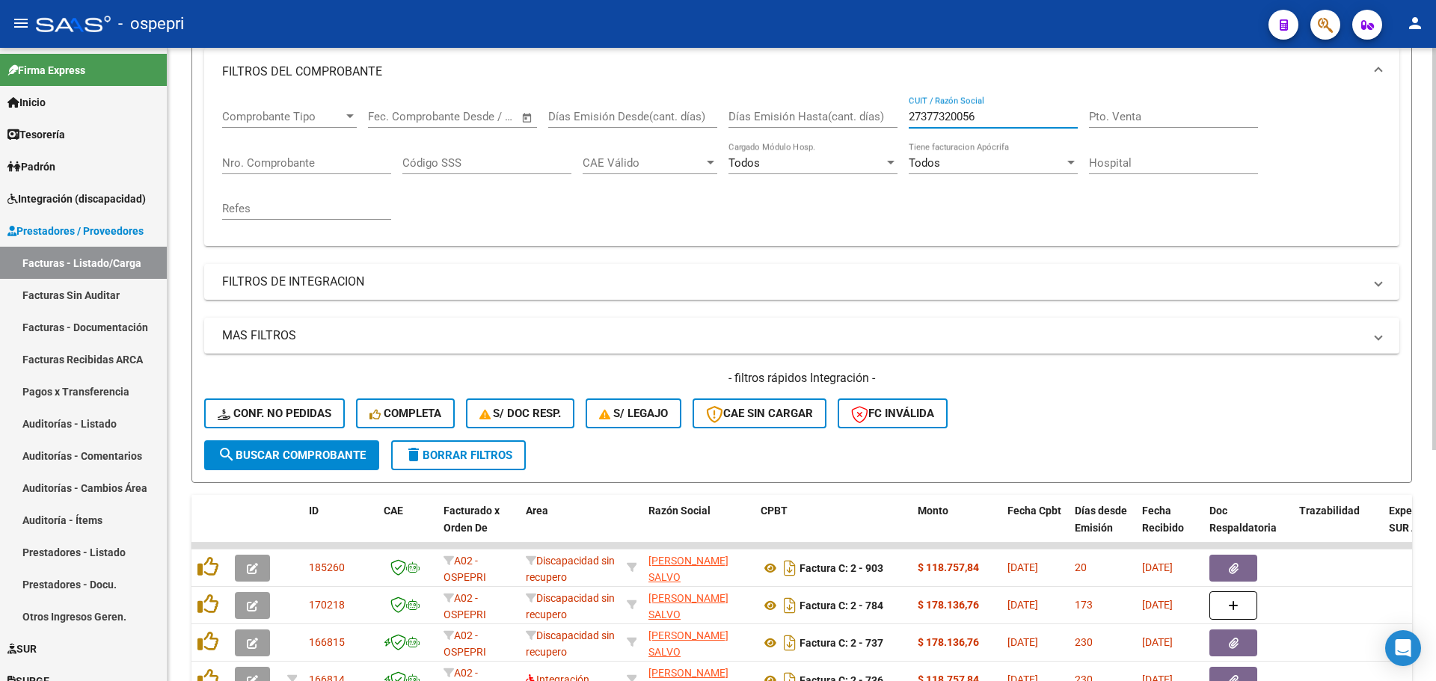
scroll to position [251, 0]
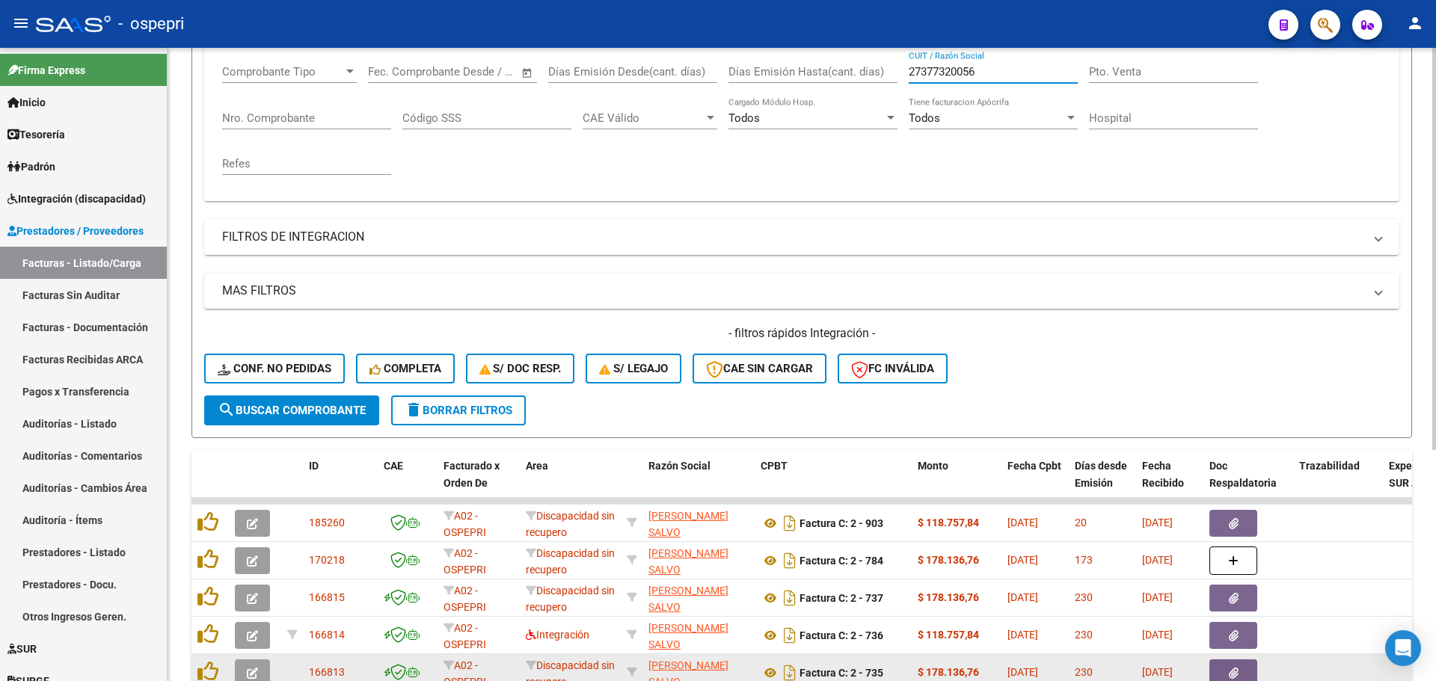
type input "27377320056"
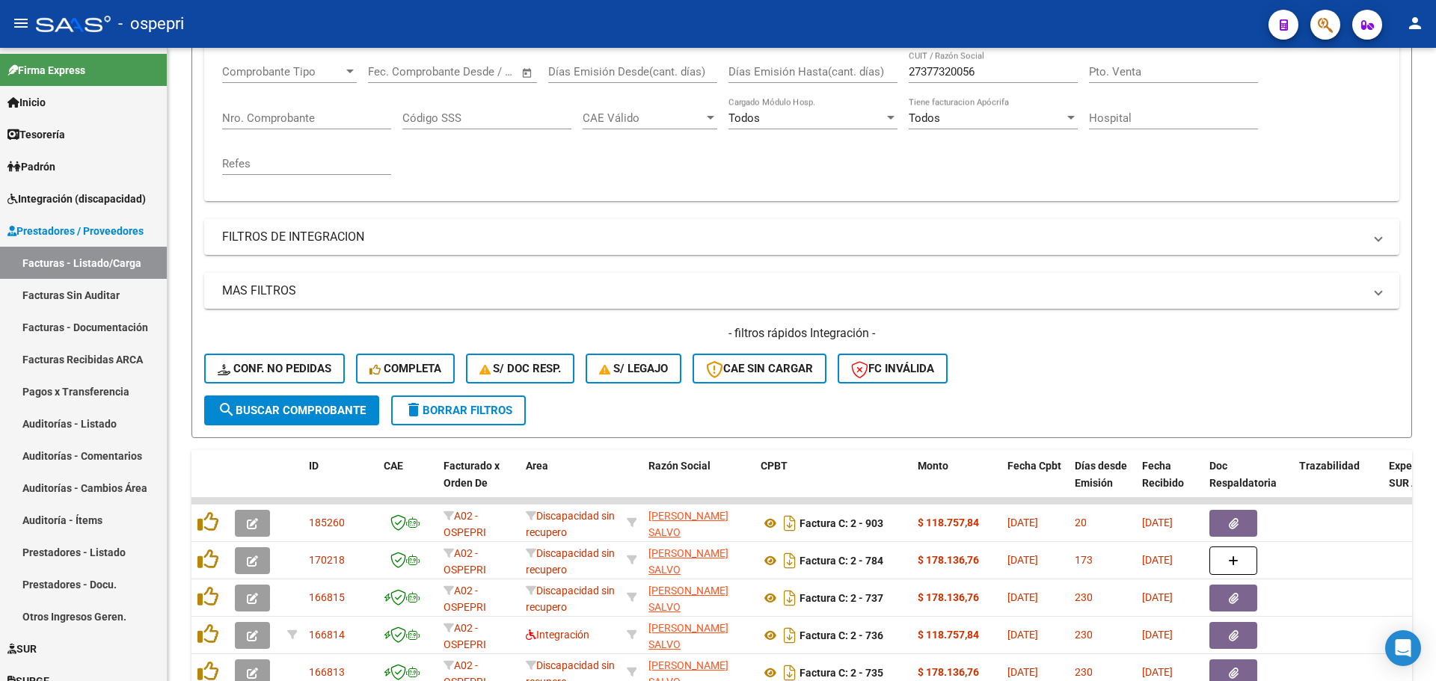
click at [968, 15] on div "- ospepri" at bounding box center [646, 23] width 1220 height 33
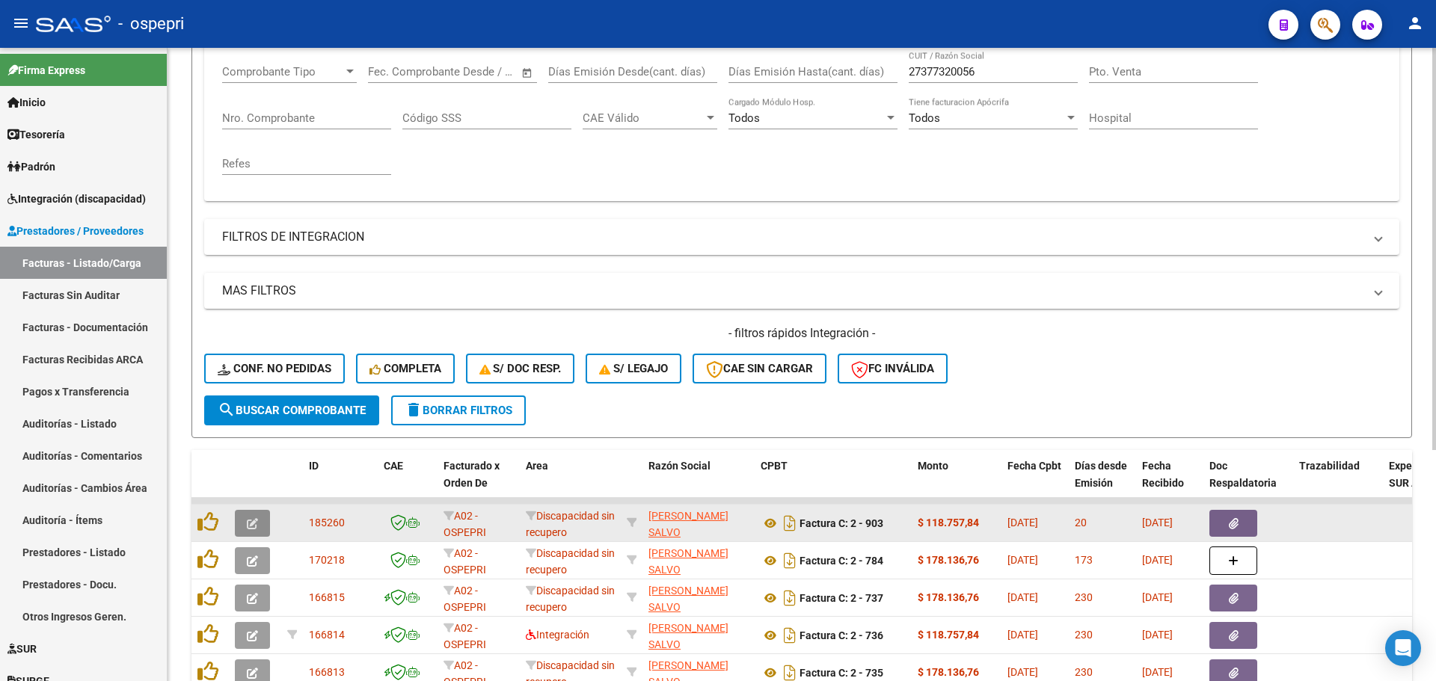
click at [255, 526] on icon "button" at bounding box center [252, 523] width 11 height 11
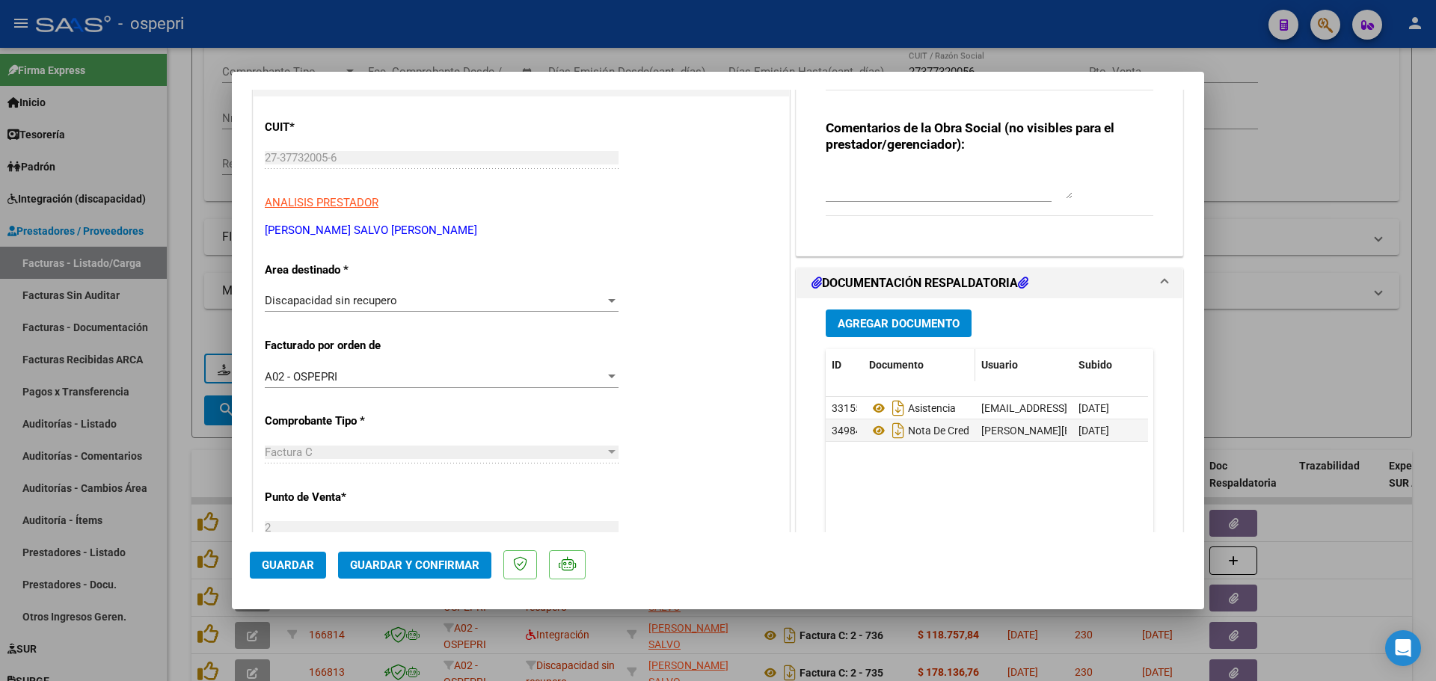
scroll to position [224, 0]
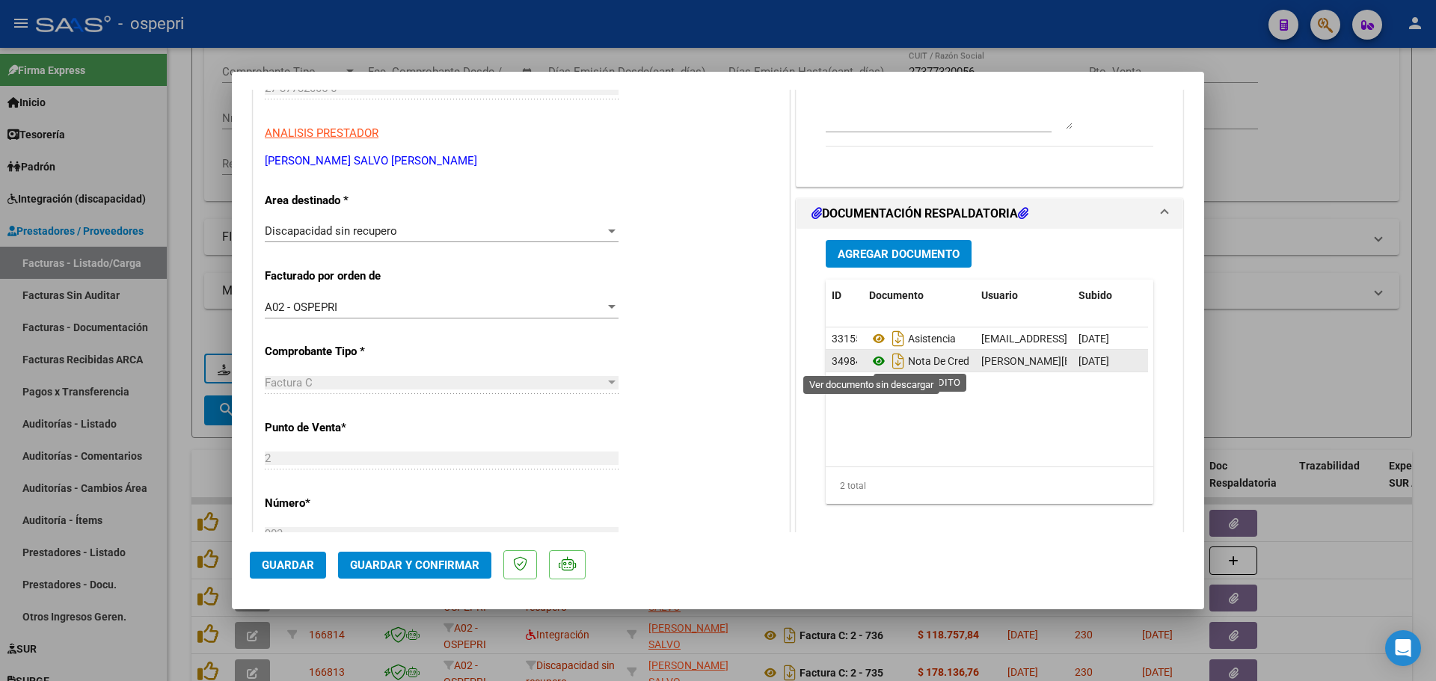
click at [869, 358] on icon at bounding box center [878, 361] width 19 height 18
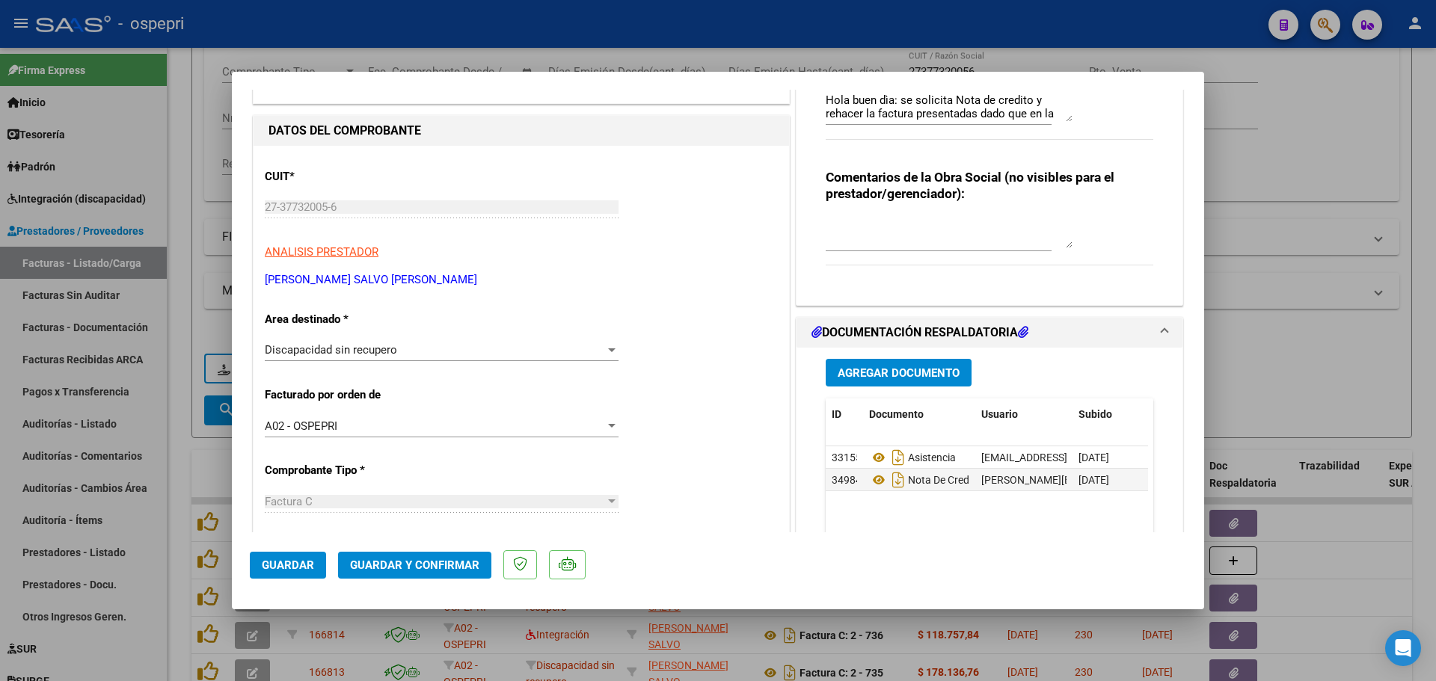
scroll to position [0, 0]
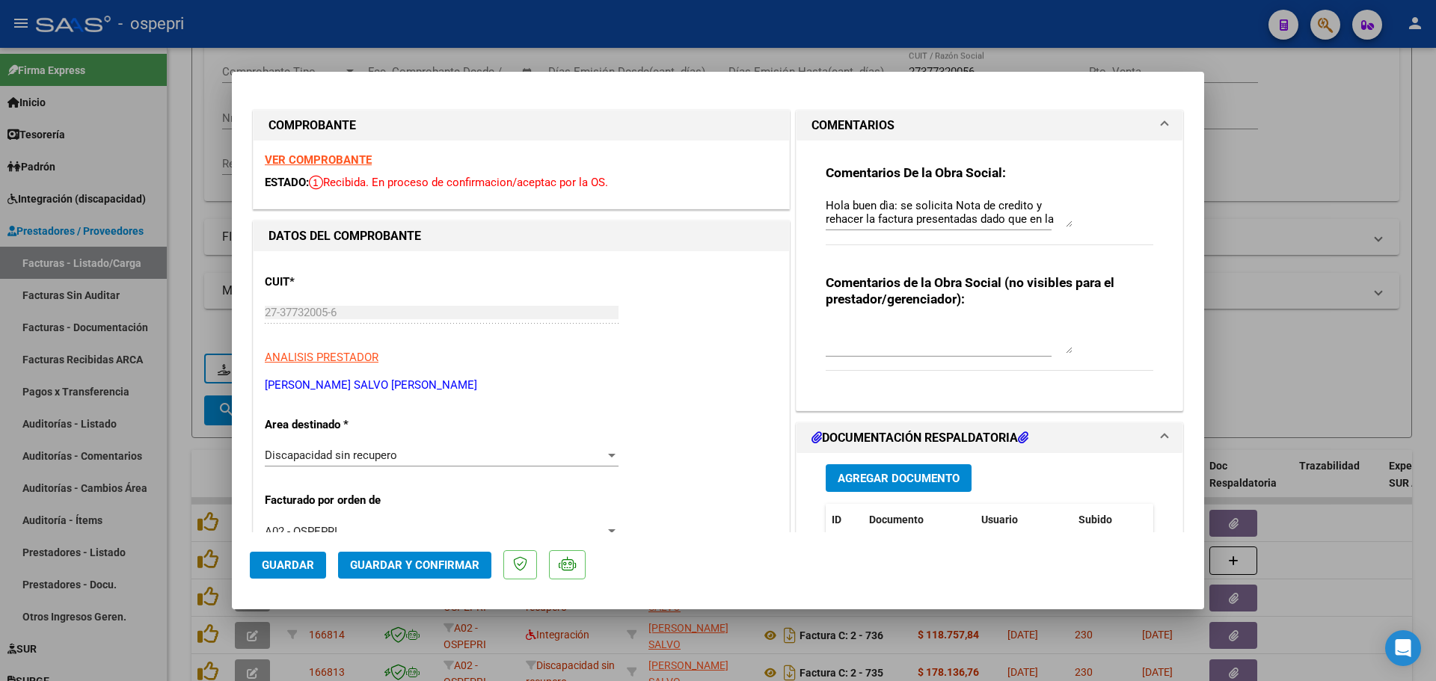
type input "$ 0,00"
